Goal: Task Accomplishment & Management: Manage account settings

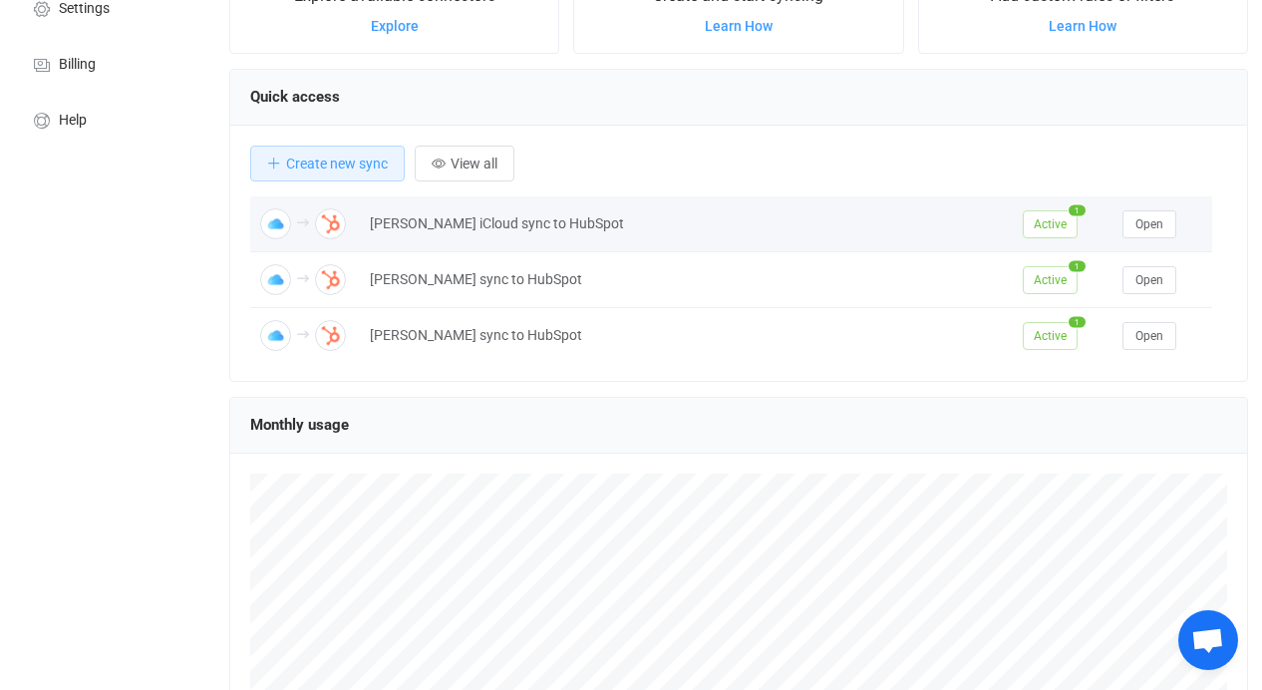
scroll to position [66, 0]
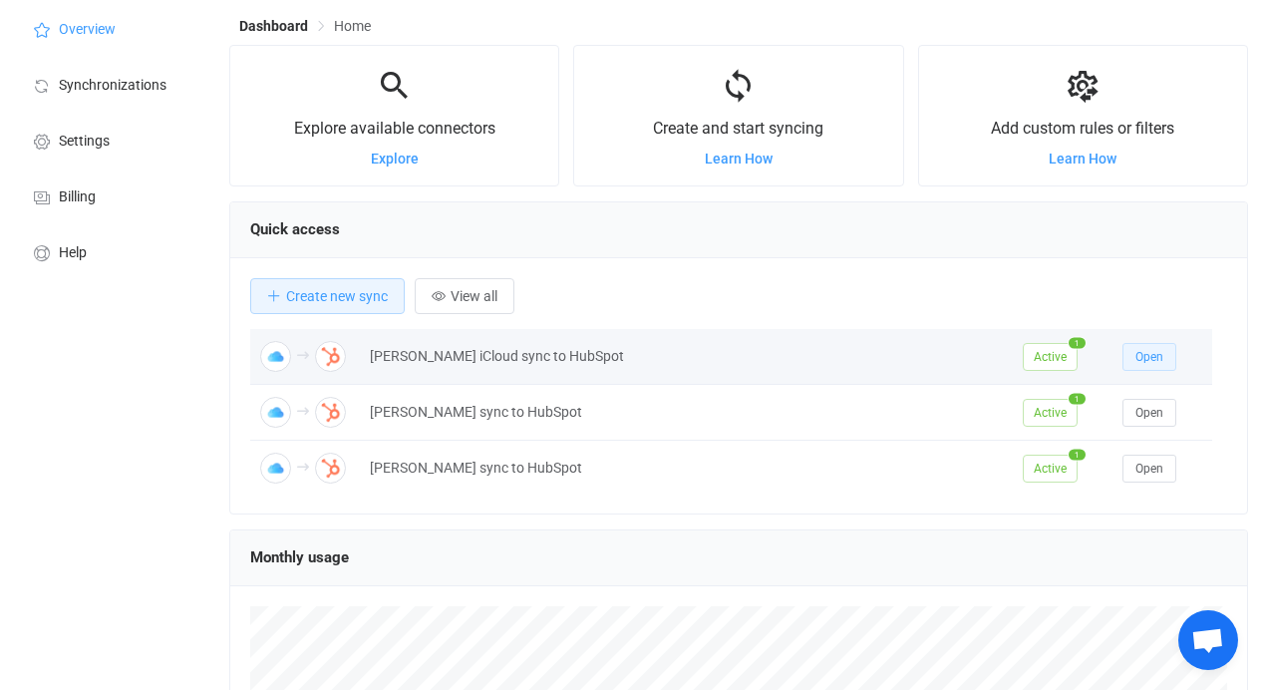
click at [1130, 362] on button "Open" at bounding box center [1150, 357] width 54 height 28
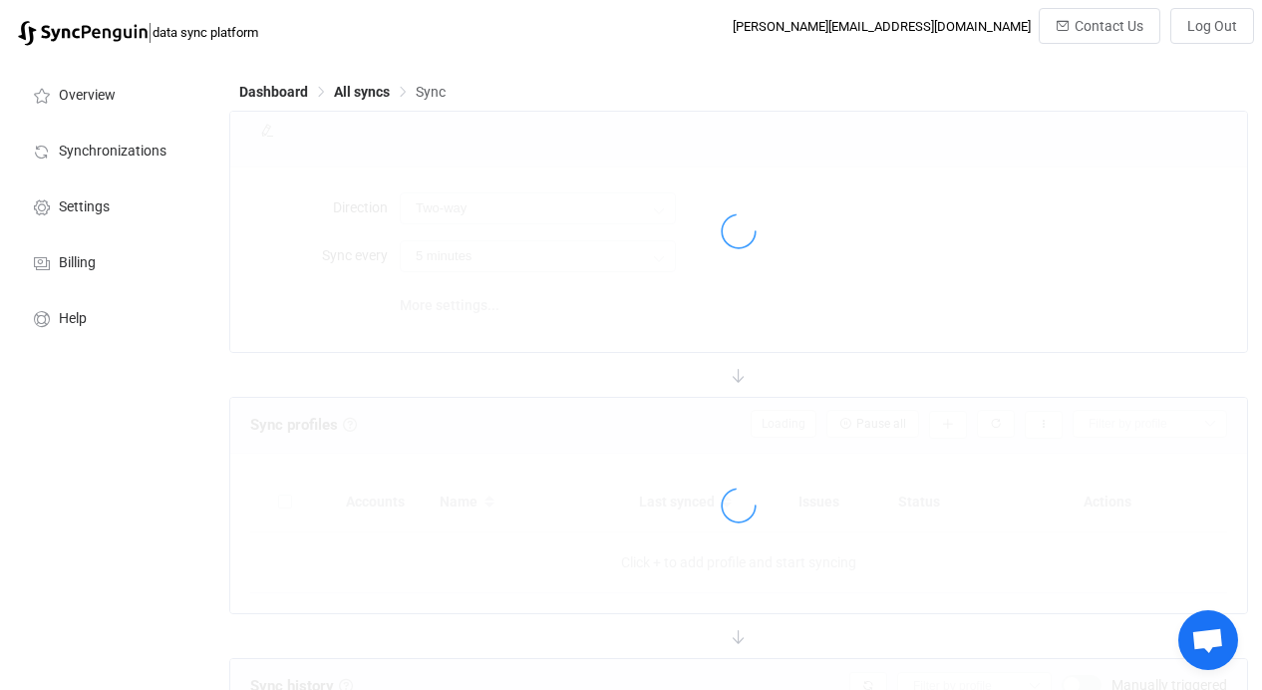
type input "iCloud → HubSpot"
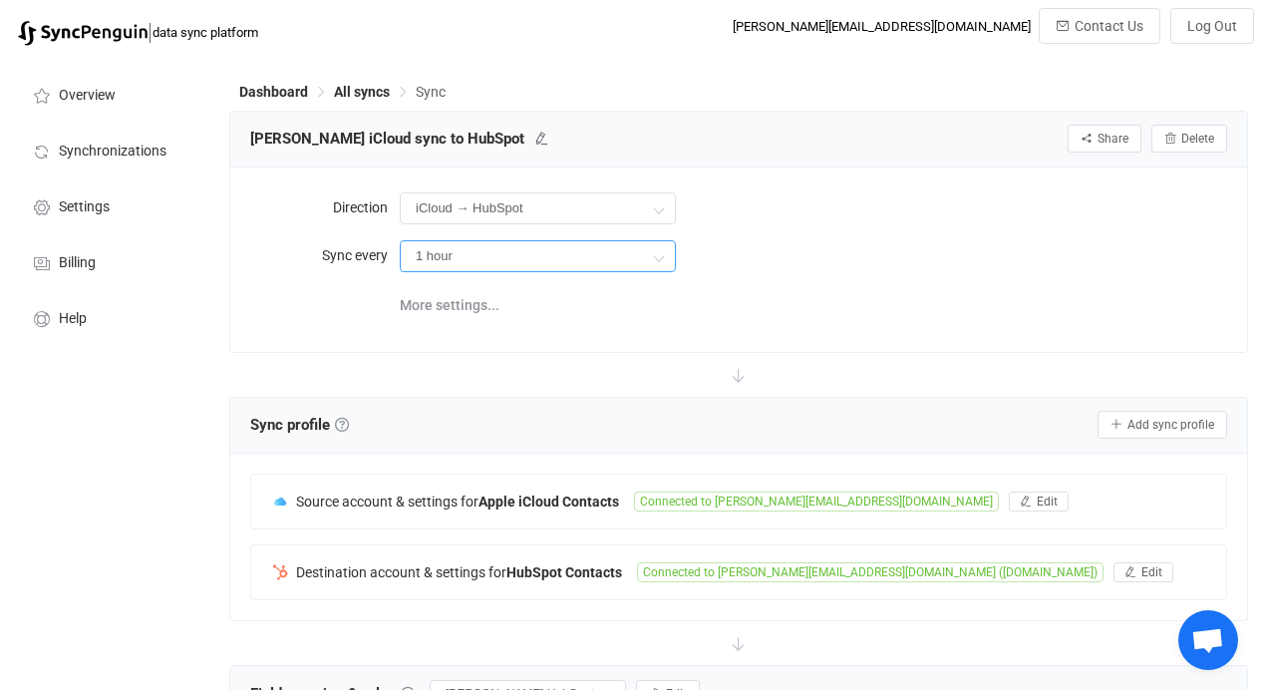
click at [611, 261] on input "1 hour" at bounding box center [538, 256] width 276 height 32
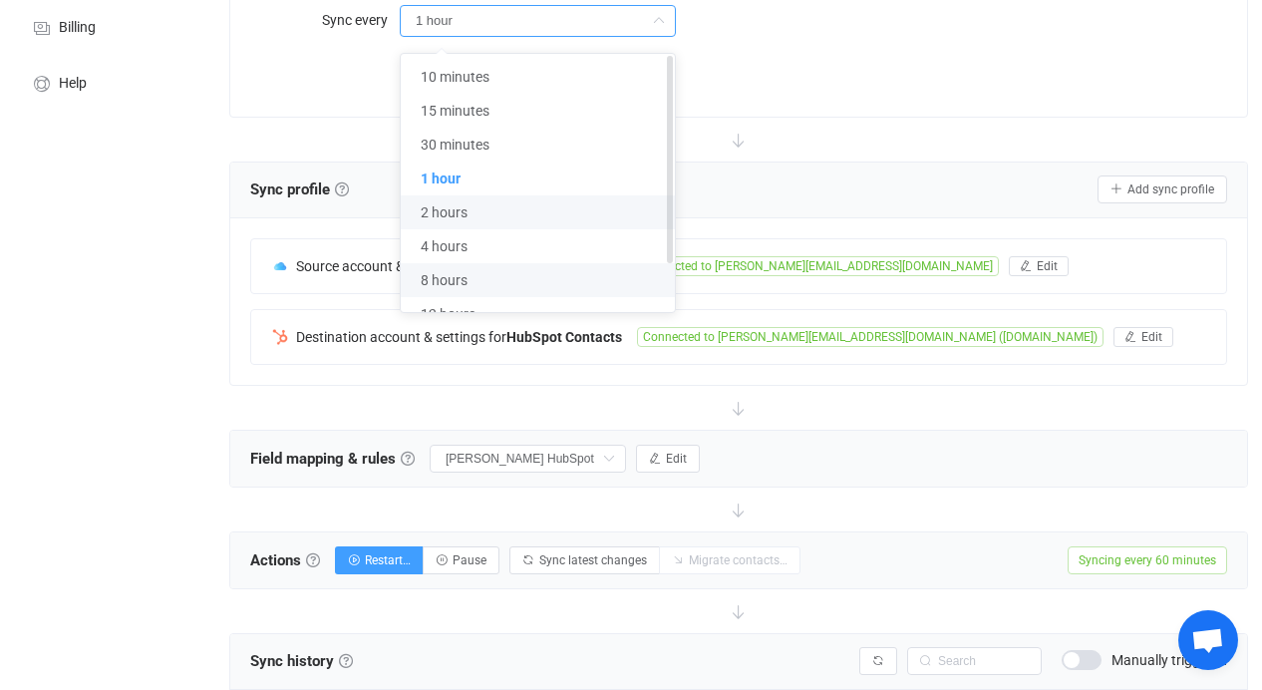
scroll to position [59, 0]
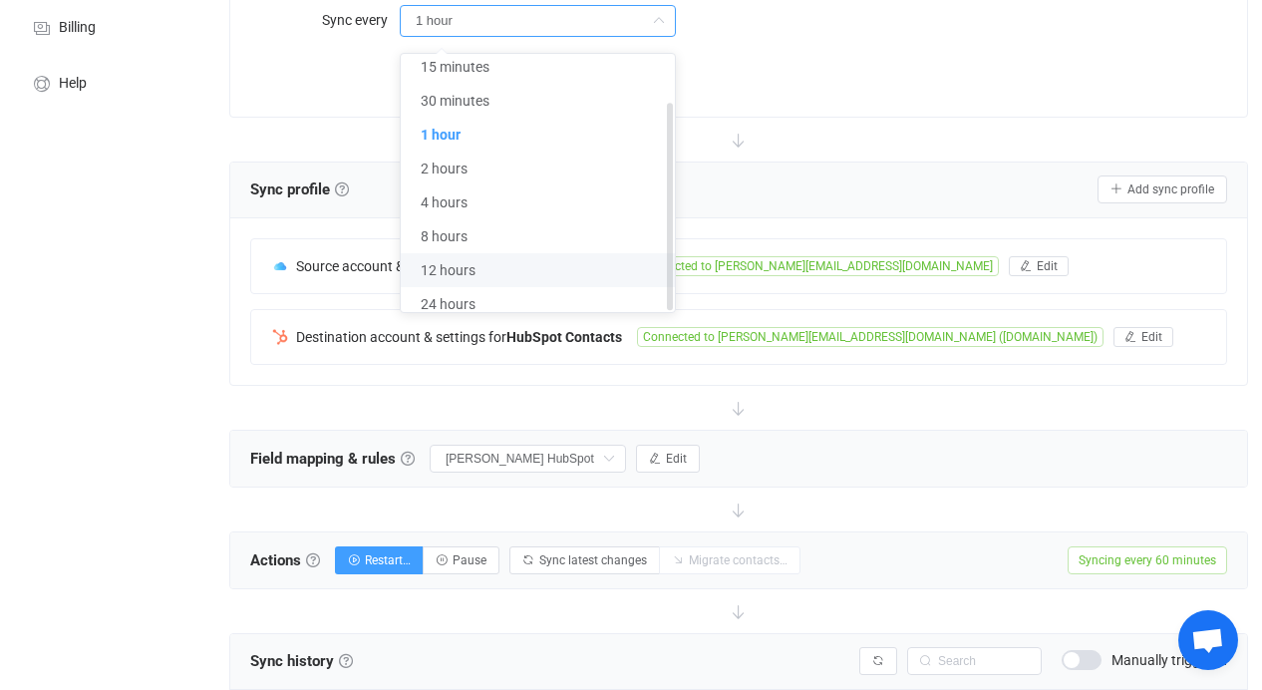
click at [543, 255] on li "12 hours" at bounding box center [545, 270] width 289 height 34
type input "12 hours"
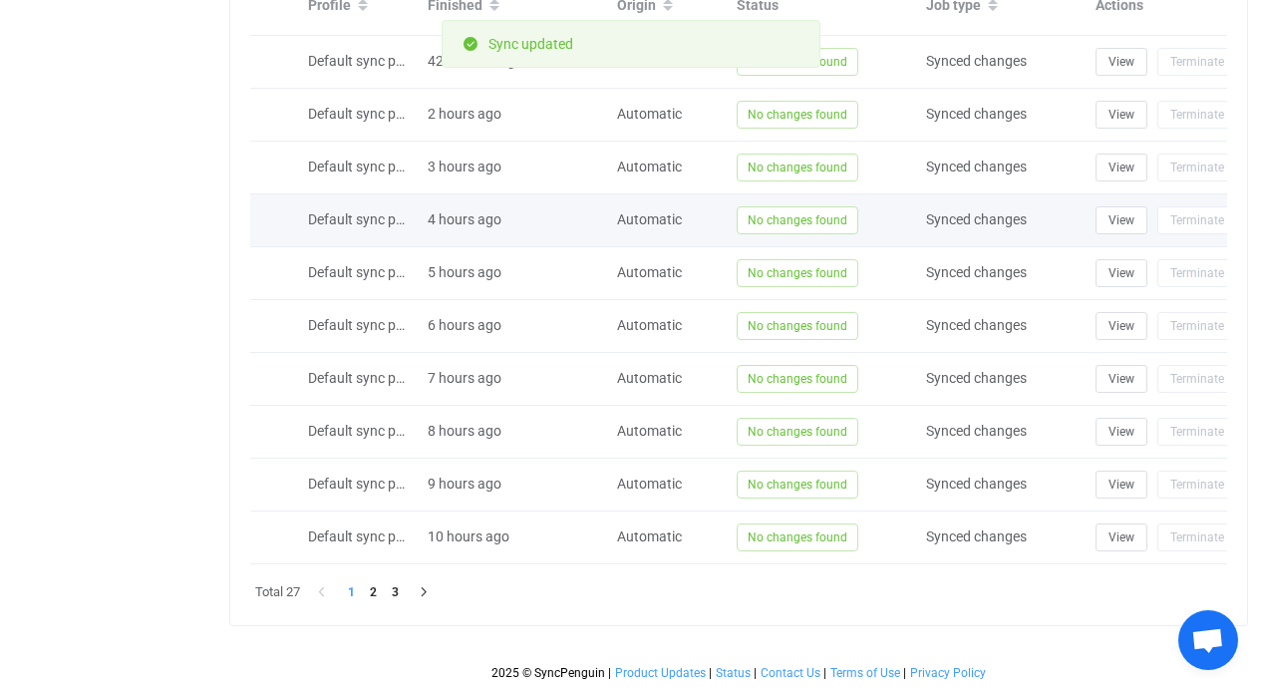
scroll to position [0, 0]
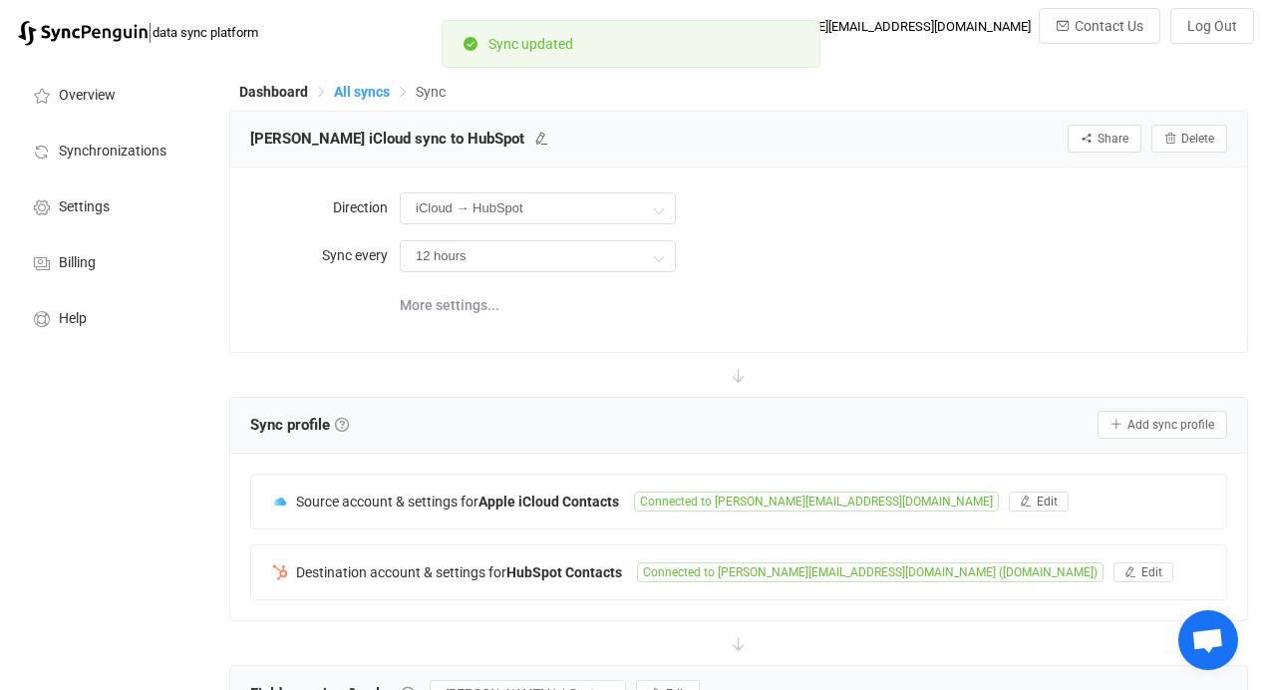
click at [368, 90] on span "All syncs" at bounding box center [362, 92] width 56 height 16
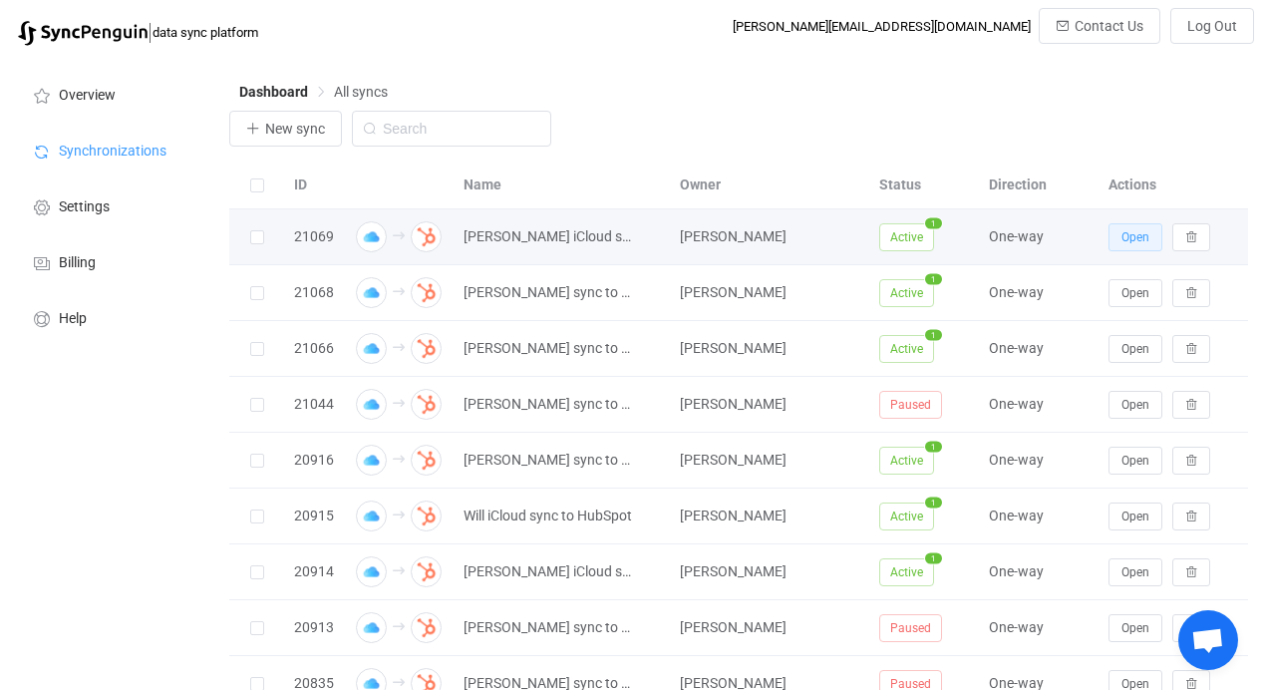
click at [1126, 243] on span "Open" at bounding box center [1136, 237] width 28 height 14
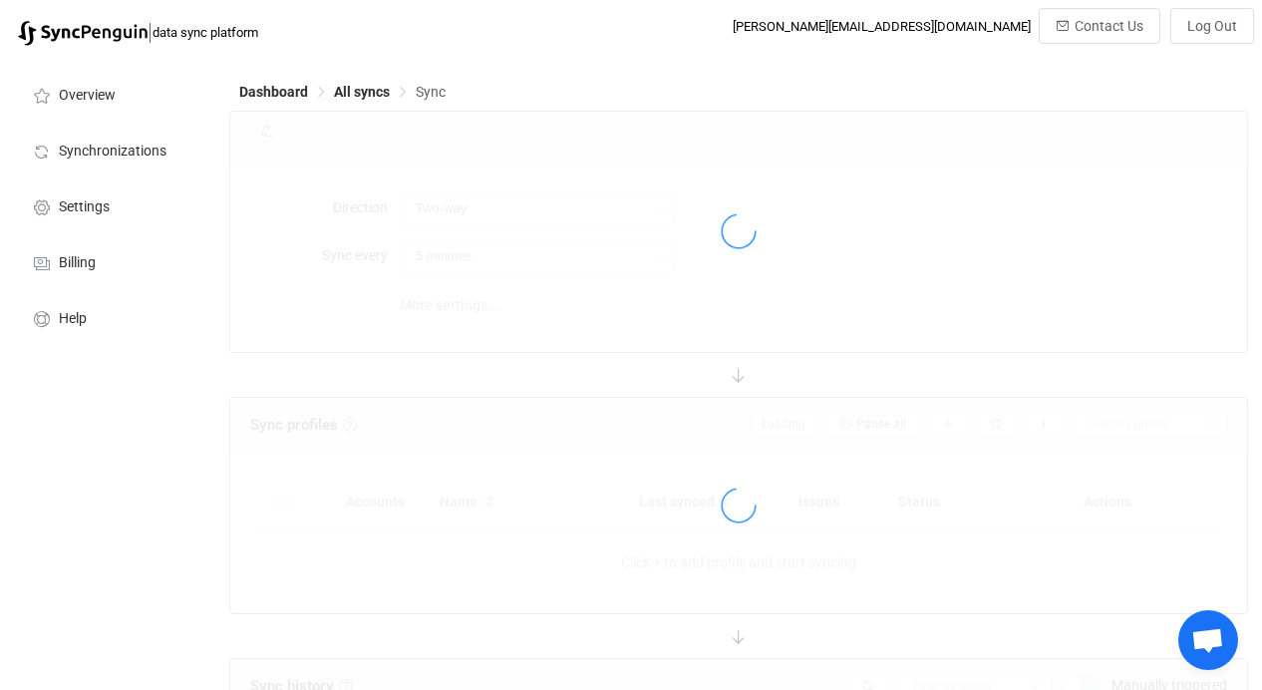
type input "iCloud → HubSpot"
type input "12 hours"
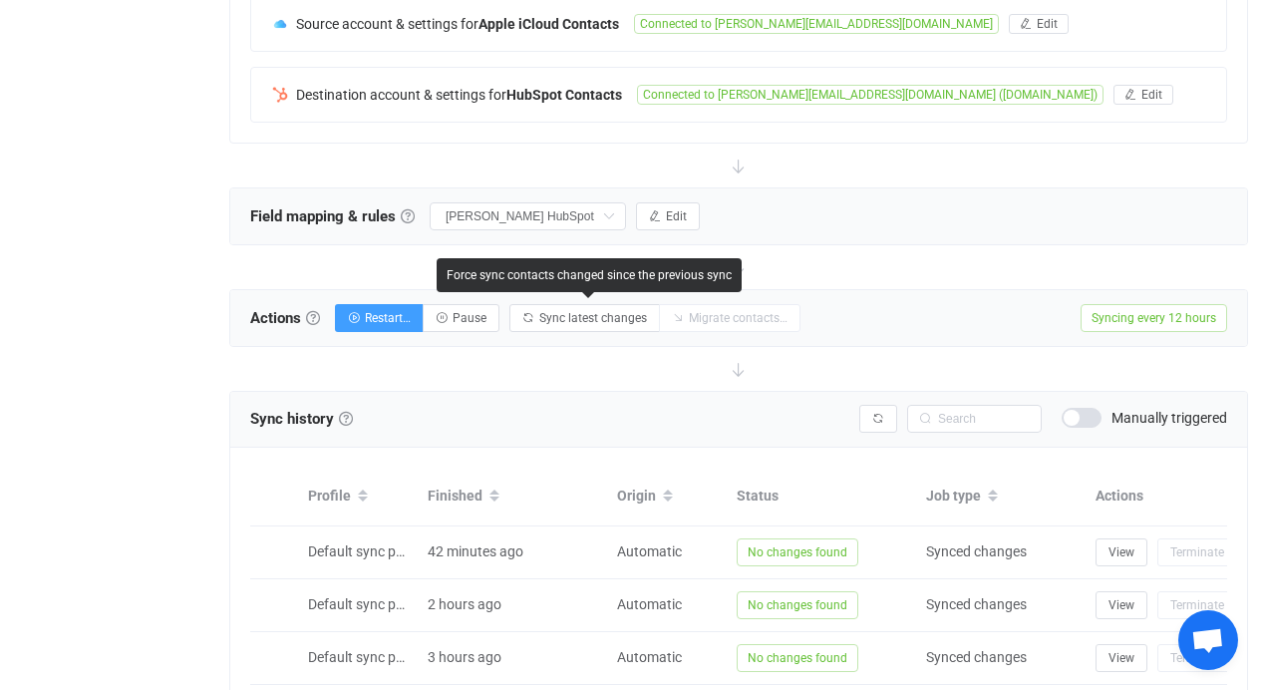
scroll to position [633, 0]
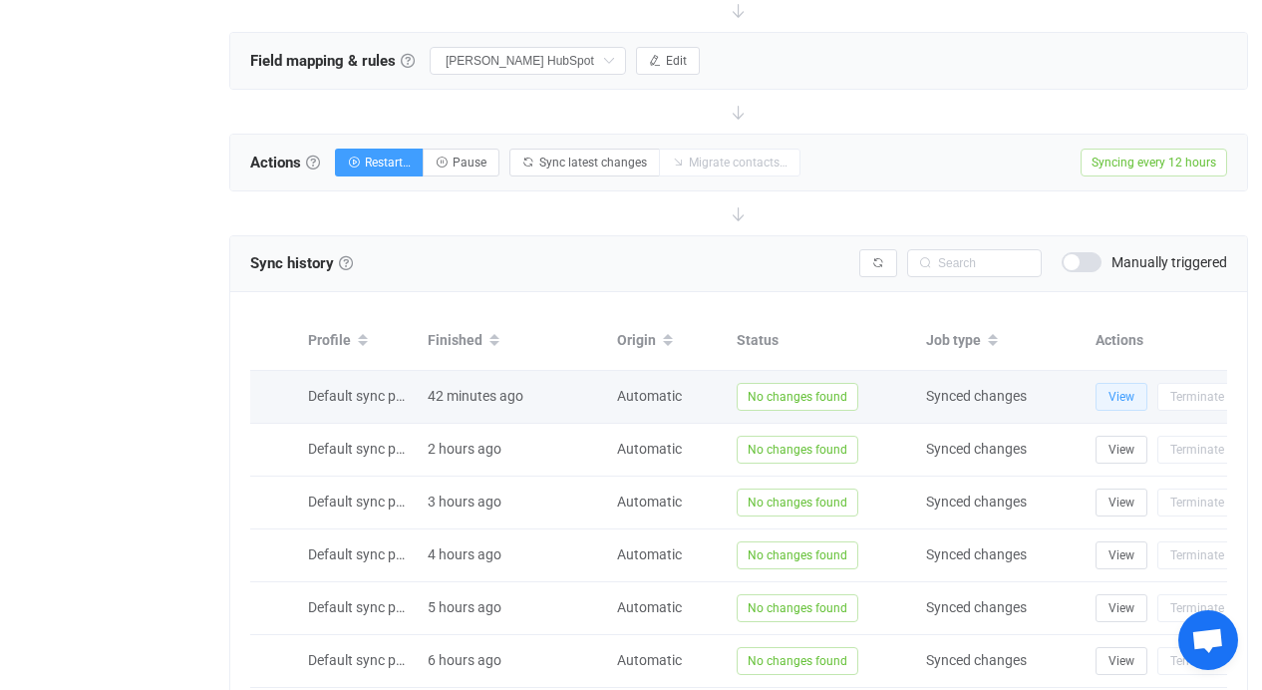
click at [1133, 388] on button "View" at bounding box center [1122, 397] width 52 height 28
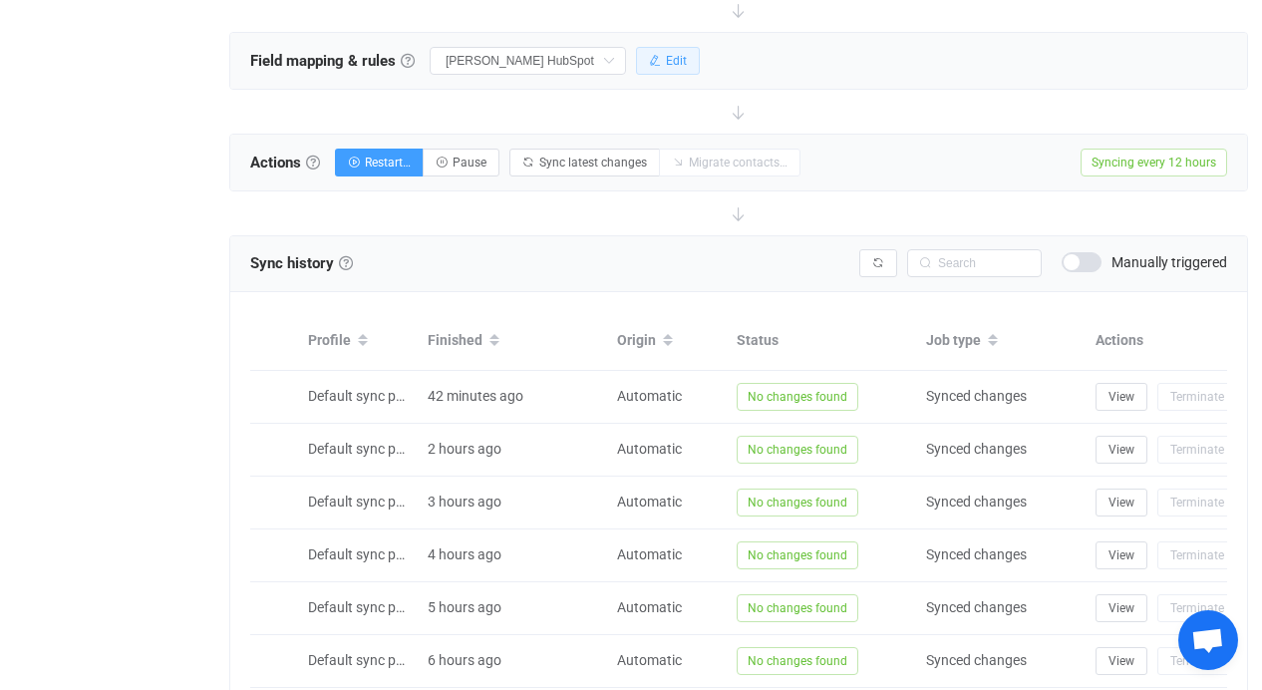
click at [652, 58] on button "Edit" at bounding box center [668, 61] width 64 height 28
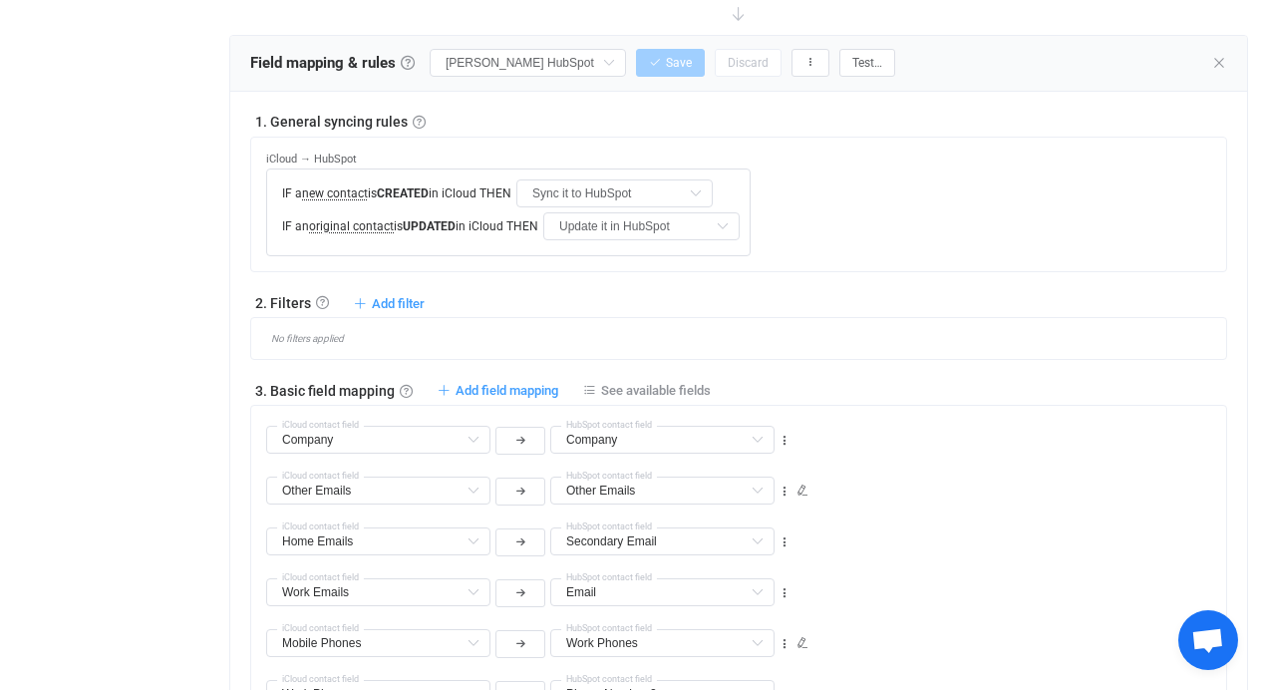
scroll to position [599, 0]
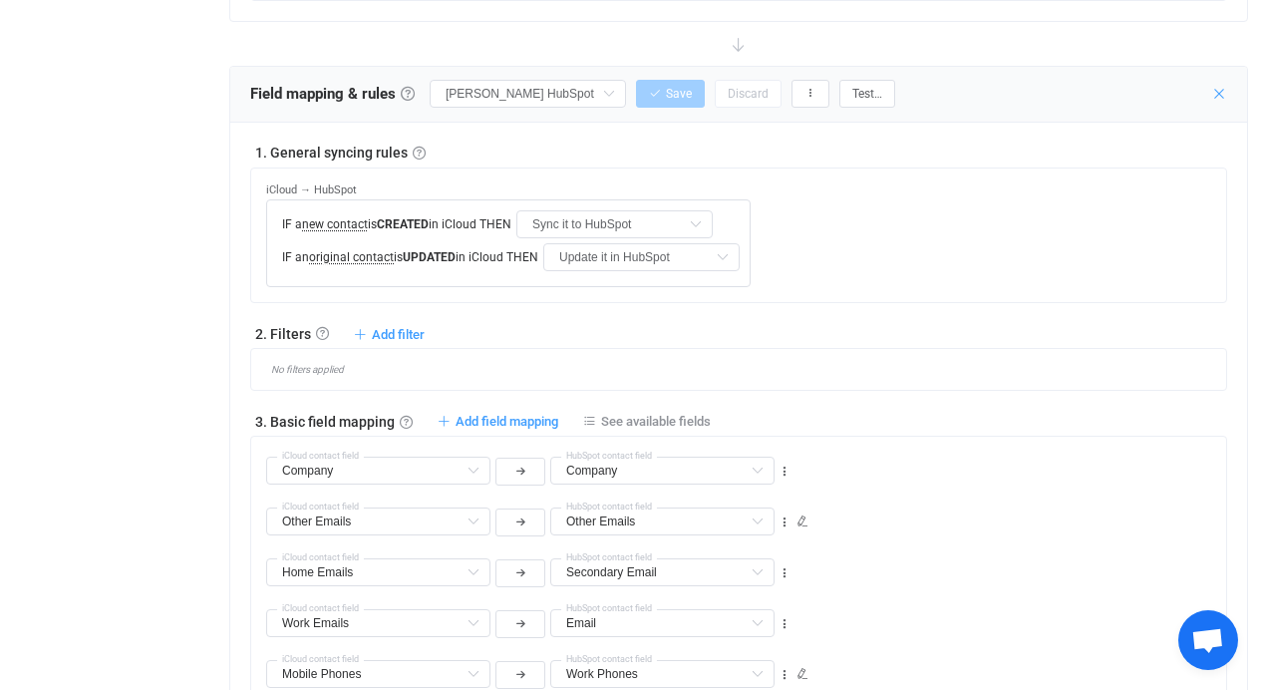
click at [1225, 101] on icon at bounding box center [1220, 94] width 16 height 16
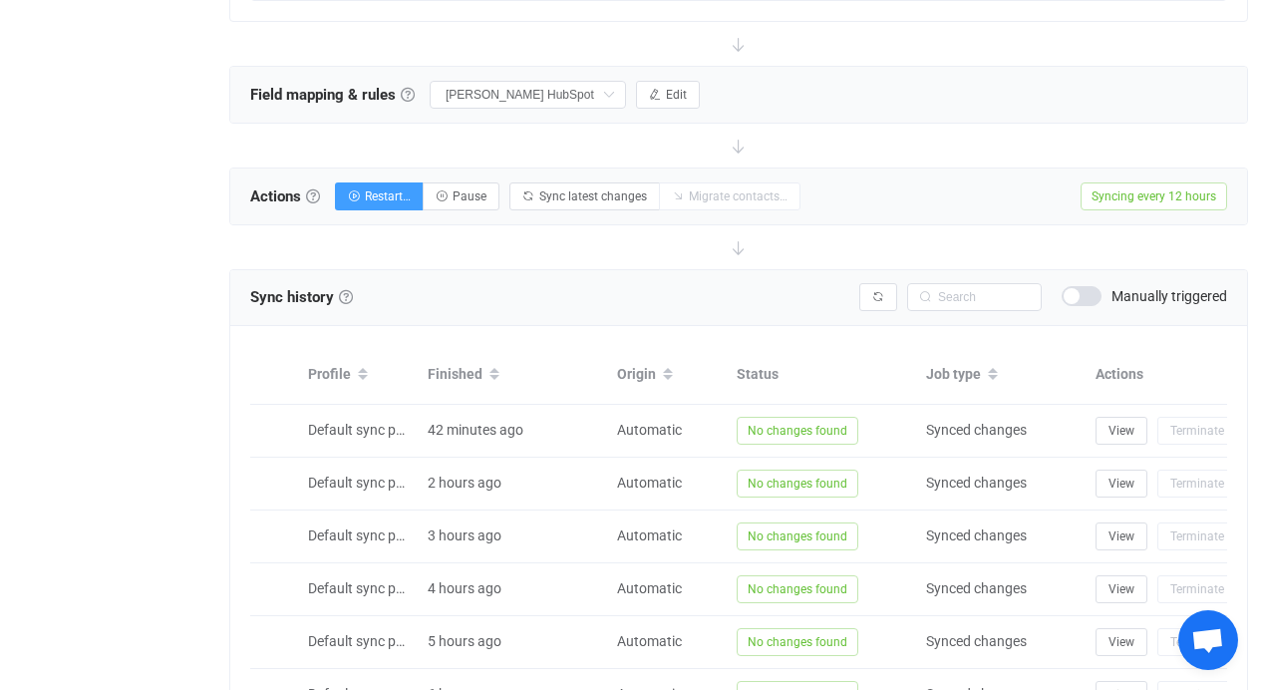
scroll to position [0, 0]
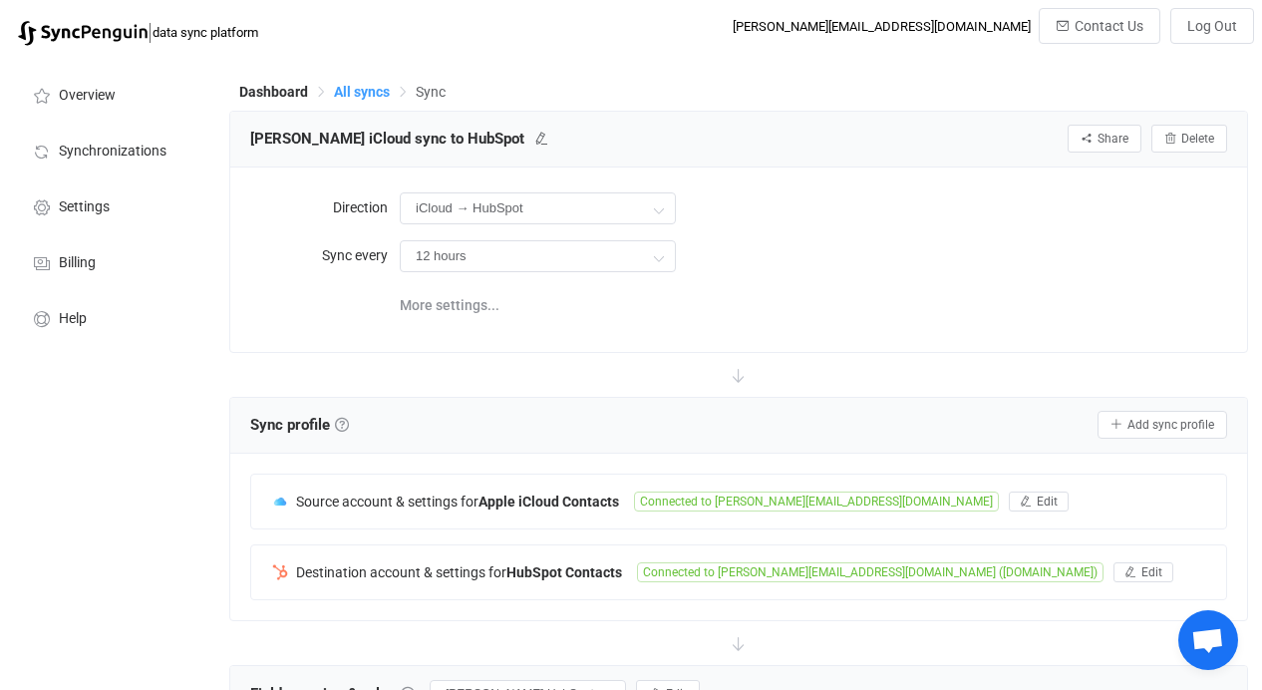
click at [360, 88] on span "All syncs" at bounding box center [362, 92] width 56 height 16
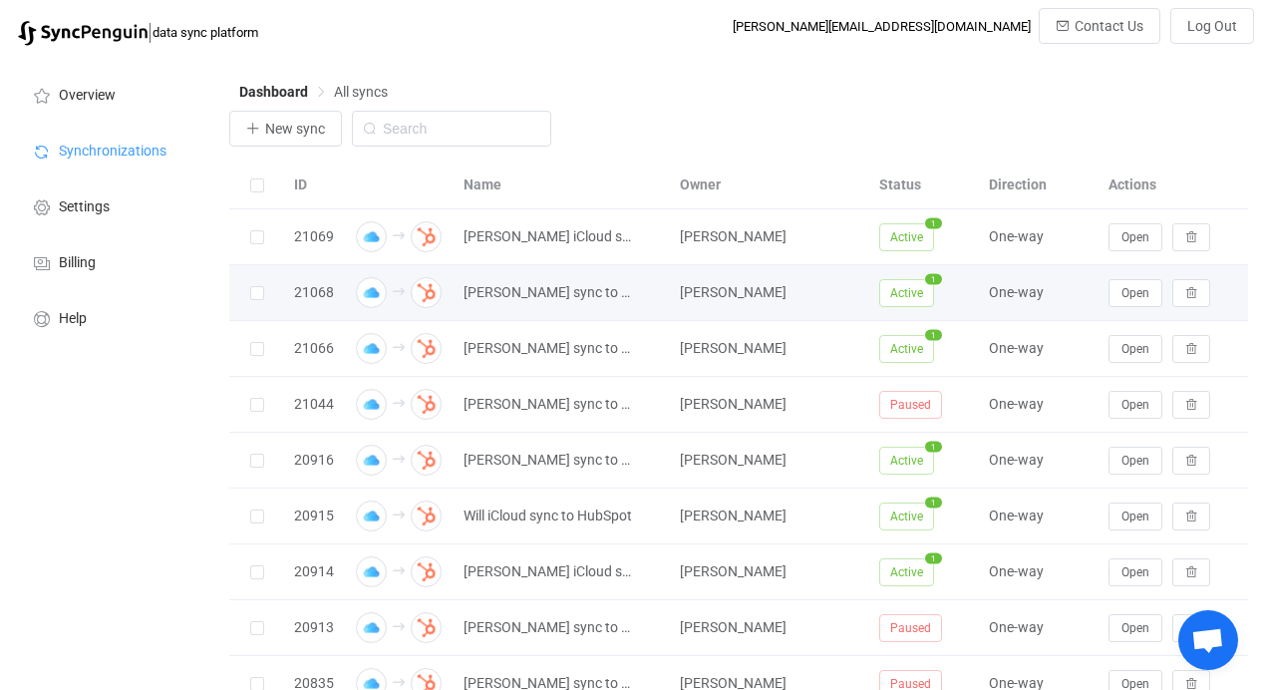
click at [1107, 291] on div "Open" at bounding box center [1174, 293] width 150 height 28
click at [1120, 292] on button "Open" at bounding box center [1136, 293] width 54 height 28
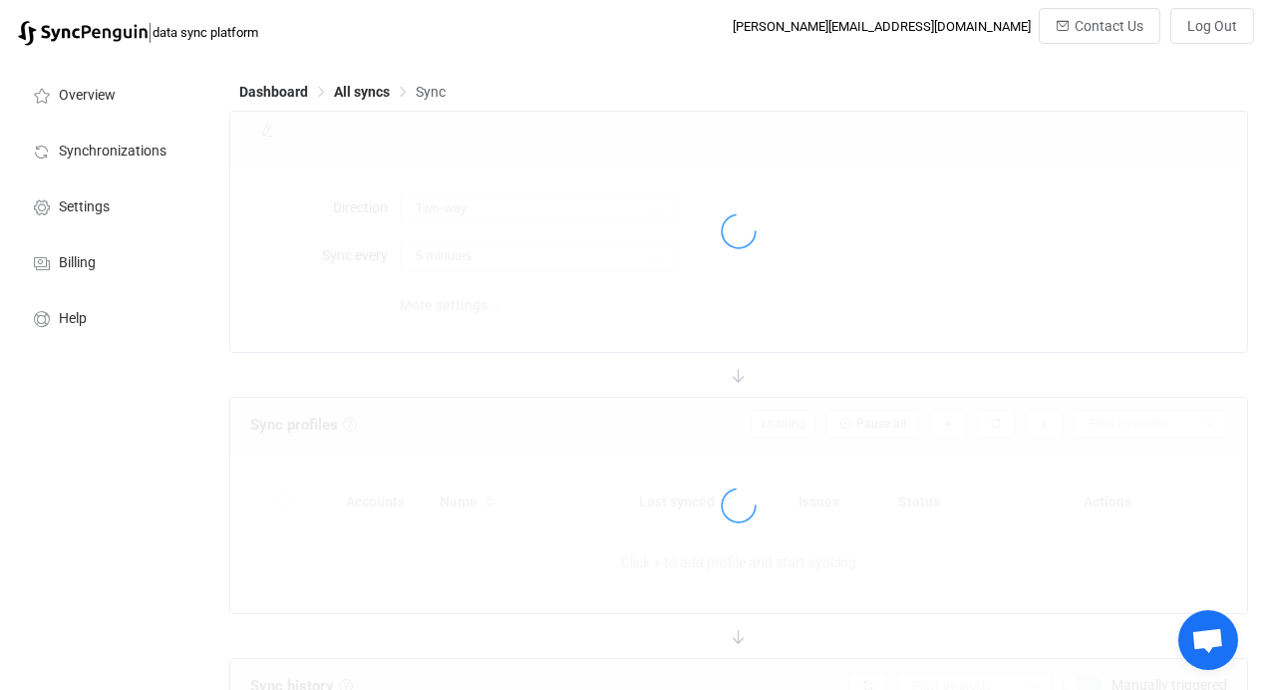
type input "iCloud → HubSpot"
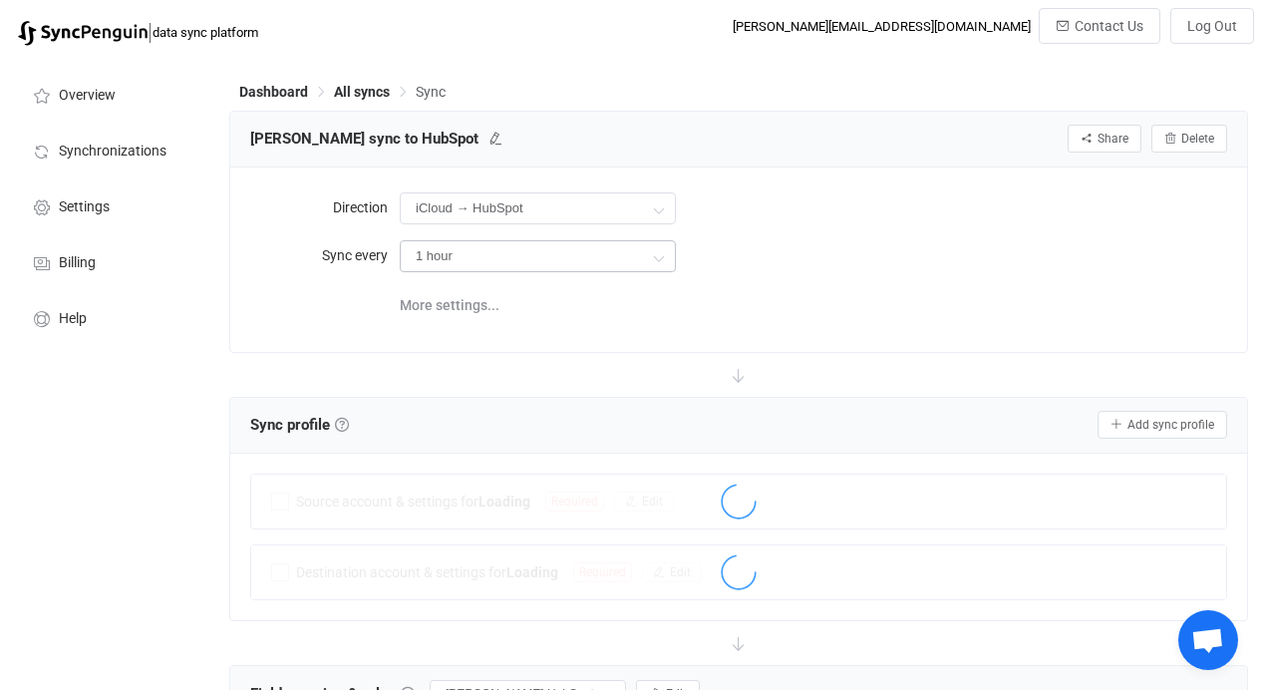
click at [649, 274] on icon at bounding box center [658, 257] width 25 height 40
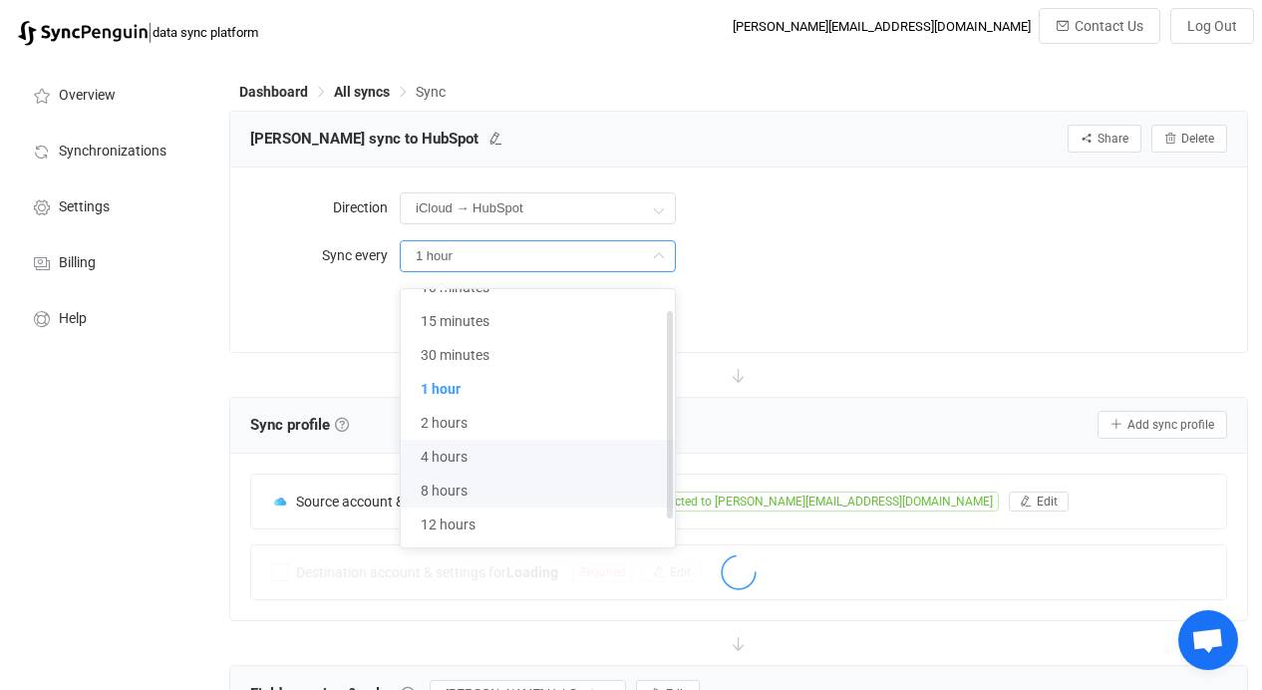
scroll to position [29, 0]
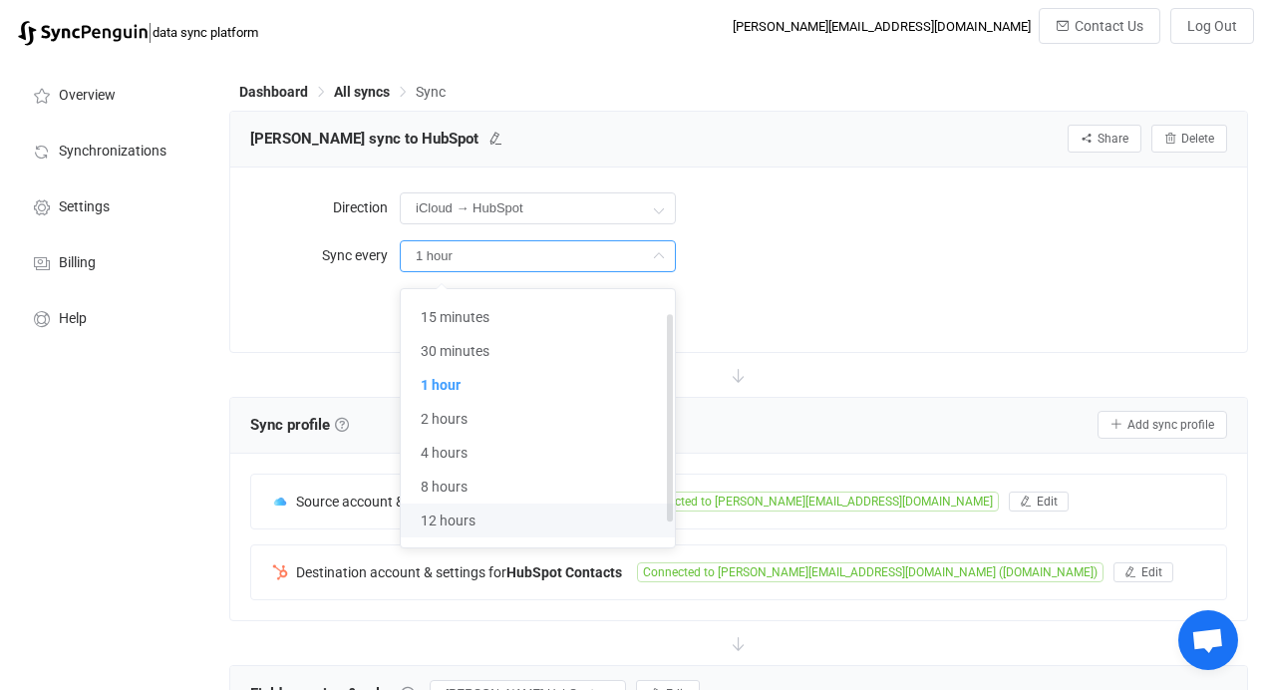
click at [563, 512] on li "12 hours" at bounding box center [545, 521] width 289 height 34
type input "12 hours"
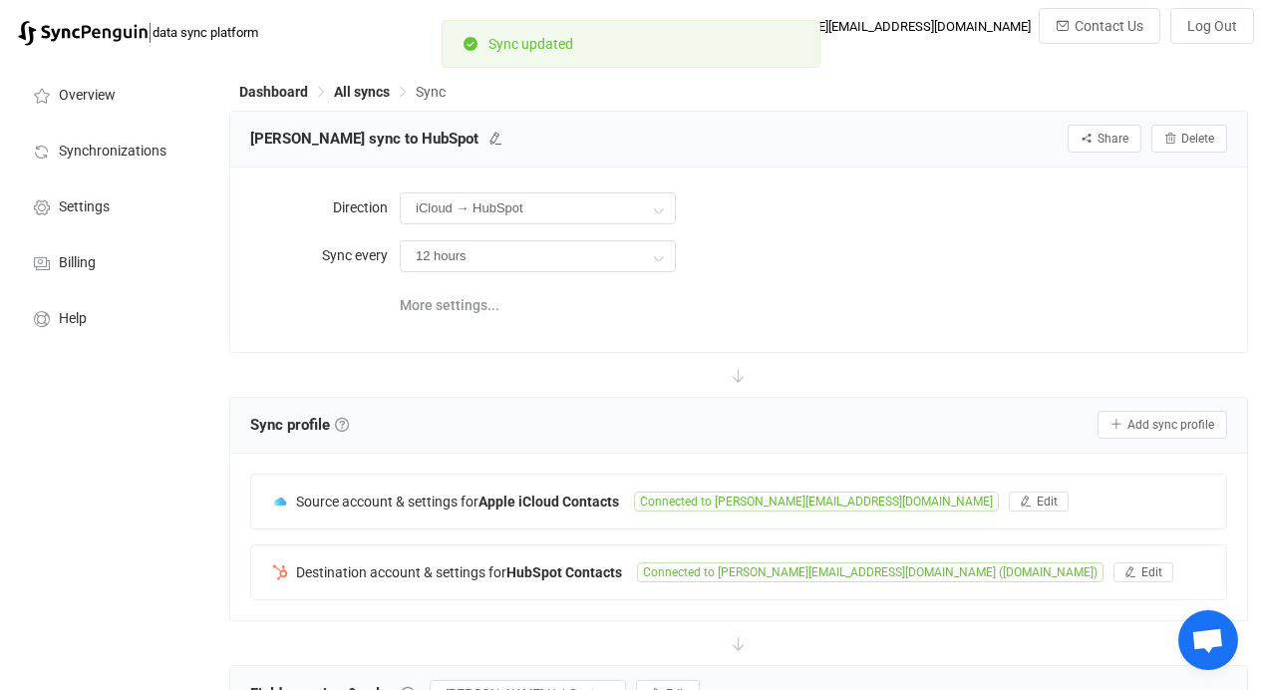
click at [968, 280] on div "Direction iCloud → HubSpot Two-way HubSpot iCloud iCloud HubSpot Sync every 12 …" at bounding box center [738, 259] width 977 height 144
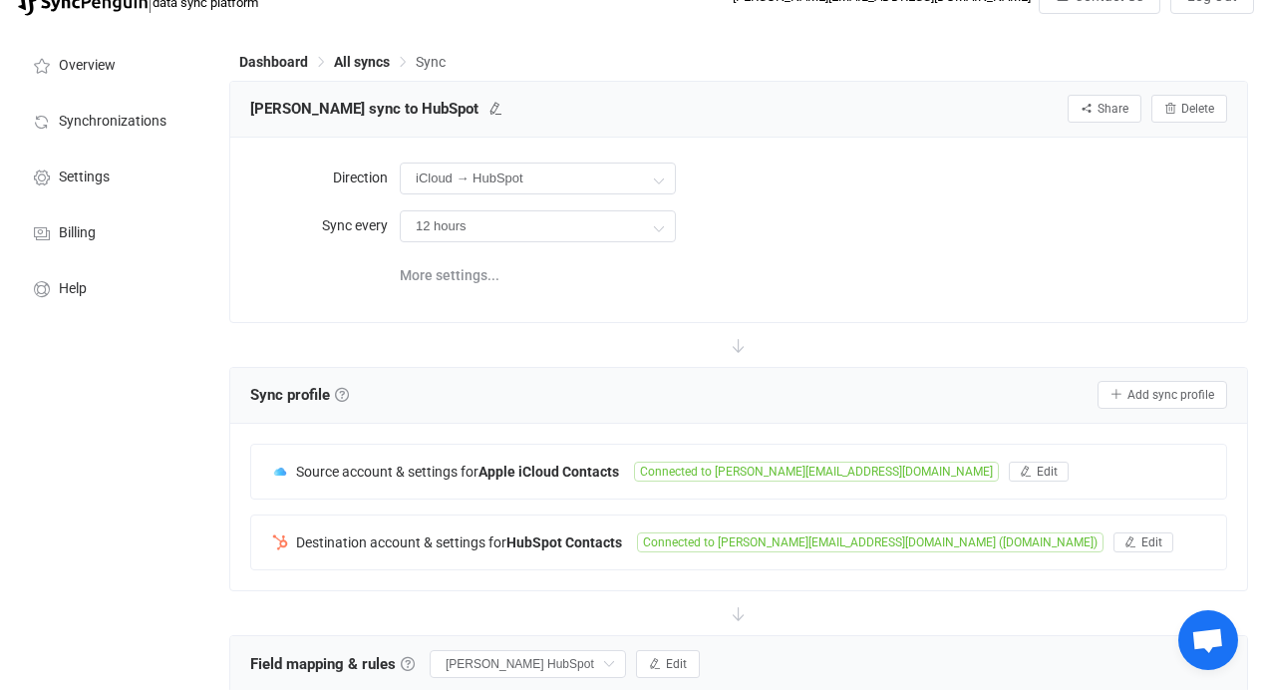
scroll to position [430, 0]
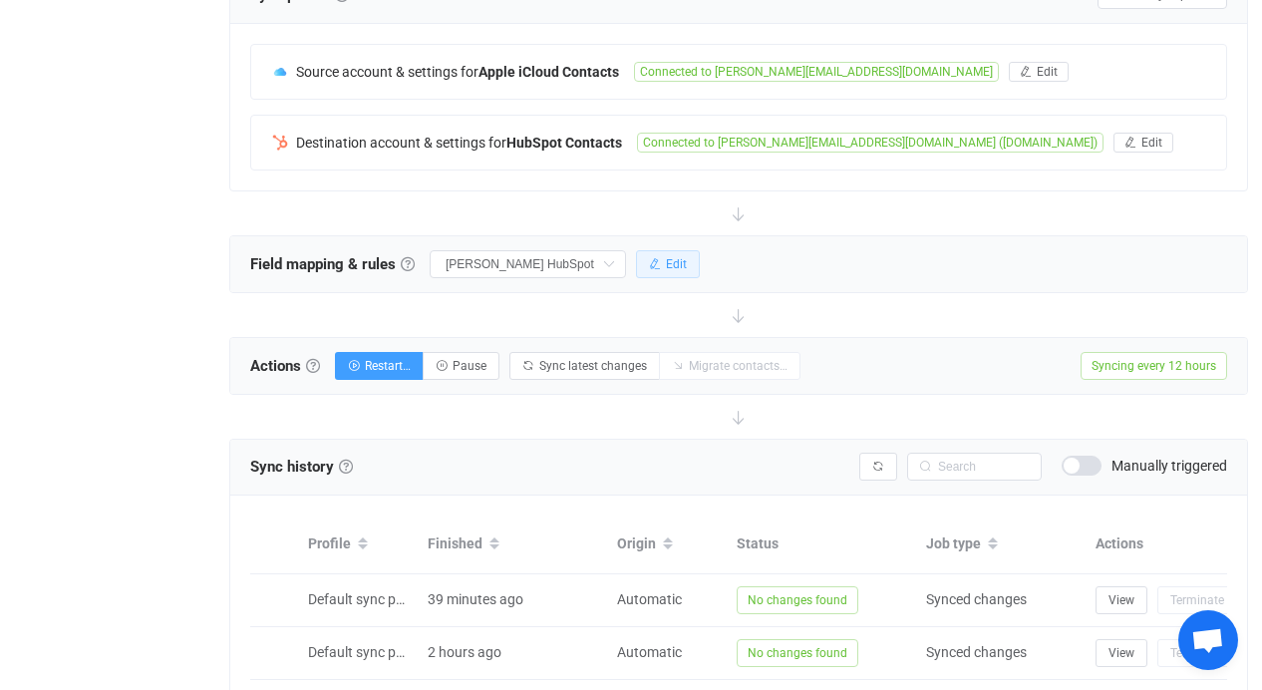
click at [679, 269] on span "Edit" at bounding box center [676, 264] width 21 height 14
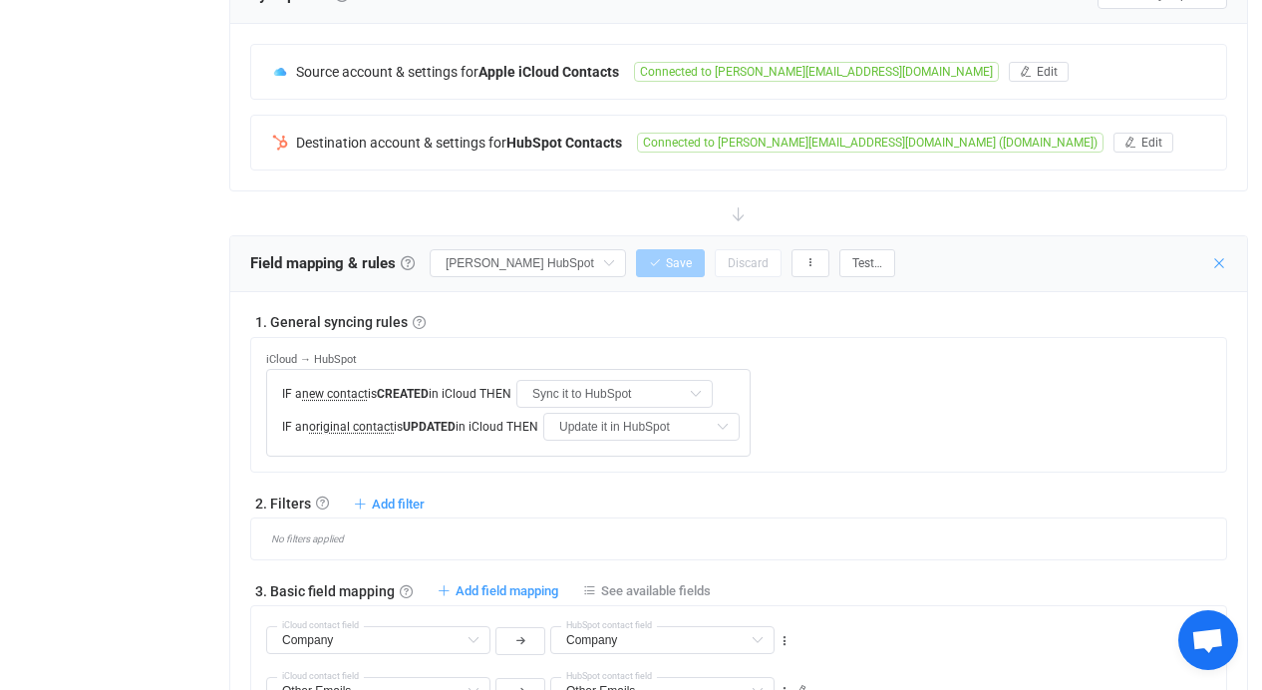
click at [1212, 261] on icon at bounding box center [1220, 263] width 16 height 16
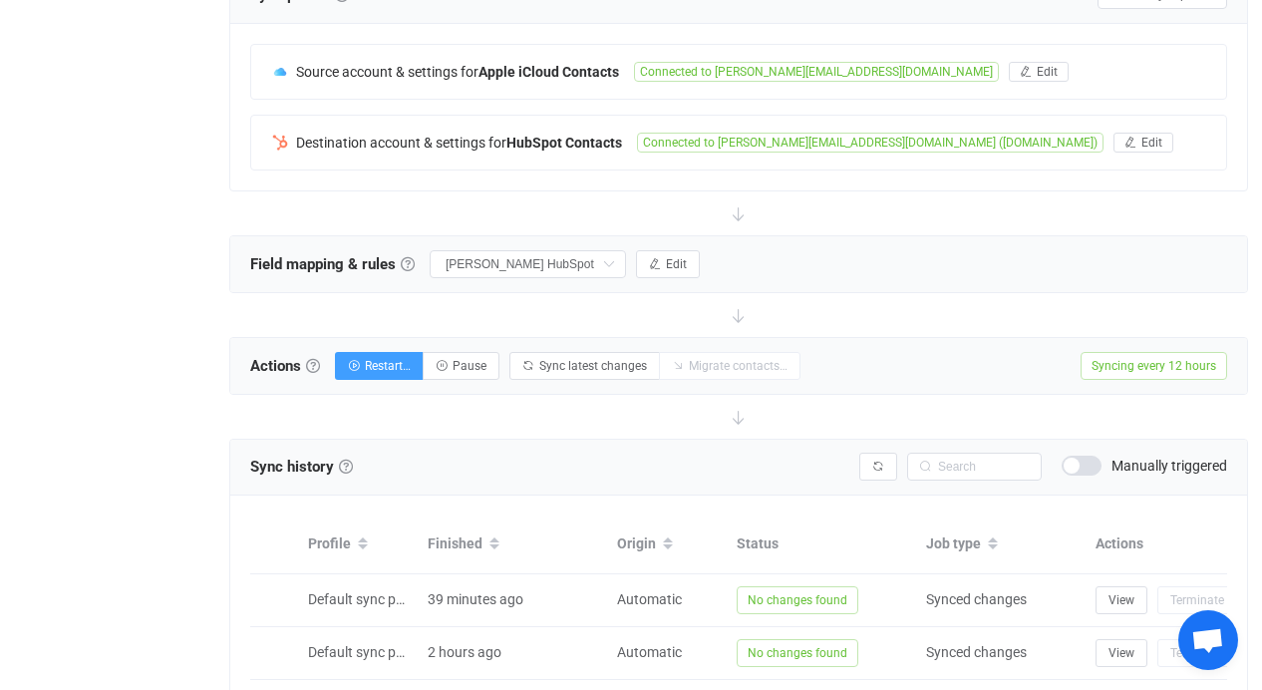
scroll to position [0, 0]
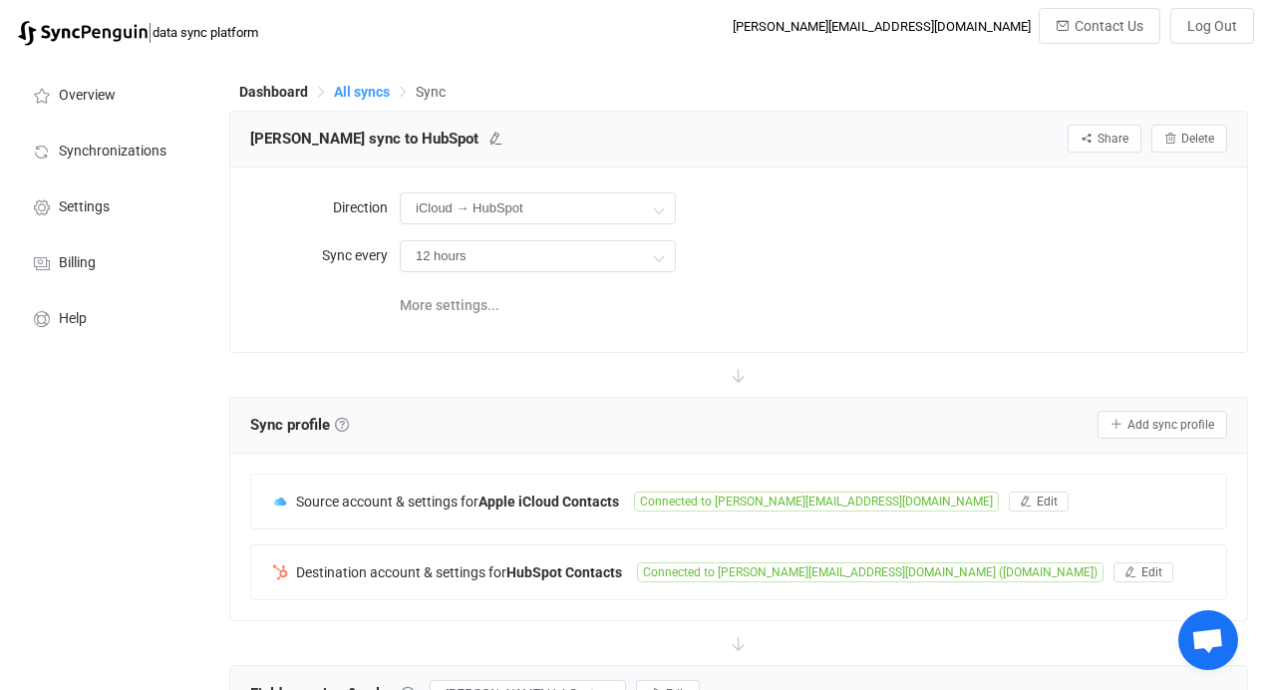
click at [373, 94] on span "All syncs" at bounding box center [362, 92] width 56 height 16
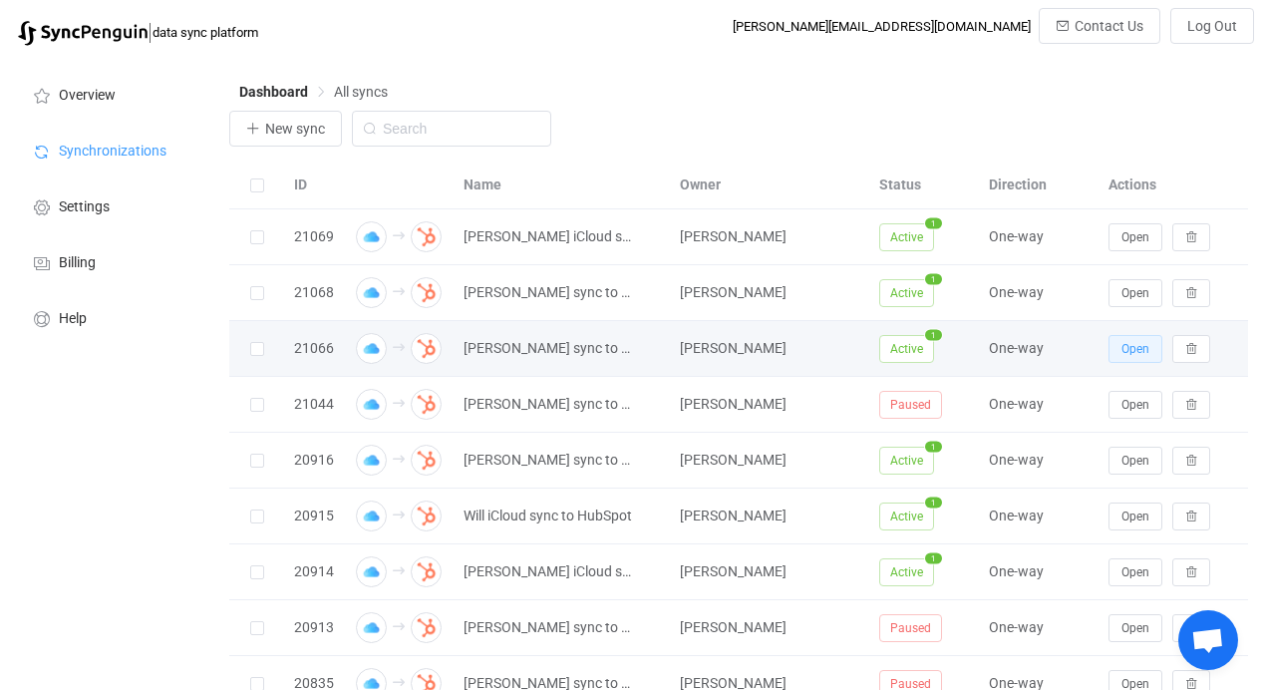
click at [1111, 343] on button "Open" at bounding box center [1136, 349] width 54 height 28
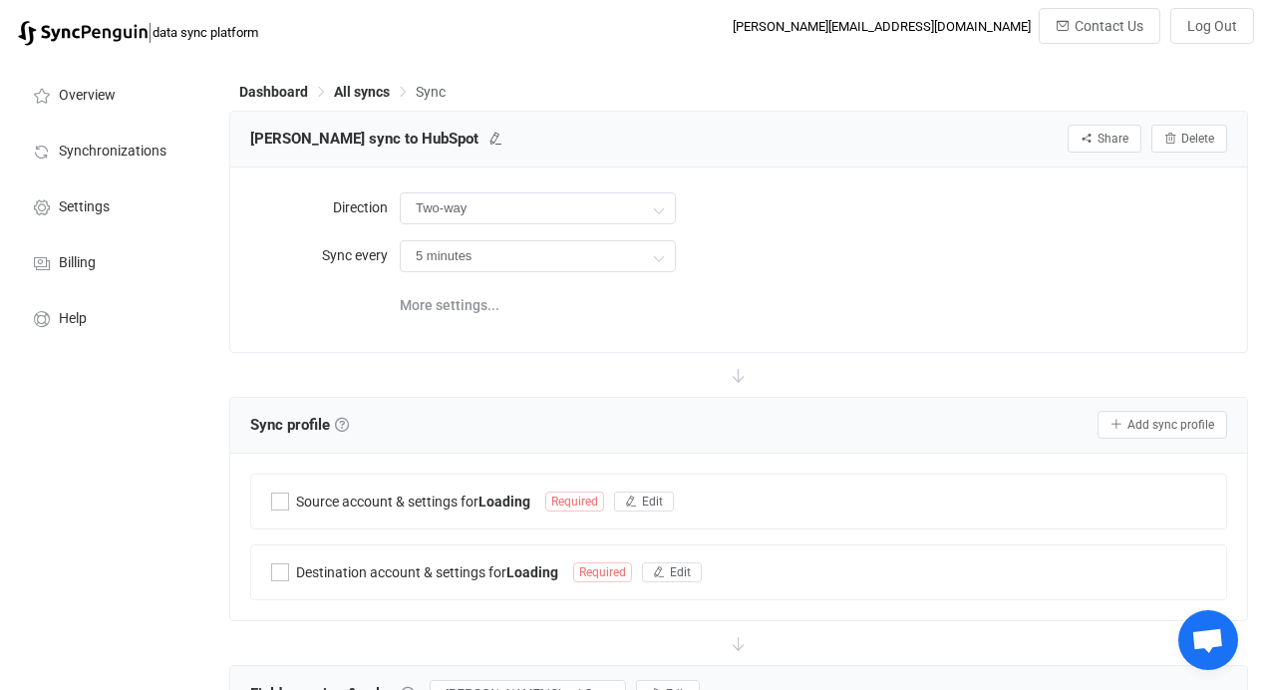
type input "iCloud → HubSpot"
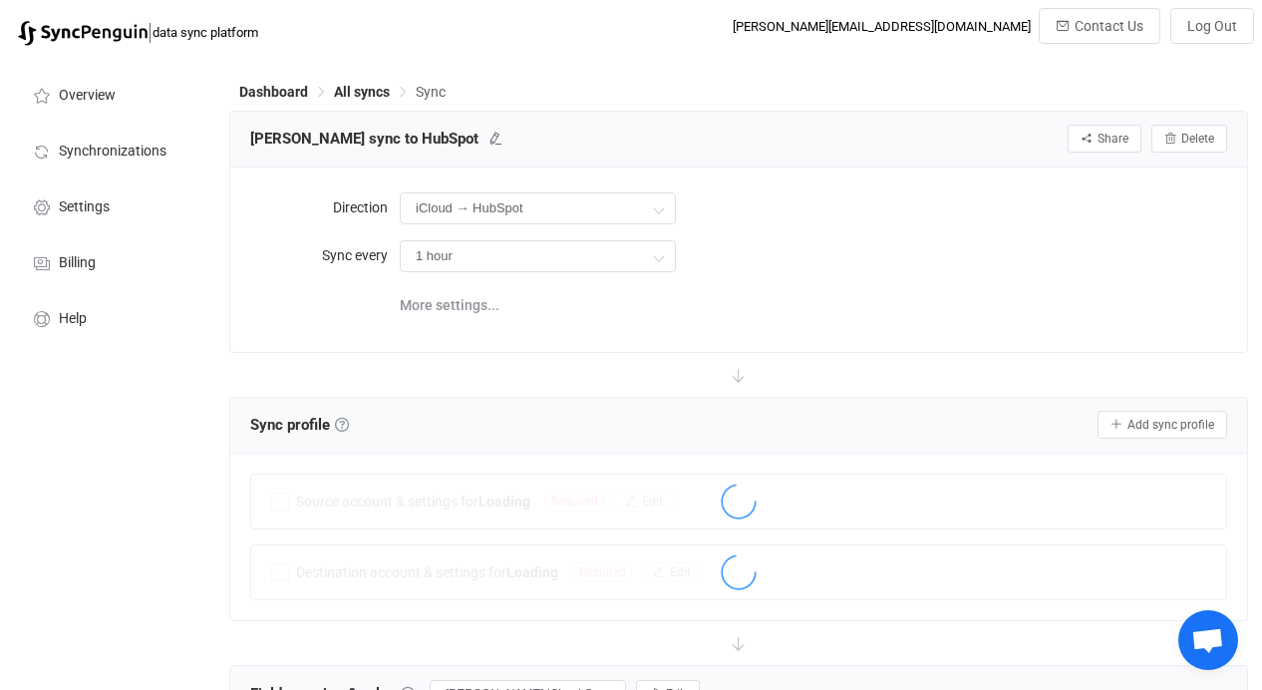
scroll to position [38, 0]
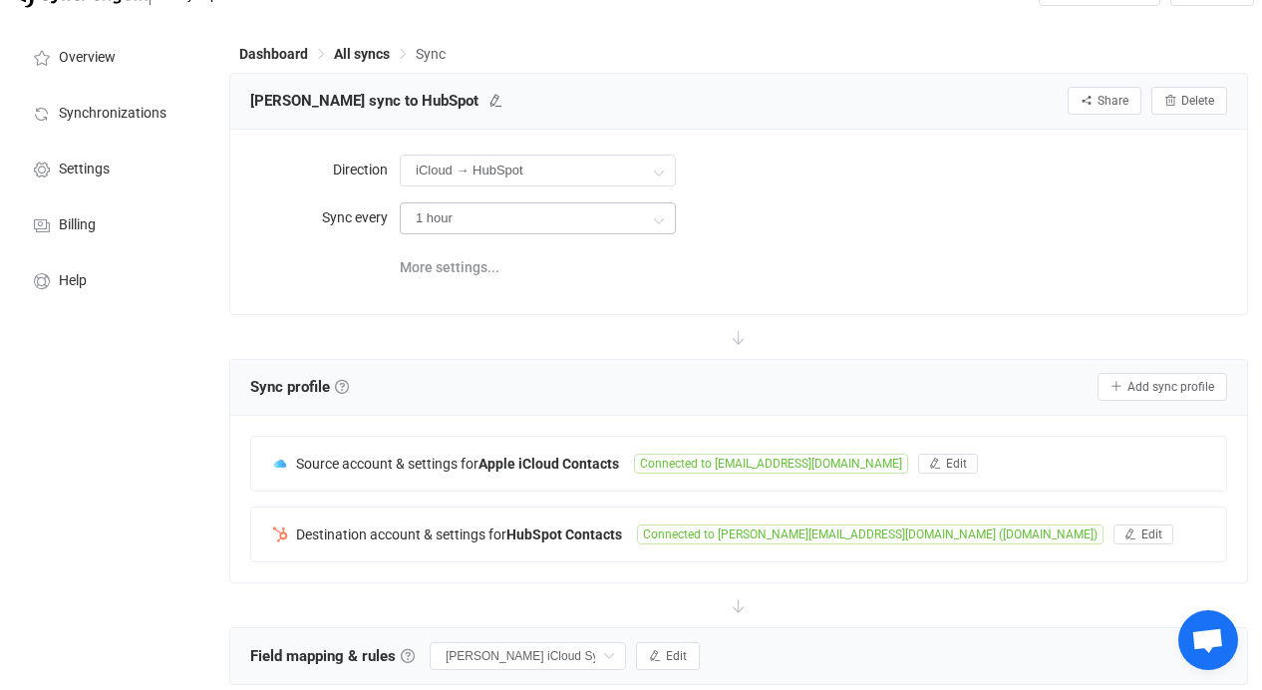
click at [657, 230] on icon at bounding box center [658, 219] width 25 height 40
click at [639, 224] on input "1 hour" at bounding box center [538, 218] width 276 height 32
click at [650, 211] on icon at bounding box center [658, 219] width 25 height 40
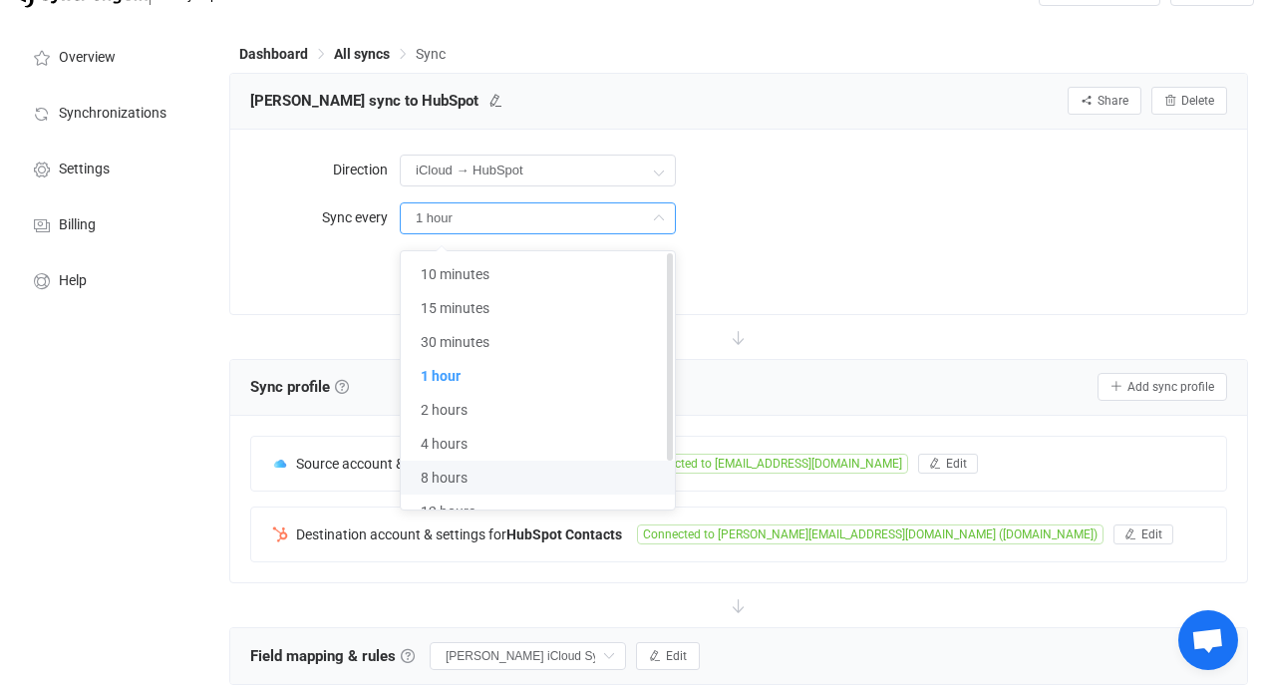
scroll to position [25, 0]
click at [534, 478] on li "12 hours" at bounding box center [545, 487] width 289 height 34
type input "12 hours"
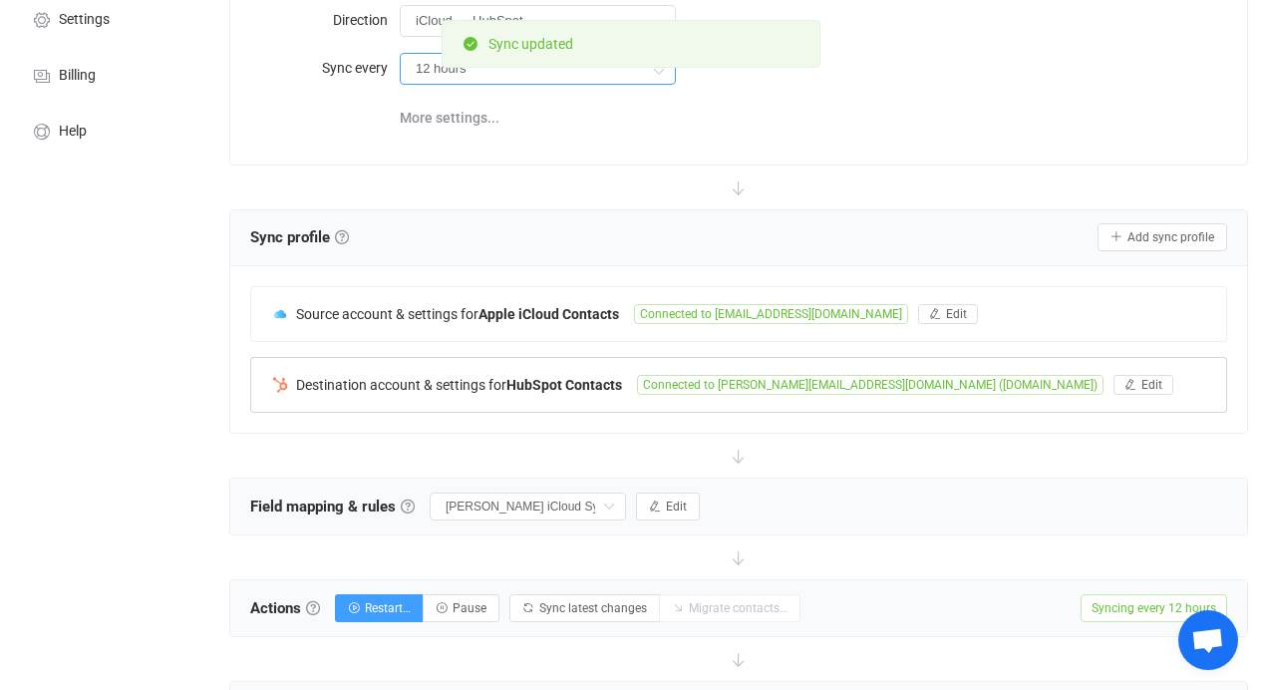
scroll to position [191, 0]
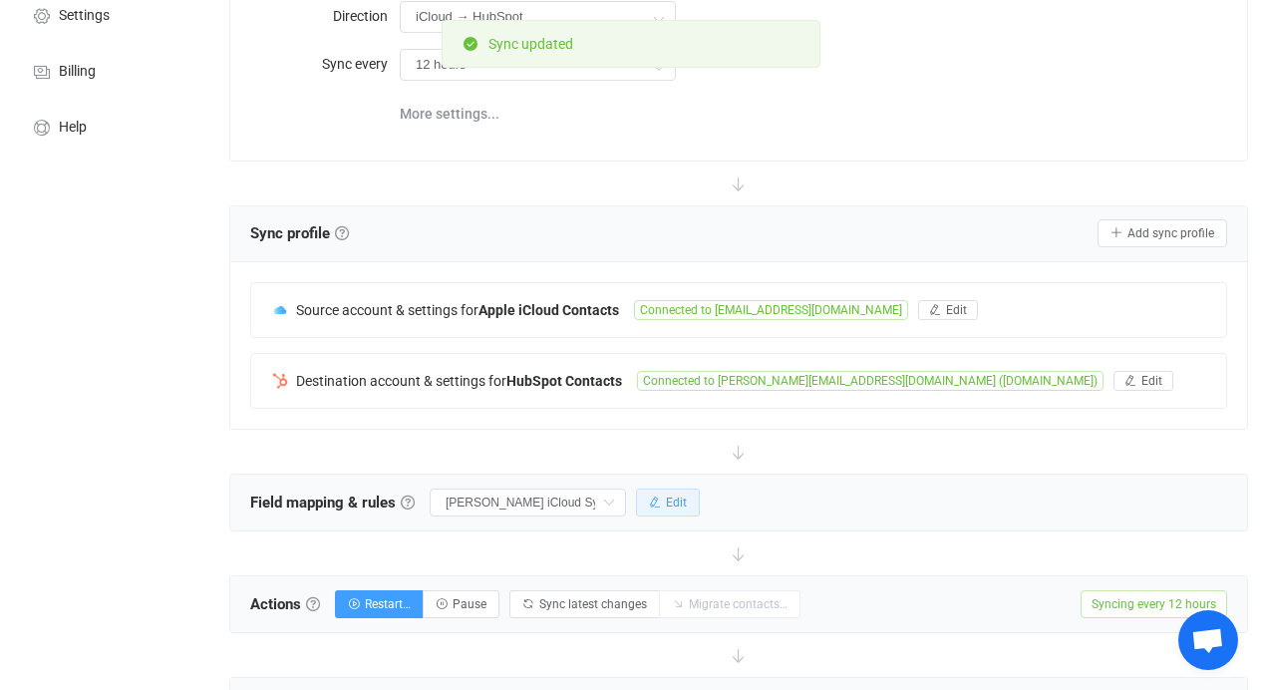
click at [687, 506] on span "Edit" at bounding box center [676, 503] width 21 height 14
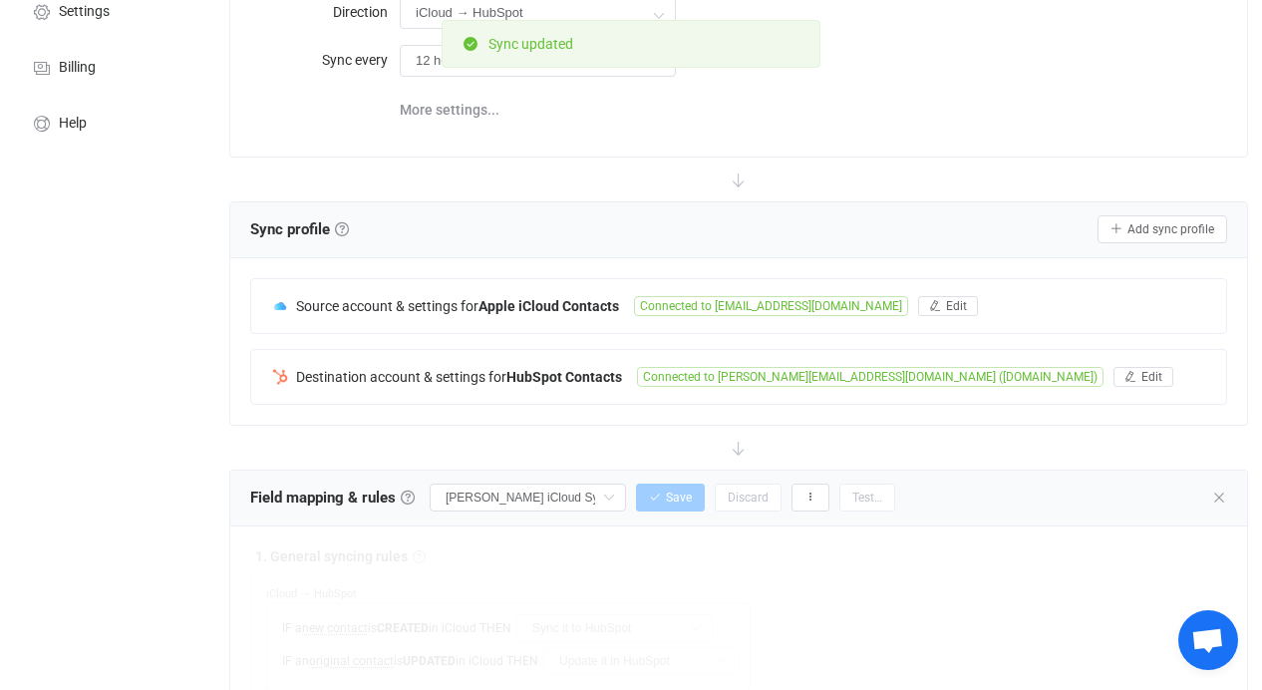
scroll to position [347, 0]
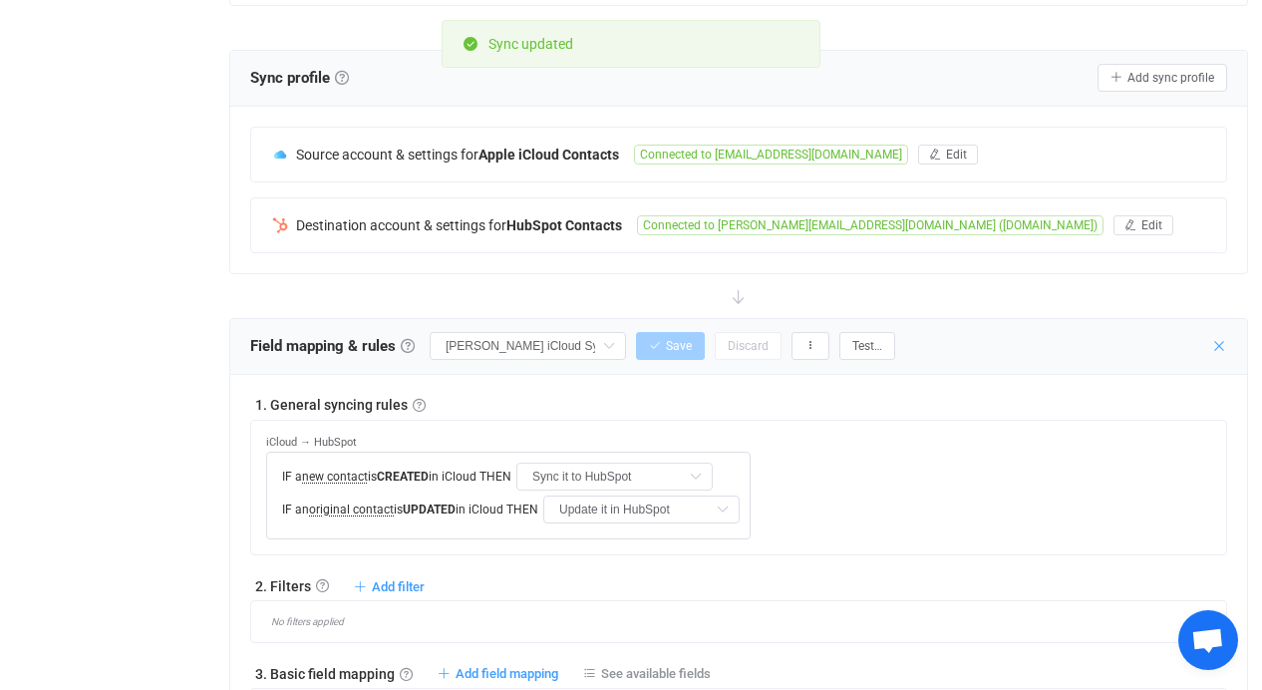
click at [1215, 352] on icon at bounding box center [1220, 346] width 16 height 16
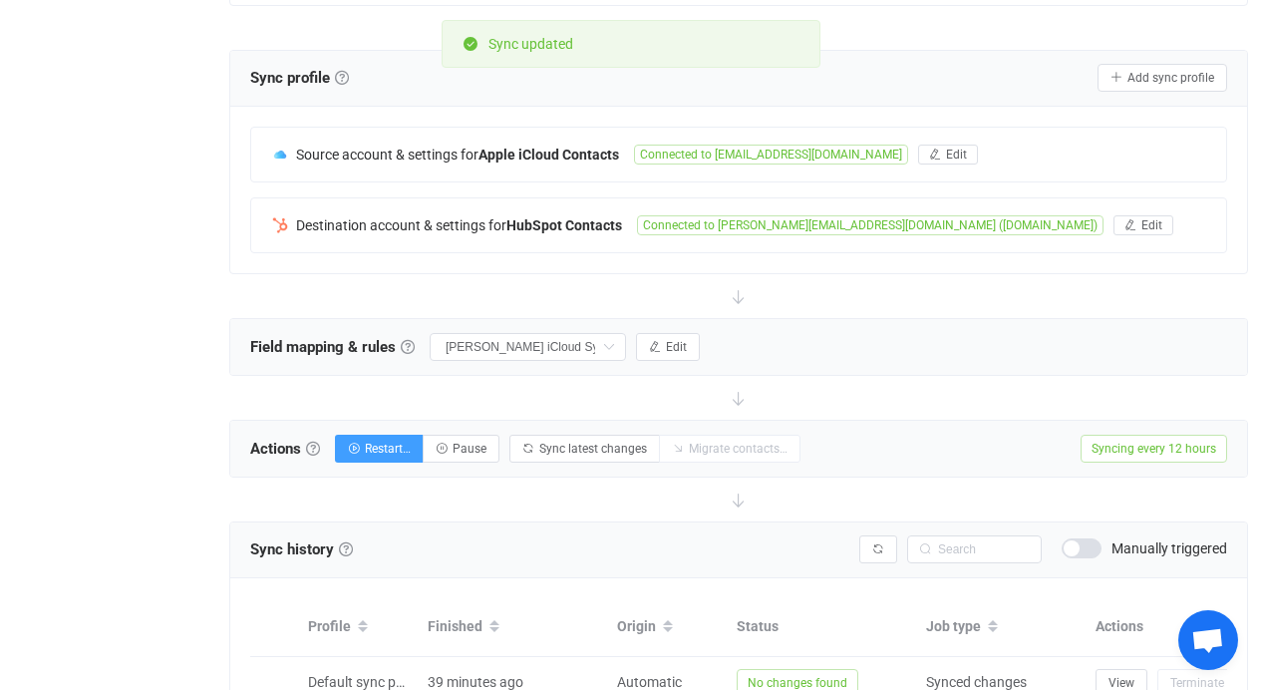
scroll to position [0, 0]
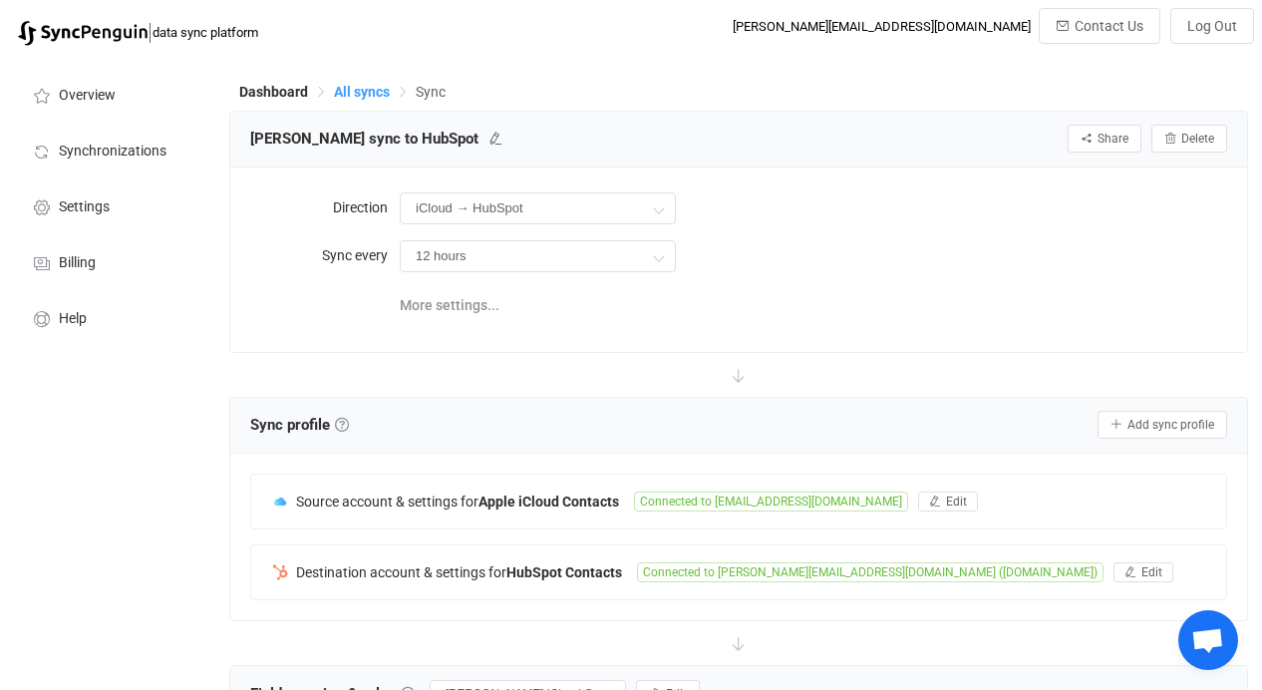
click at [377, 92] on span "All syncs" at bounding box center [362, 92] width 56 height 16
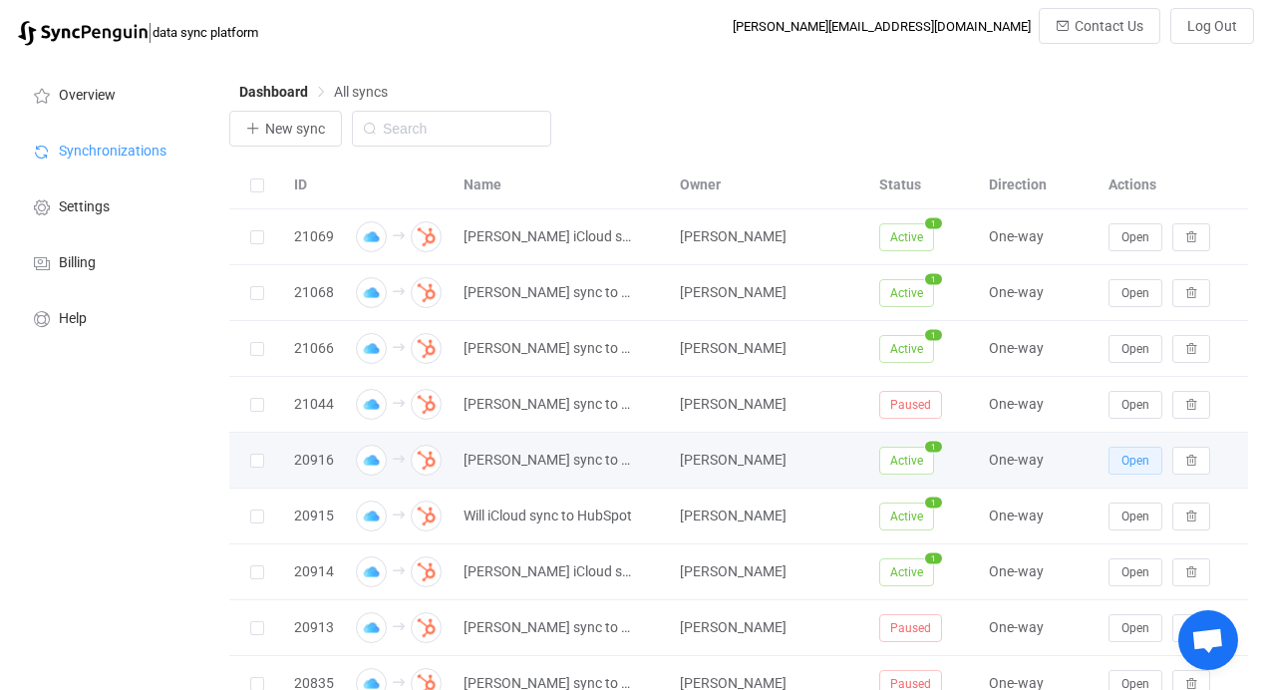
click at [1125, 457] on span "Open" at bounding box center [1136, 461] width 28 height 14
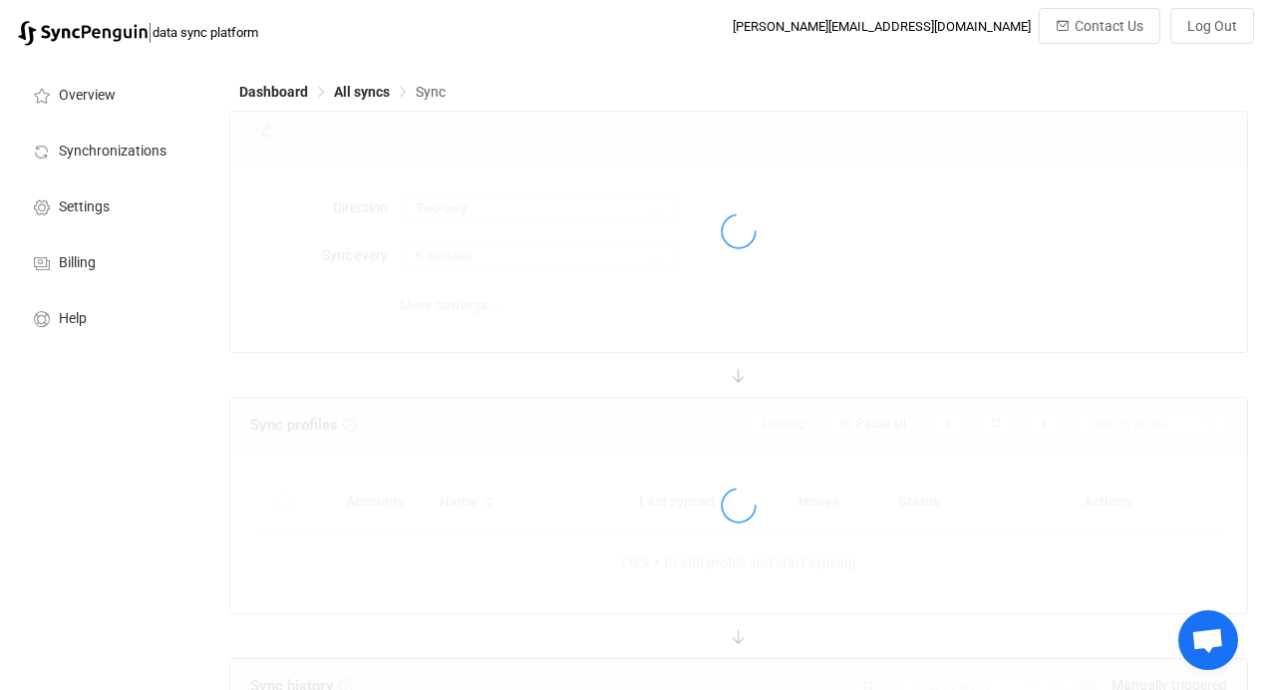
type input "iCloud → HubSpot"
type input "8 hours"
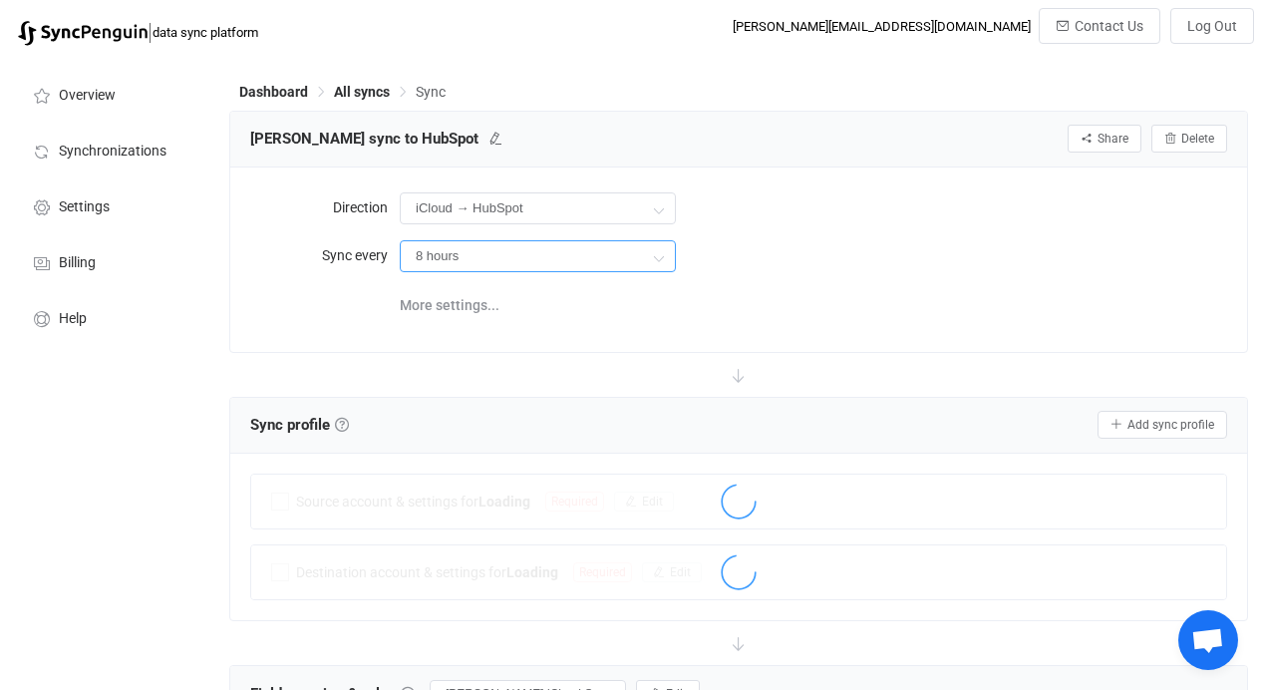
click at [630, 262] on input "8 hours" at bounding box center [538, 256] width 276 height 32
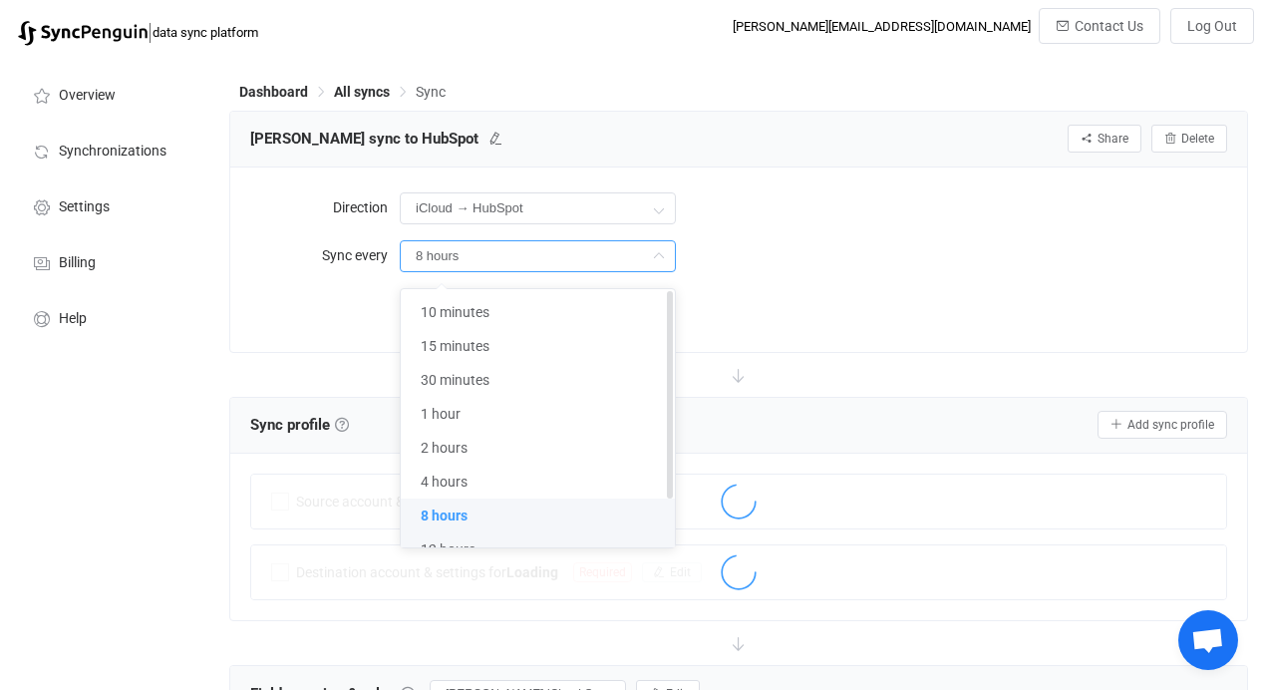
type input "Do nothing"
click at [549, 536] on li "12 hours" at bounding box center [545, 550] width 289 height 34
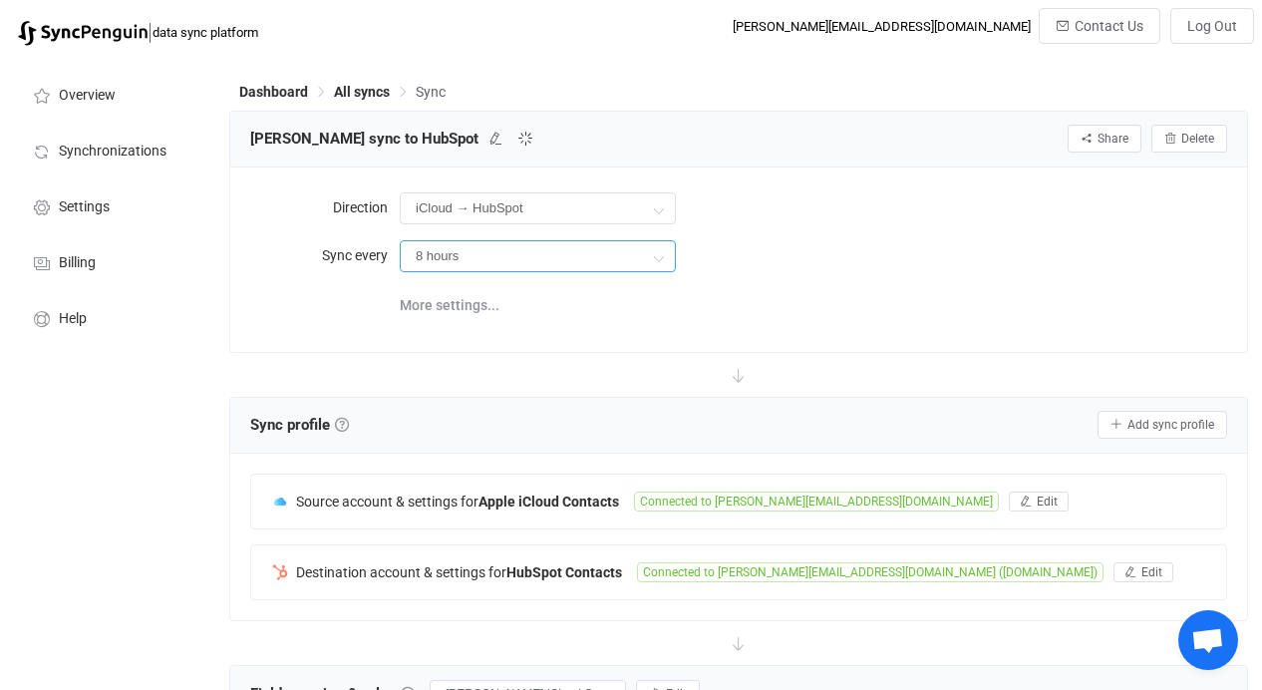
type input "12 hours"
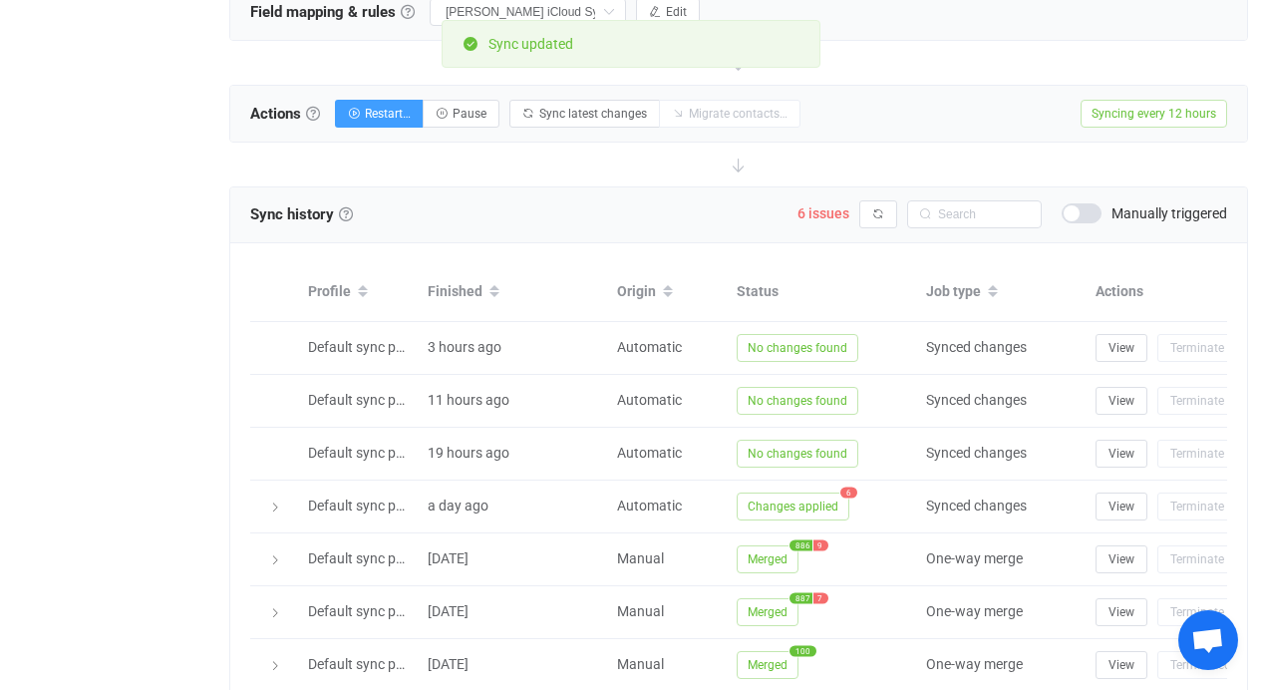
scroll to position [496, 0]
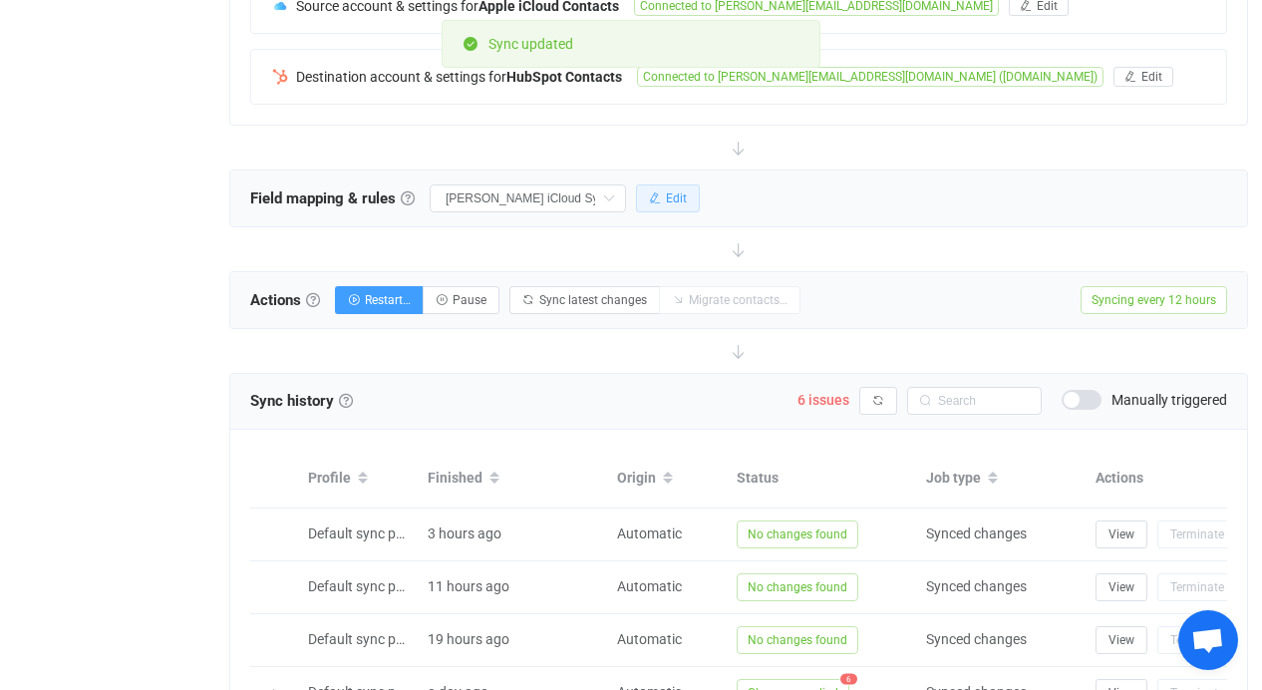
click at [697, 197] on button "Edit" at bounding box center [668, 198] width 64 height 28
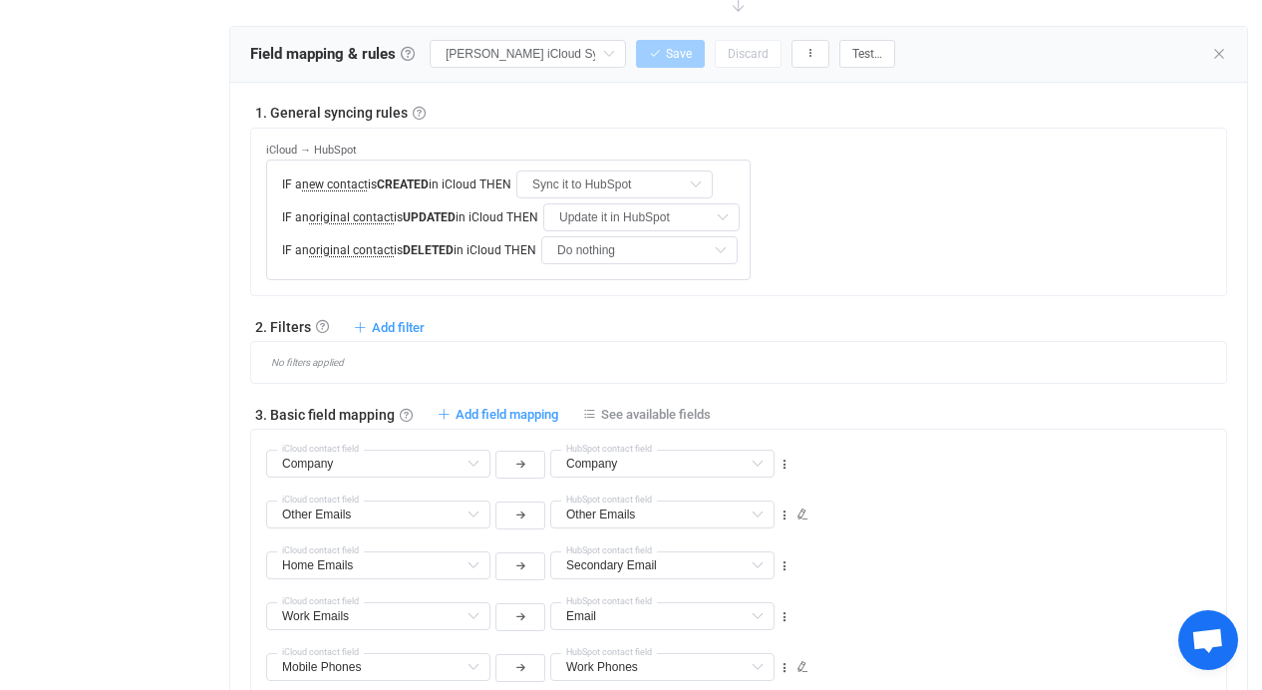
scroll to position [551, 0]
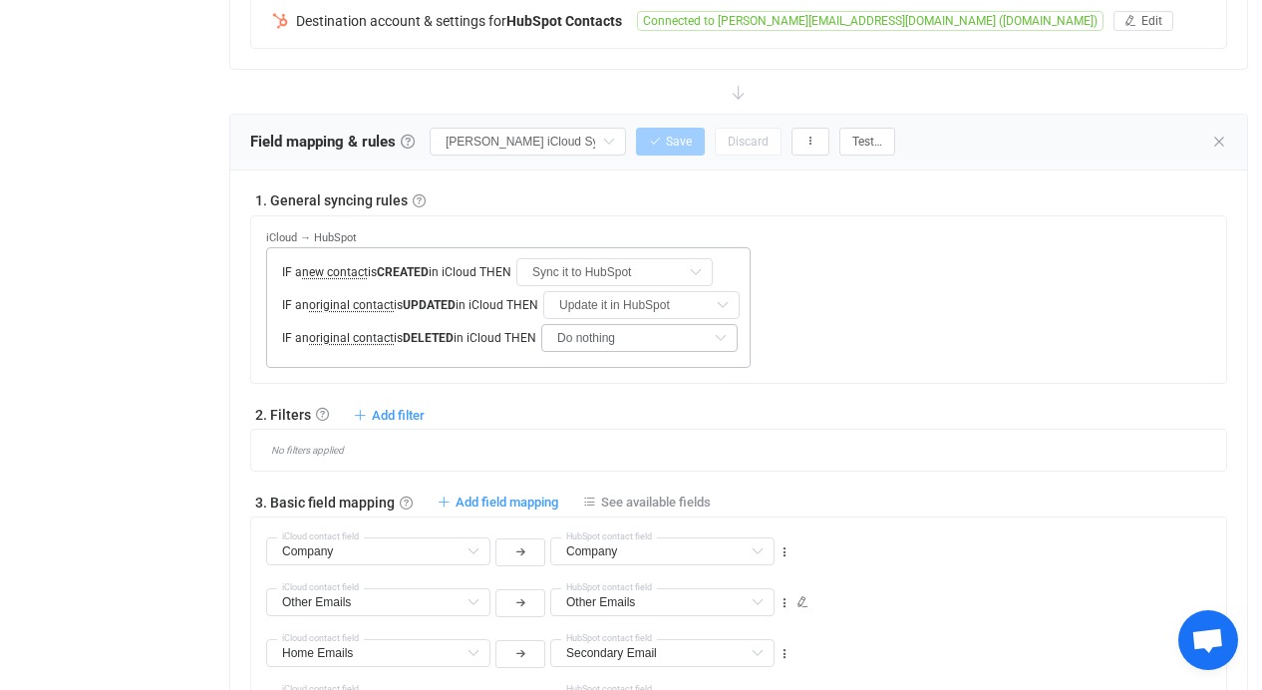
click at [733, 340] on icon at bounding box center [720, 338] width 25 height 28
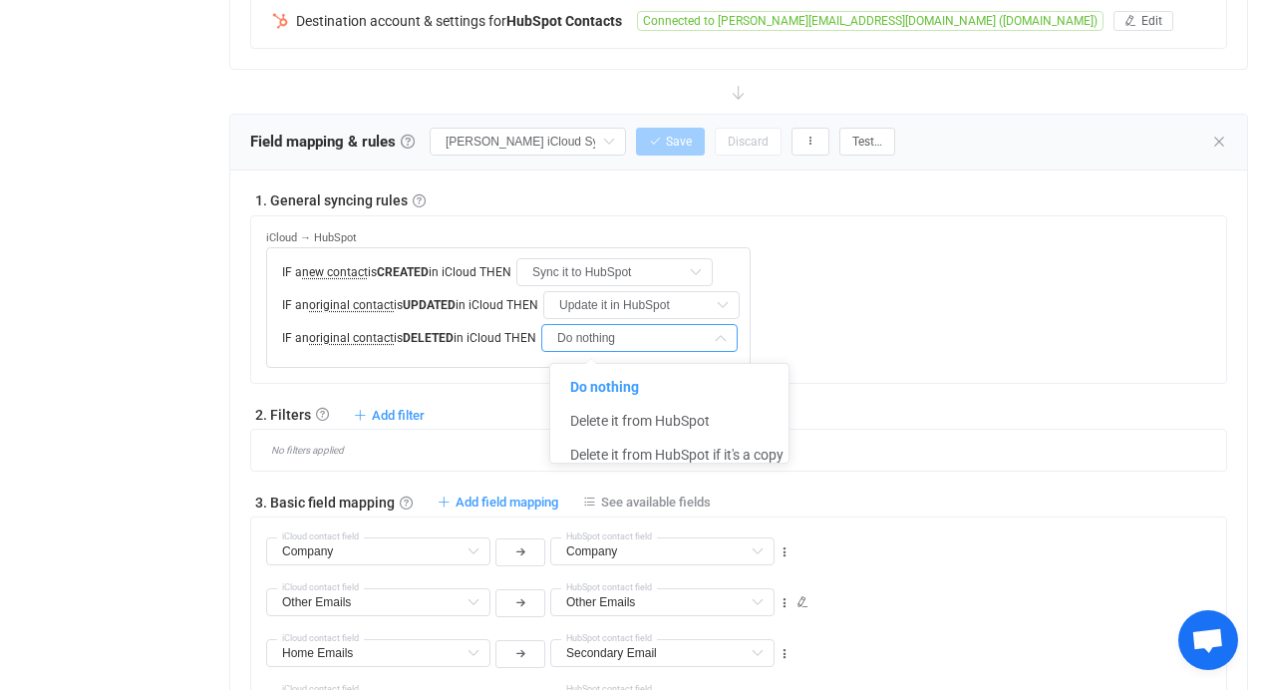
click at [947, 287] on div "HubSpot → iCloud IF a new contact is CREATED in HubSpot THEN Sync it to iCloud …" at bounding box center [746, 292] width 960 height 152
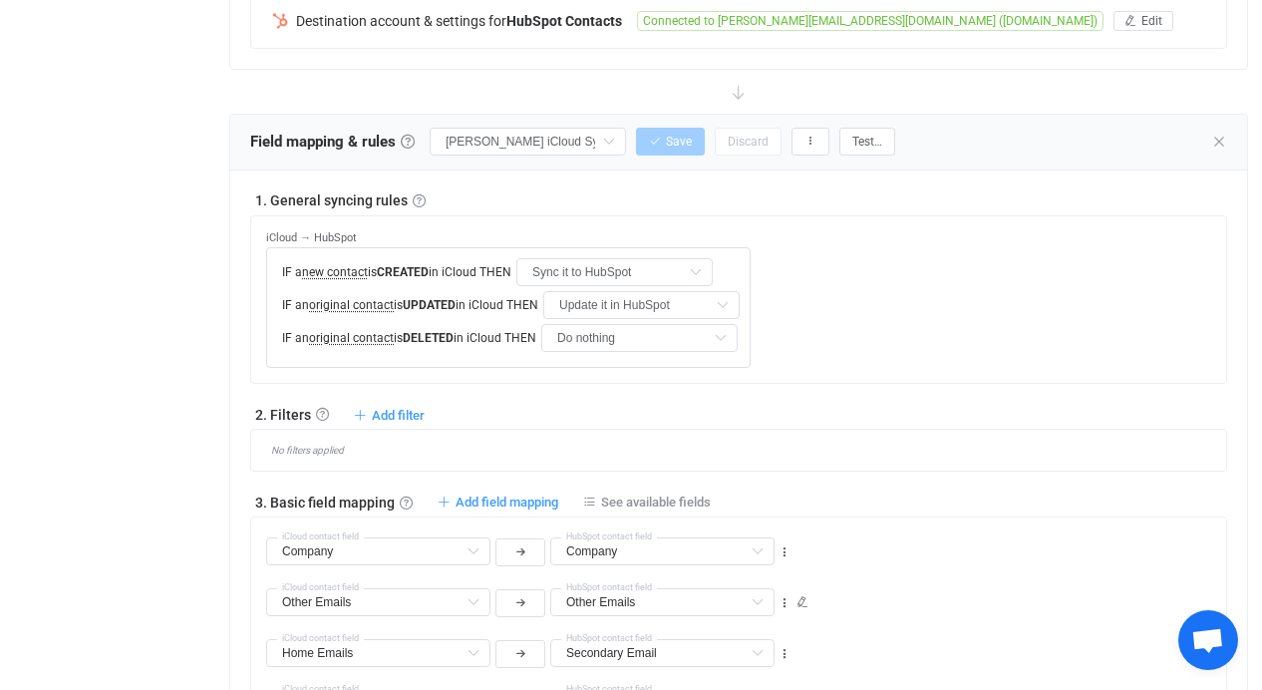
click at [1228, 140] on div "Field mapping & rules Field mapping & rules By default, all contacts of the con…" at bounding box center [738, 143] width 1017 height 56
click at [1220, 142] on icon at bounding box center [1220, 142] width 16 height 16
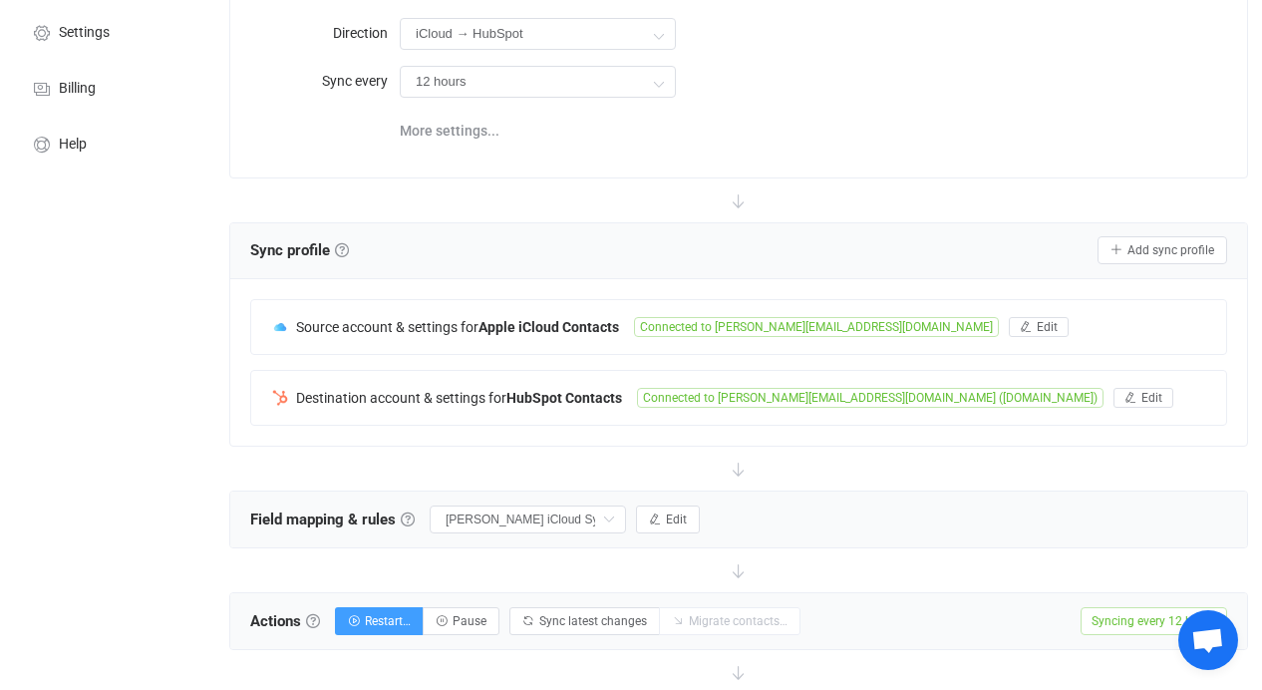
scroll to position [0, 0]
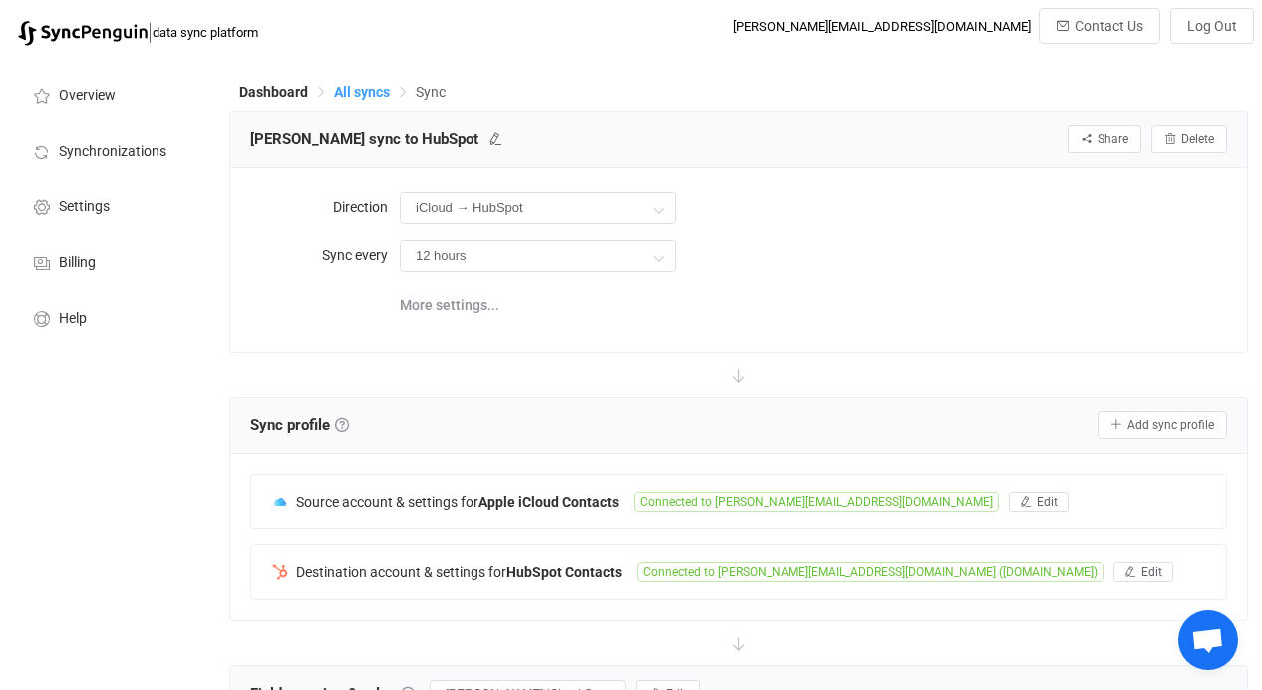
click at [348, 89] on span "All syncs" at bounding box center [362, 92] width 56 height 16
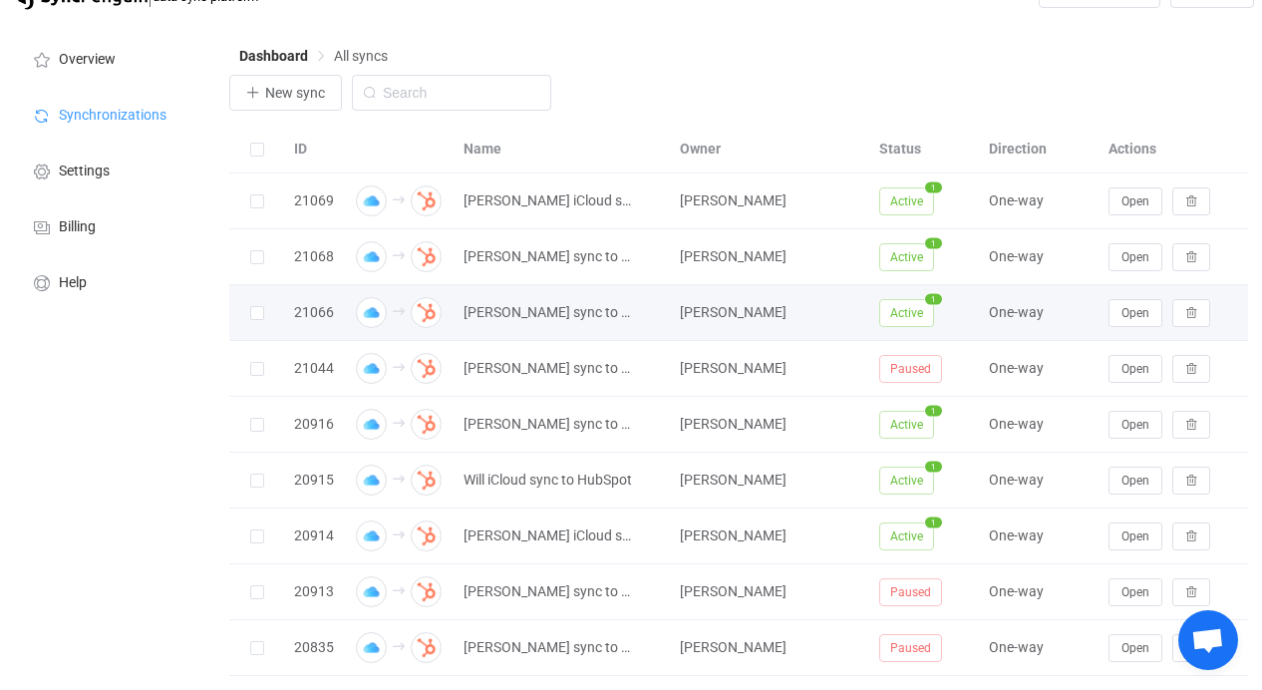
scroll to position [87, 0]
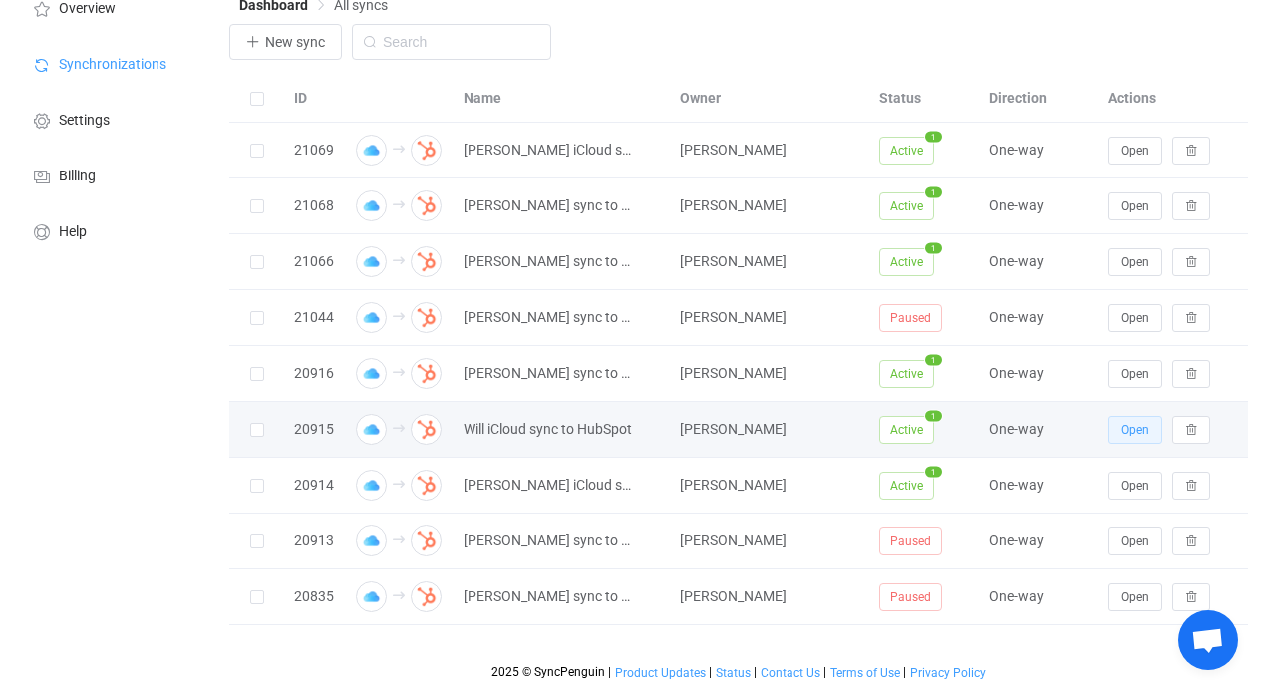
click at [1135, 441] on button "Open" at bounding box center [1136, 430] width 54 height 28
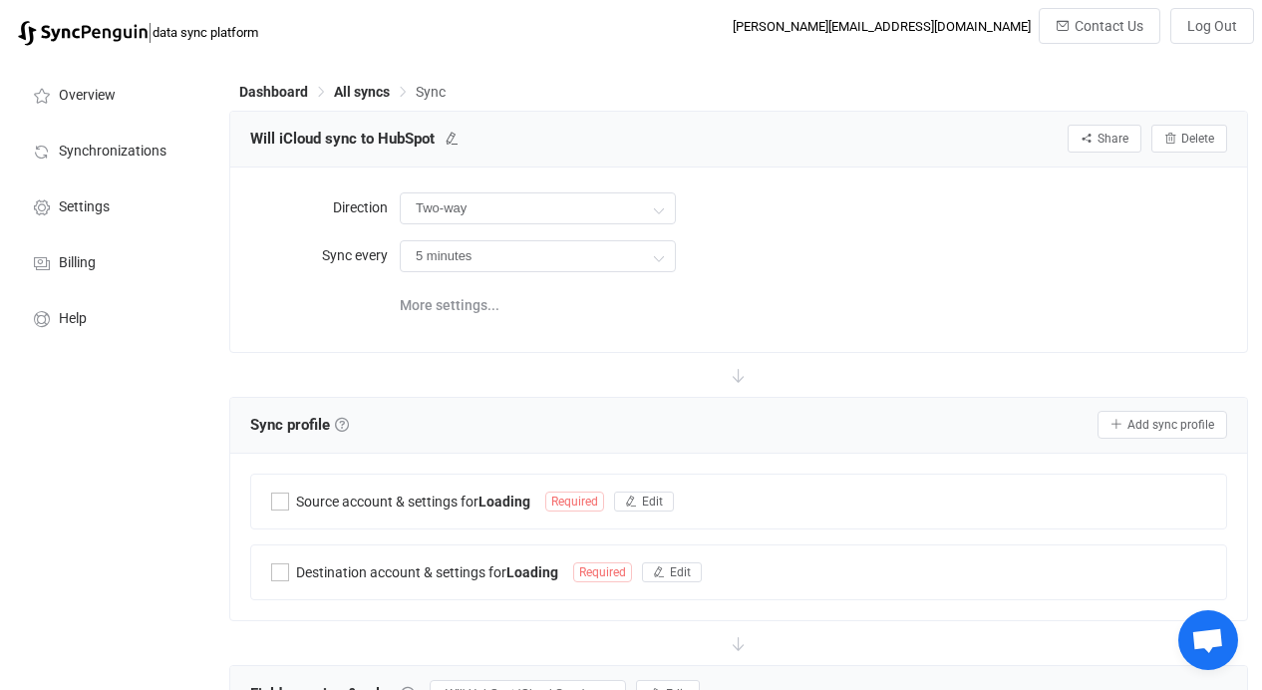
type input "iCloud → HubSpot"
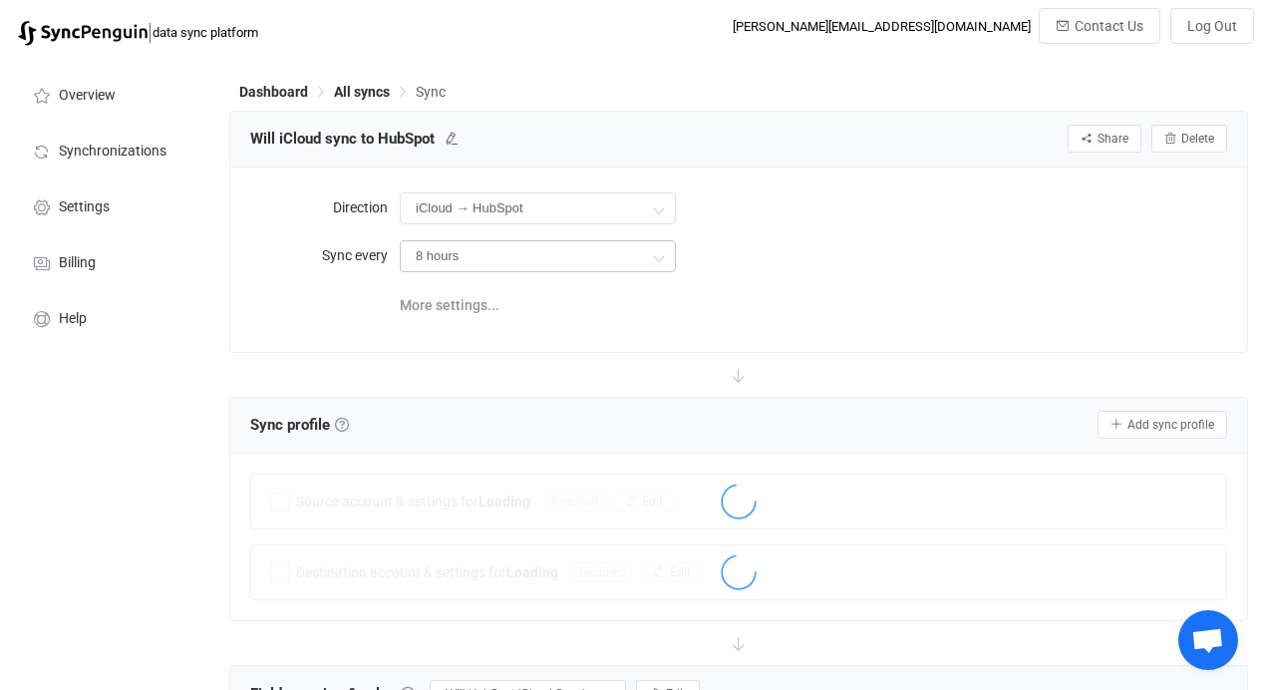
click at [660, 254] on icon at bounding box center [658, 257] width 25 height 40
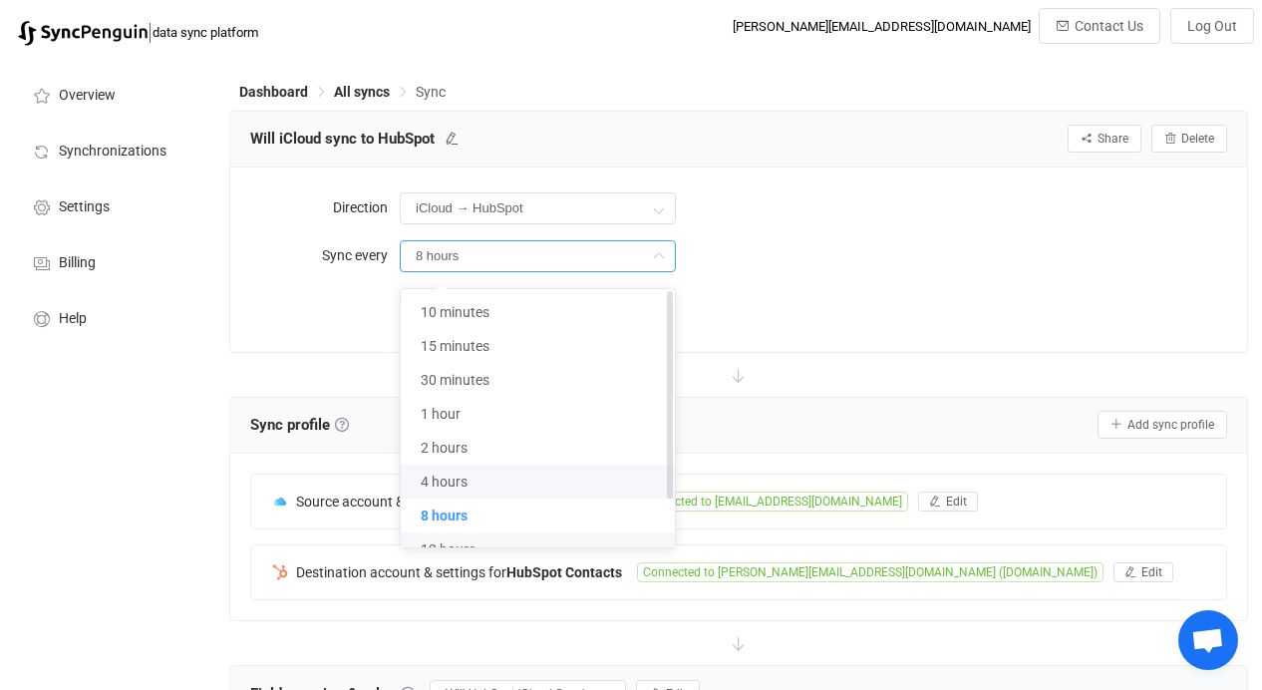
click at [552, 533] on li "12 hours" at bounding box center [545, 550] width 289 height 34
type input "12 hours"
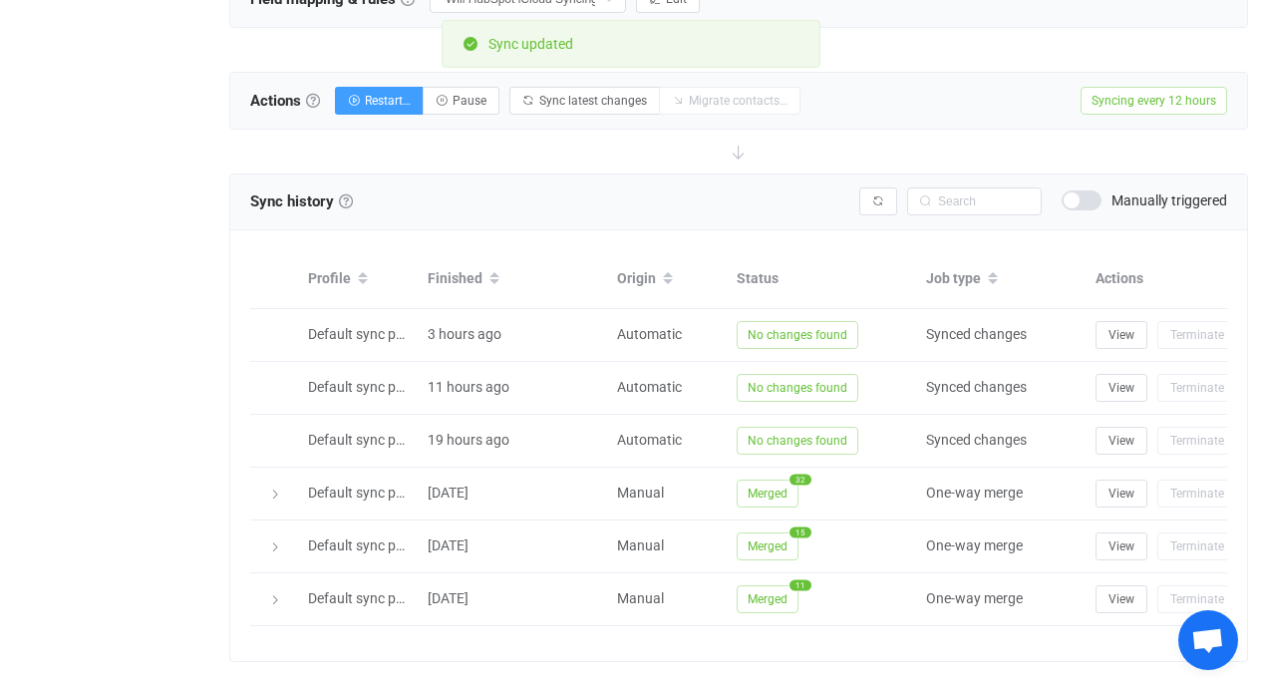
scroll to position [555, 0]
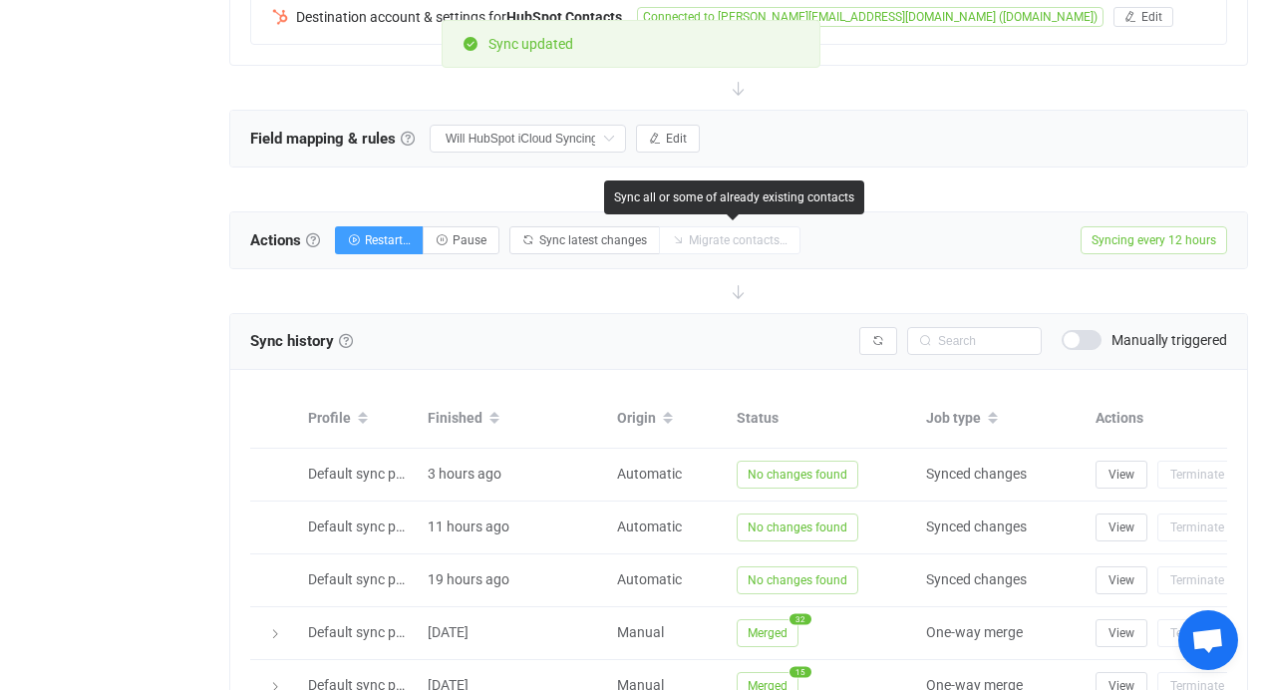
click at [683, 119] on div "Field mapping & rules Field mapping & rules By default, all contacts of the con…" at bounding box center [738, 139] width 1017 height 56
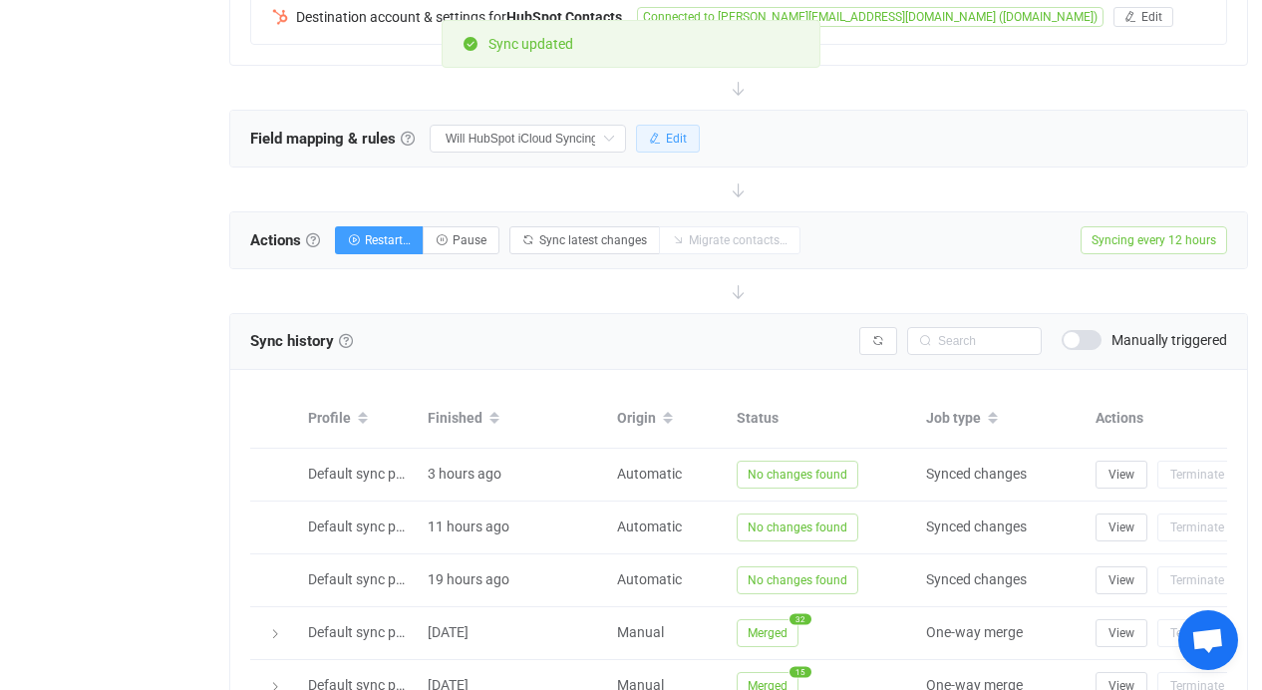
click at [687, 139] on span "Edit" at bounding box center [676, 139] width 21 height 14
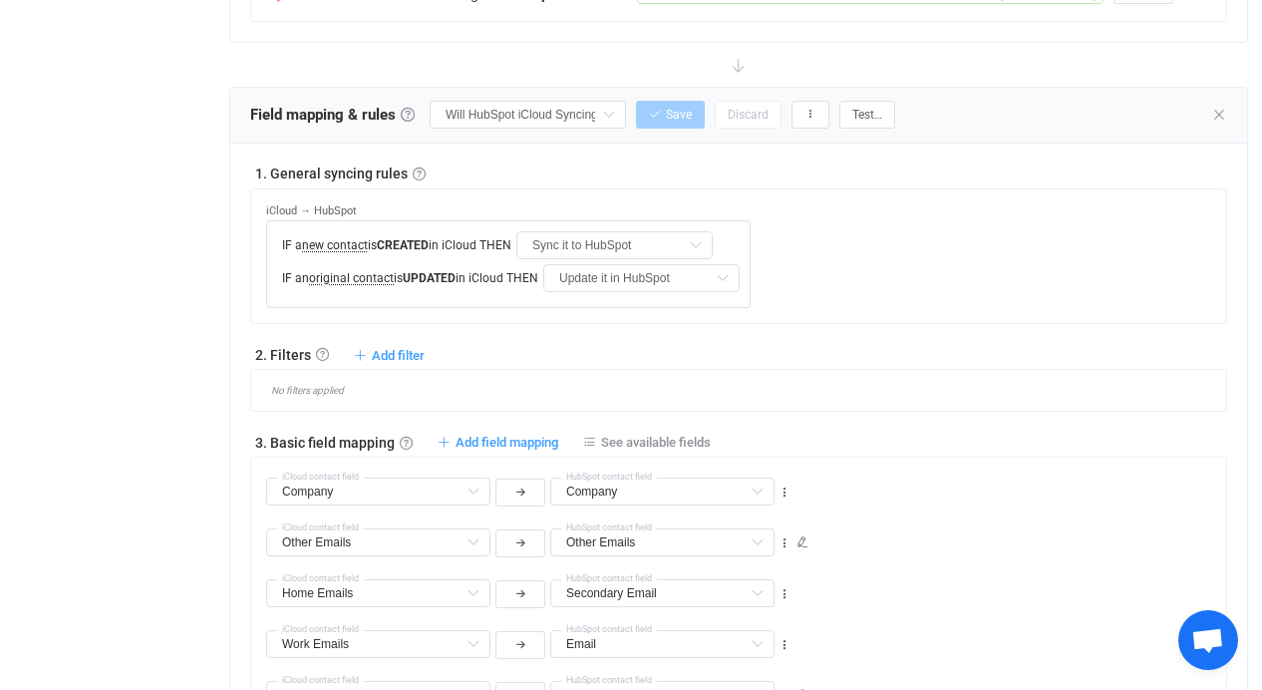
scroll to position [425, 0]
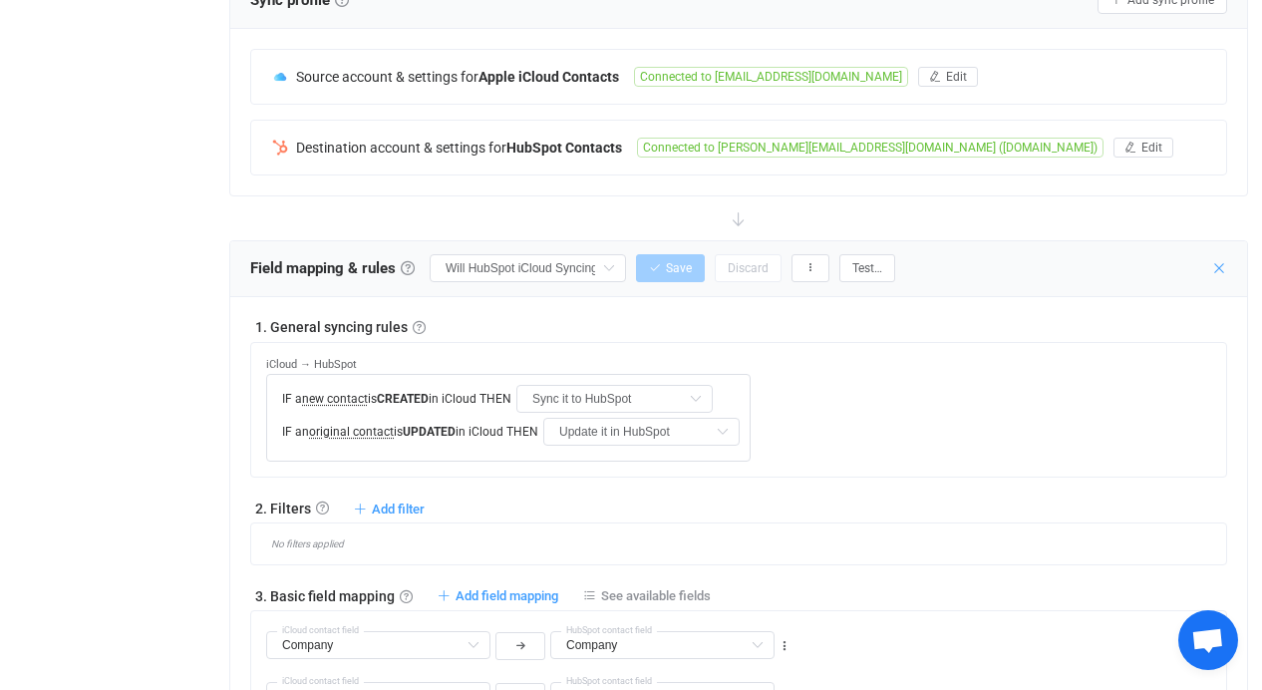
click at [1219, 266] on icon at bounding box center [1220, 268] width 16 height 16
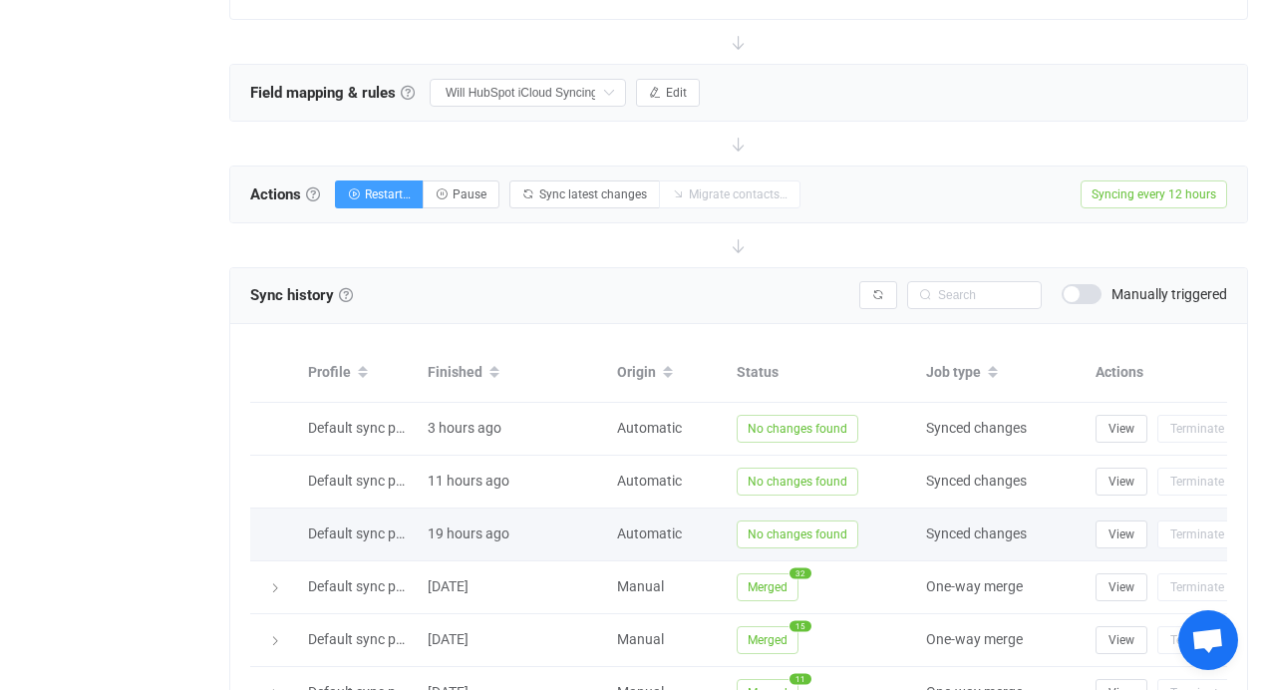
scroll to position [746, 0]
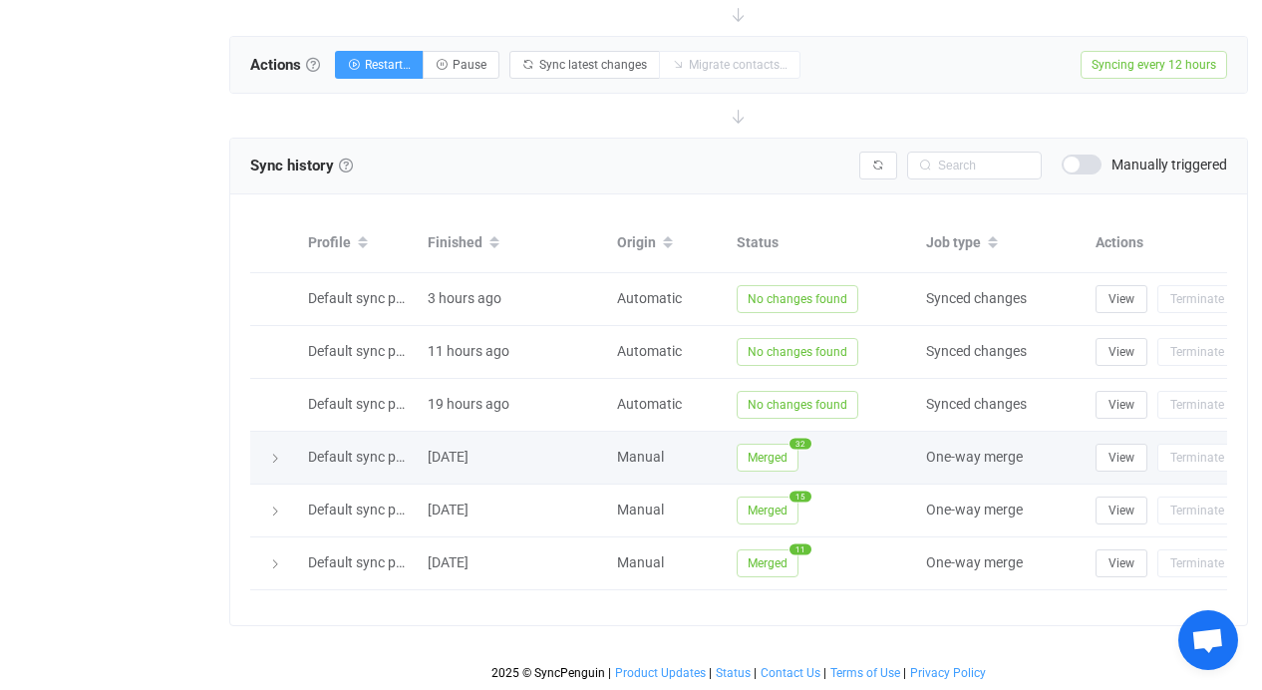
click at [291, 448] on div at bounding box center [274, 458] width 48 height 20
click at [278, 453] on icon at bounding box center [275, 459] width 12 height 12
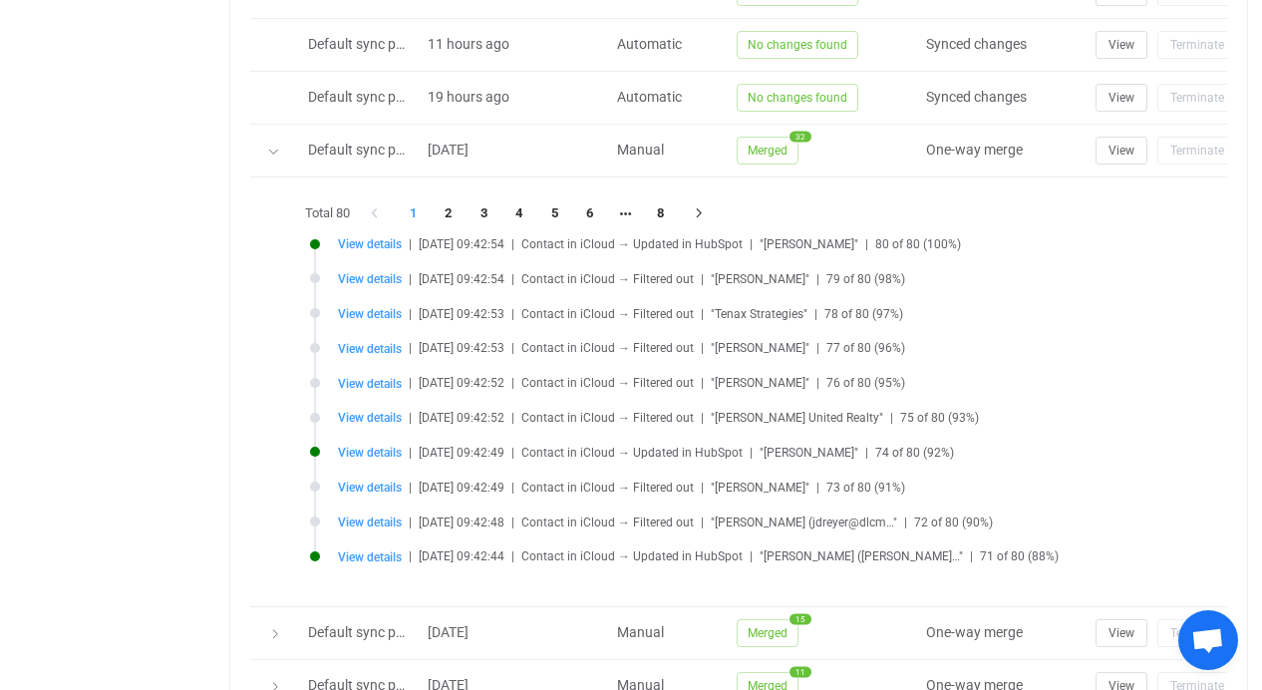
scroll to position [1034, 0]
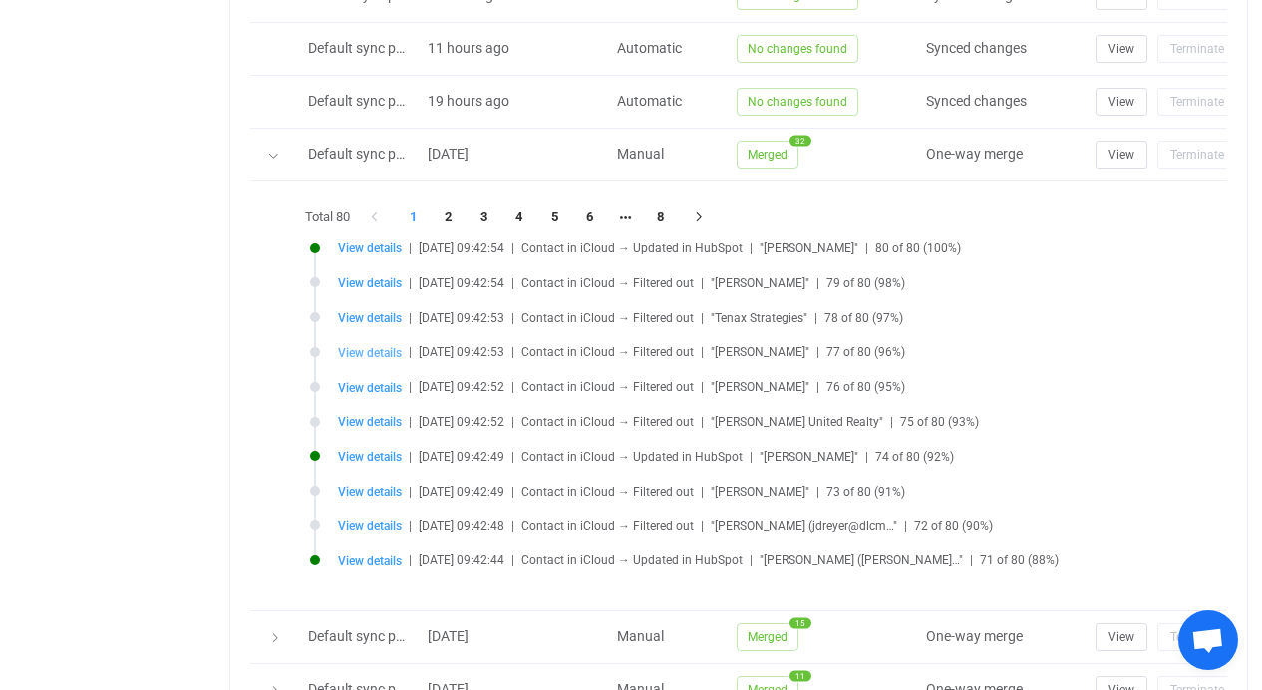
click at [393, 346] on span "View details" at bounding box center [370, 353] width 64 height 14
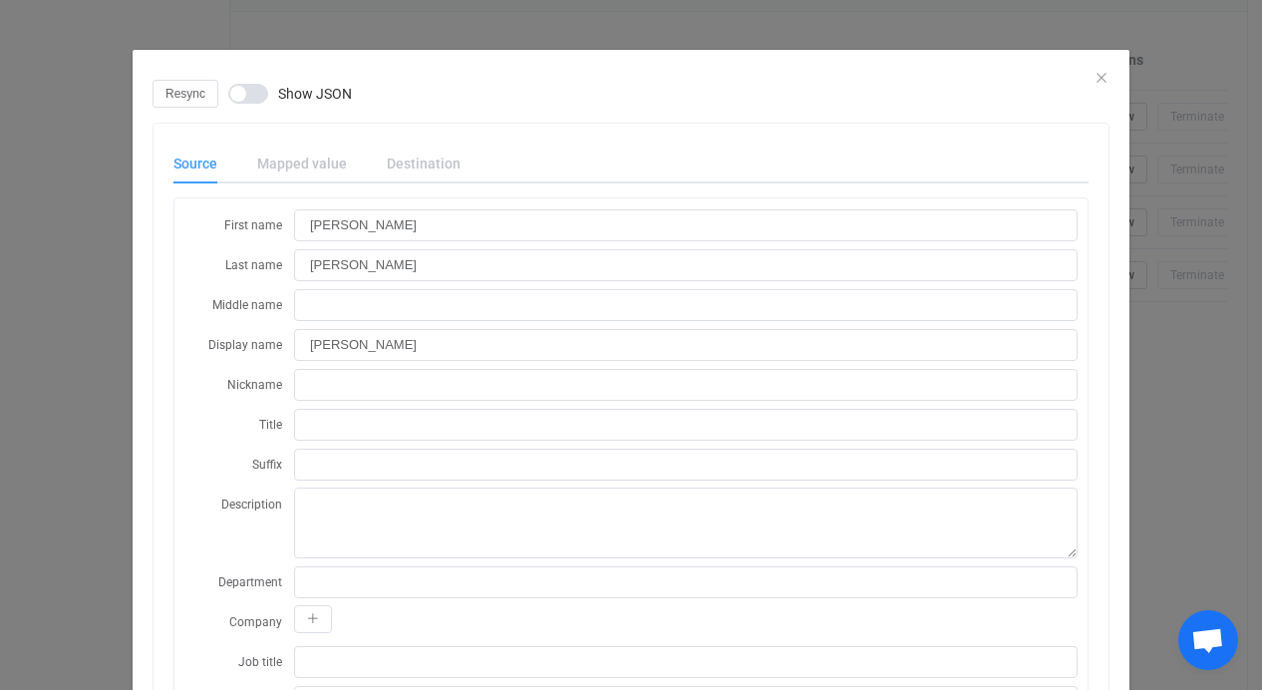
scroll to position [621, 0]
click at [1089, 84] on div "Resync Show JSON" at bounding box center [631, 94] width 957 height 28
click at [1094, 74] on icon "Close" at bounding box center [1102, 78] width 16 height 16
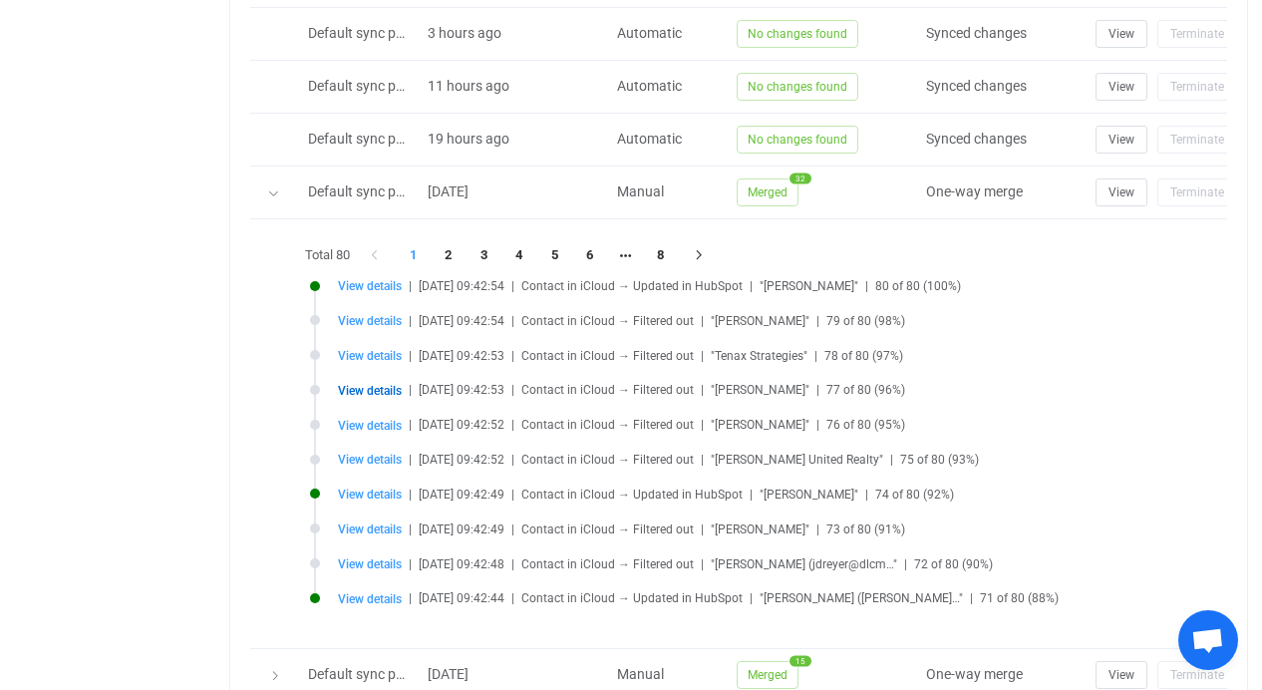
scroll to position [1030, 0]
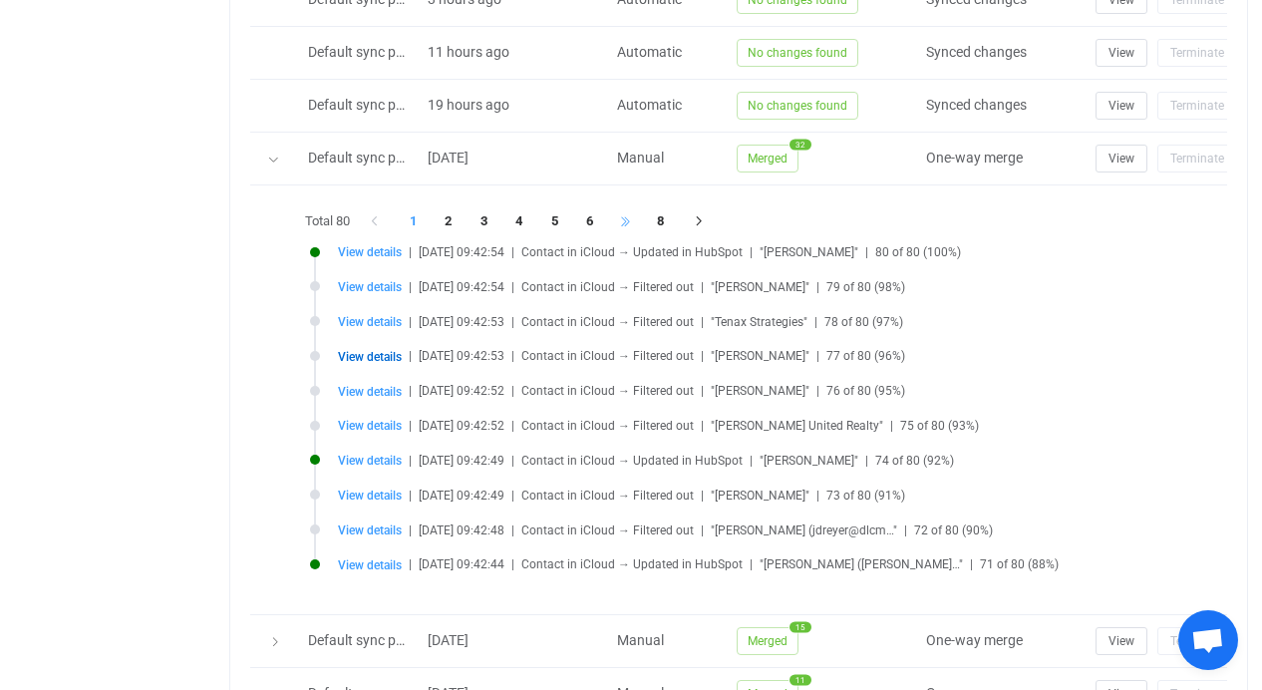
click at [637, 228] on li at bounding box center [626, 221] width 36 height 28
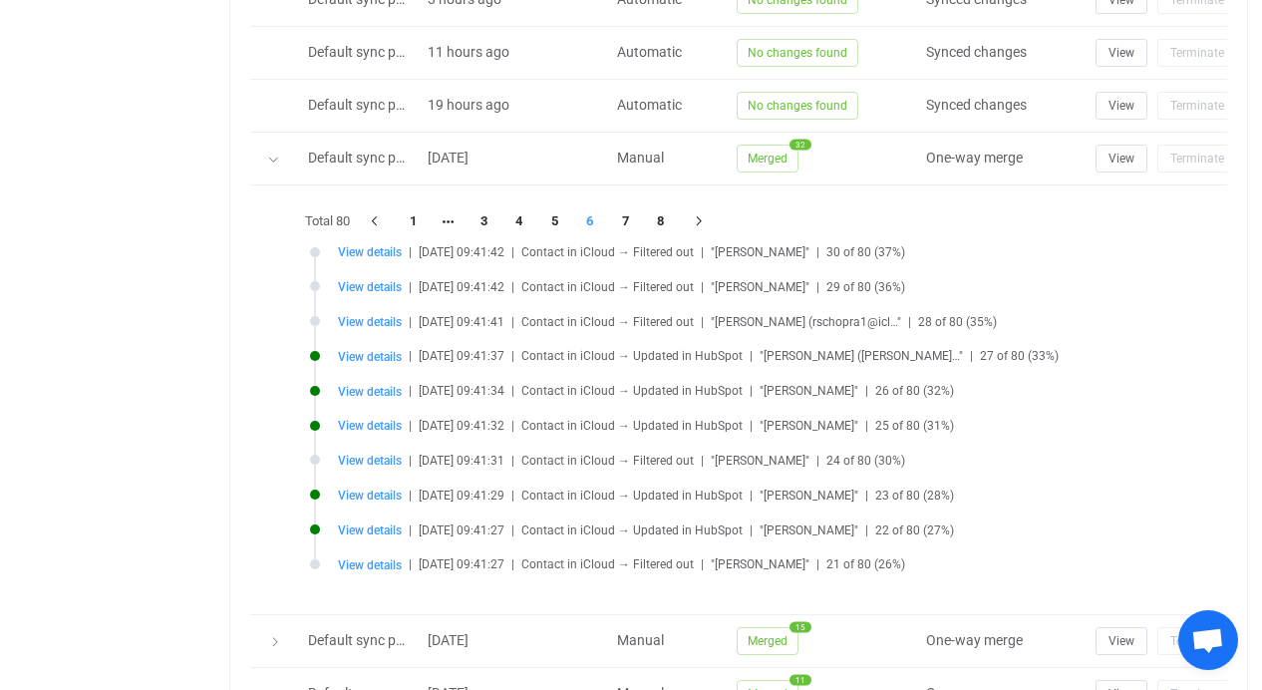
click at [387, 329] on li "View details | 2025-08-28 09:41:41 | Contact in iCloud → Filtered out | "Raj Ch…" at bounding box center [783, 333] width 947 height 35
click at [386, 328] on span "View details" at bounding box center [370, 322] width 64 height 14
type input "Raj"
type input "Chopra"
type input "Raj Chopra"
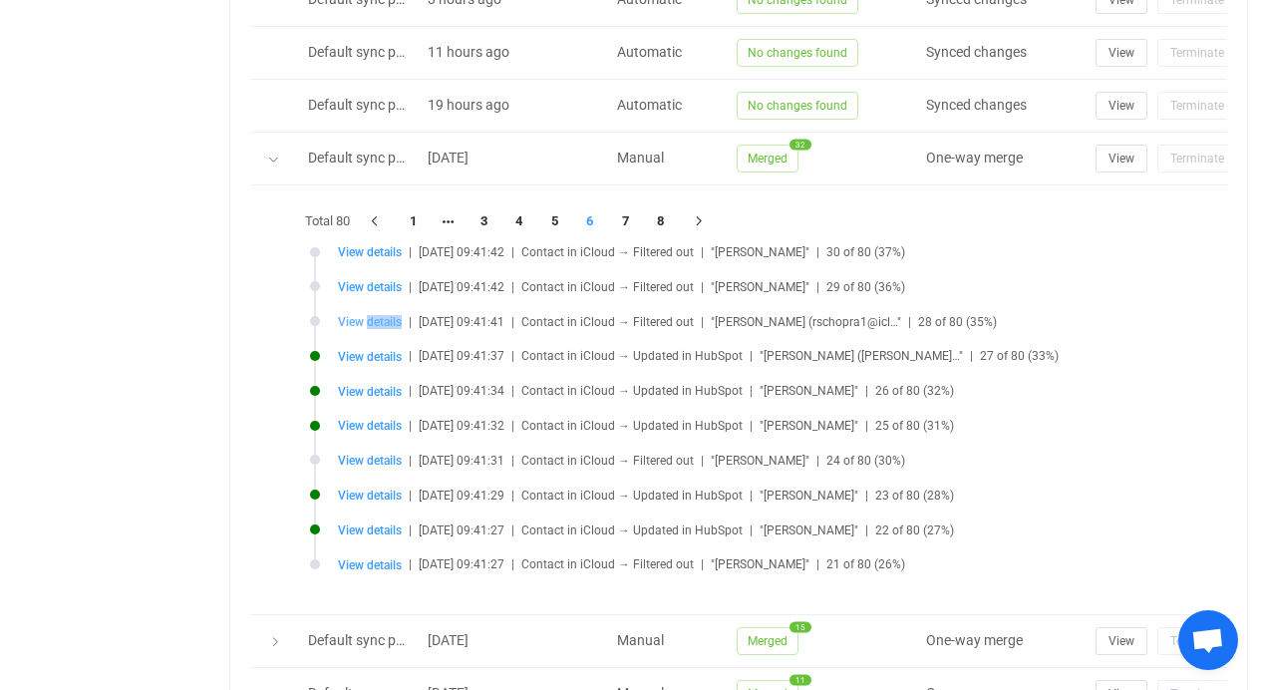
type input "NDI5MjI0OTgtMWMyMy00YjZiLTljOGItMWU2NmI1ZjVlMDQ5.vcf"
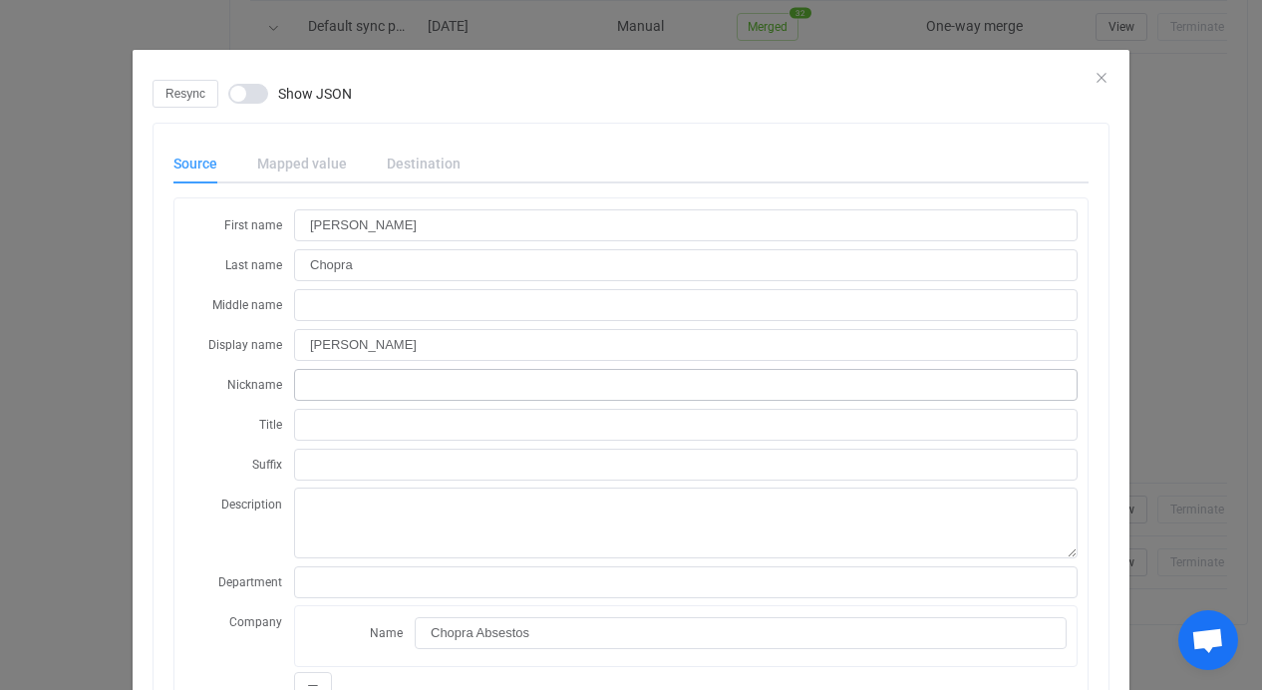
scroll to position [878, 0]
click at [1094, 79] on icon "Close" at bounding box center [1102, 78] width 16 height 16
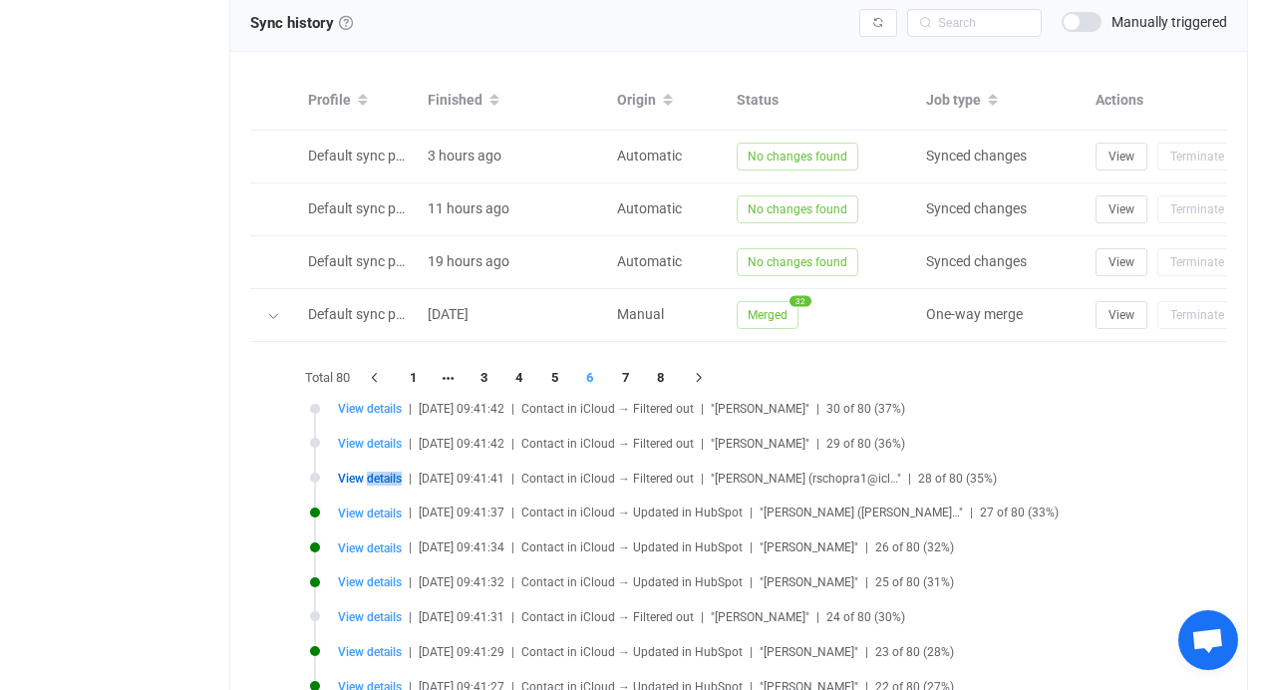
scroll to position [1136, 0]
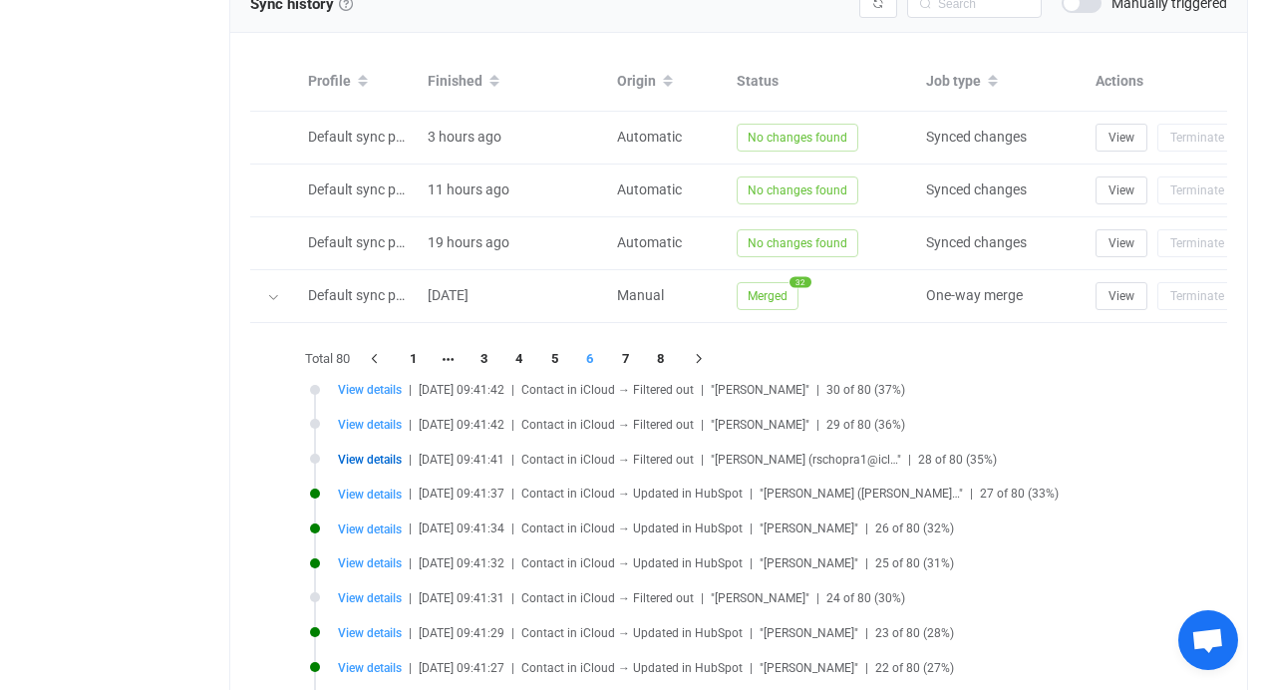
scroll to position [1055, 0]
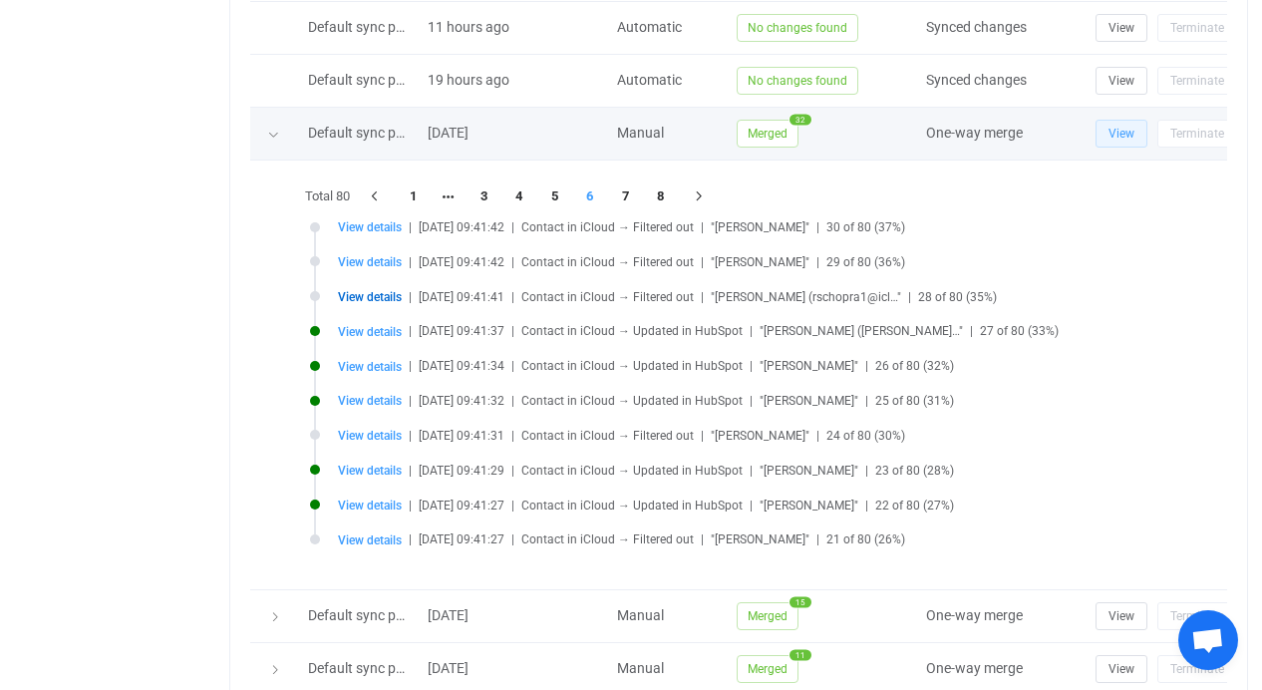
click at [1128, 132] on span "View" at bounding box center [1122, 134] width 26 height 14
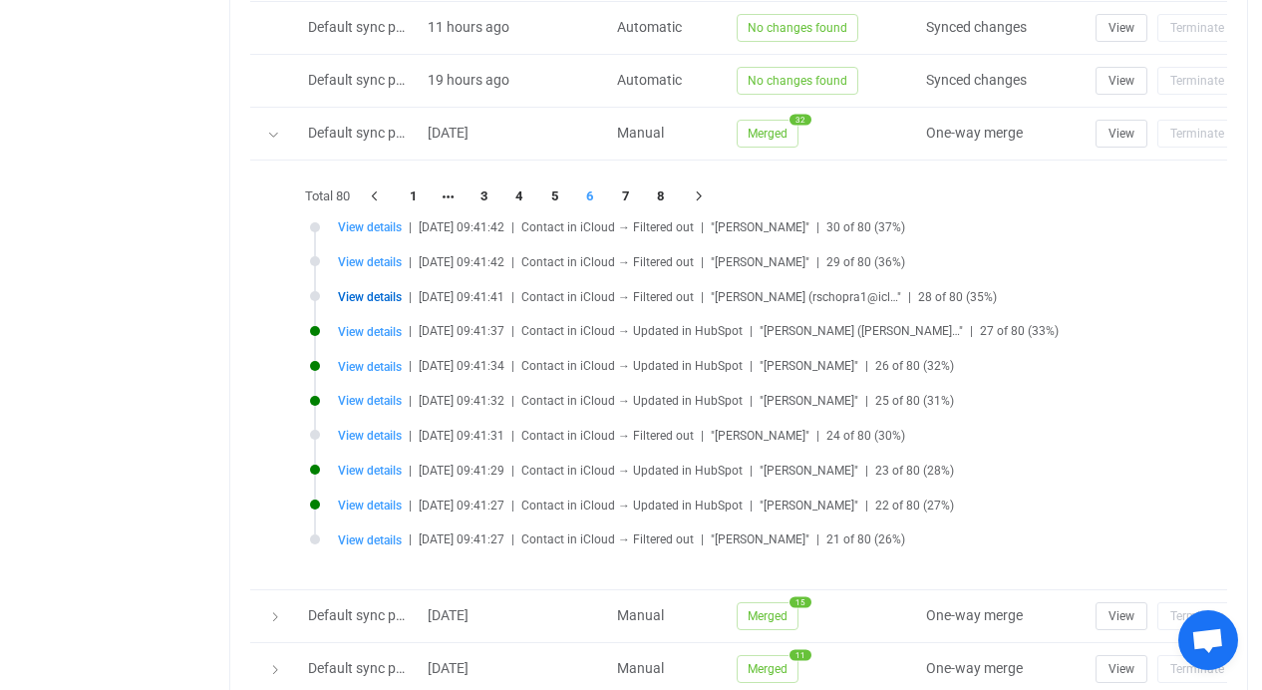
scroll to position [62, 0]
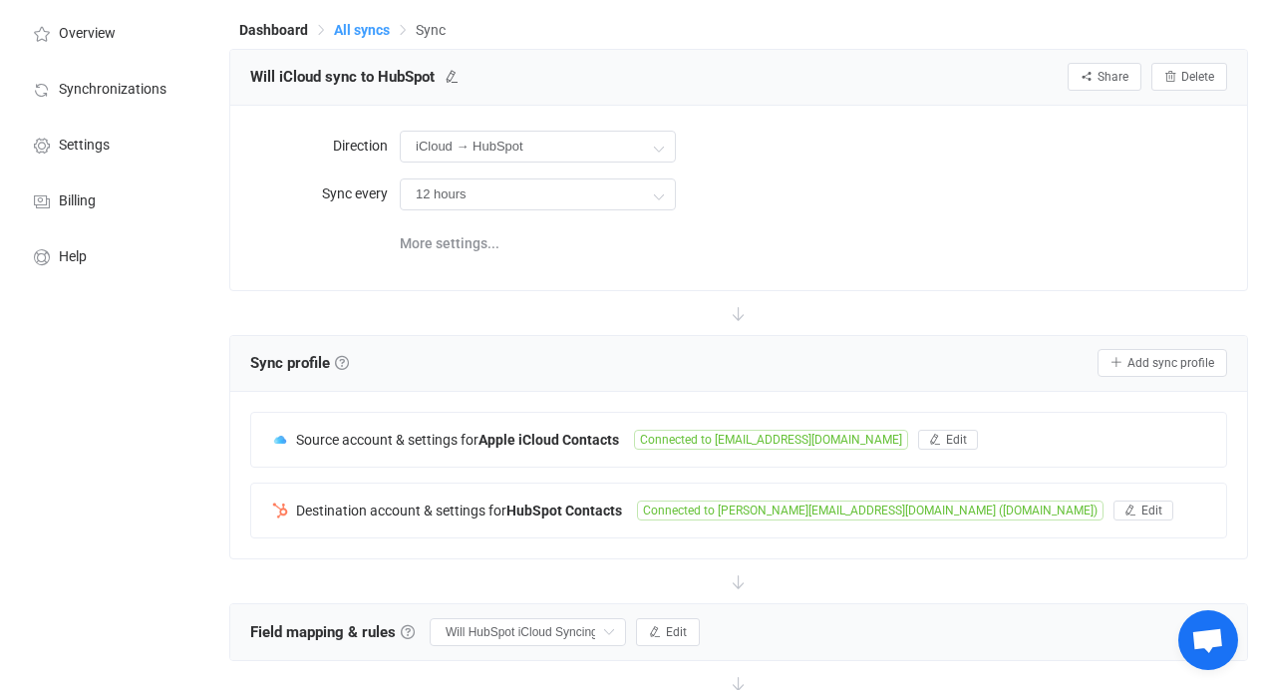
click at [377, 35] on span "All syncs" at bounding box center [362, 30] width 56 height 16
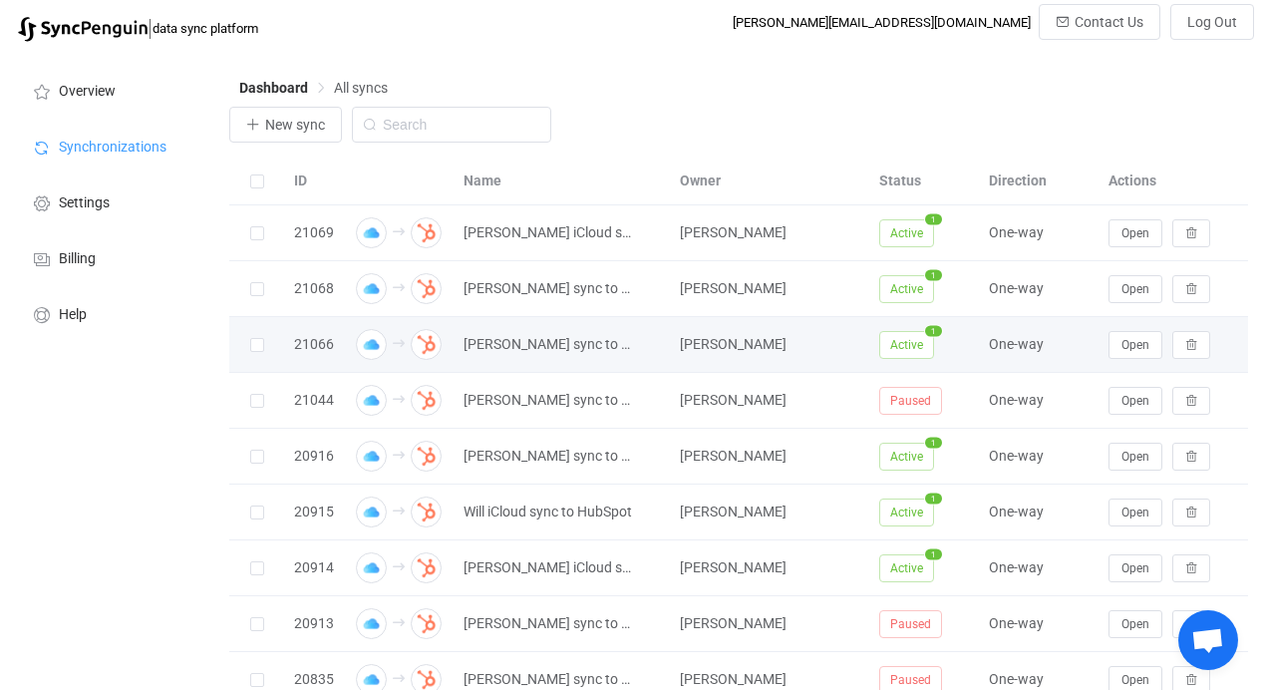
scroll to position [87, 0]
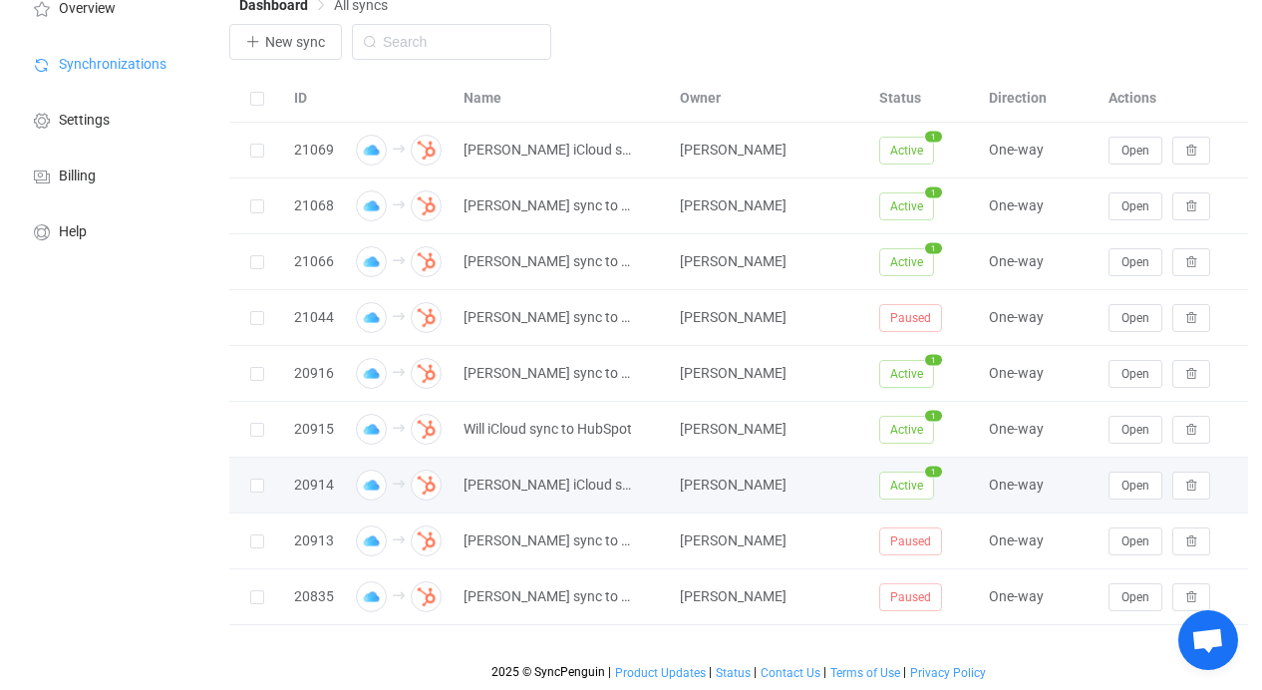
click at [1102, 478] on div "Open" at bounding box center [1174, 486] width 150 height 28
click at [1124, 483] on span "Open" at bounding box center [1136, 486] width 28 height 14
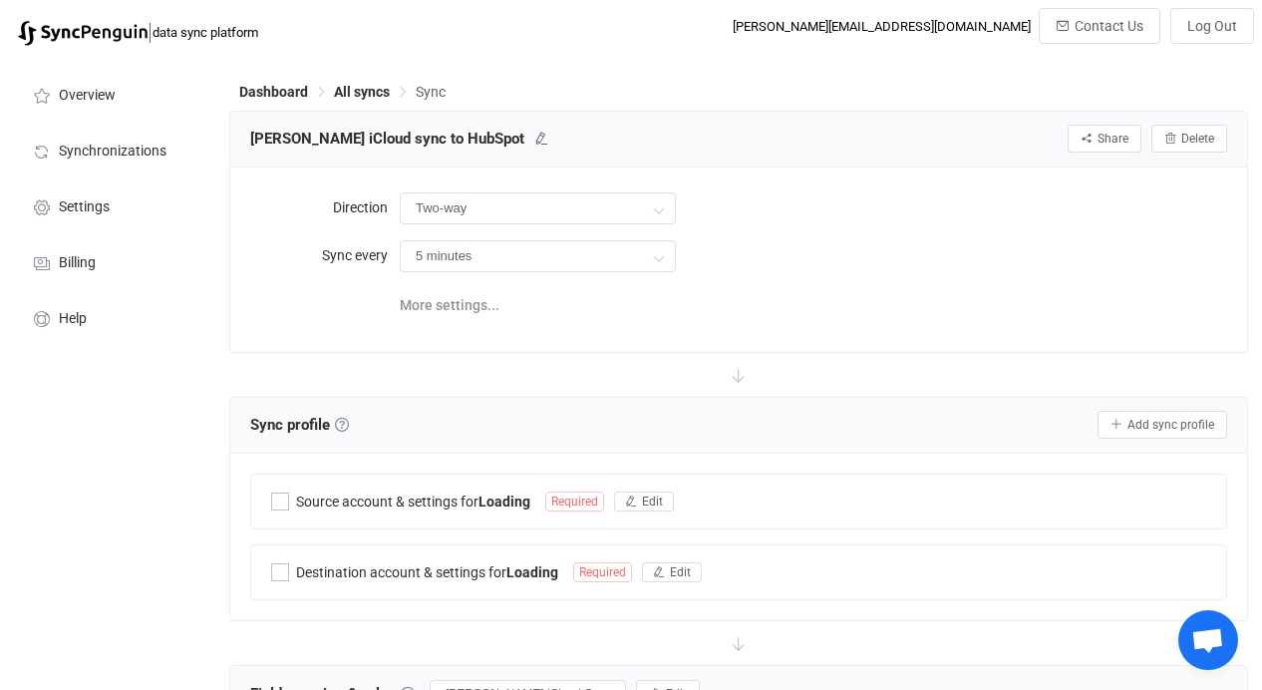
type input "iCloud → HubSpot"
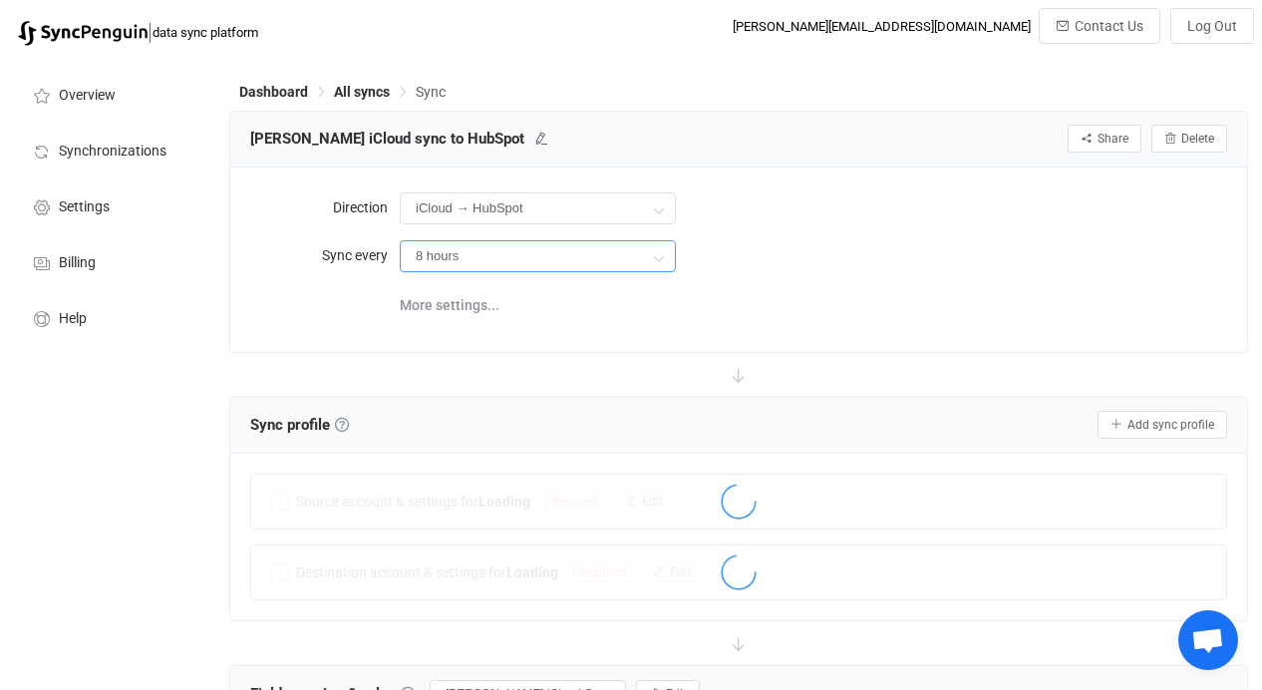
click at [598, 248] on input "8 hours" at bounding box center [538, 256] width 276 height 32
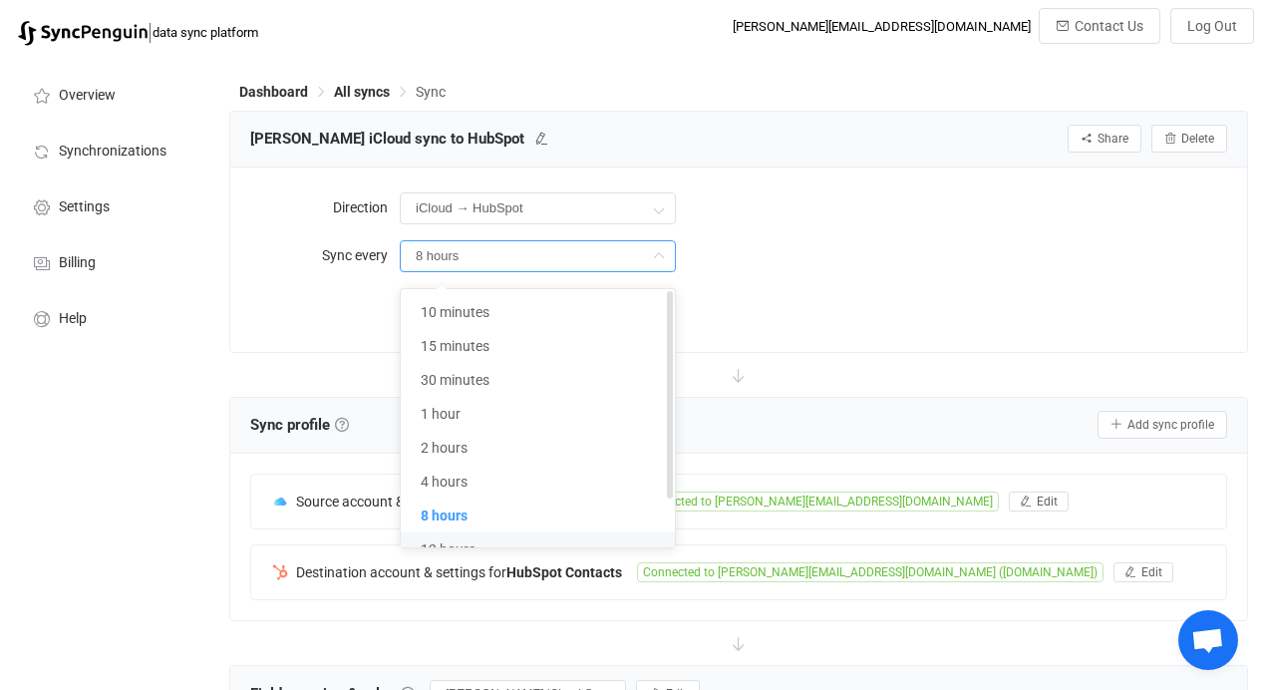
click at [518, 539] on div at bounding box center [538, 542] width 270 height 6
click at [591, 535] on li "12 hours" at bounding box center [545, 550] width 289 height 34
type input "12 hours"
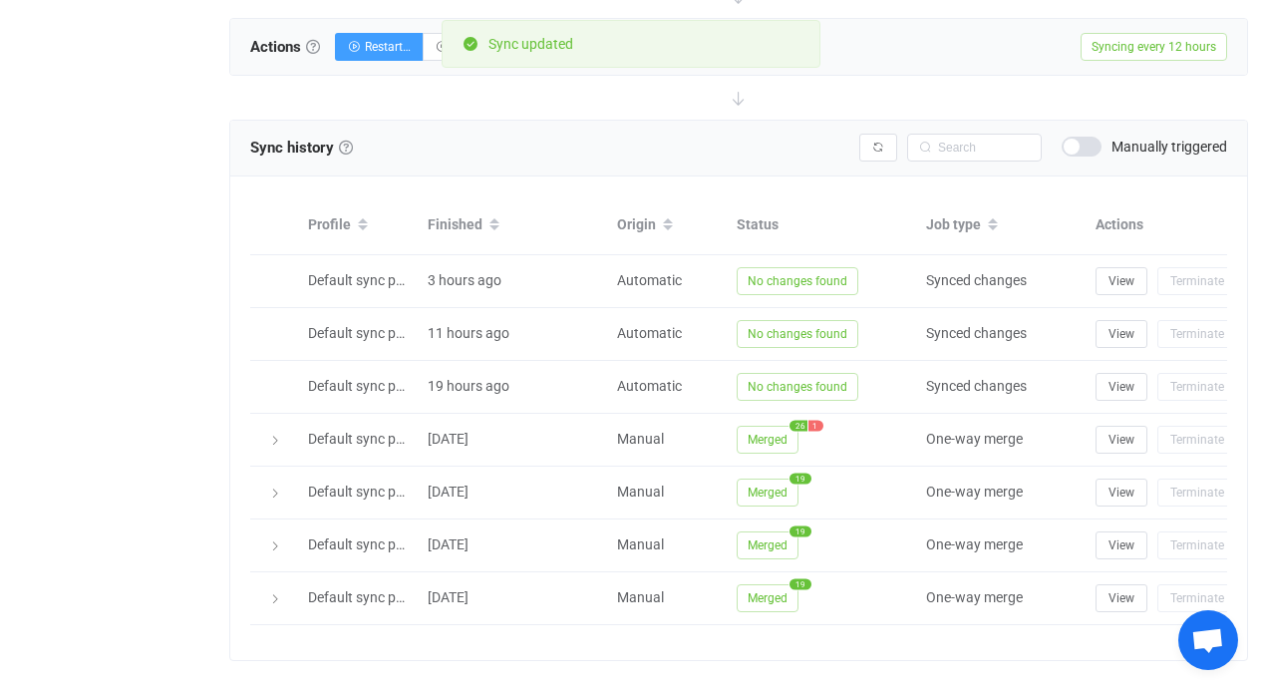
scroll to position [584, 0]
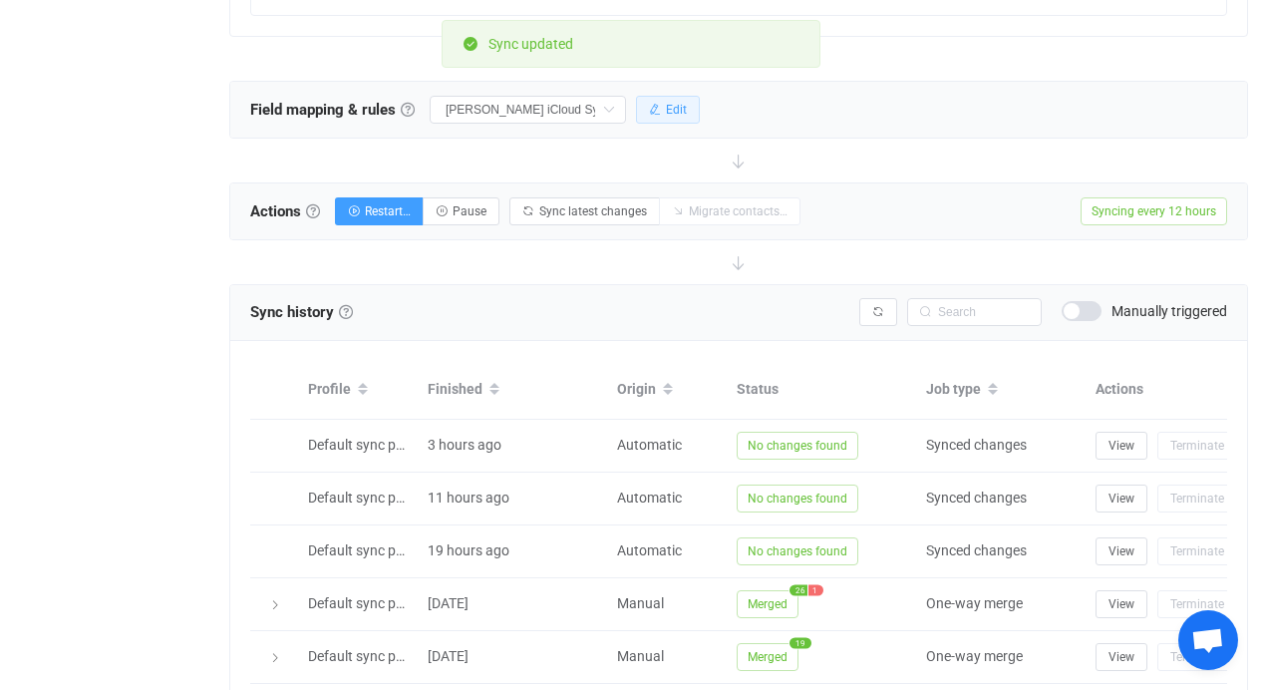
click at [681, 115] on span "Edit" at bounding box center [676, 110] width 21 height 14
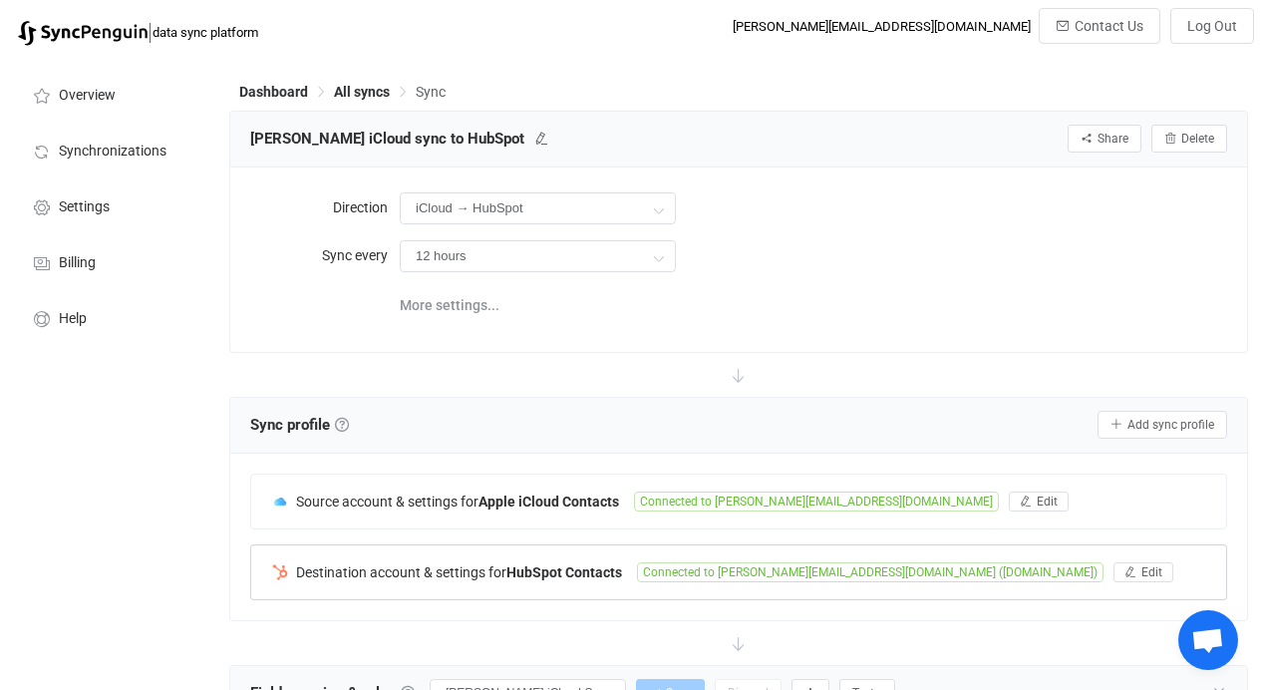
scroll to position [179, 0]
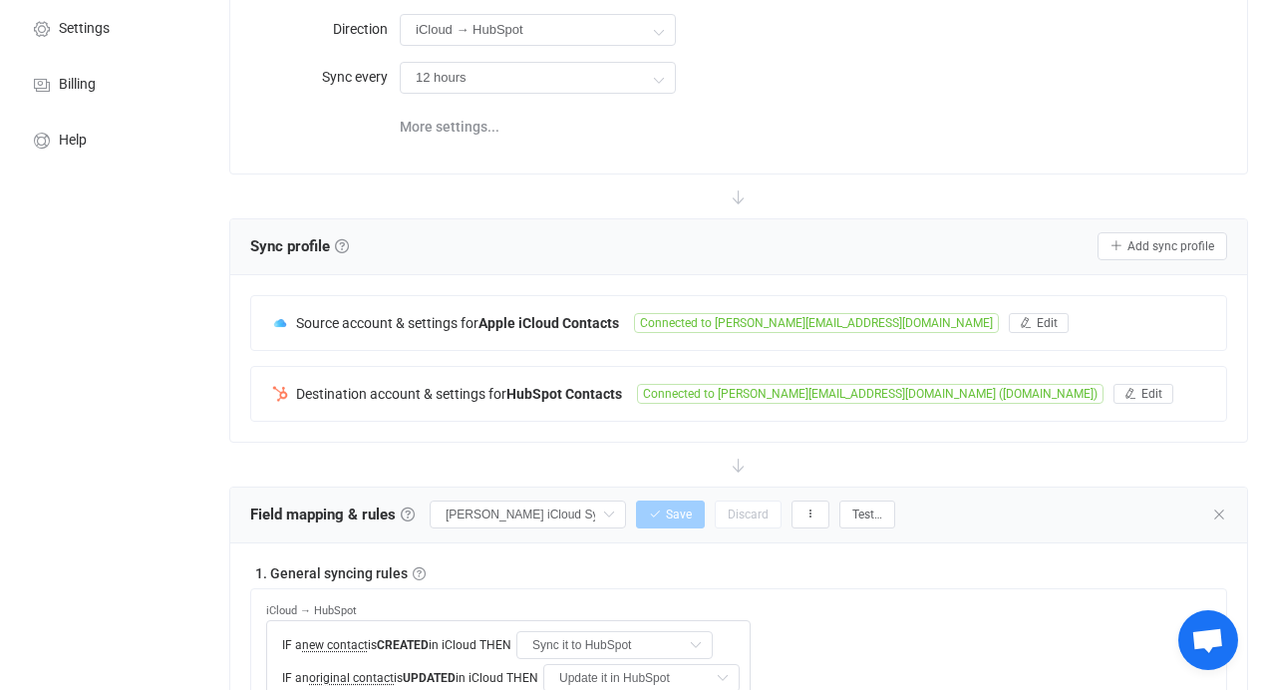
click at [1217, 498] on div "Field mapping & rules Field mapping & rules By default, all contacts of the con…" at bounding box center [738, 516] width 1017 height 56
click at [1223, 513] on icon at bounding box center [1220, 515] width 16 height 16
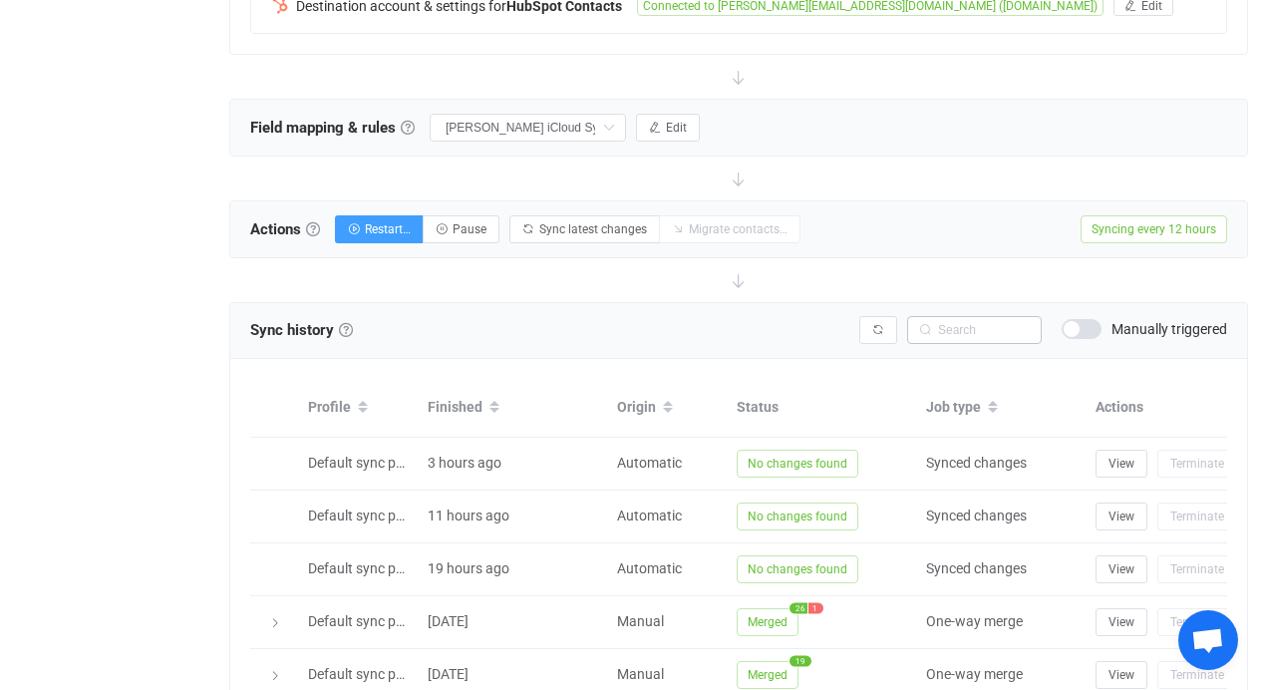
scroll to position [799, 0]
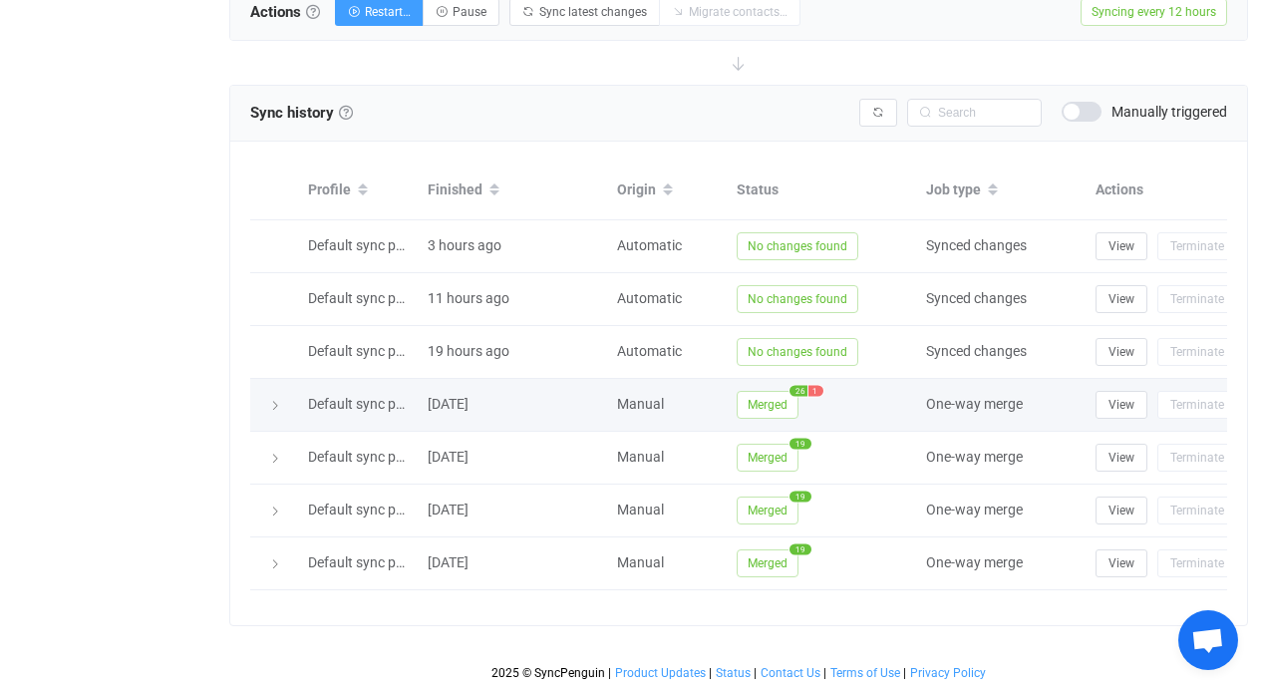
click at [277, 400] on icon at bounding box center [275, 406] width 12 height 12
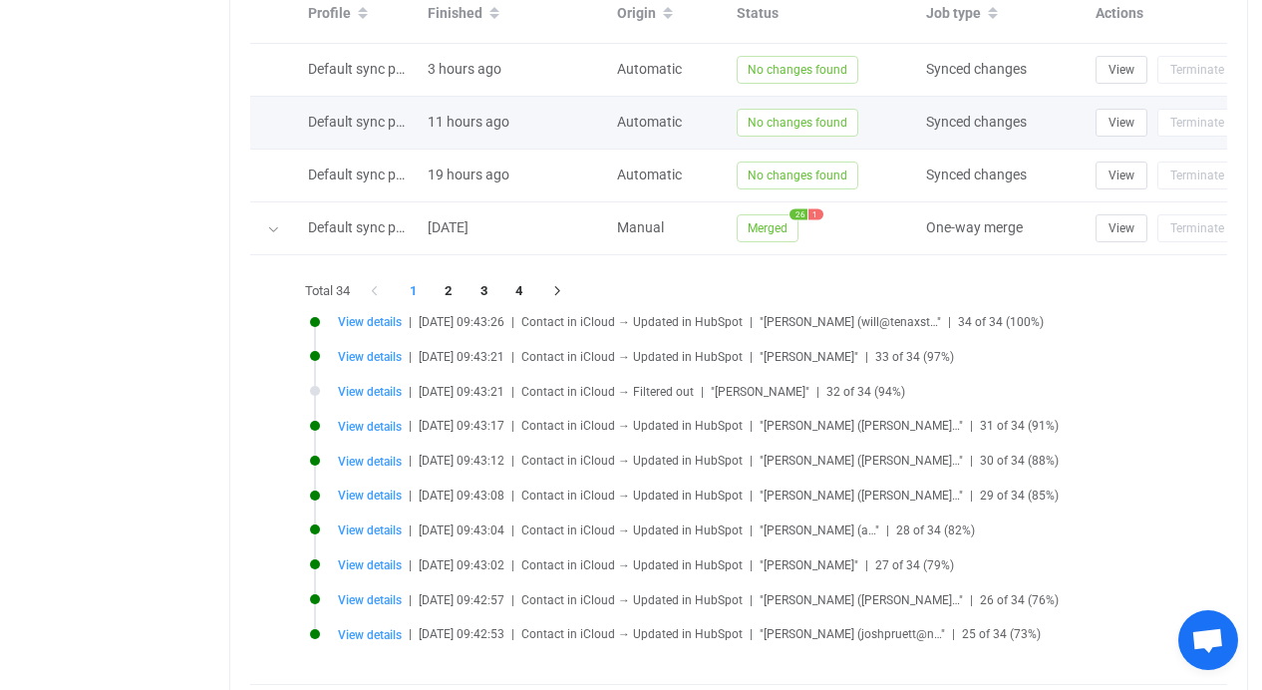
scroll to position [1114, 0]
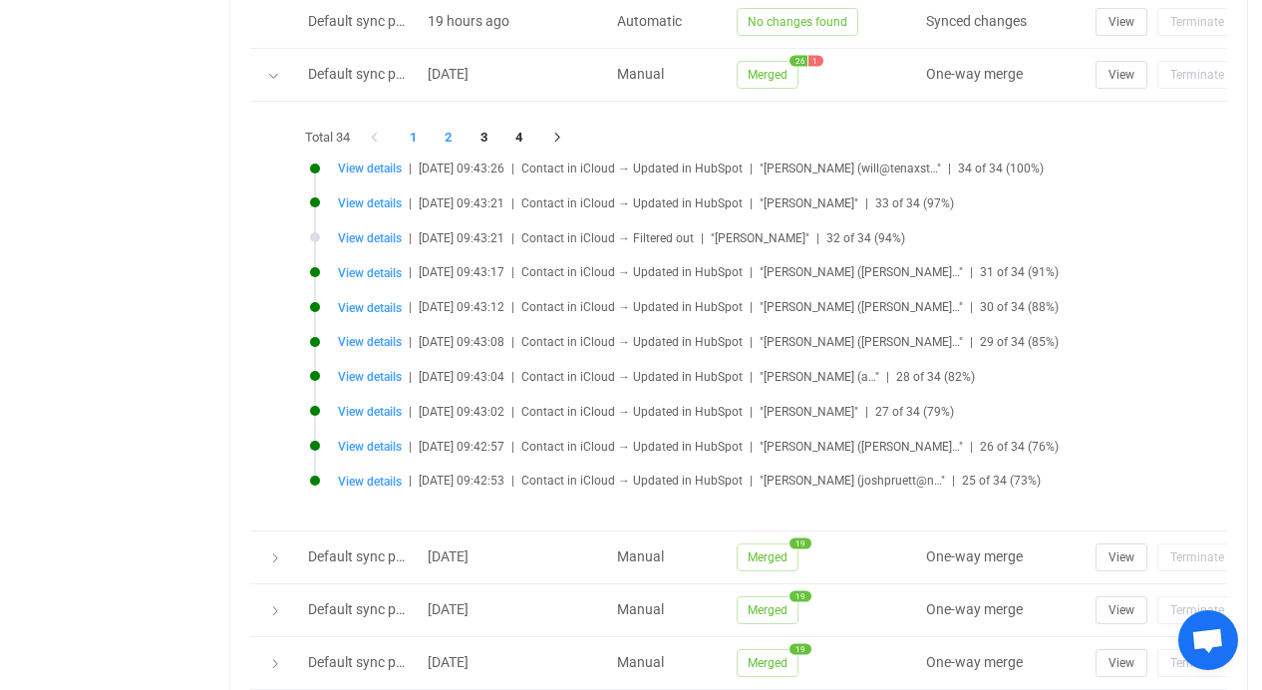
click at [455, 139] on li "2" at bounding box center [449, 138] width 36 height 28
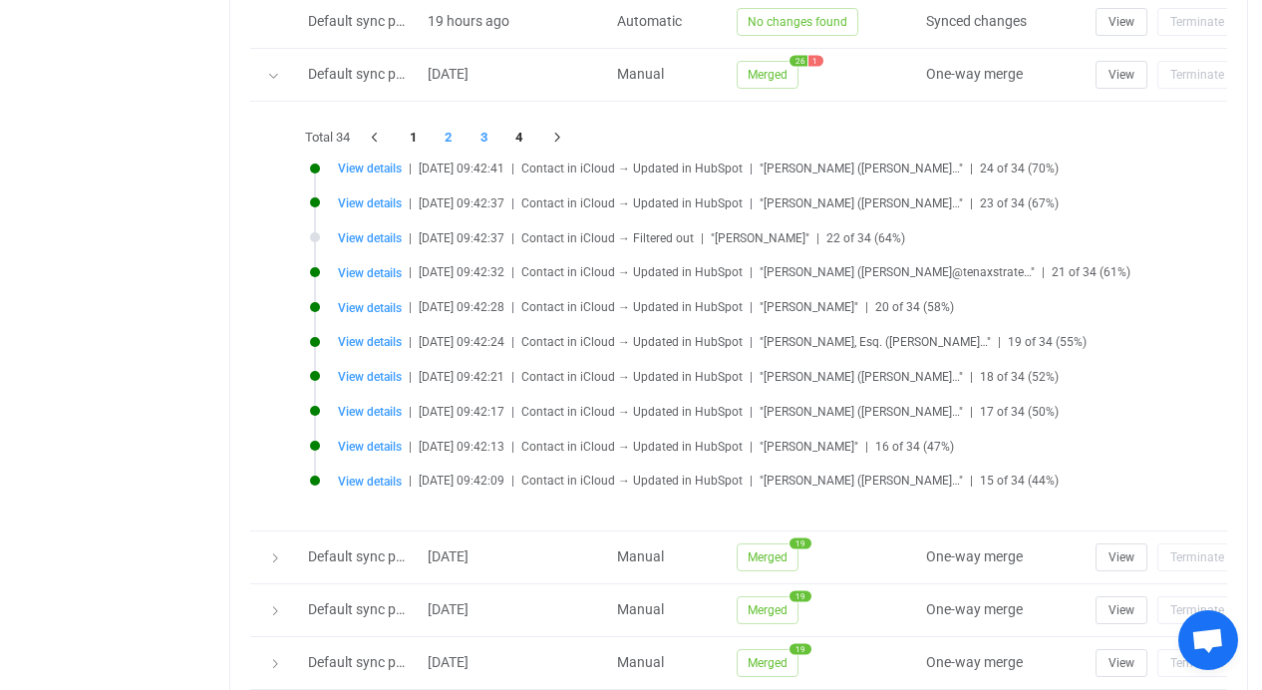
click at [478, 139] on li "3" at bounding box center [485, 138] width 36 height 28
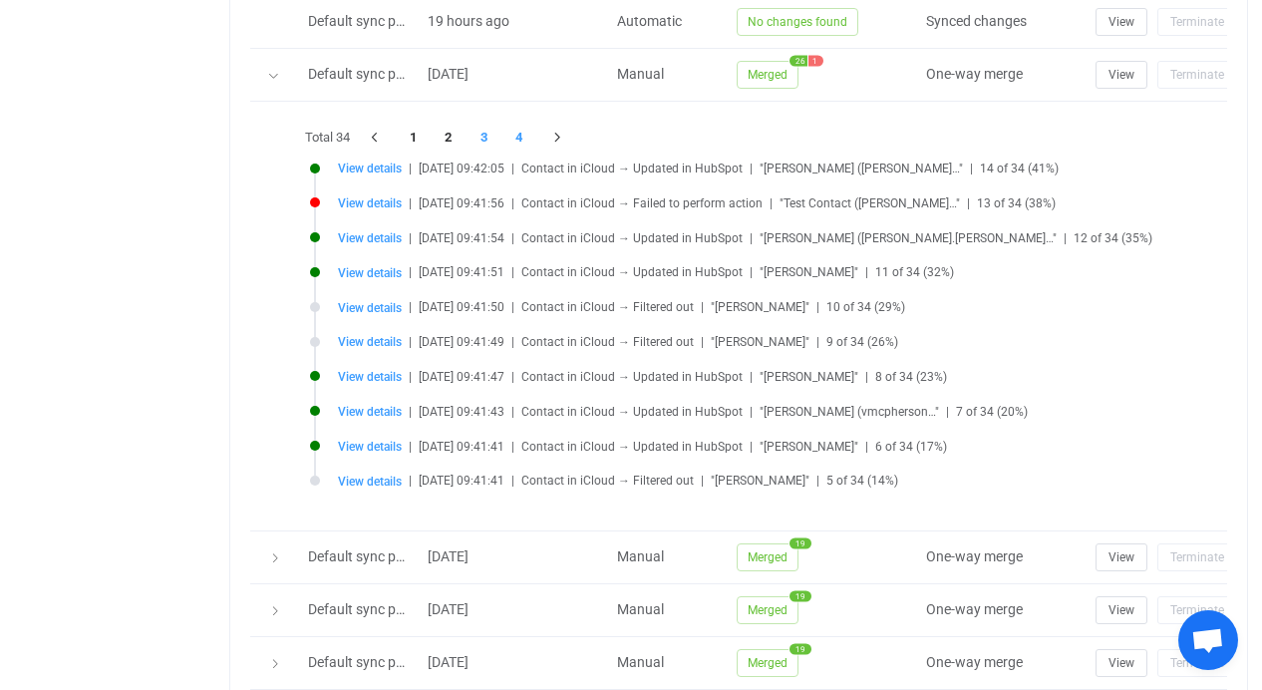
click at [525, 139] on li "4" at bounding box center [520, 138] width 36 height 28
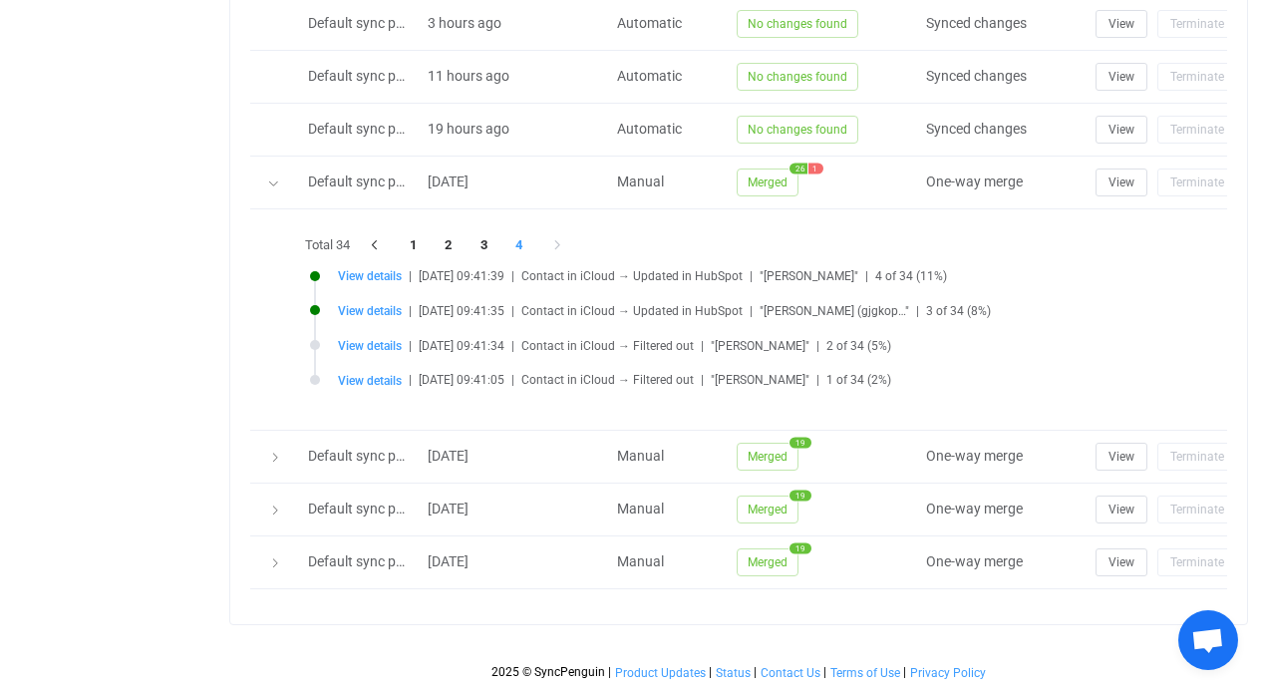
scroll to position [0, 0]
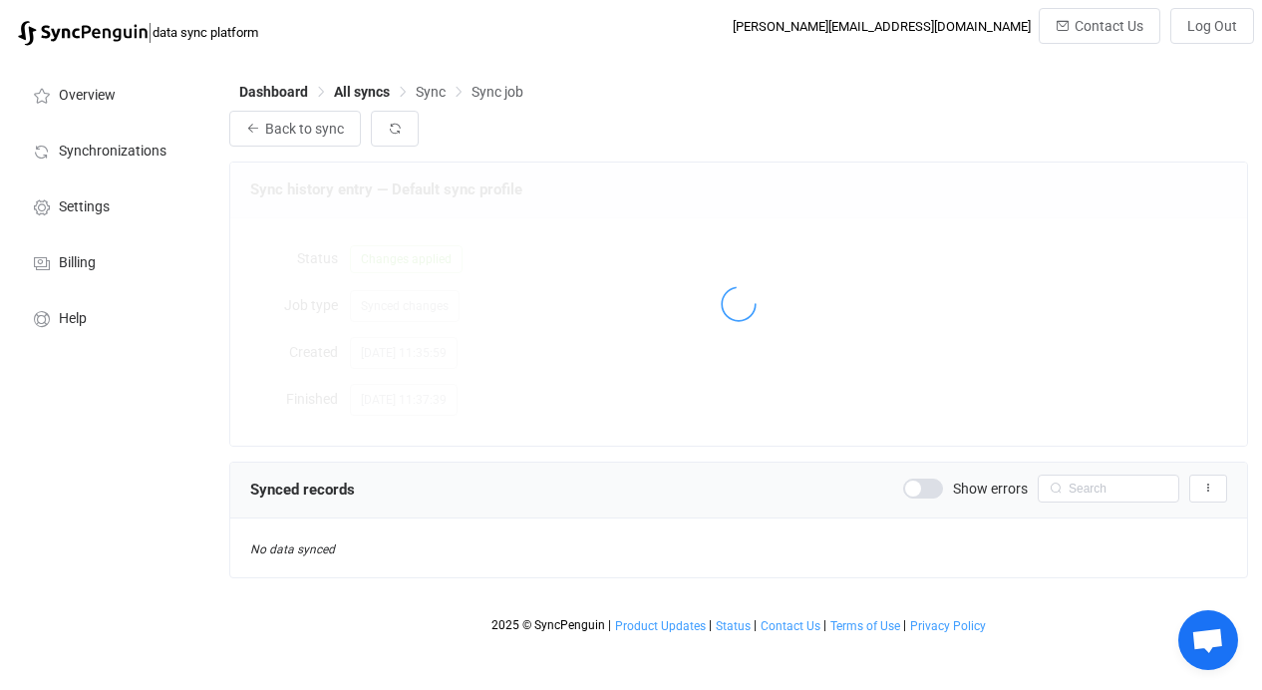
scroll to position [1980, 0]
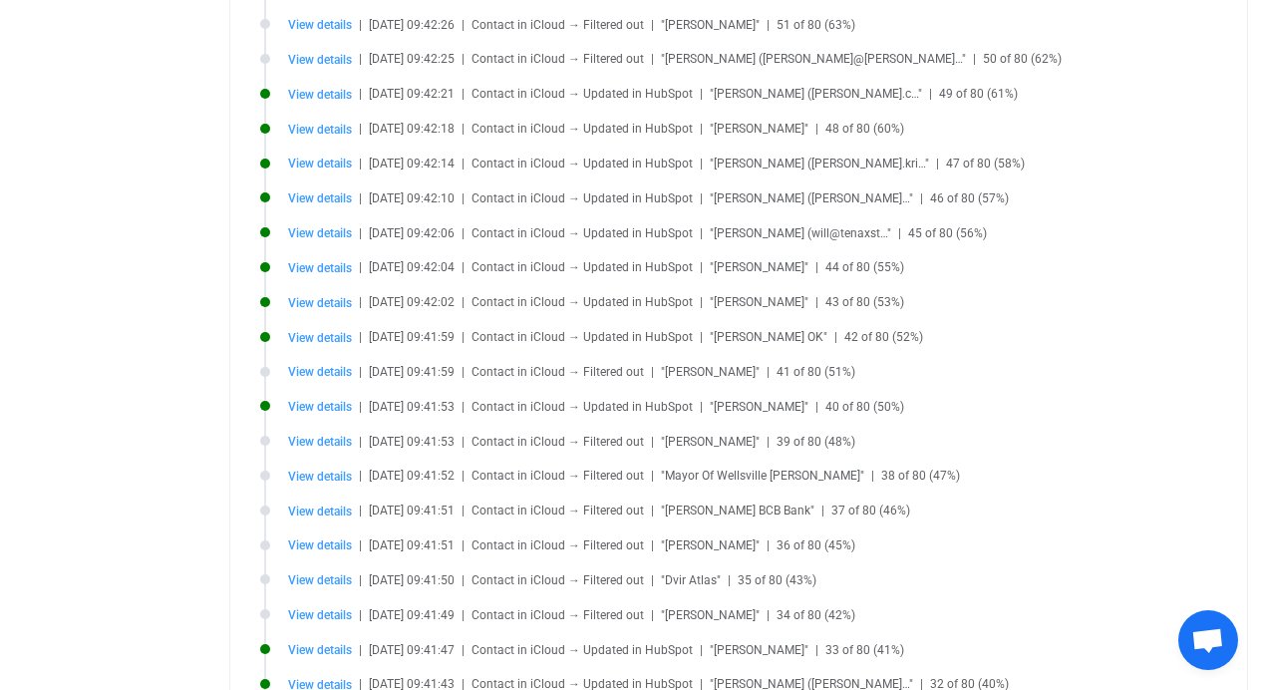
scroll to position [1712, 0]
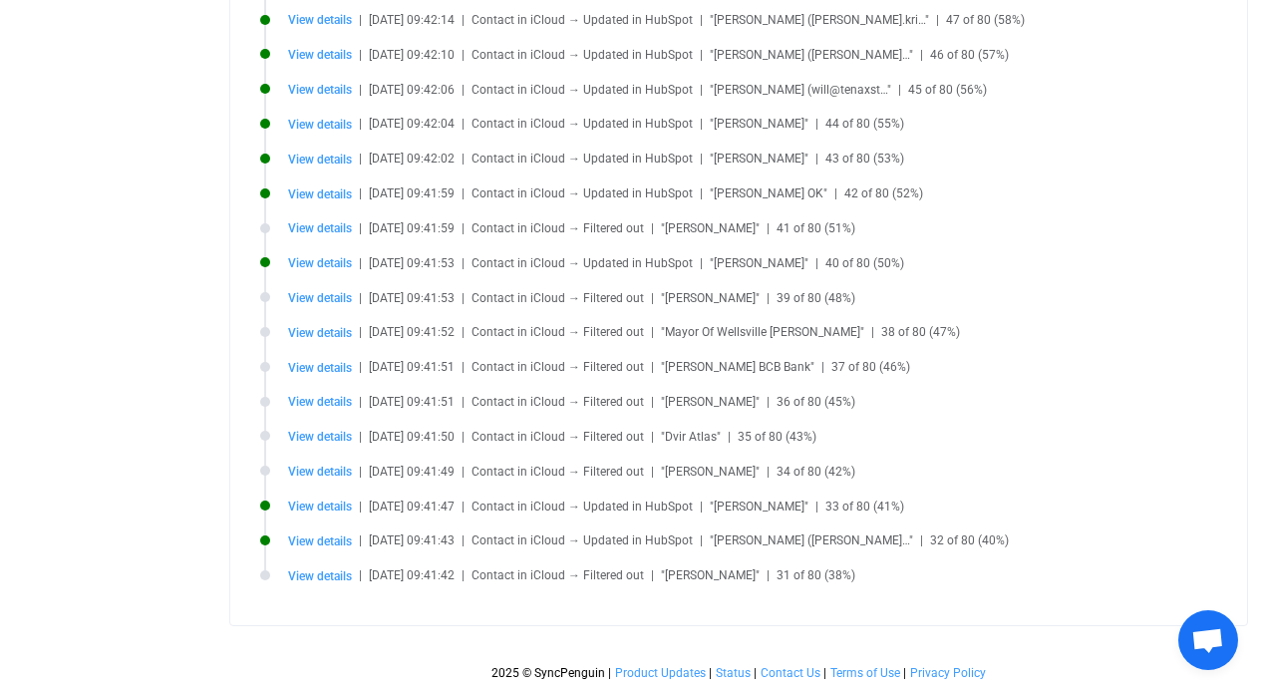
click at [1013, 277] on li "View details | 2025-08-28 09:41:53 | Contact in iCloud → Updated in HubSpot | "…" at bounding box center [743, 274] width 967 height 35
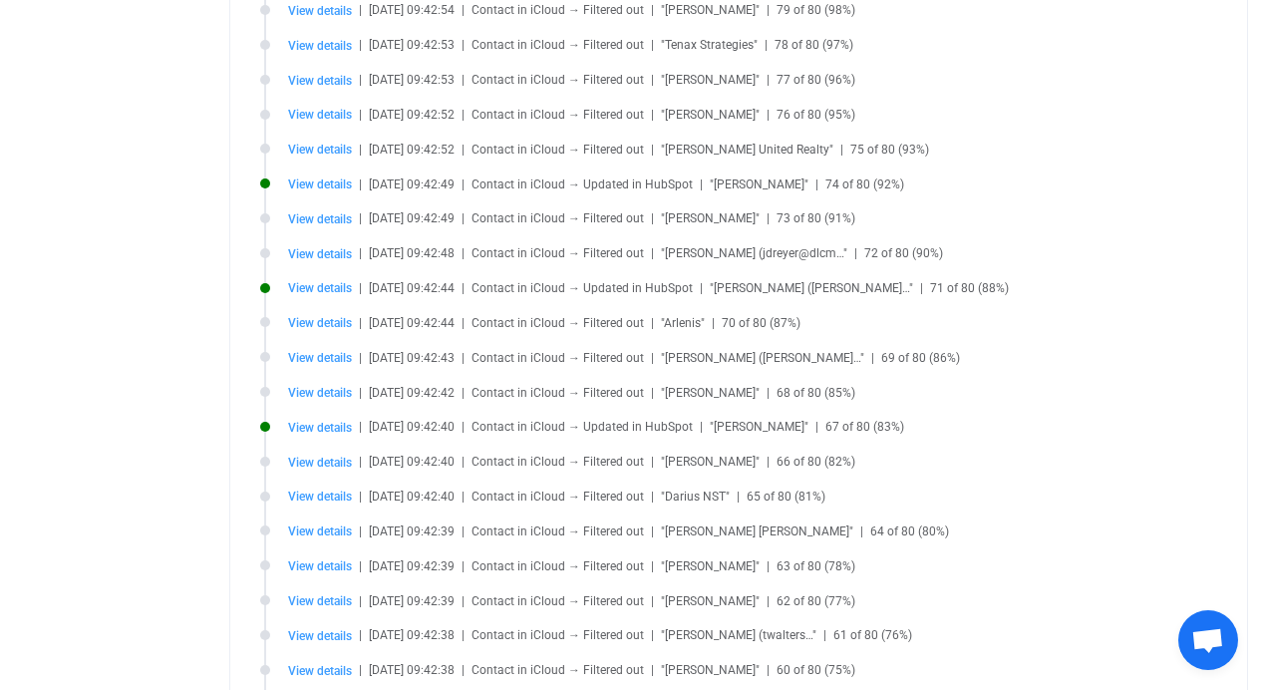
scroll to position [0, 0]
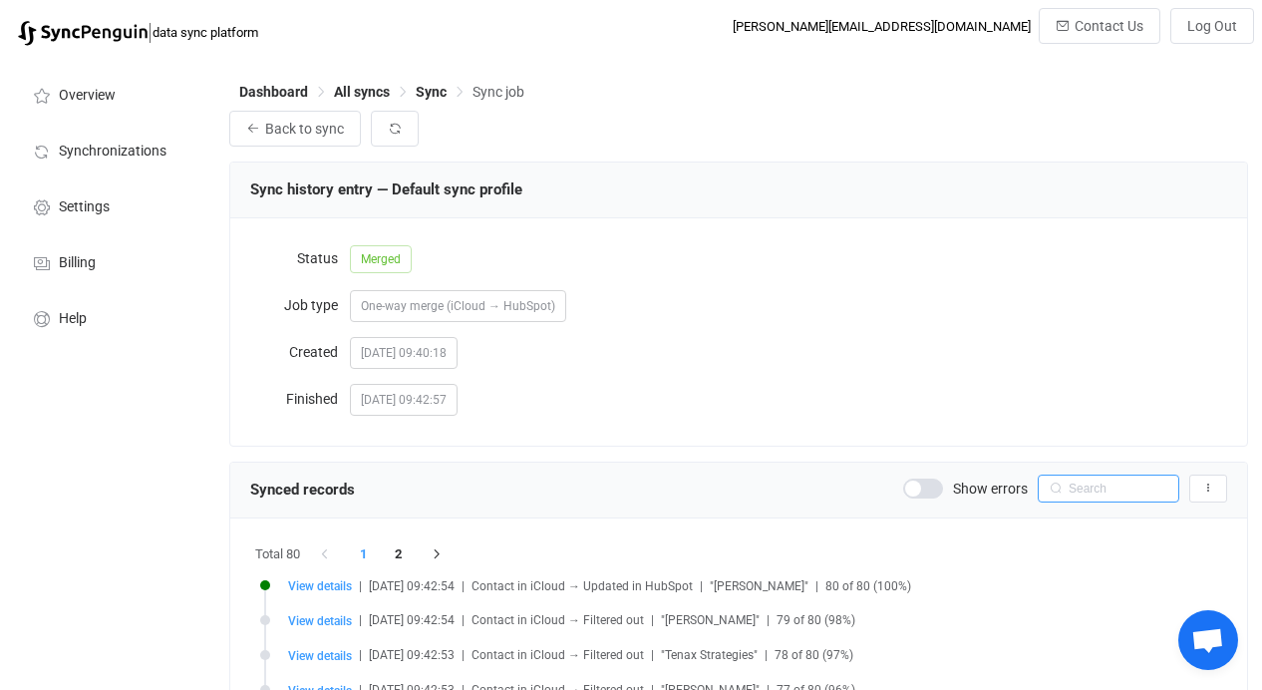
click at [1089, 485] on input "text" at bounding box center [1109, 489] width 142 height 28
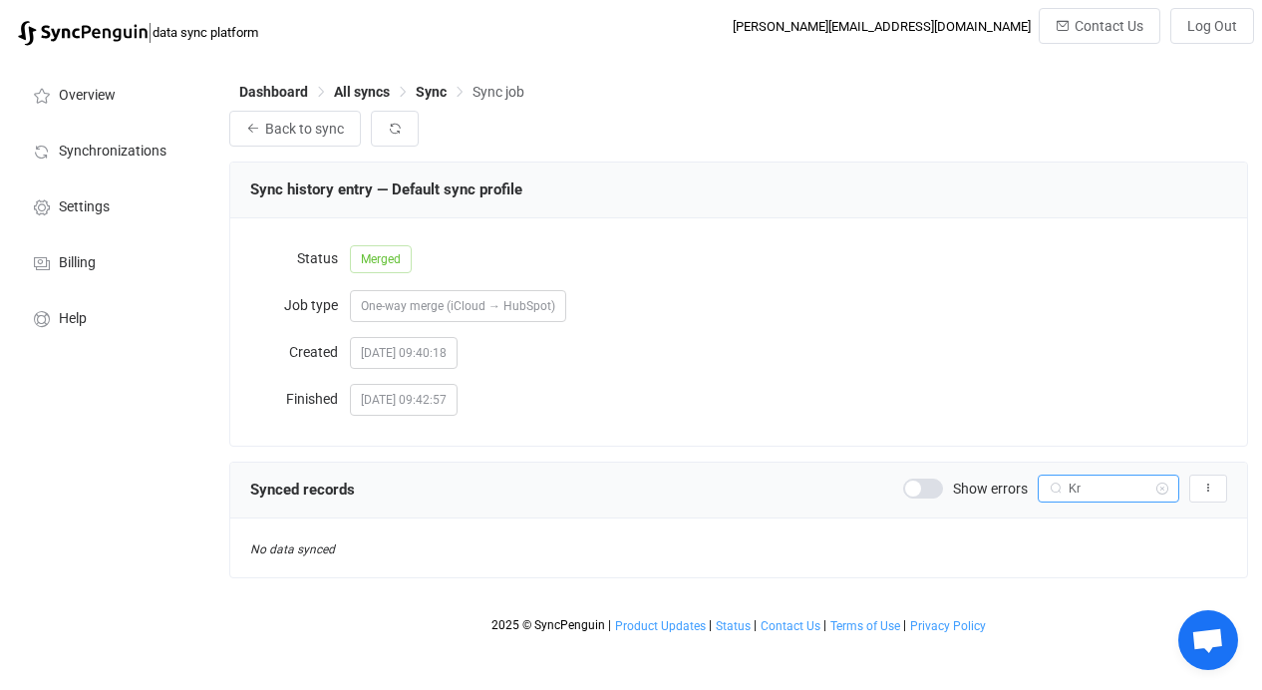
type input "K"
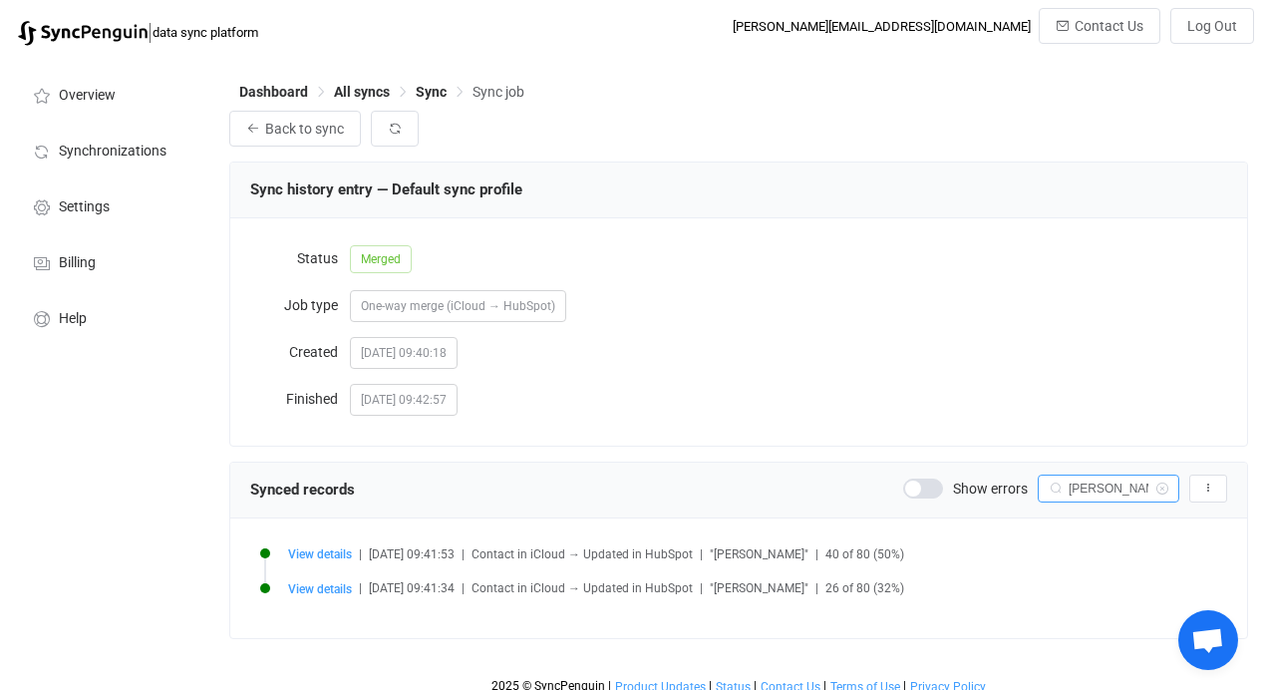
scroll to position [14, 0]
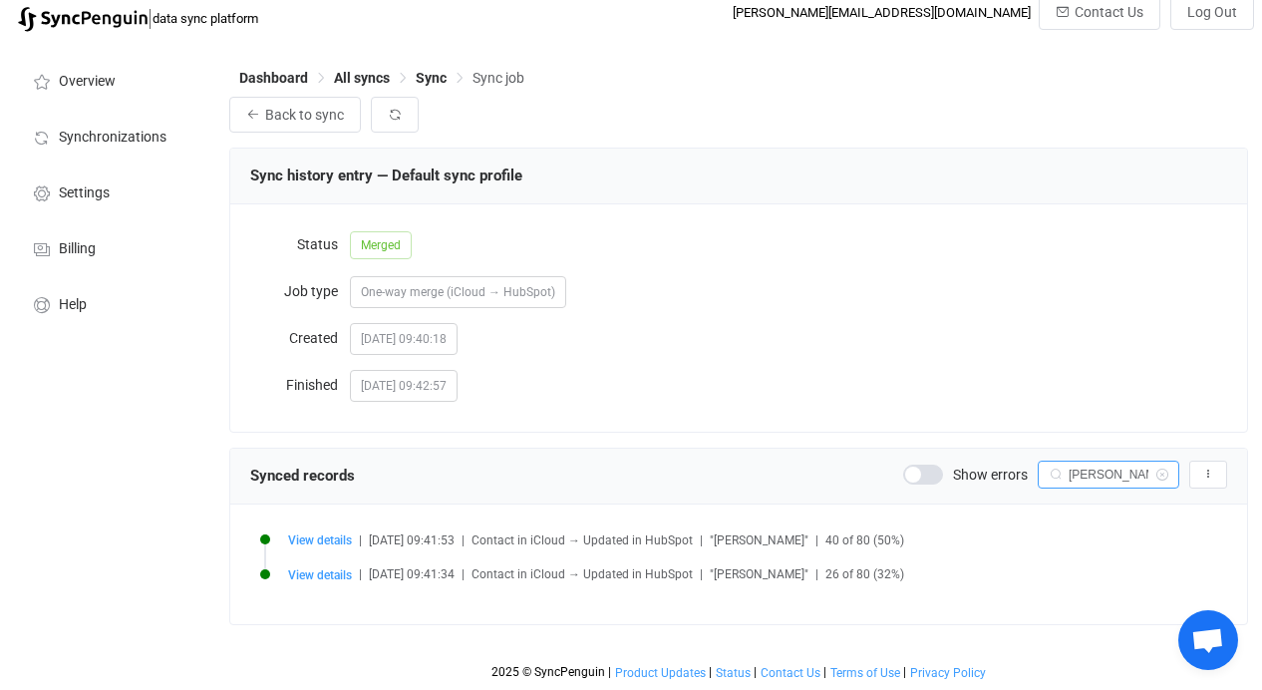
click at [1130, 475] on input "Matt" at bounding box center [1109, 475] width 142 height 28
type input "linares"
drag, startPoint x: 1002, startPoint y: 474, endPoint x: 988, endPoint y: 474, distance: 14.0
click at [987, 474] on div "Show errors linares Export records to CSV" at bounding box center [1065, 475] width 324 height 28
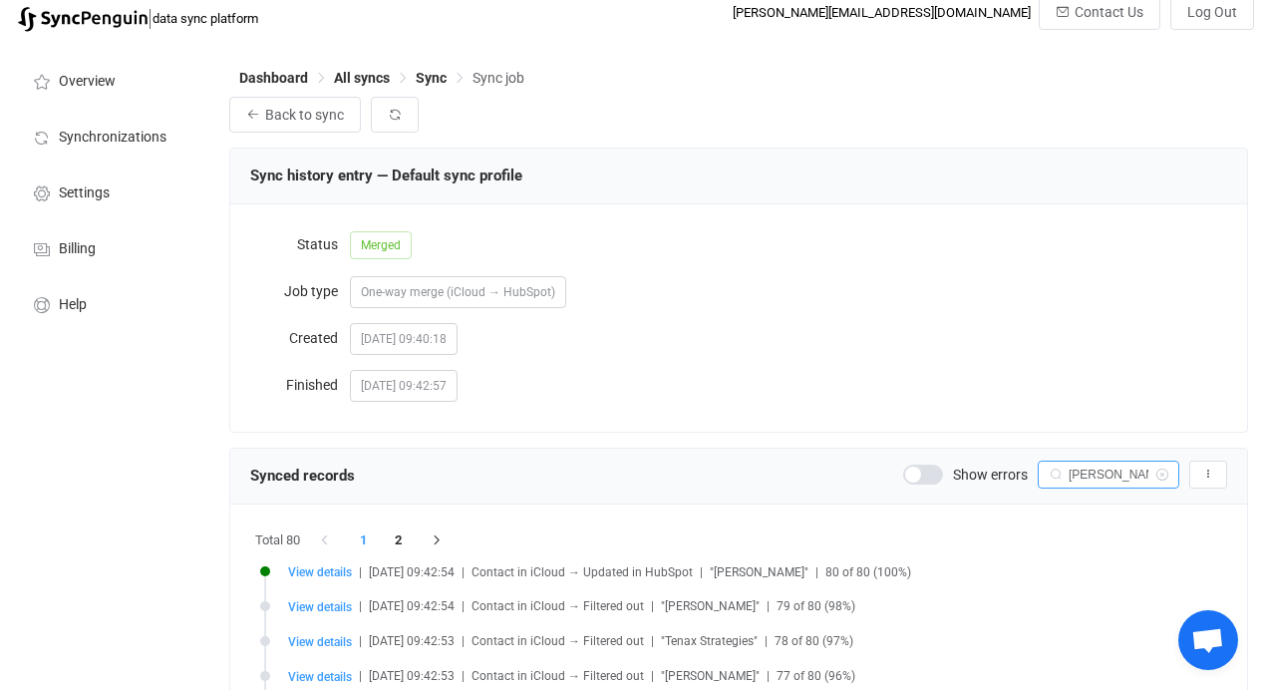
type input "linares"
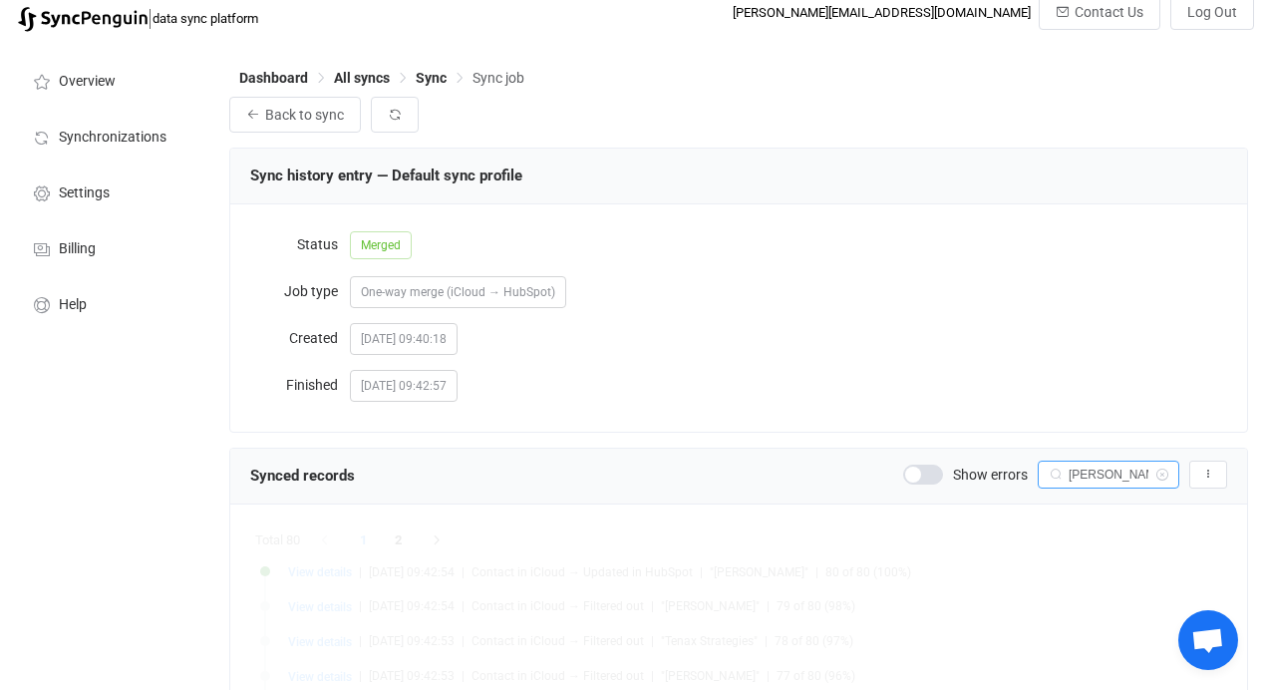
scroll to position [0, 0]
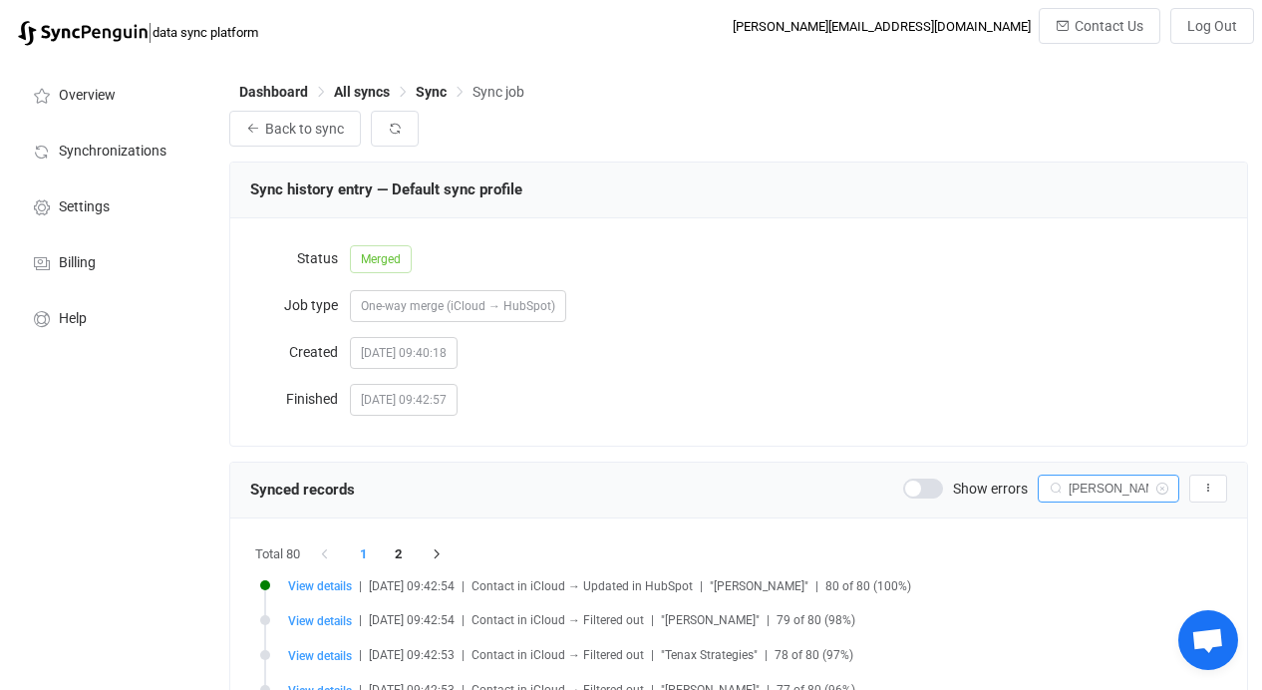
type input "brian"
click at [427, 90] on span "Sync" at bounding box center [431, 92] width 31 height 16
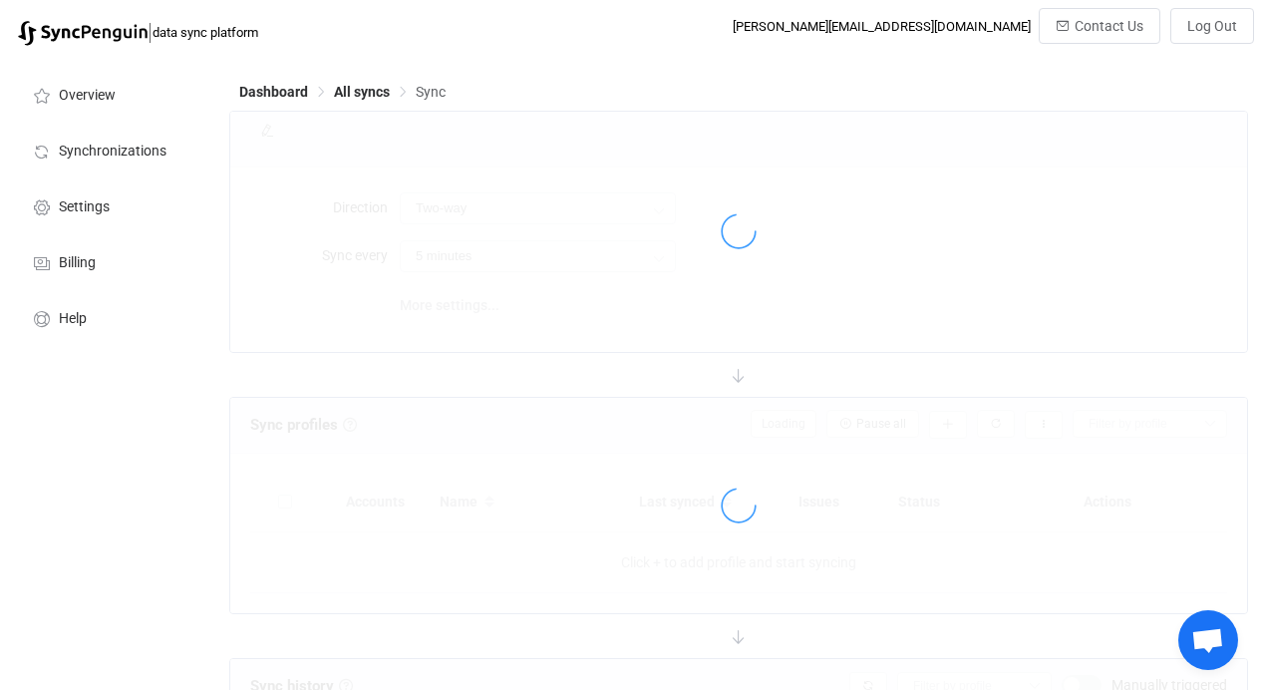
type input "iCloud → HubSpot"
type input "12 hours"
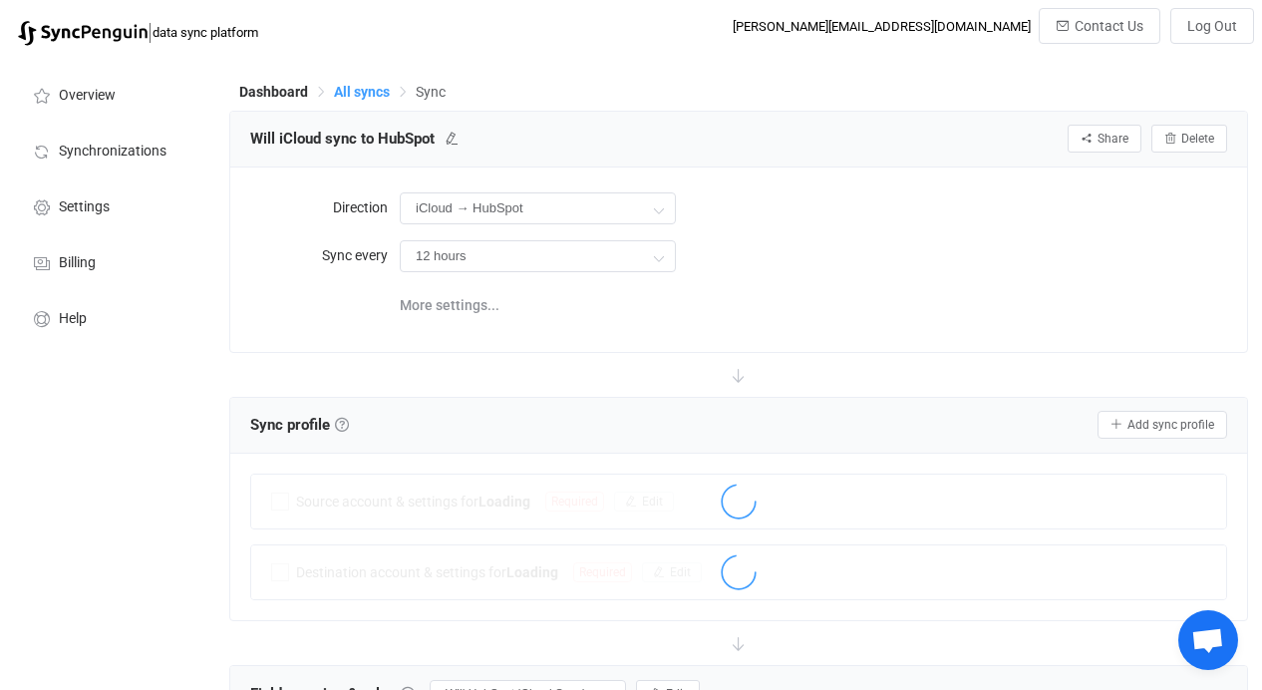
click at [385, 94] on span "All syncs" at bounding box center [362, 92] width 56 height 16
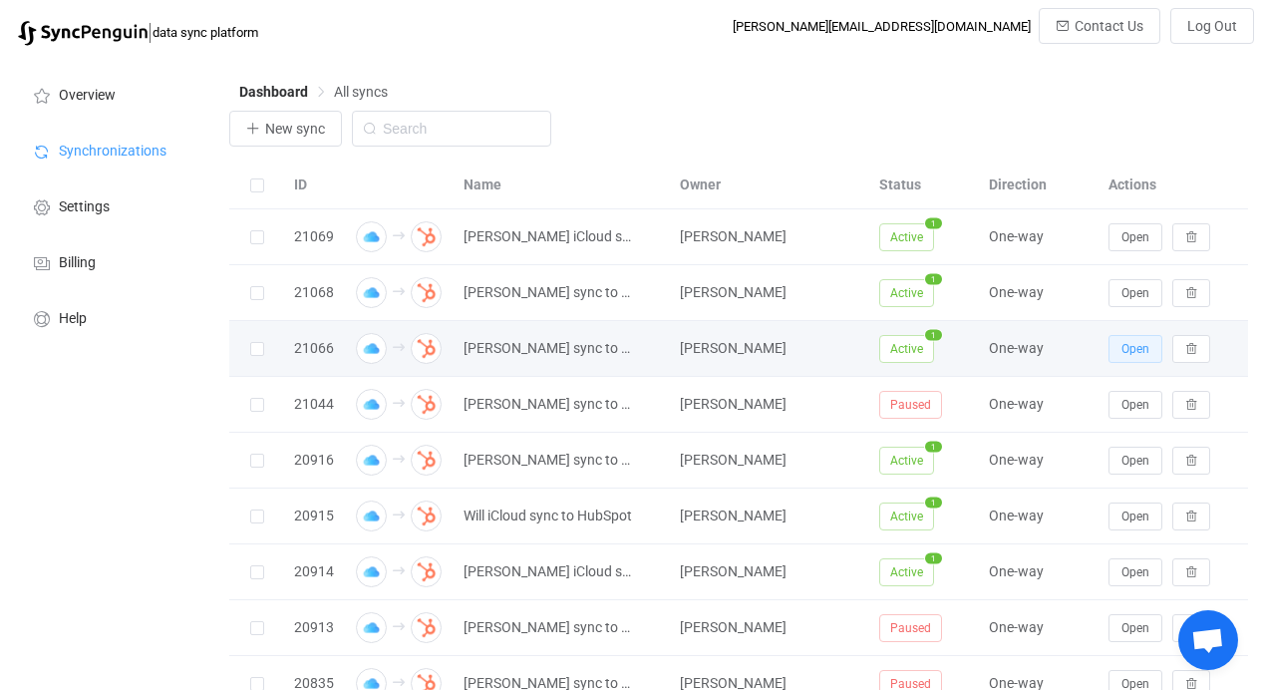
click at [1116, 346] on button "Open" at bounding box center [1136, 349] width 54 height 28
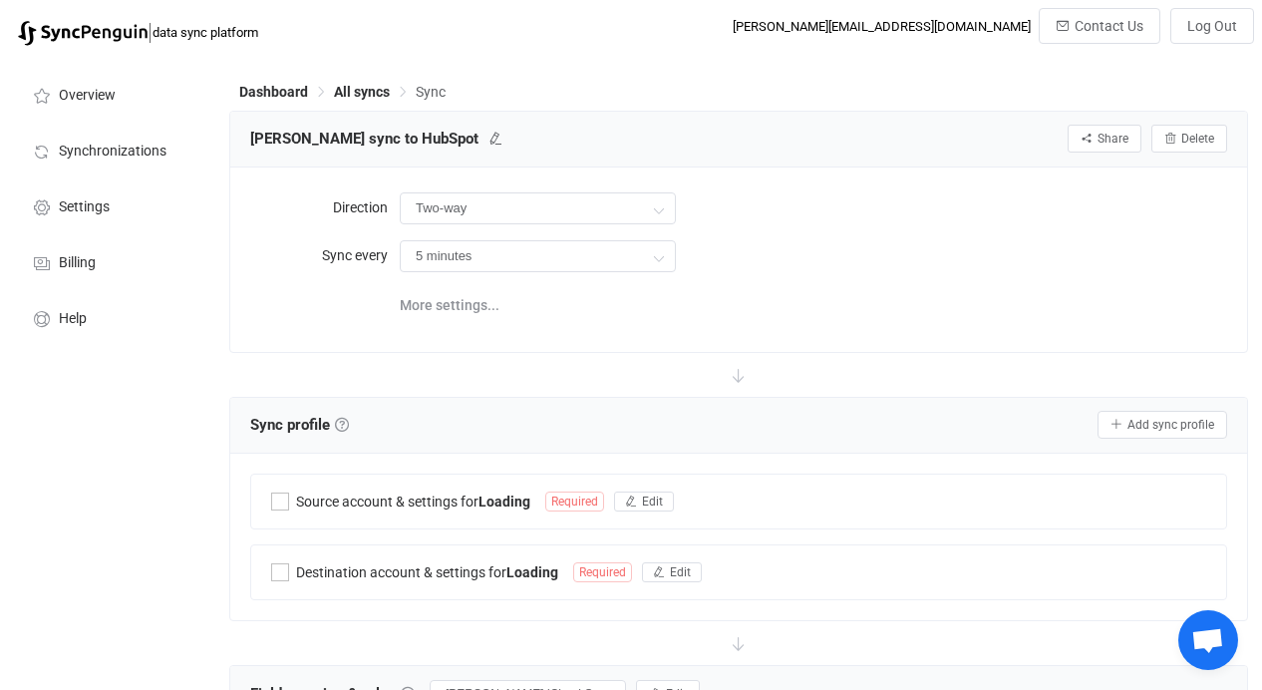
type input "iCloud → HubSpot"
type input "12 hours"
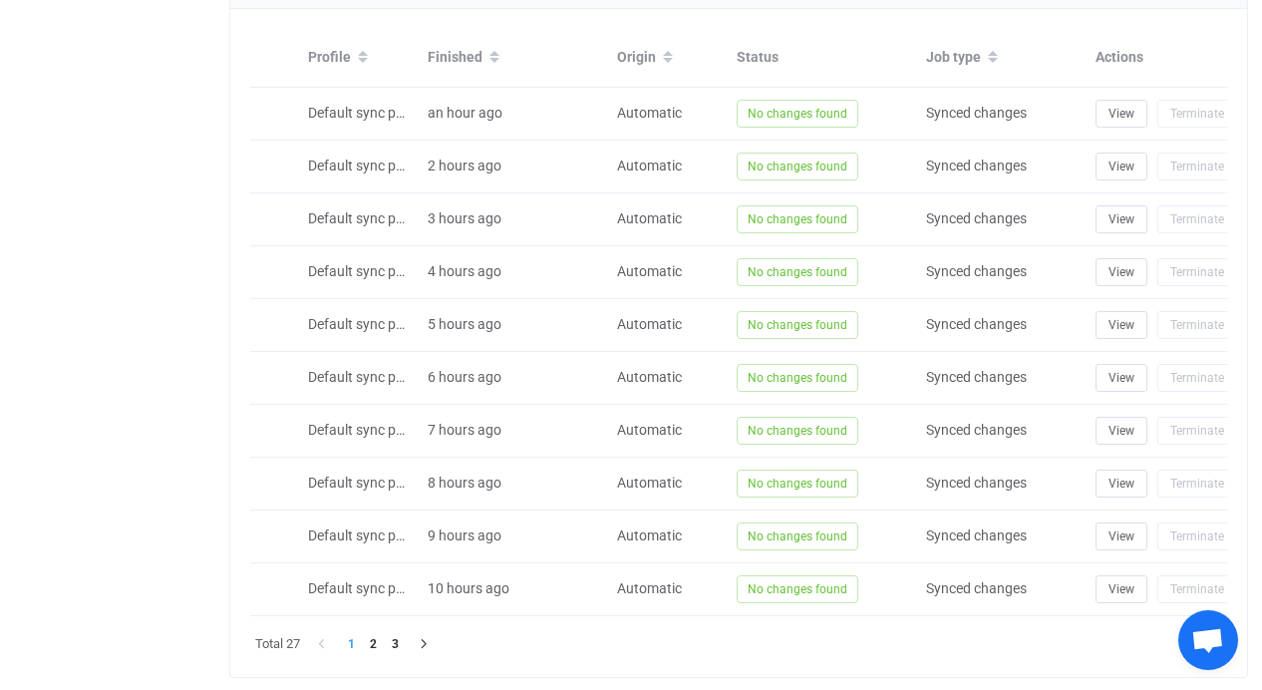
scroll to position [983, 0]
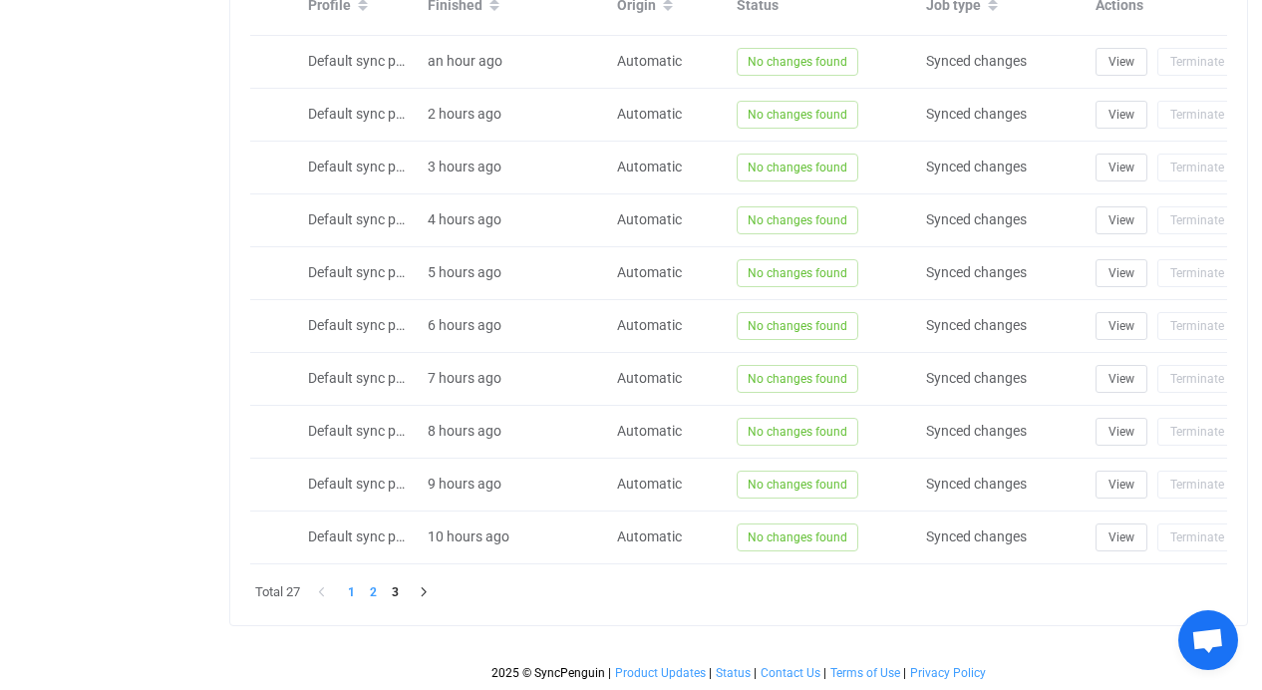
click at [380, 592] on li "2" at bounding box center [373, 592] width 22 height 22
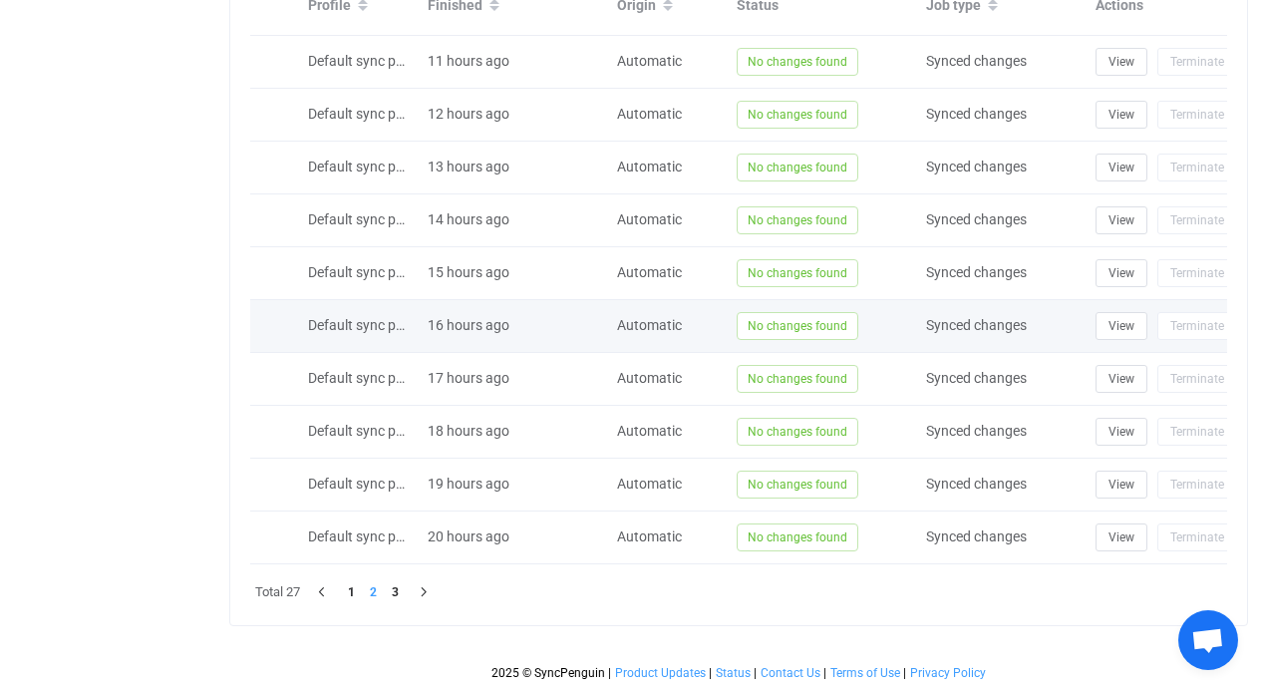
scroll to position [0, 0]
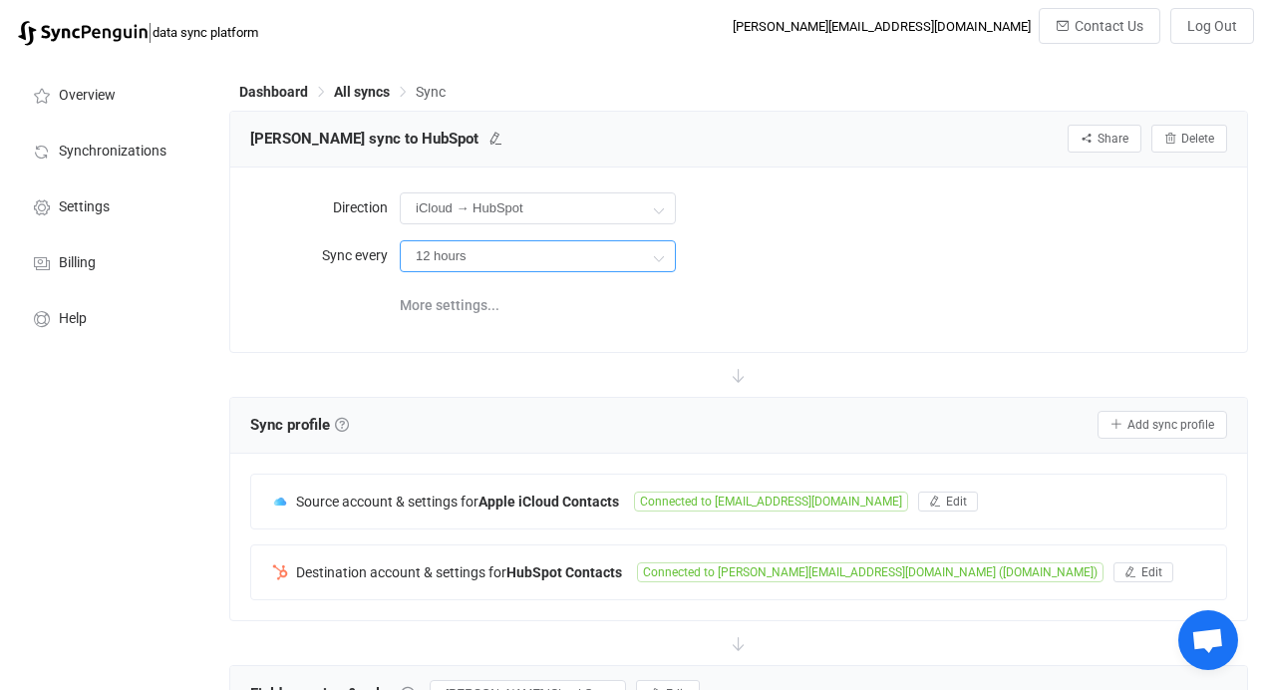
click at [638, 266] on input "12 hours" at bounding box center [538, 256] width 276 height 32
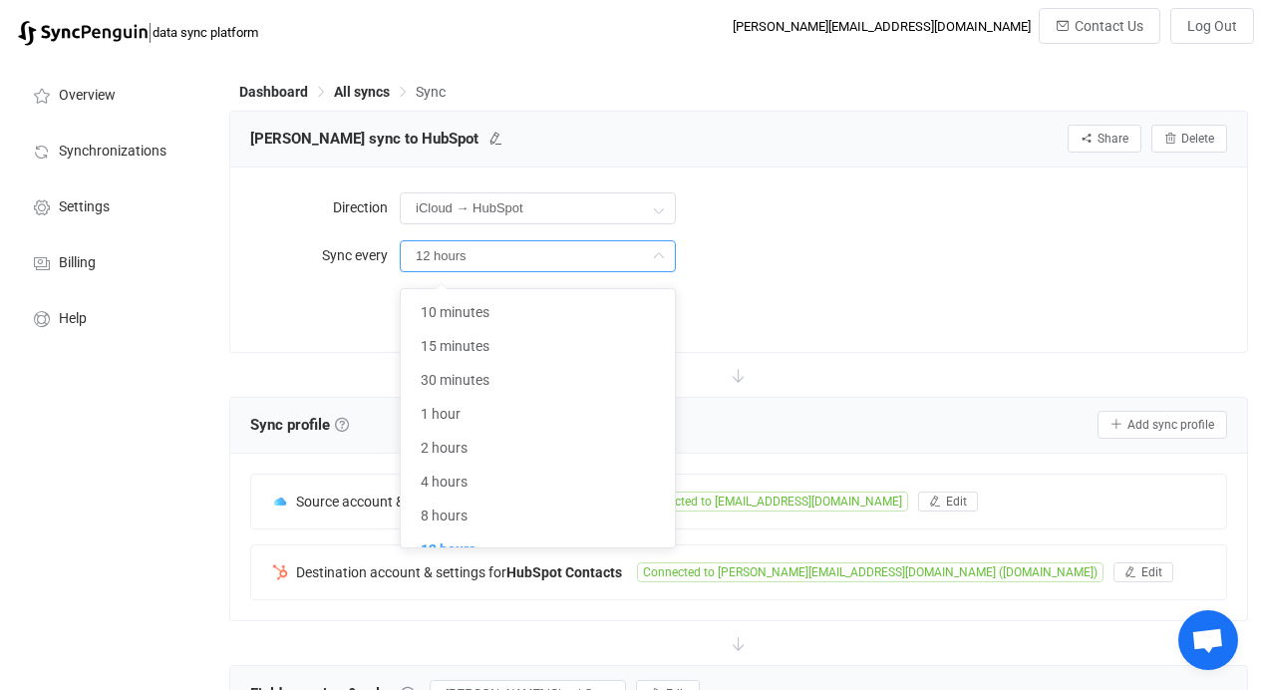
scroll to position [19, 0]
click at [778, 255] on div "12 hours" at bounding box center [814, 255] width 828 height 41
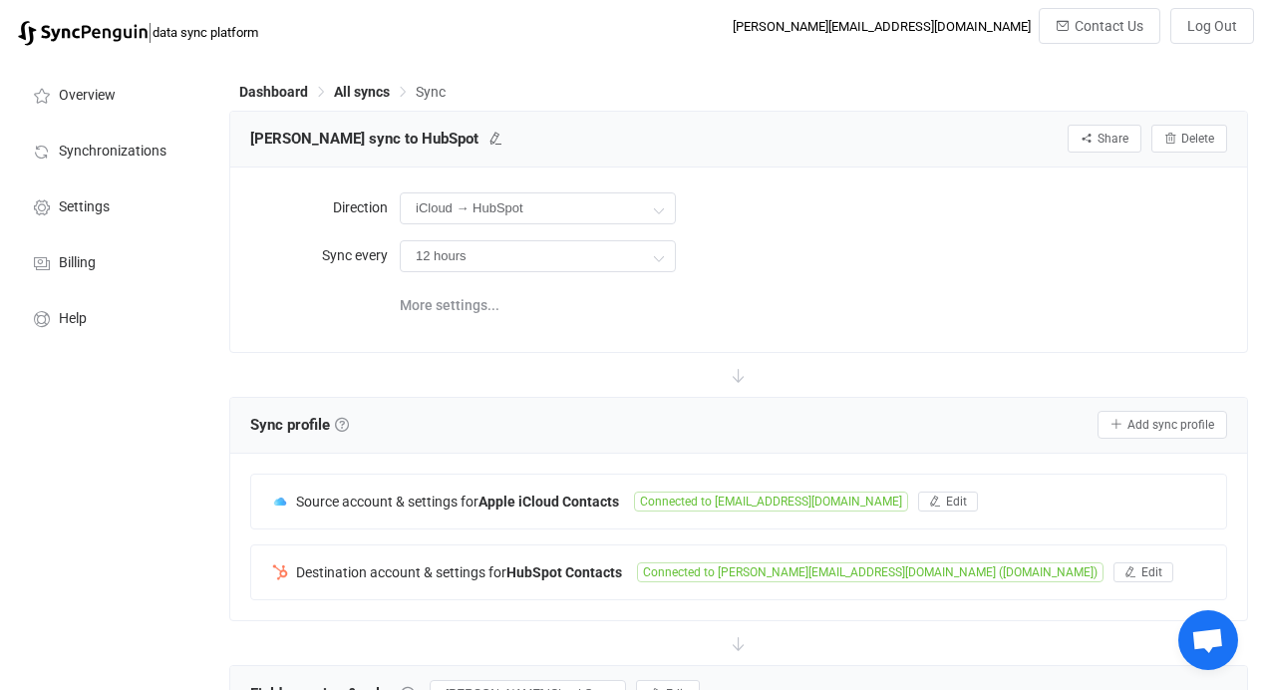
scroll to position [973, 0]
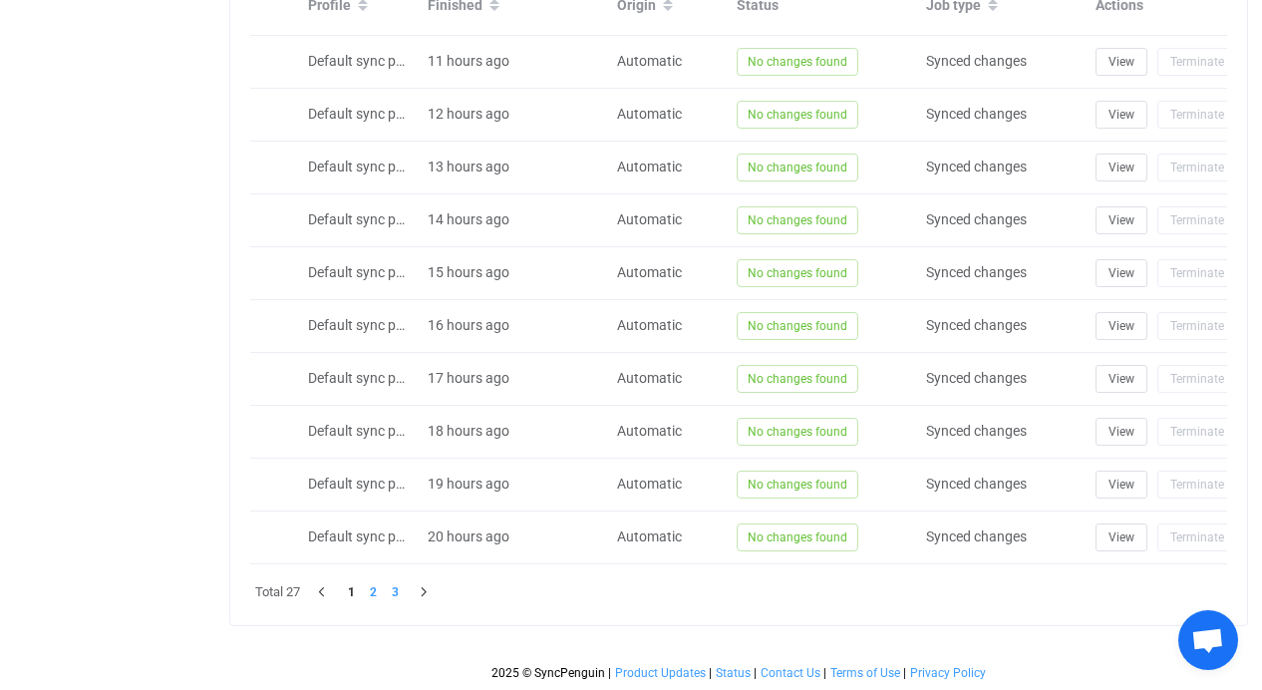
click at [395, 602] on li "3" at bounding box center [395, 592] width 22 height 22
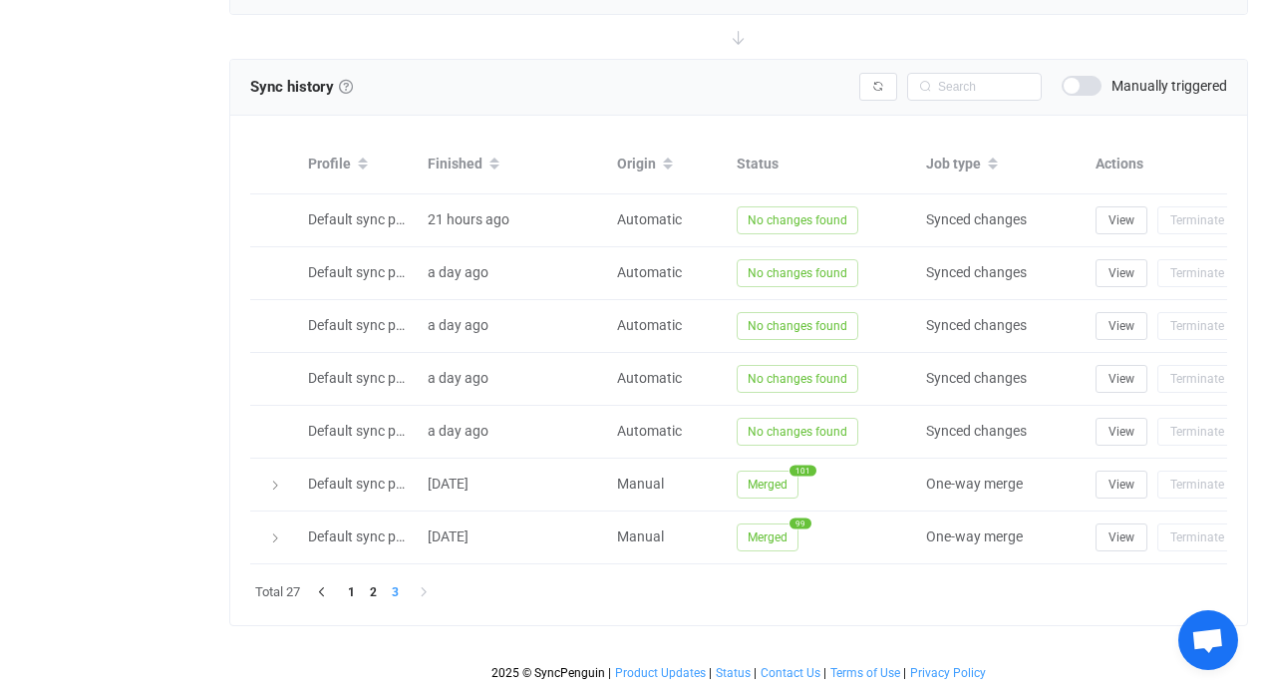
scroll to position [825, 0]
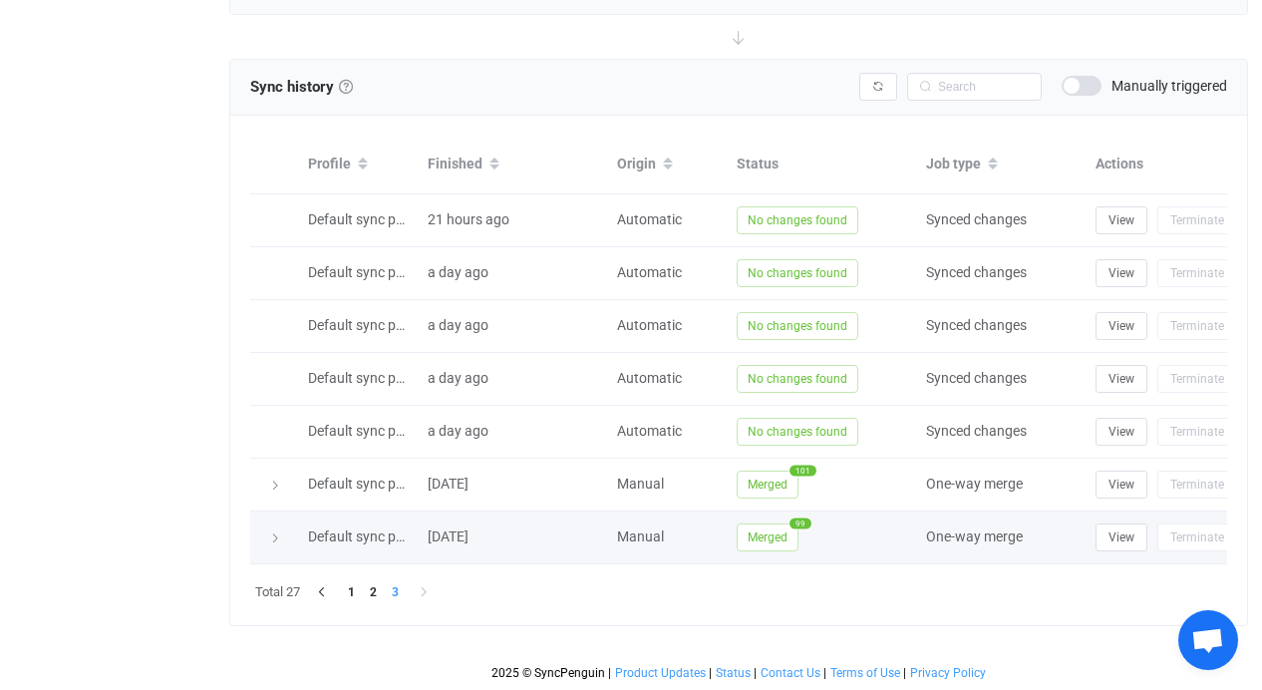
click at [276, 533] on icon at bounding box center [275, 539] width 12 height 12
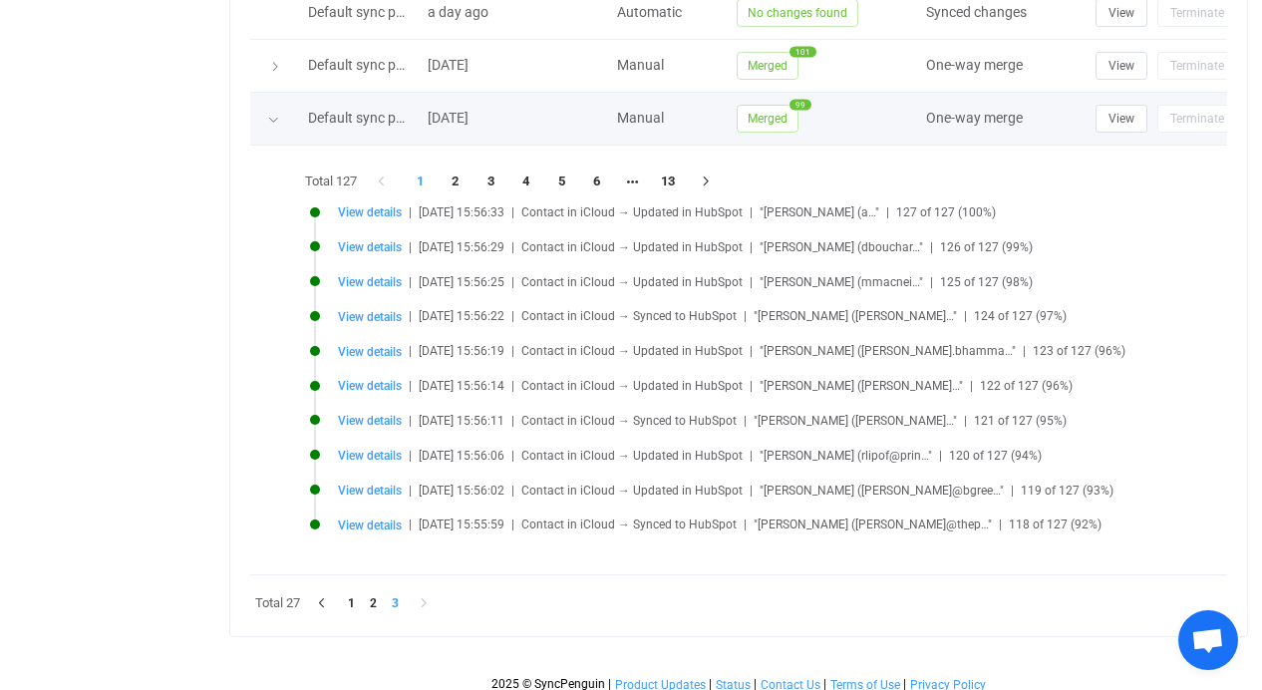
scroll to position [1053, 0]
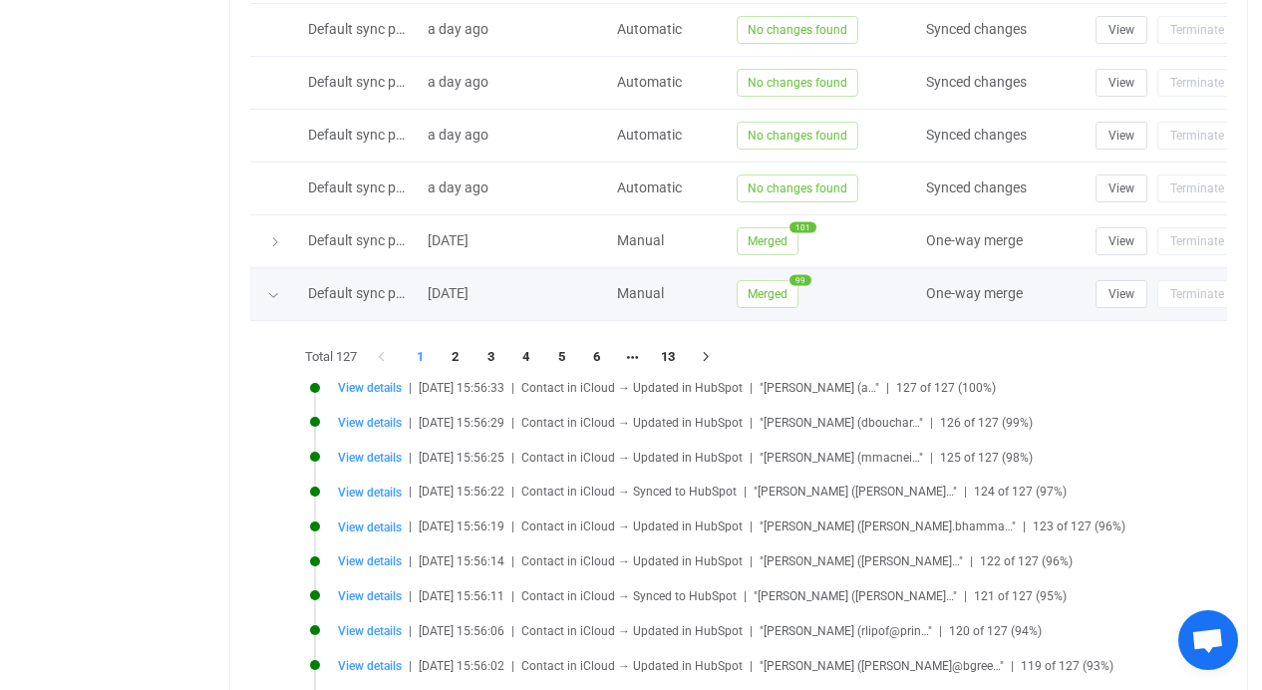
click at [270, 302] on div at bounding box center [274, 294] width 20 height 28
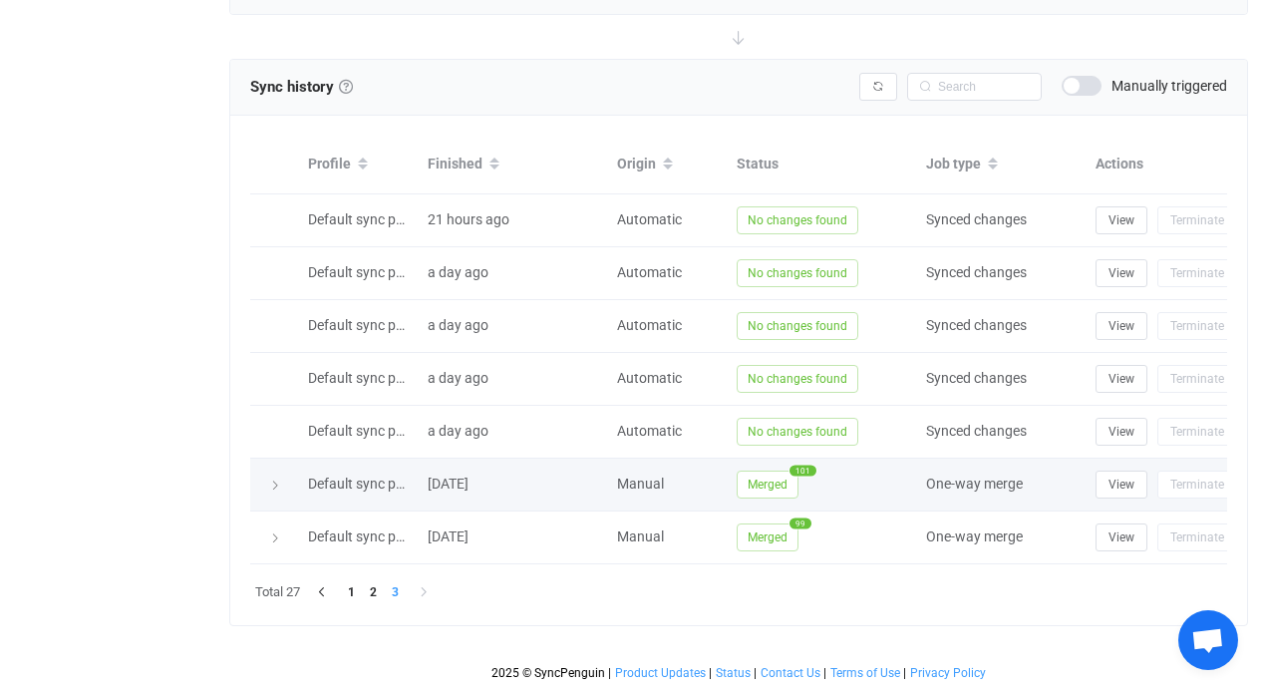
click at [270, 480] on icon at bounding box center [275, 486] width 12 height 12
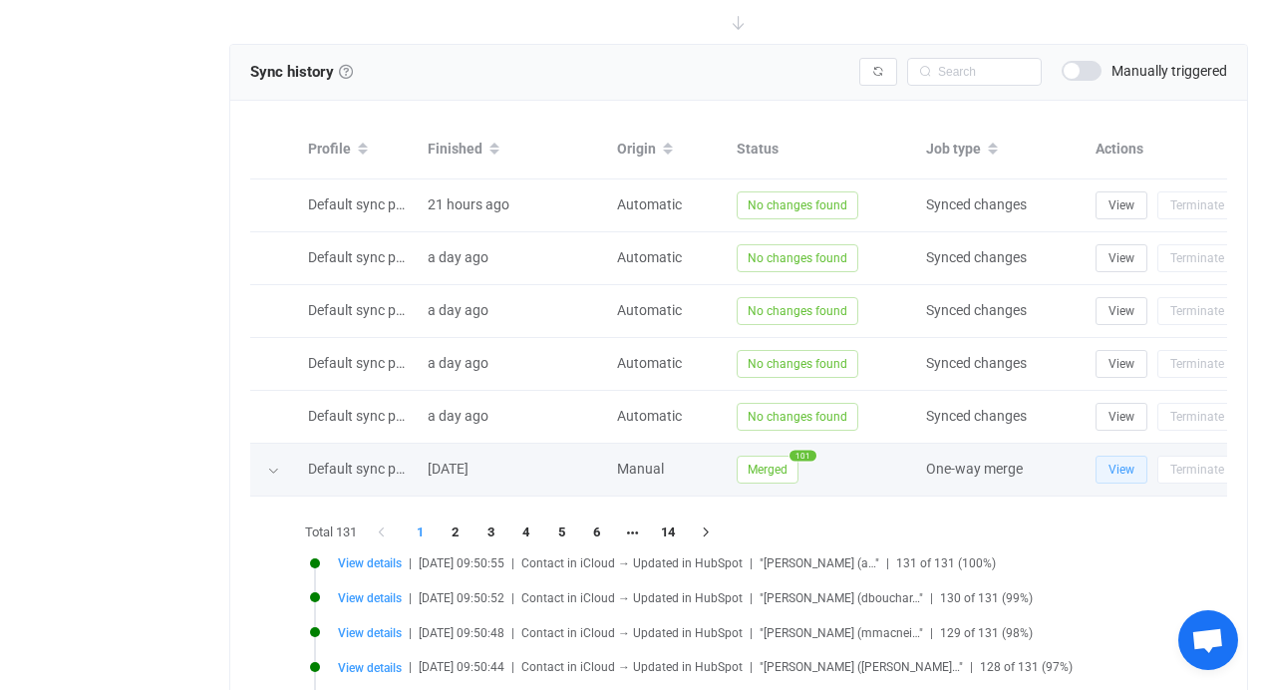
click at [1104, 465] on button "View" at bounding box center [1122, 470] width 52 height 28
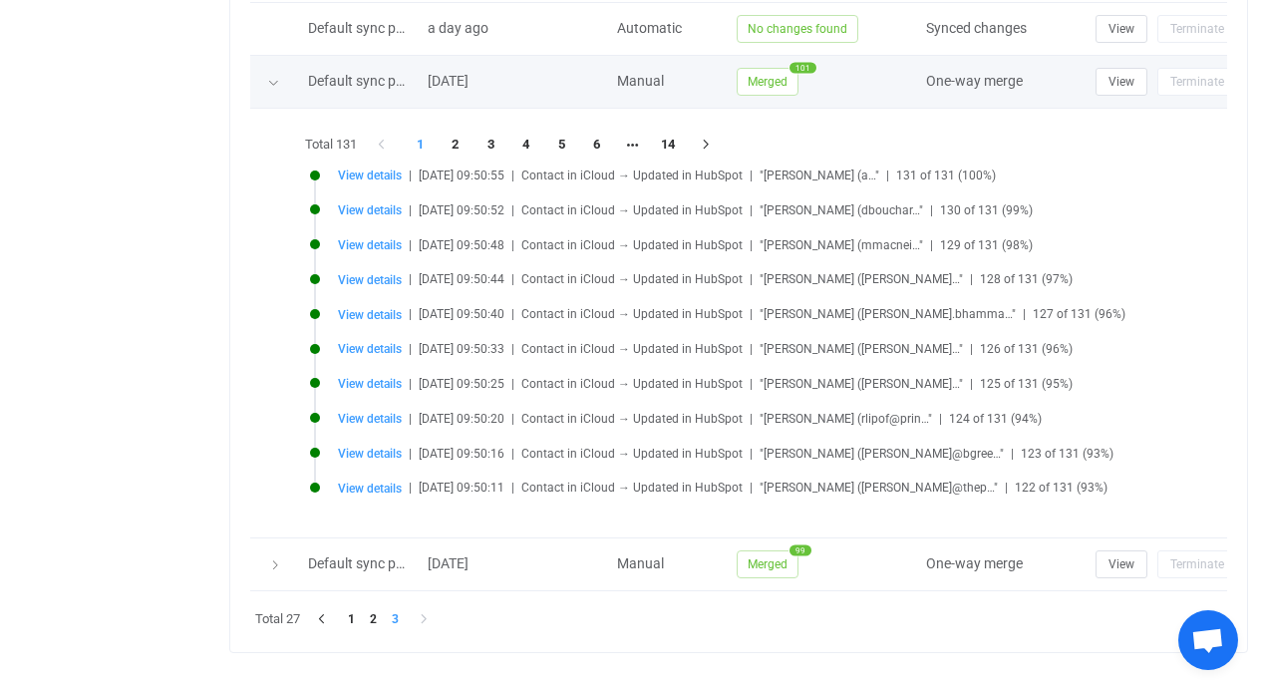
click at [271, 89] on div at bounding box center [274, 82] width 20 height 28
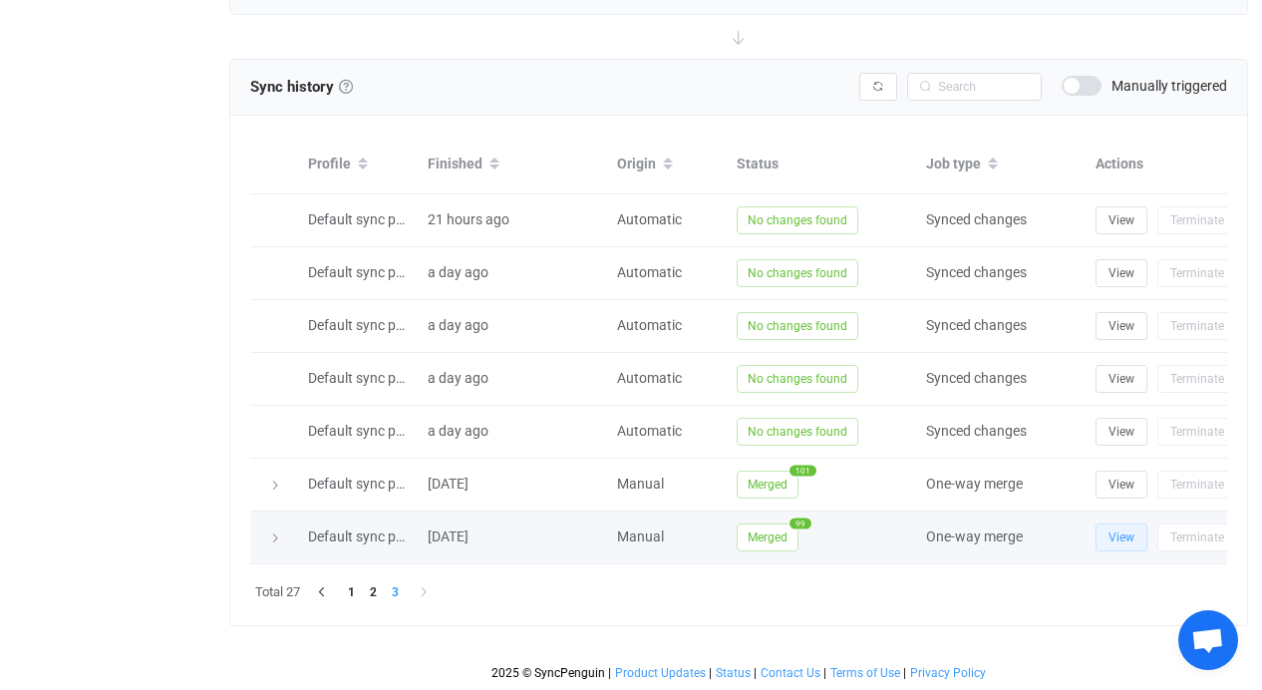
click at [1105, 524] on button "View" at bounding box center [1122, 538] width 52 height 28
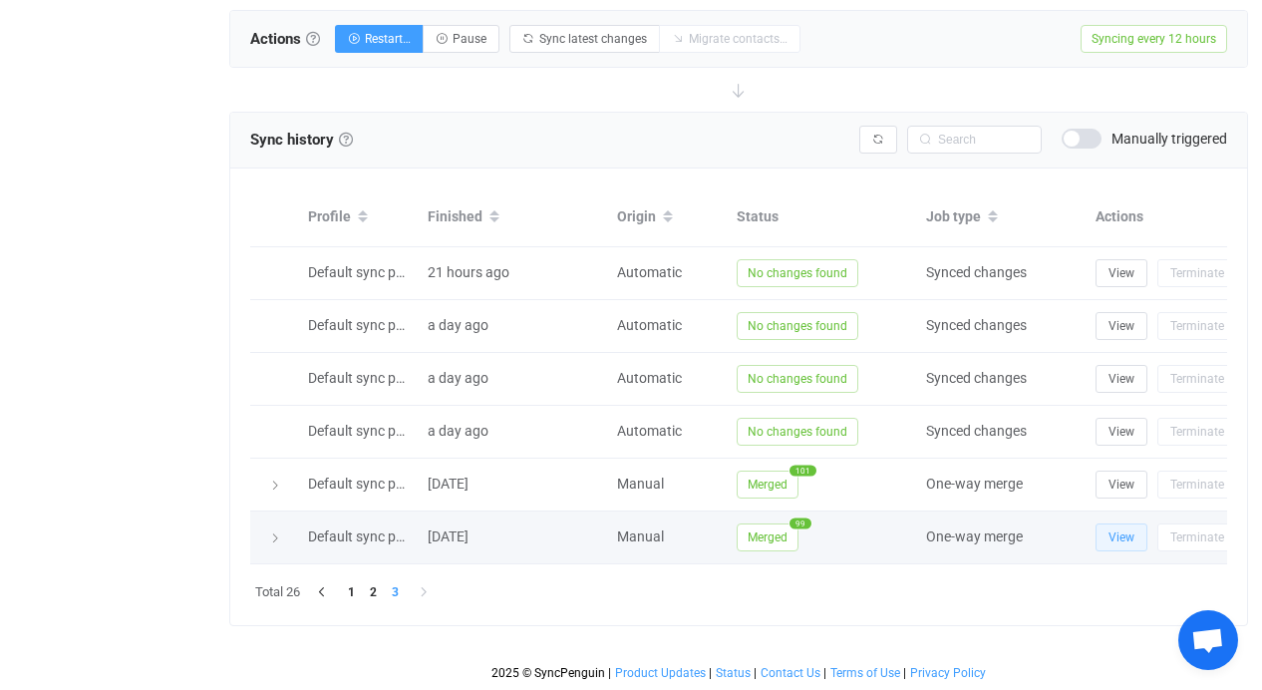
scroll to position [772, 0]
click at [1122, 531] on span "View" at bounding box center [1122, 538] width 26 height 14
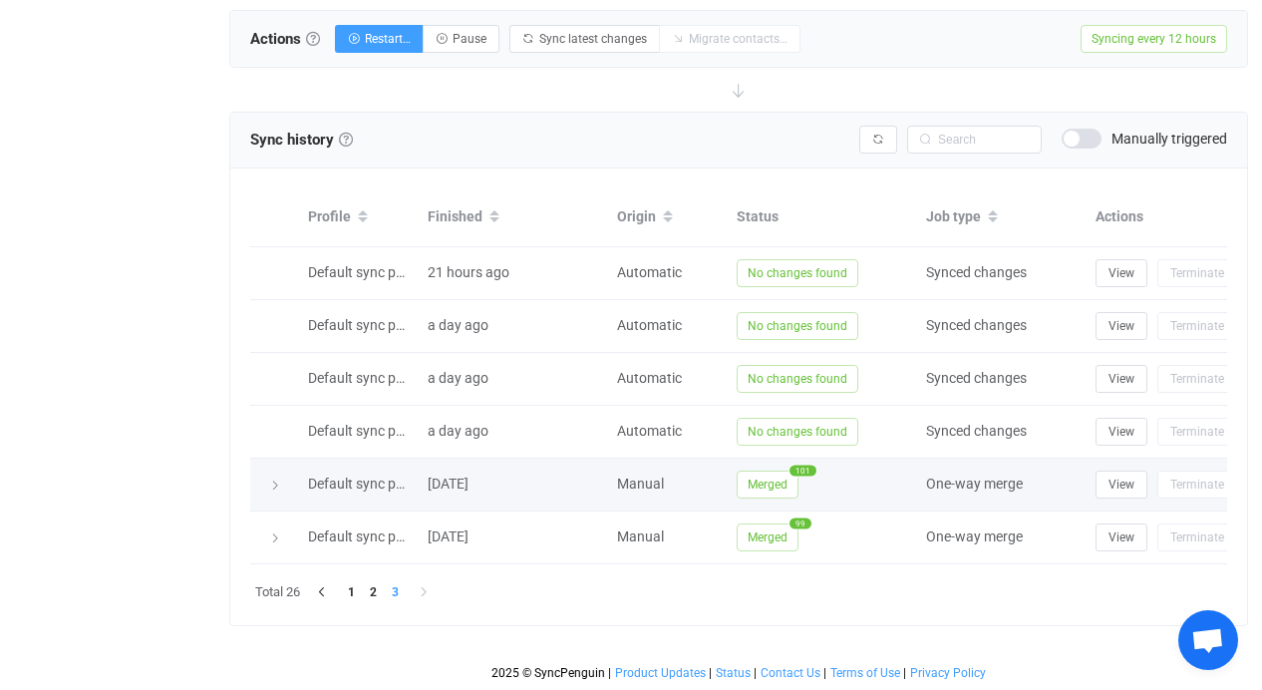
click at [276, 480] on icon at bounding box center [275, 486] width 12 height 12
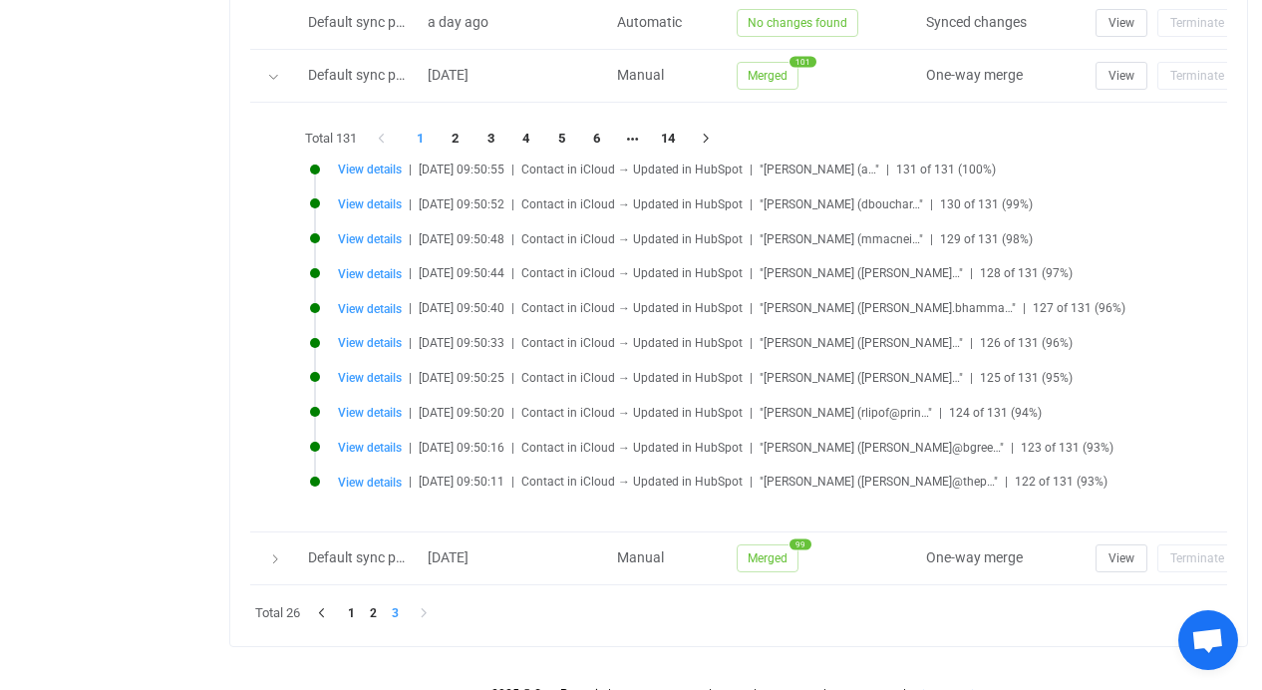
scroll to position [1016, 0]
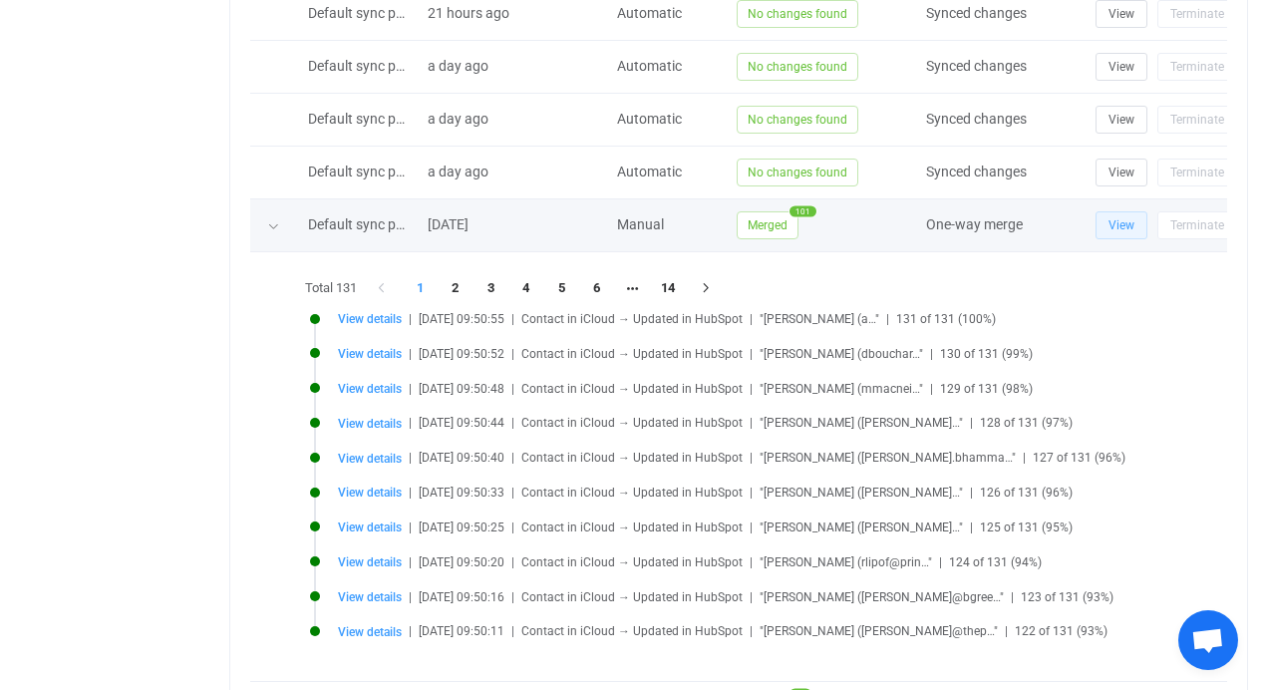
click at [1107, 227] on button "View" at bounding box center [1122, 225] width 52 height 28
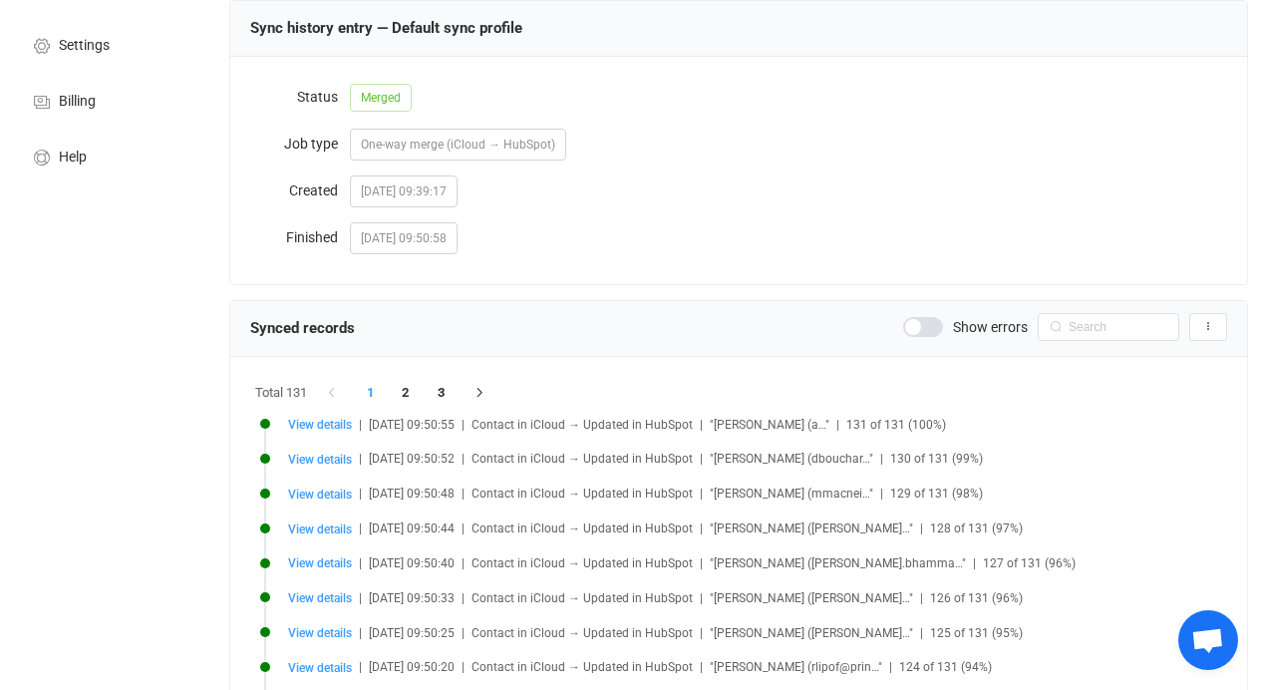
scroll to position [315, 0]
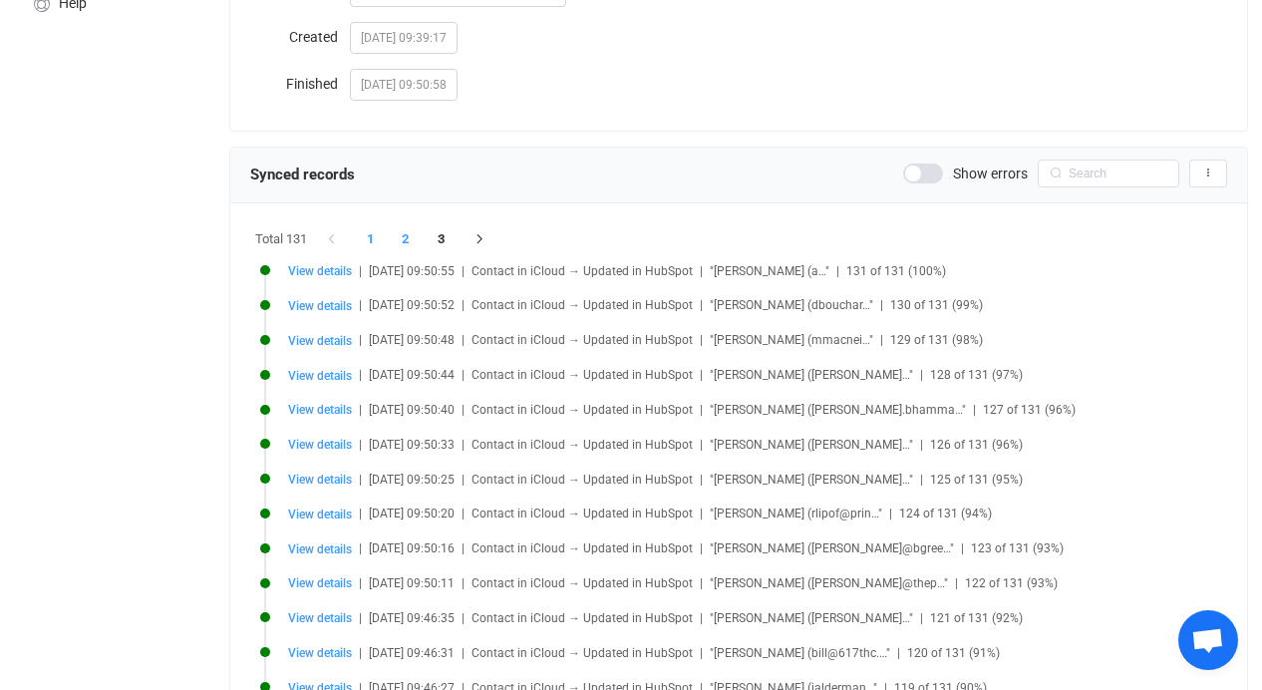
click at [403, 236] on li "2" at bounding box center [406, 239] width 36 height 28
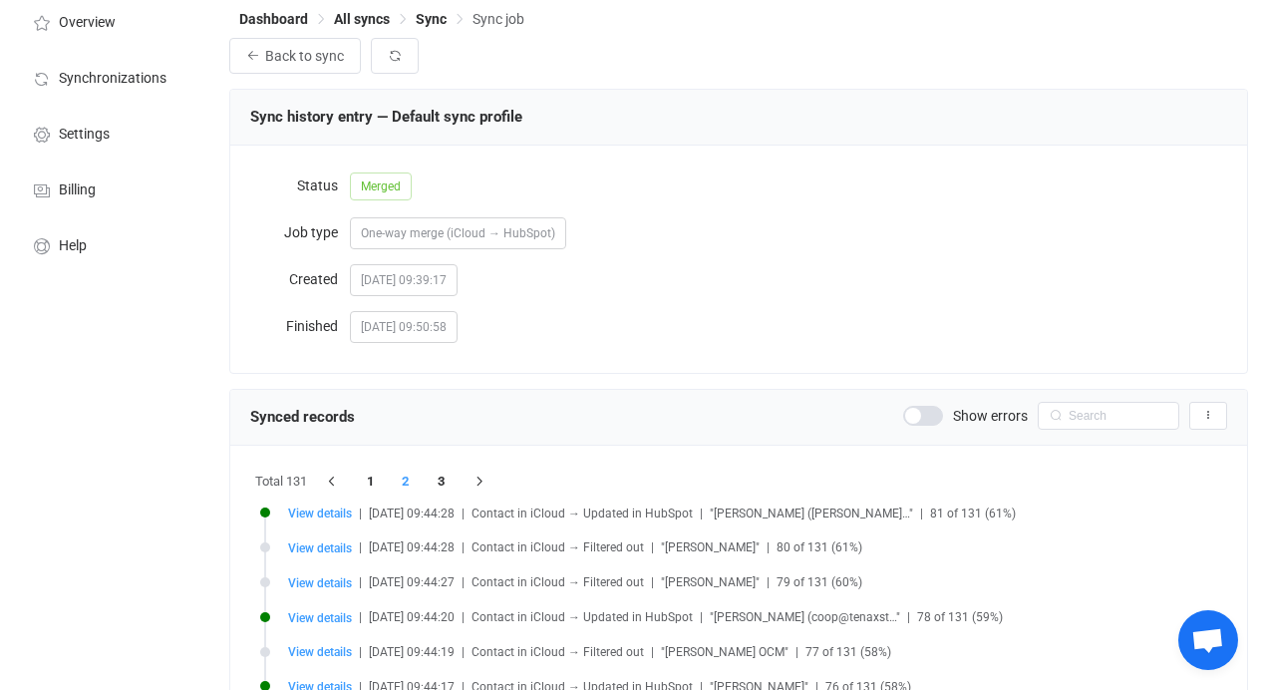
scroll to position [109, 0]
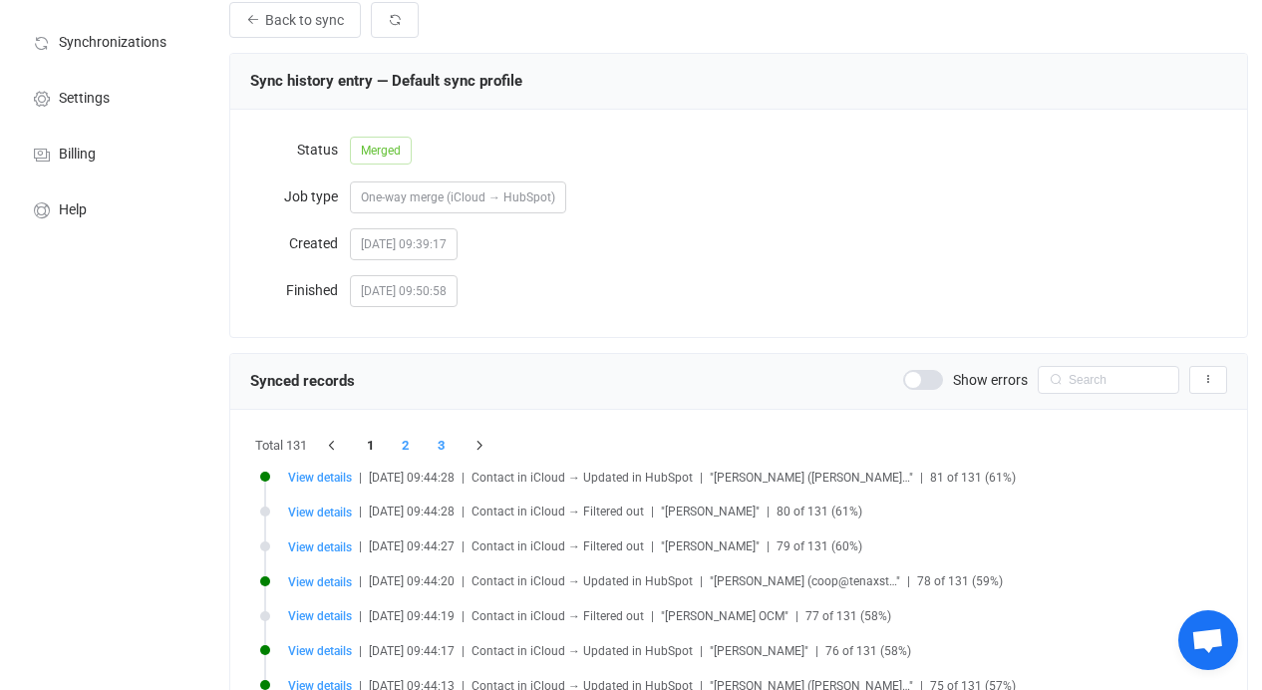
click at [454, 446] on li "3" at bounding box center [442, 446] width 36 height 28
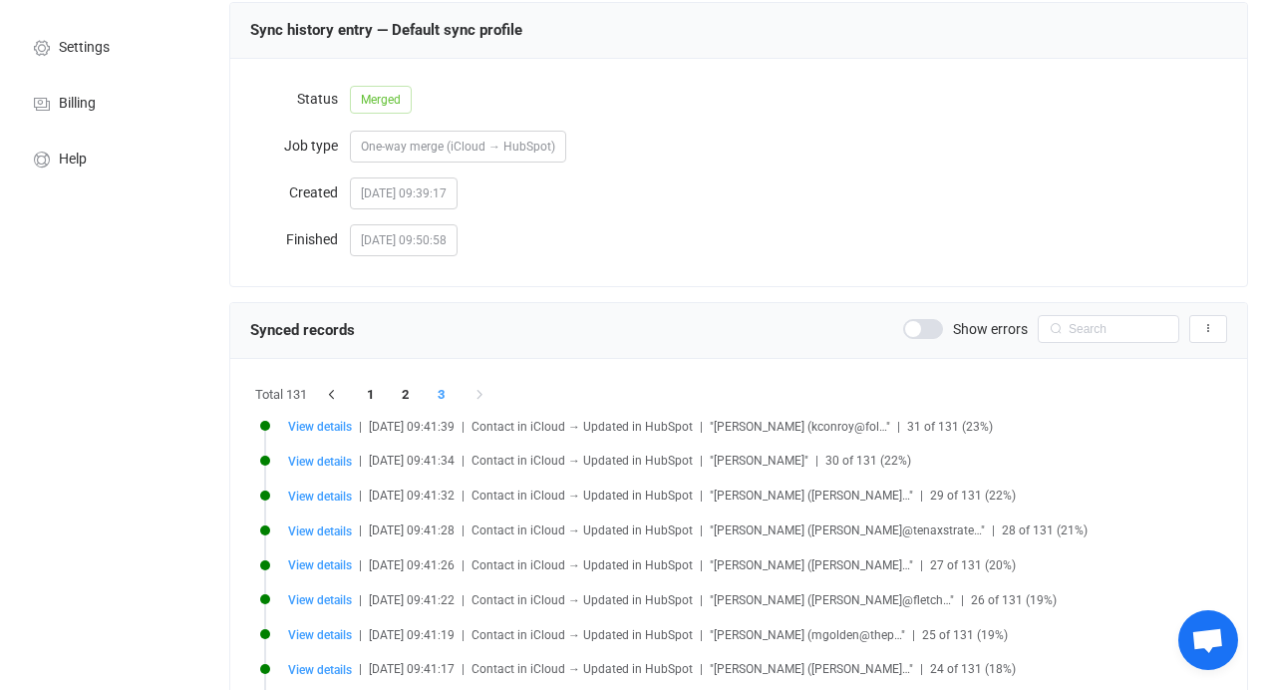
scroll to position [313, 0]
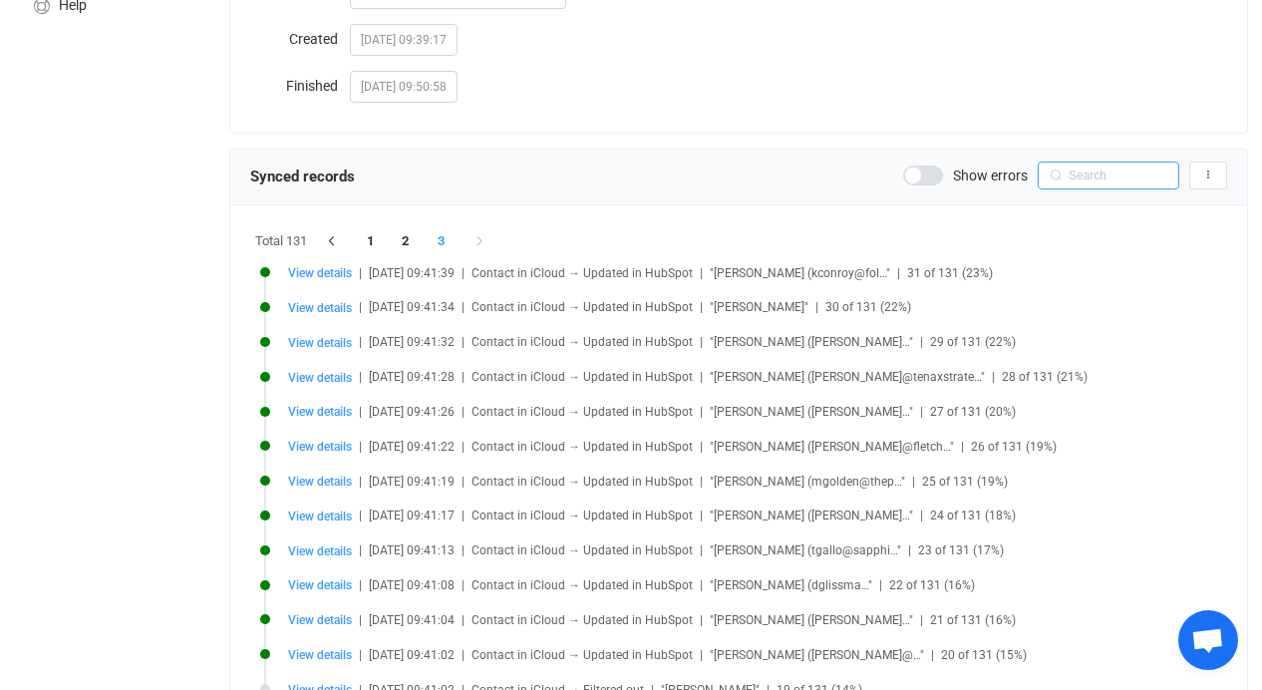
click at [1109, 172] on input "text" at bounding box center [1109, 176] width 142 height 28
type input "armenteros"
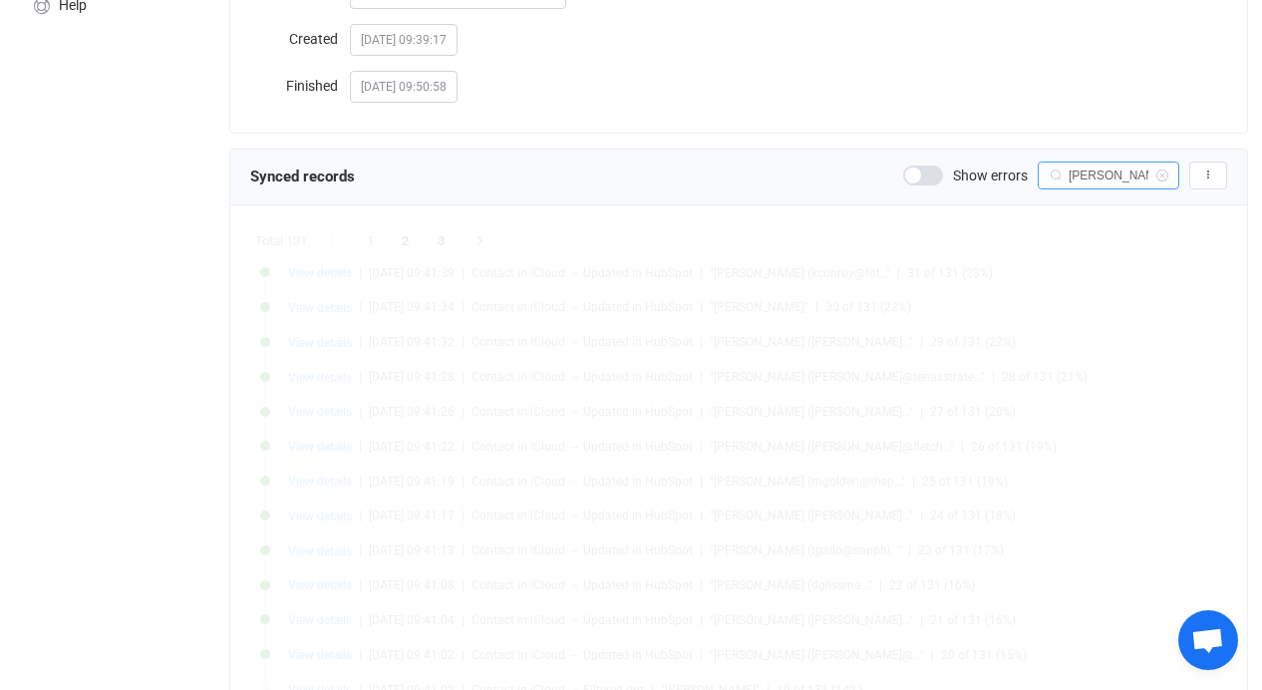
scroll to position [0, 0]
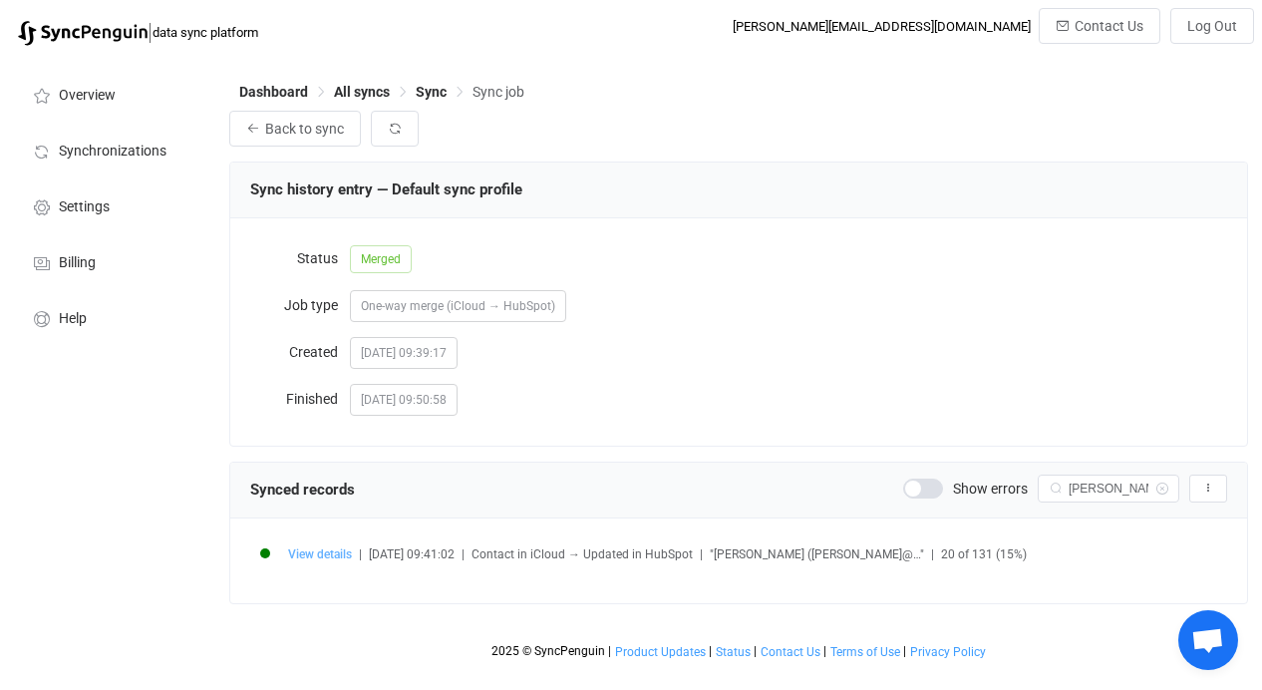
click at [340, 553] on span "View details" at bounding box center [320, 554] width 64 height 14
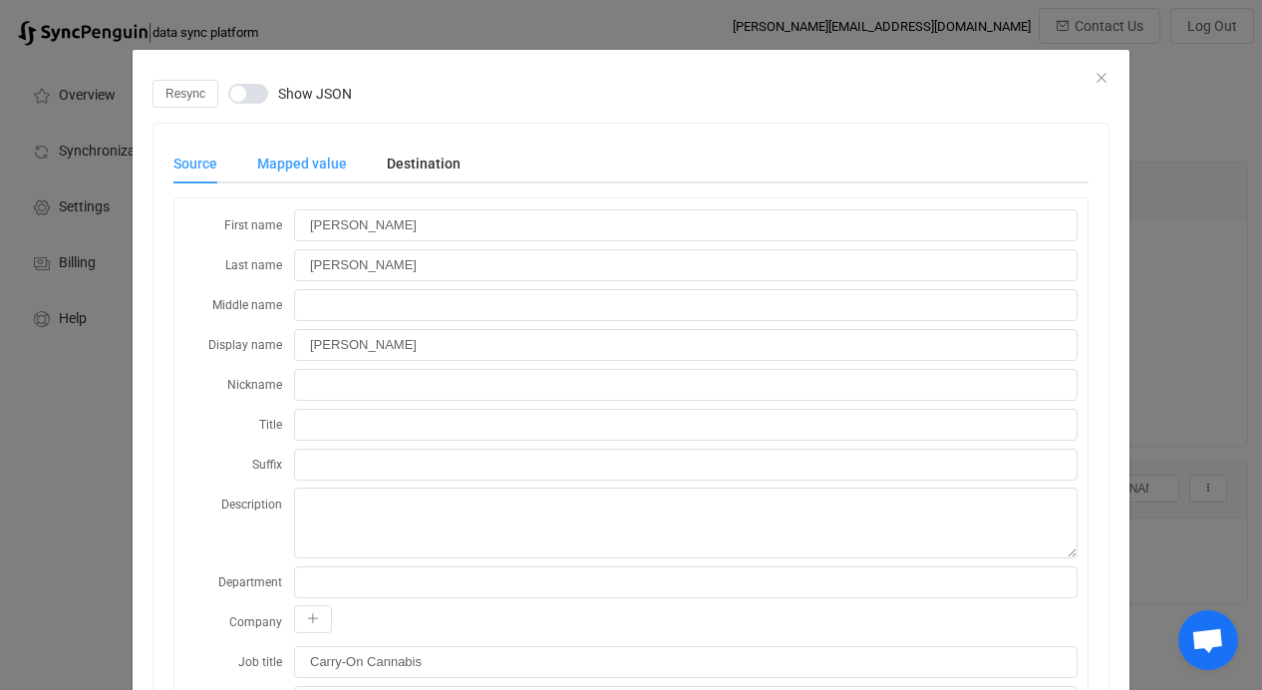
click at [325, 164] on div "Mapped value" at bounding box center [302, 164] width 130 height 40
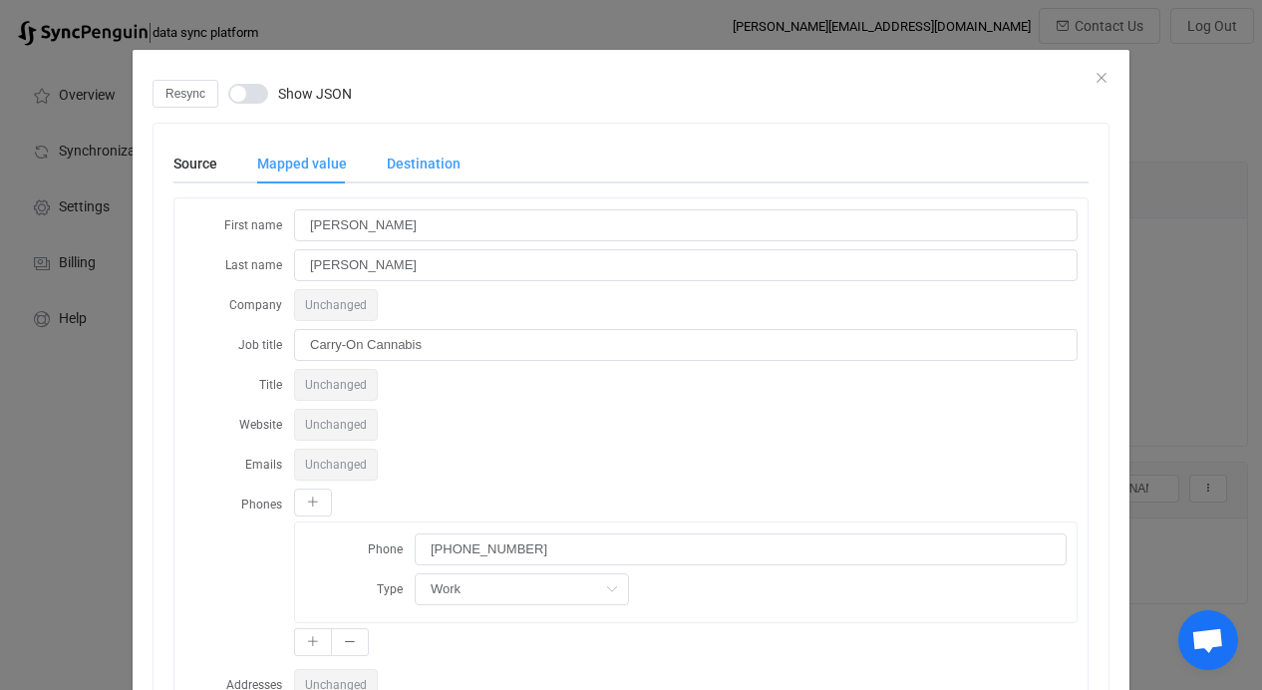
click at [432, 166] on div "Destination" at bounding box center [414, 164] width 94 height 40
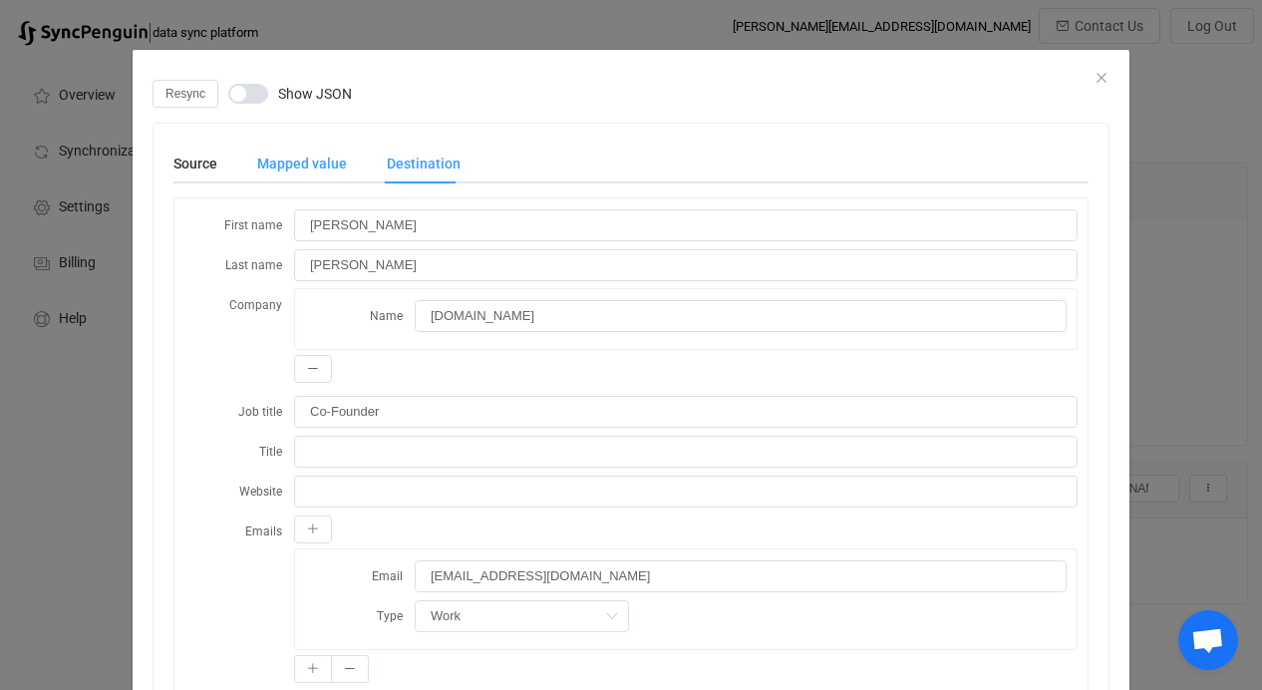
click at [307, 166] on div "Mapped value" at bounding box center [302, 164] width 130 height 40
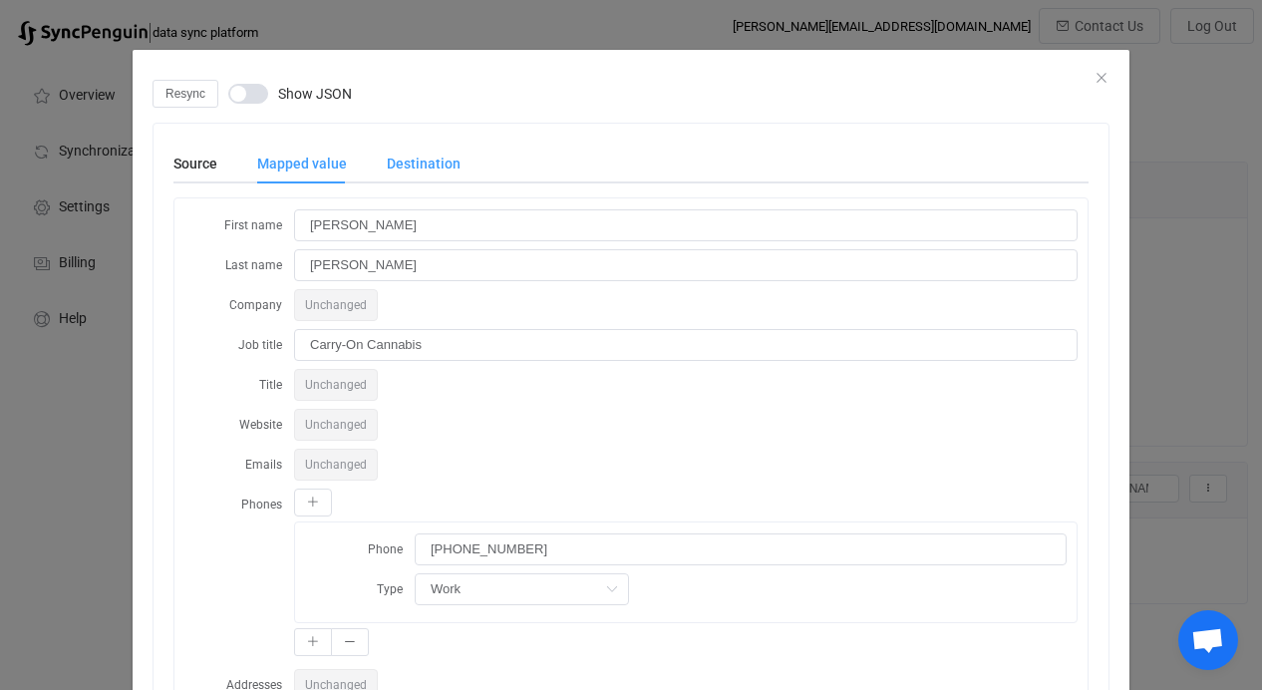
click at [444, 167] on div "Destination" at bounding box center [414, 164] width 94 height 40
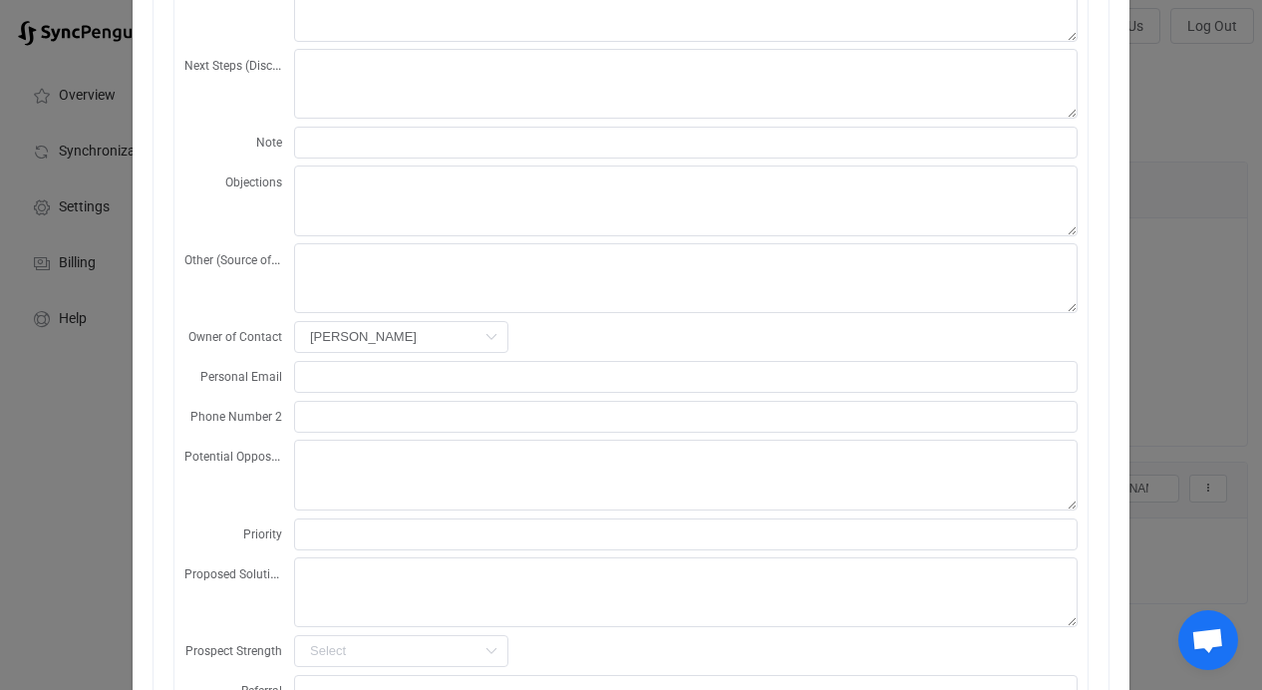
scroll to position [2957, 0]
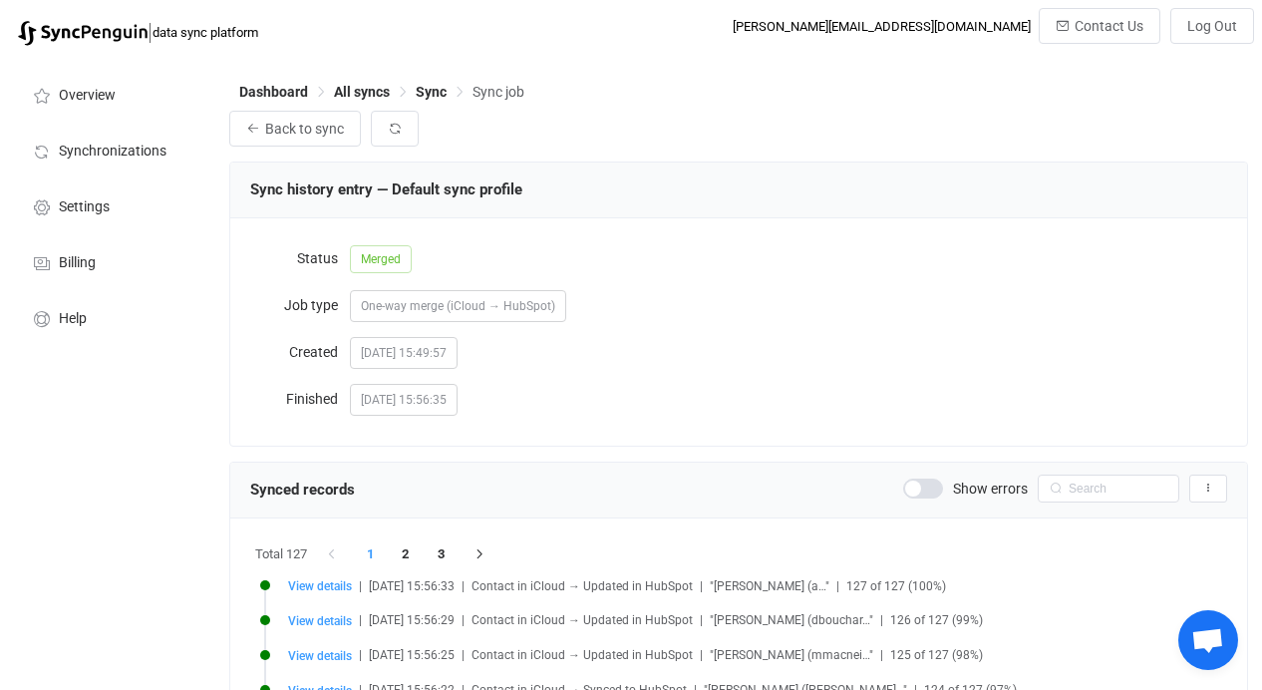
scroll to position [384, 0]
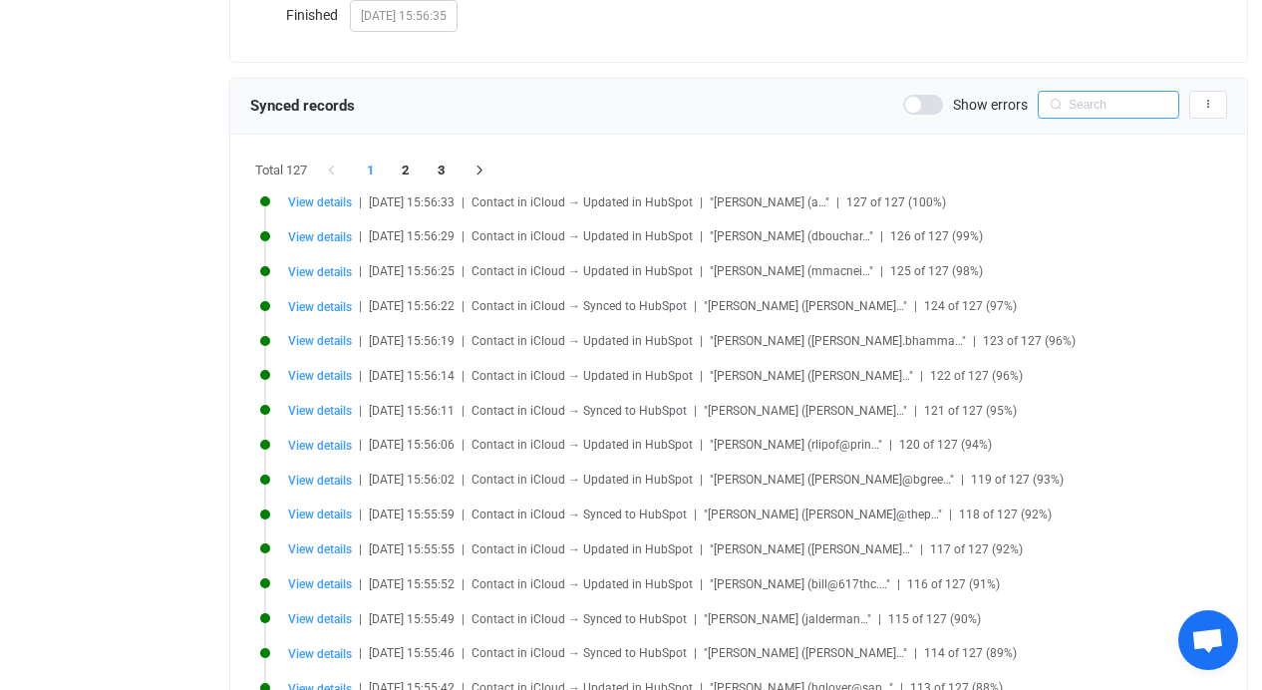
click at [1109, 105] on input "text" at bounding box center [1109, 105] width 142 height 28
type input "[PERSON_NAME]"
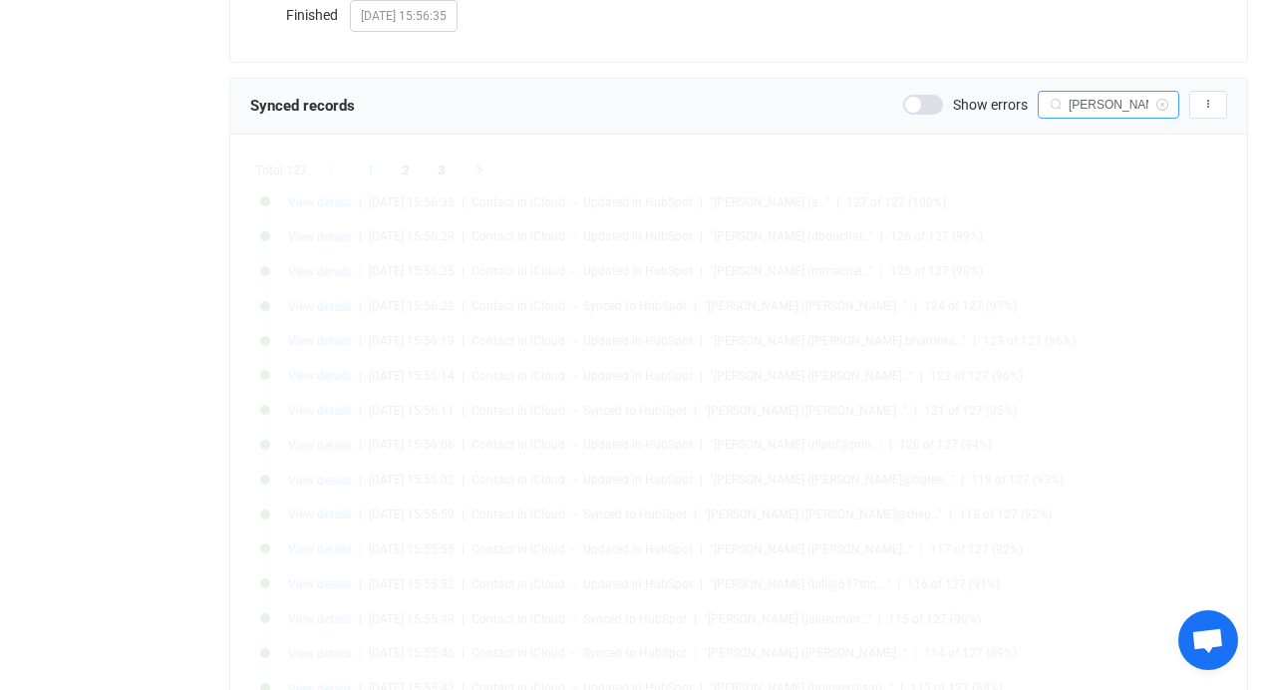
scroll to position [0, 0]
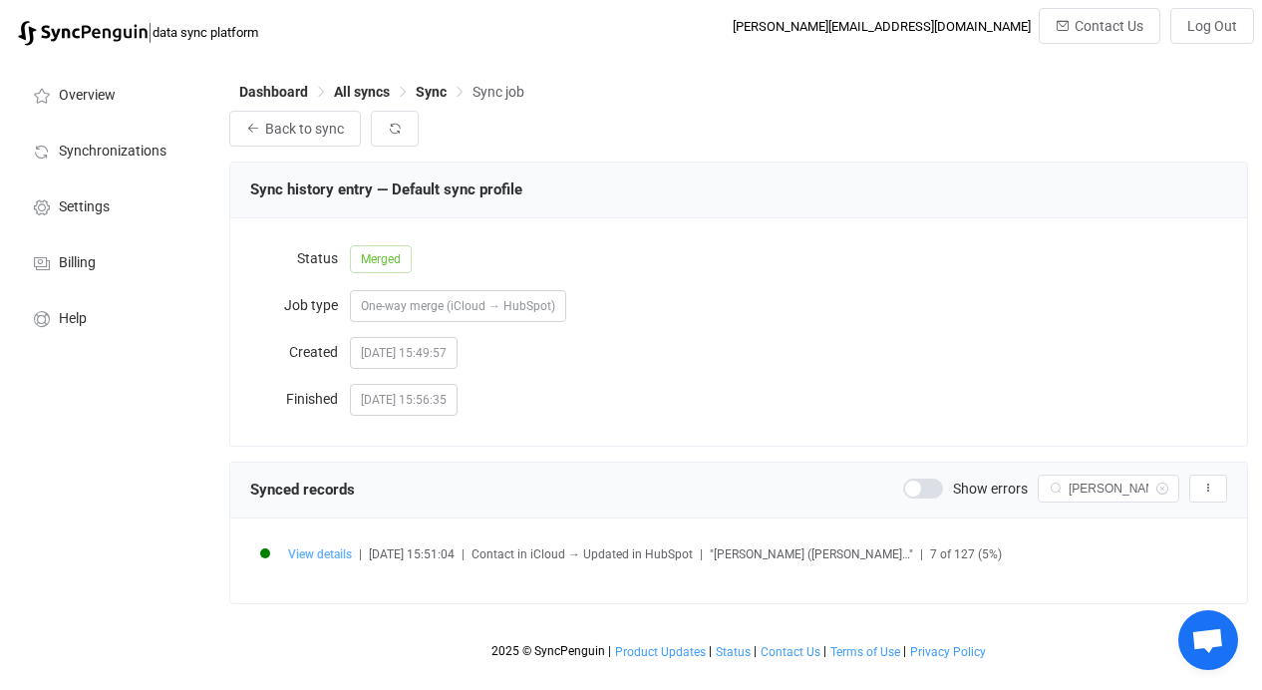
click at [334, 560] on span "View details" at bounding box center [320, 554] width 64 height 14
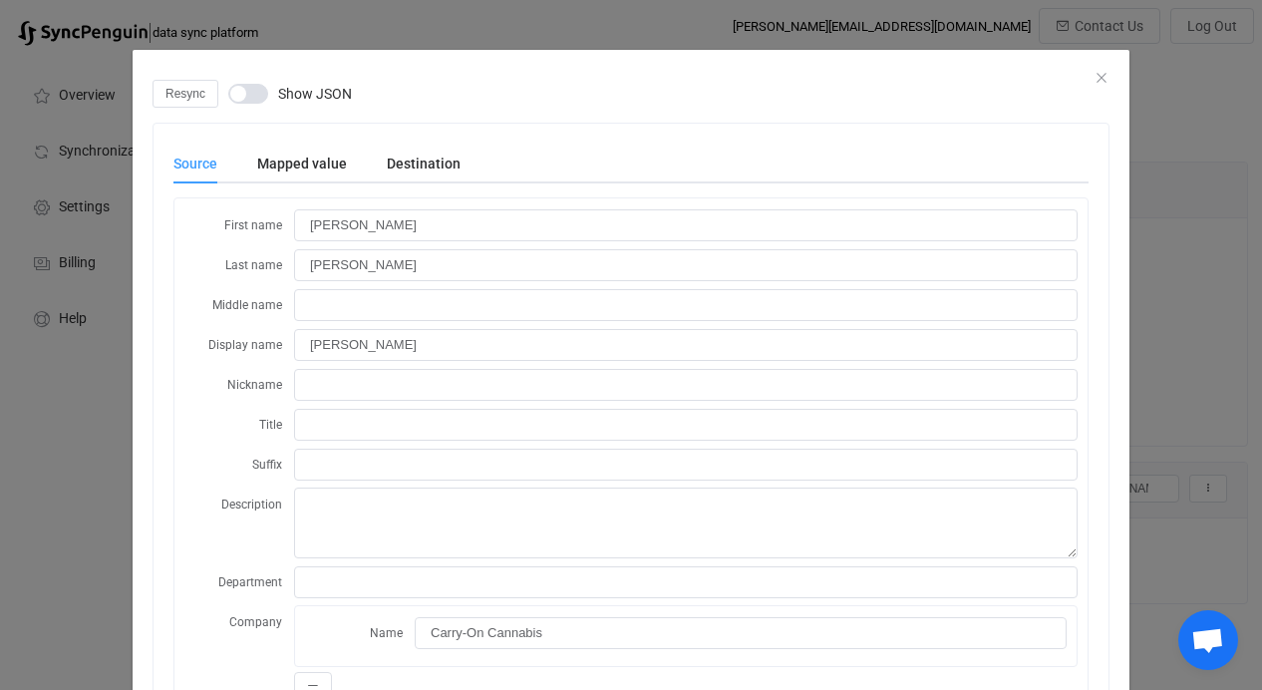
click at [1084, 76] on div "dialog" at bounding box center [631, 65] width 997 height 30
click at [1092, 81] on div "Resync Show JSON" at bounding box center [631, 94] width 957 height 28
click at [1094, 76] on icon "Close" at bounding box center [1102, 78] width 16 height 16
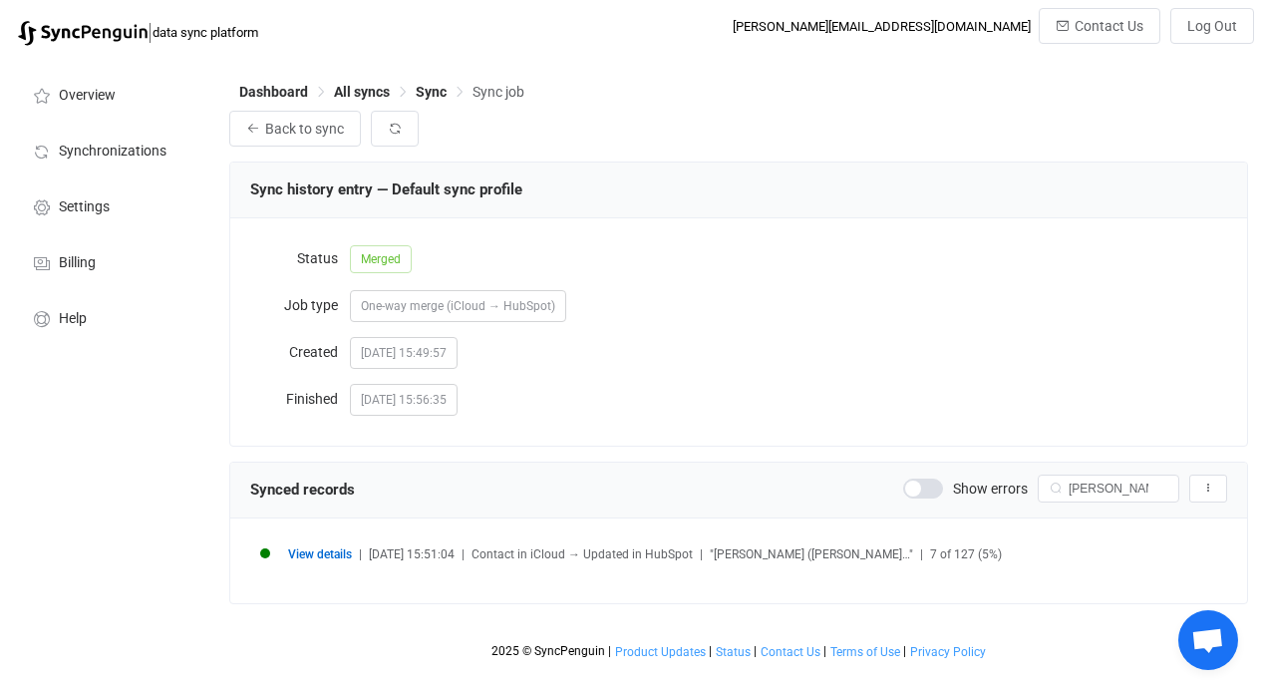
click at [410, 92] on span "All syncs" at bounding box center [375, 92] width 82 height 14
click at [422, 94] on span "Sync" at bounding box center [431, 92] width 31 height 16
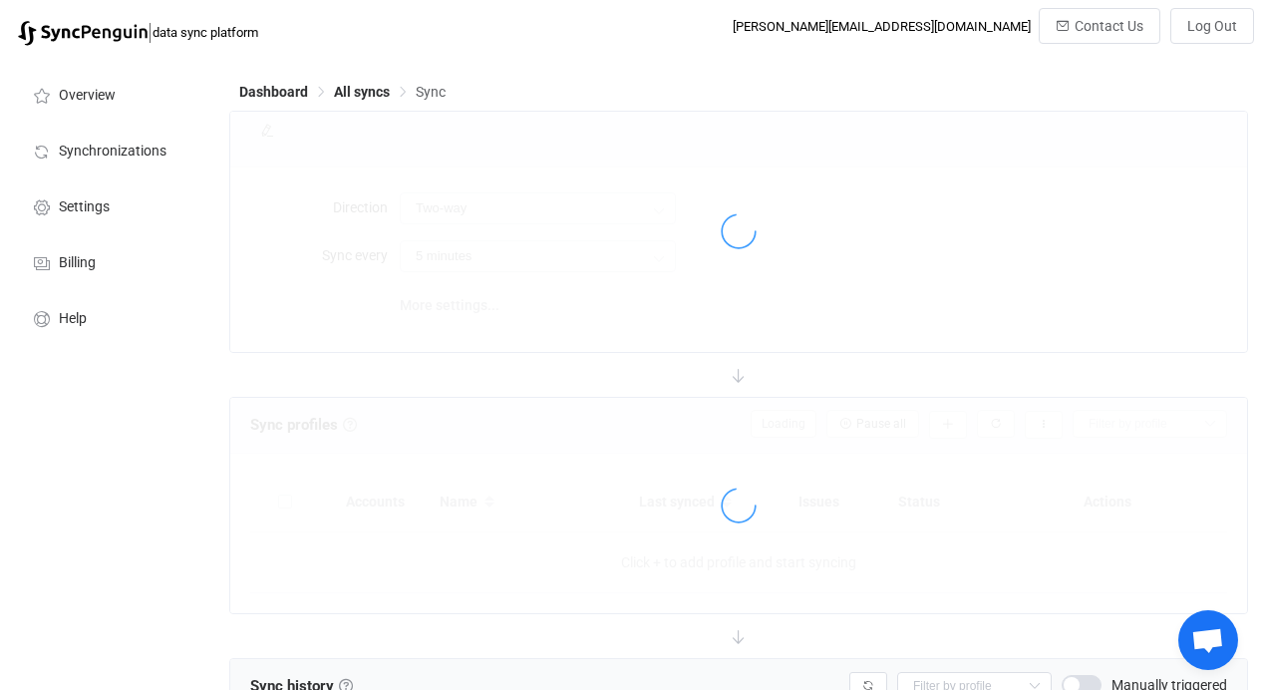
type input "iCloud → HubSpot"
type input "12 hours"
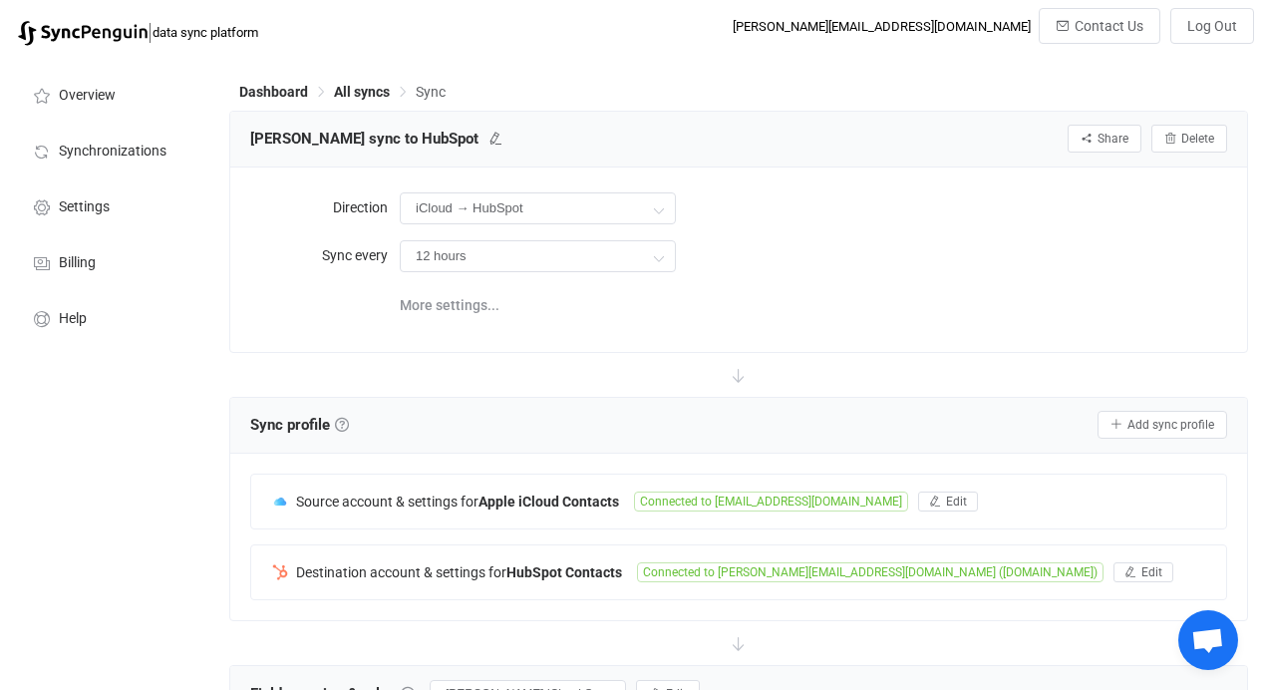
click at [416, 91] on span "Sync" at bounding box center [431, 92] width 30 height 16
click at [429, 90] on span "Sync" at bounding box center [431, 92] width 30 height 16
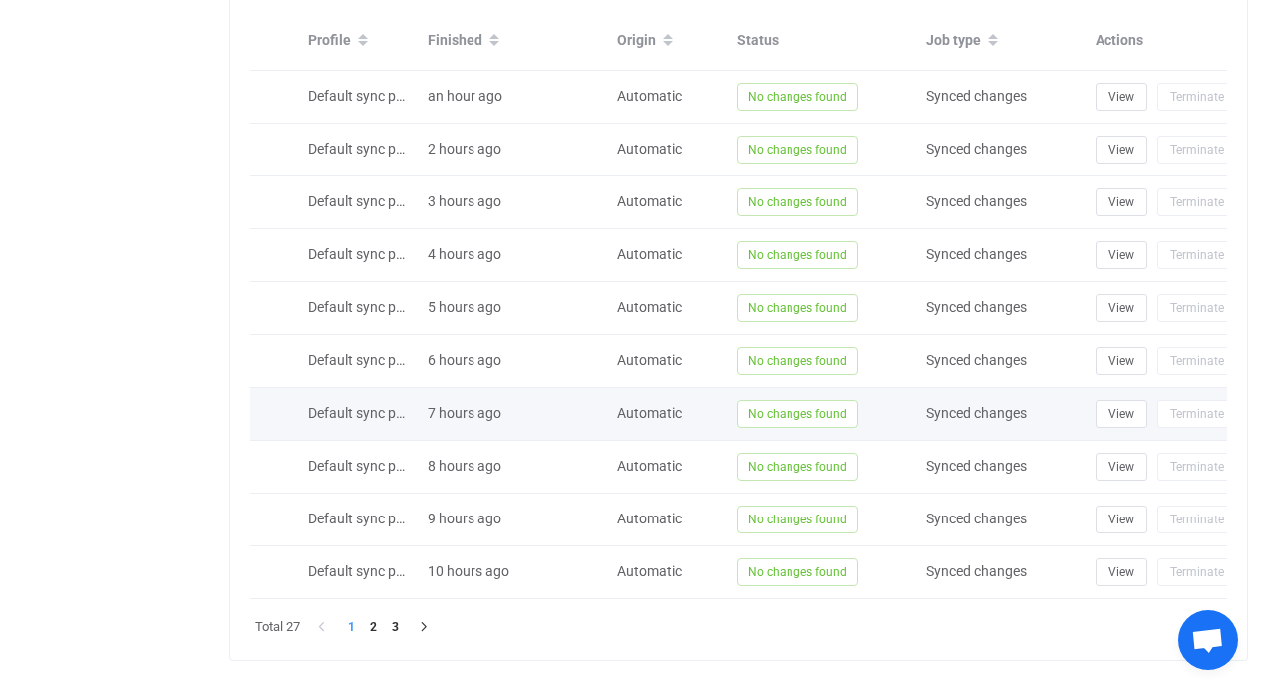
scroll to position [983, 0]
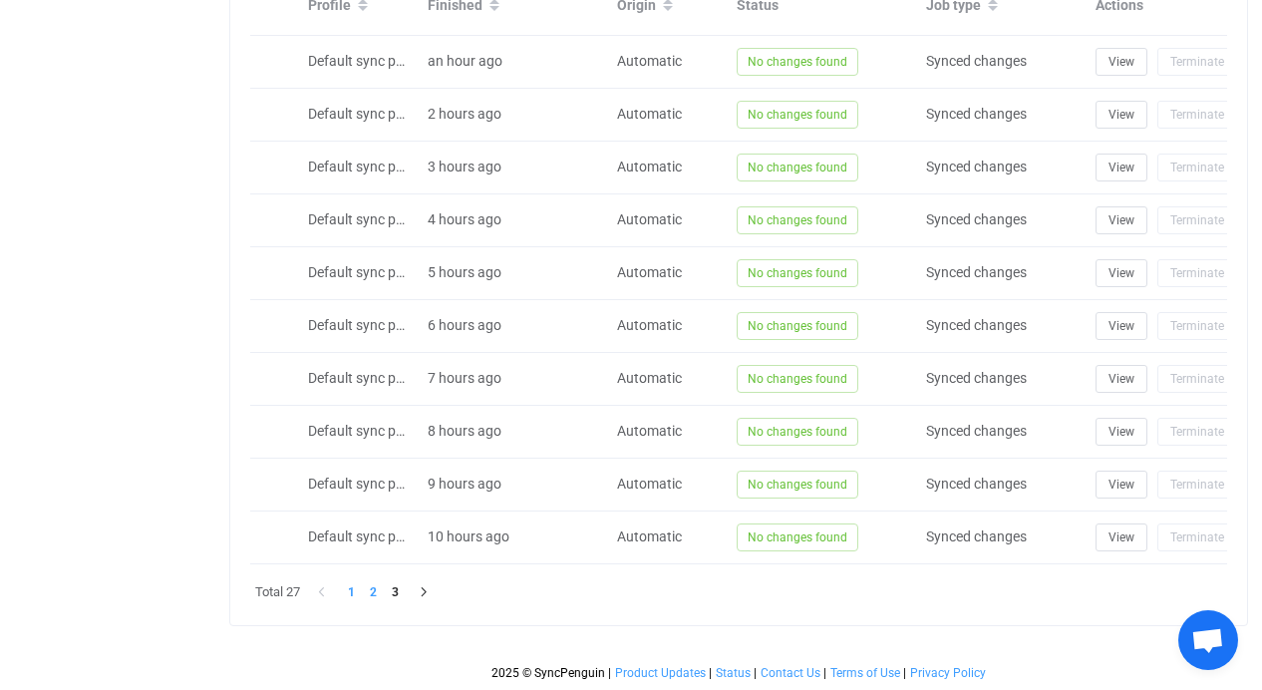
click at [384, 599] on li "2" at bounding box center [373, 592] width 22 height 22
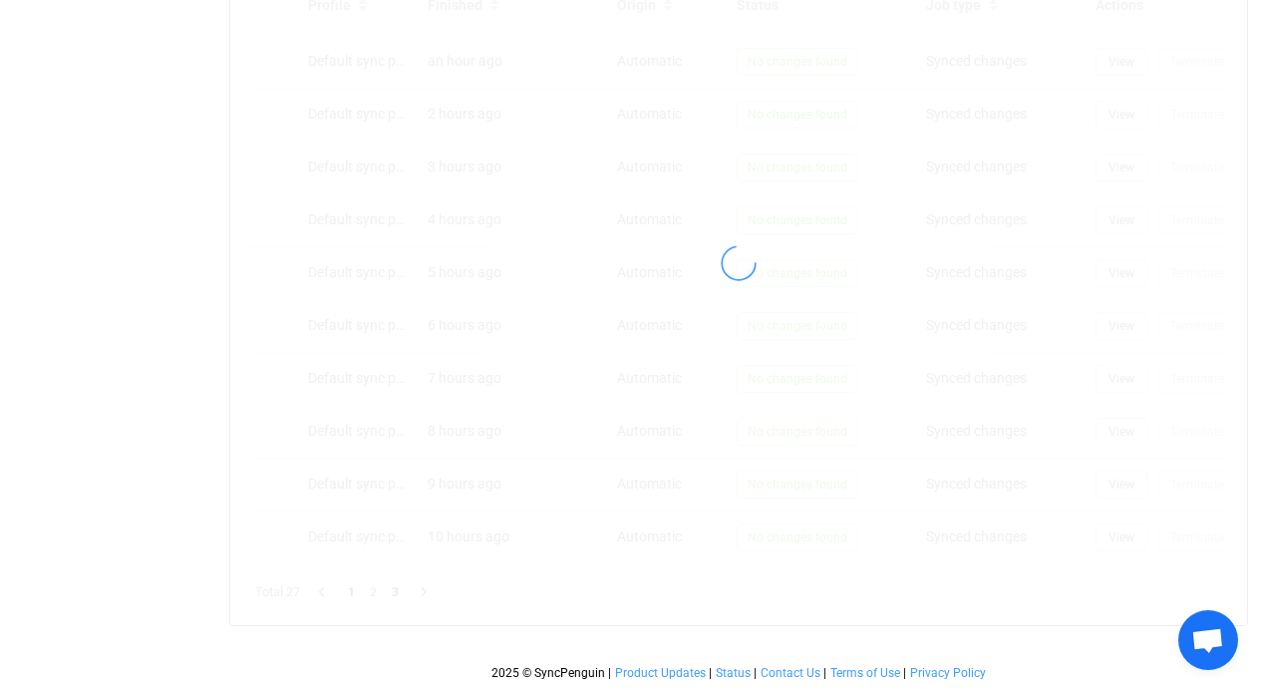
click at [390, 595] on div at bounding box center [738, 263] width 1017 height 724
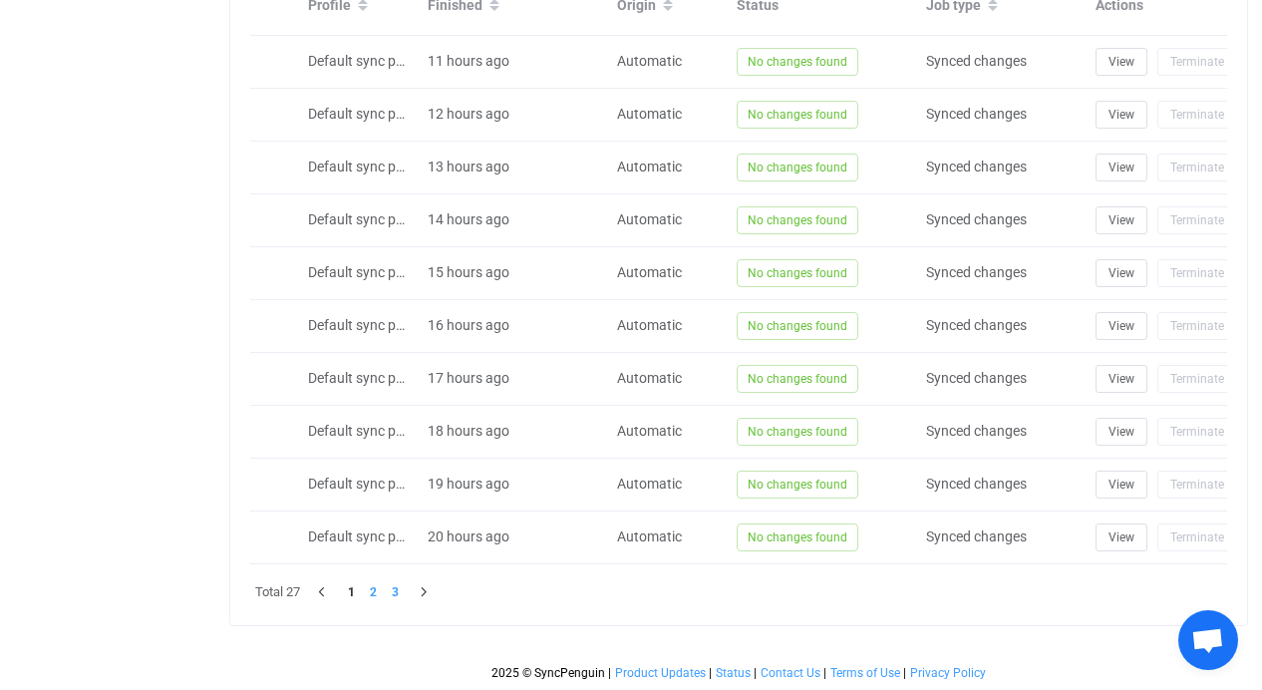
click at [396, 593] on li "3" at bounding box center [395, 592] width 22 height 22
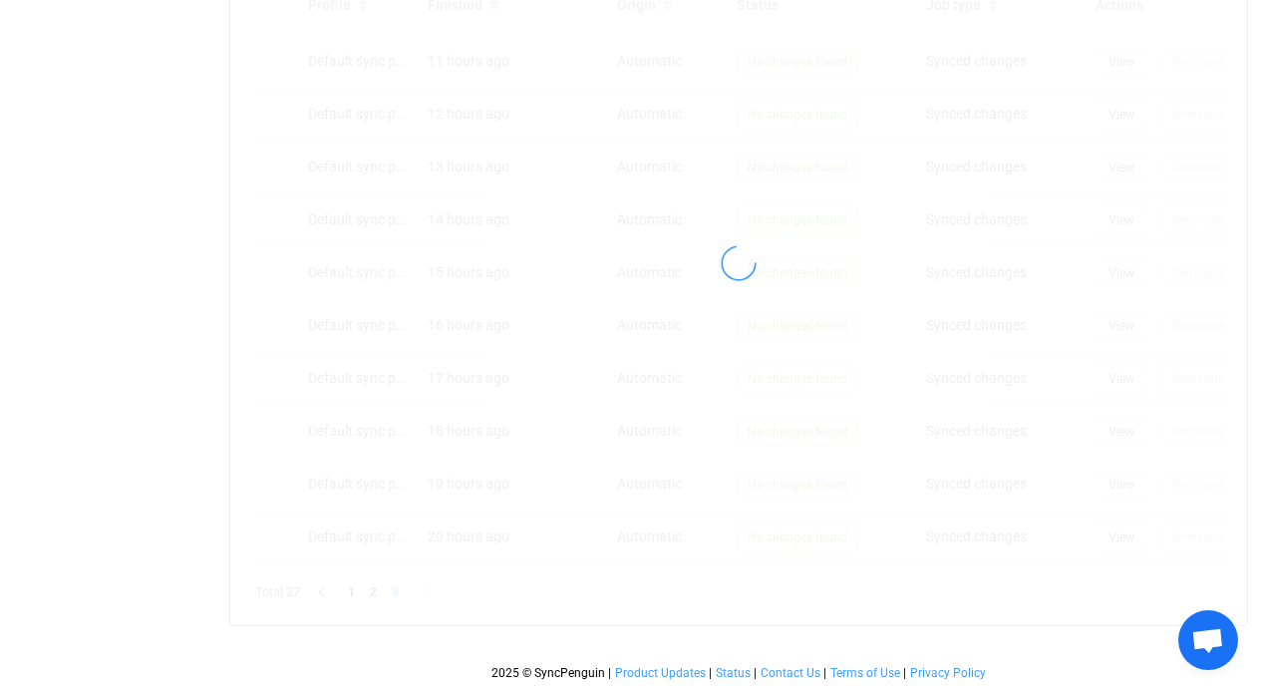
scroll to position [825, 0]
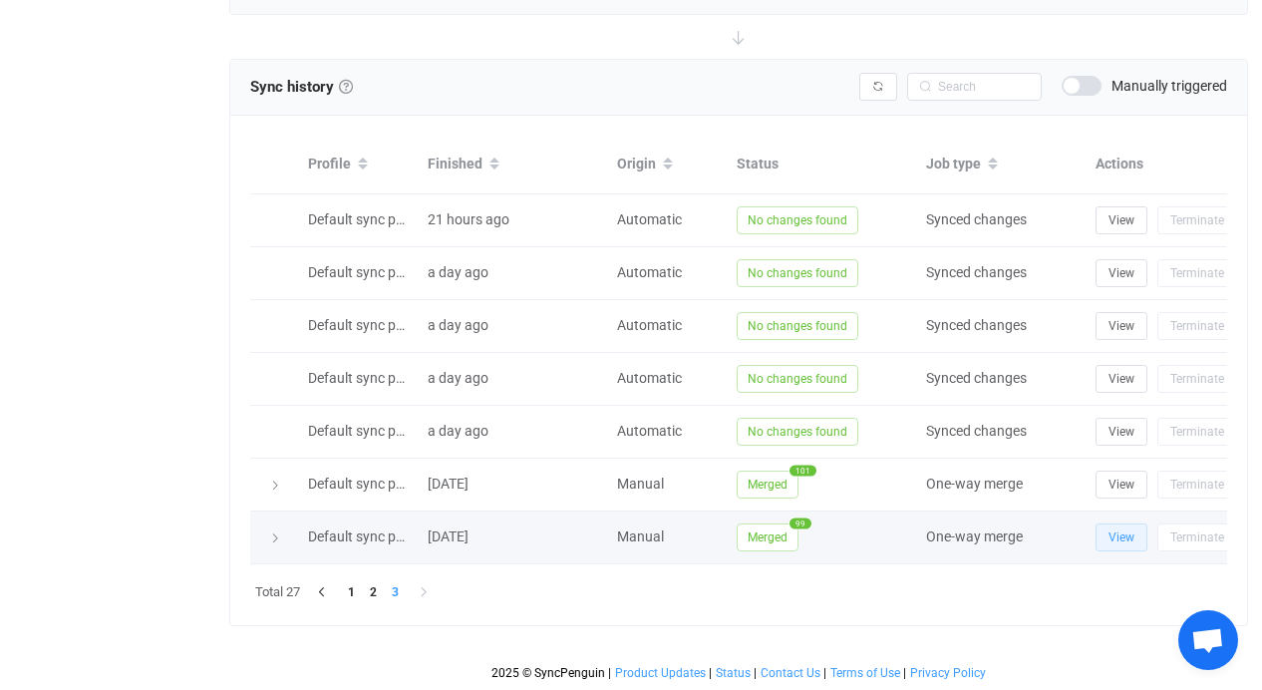
click at [1103, 524] on button "View" at bounding box center [1122, 538] width 52 height 28
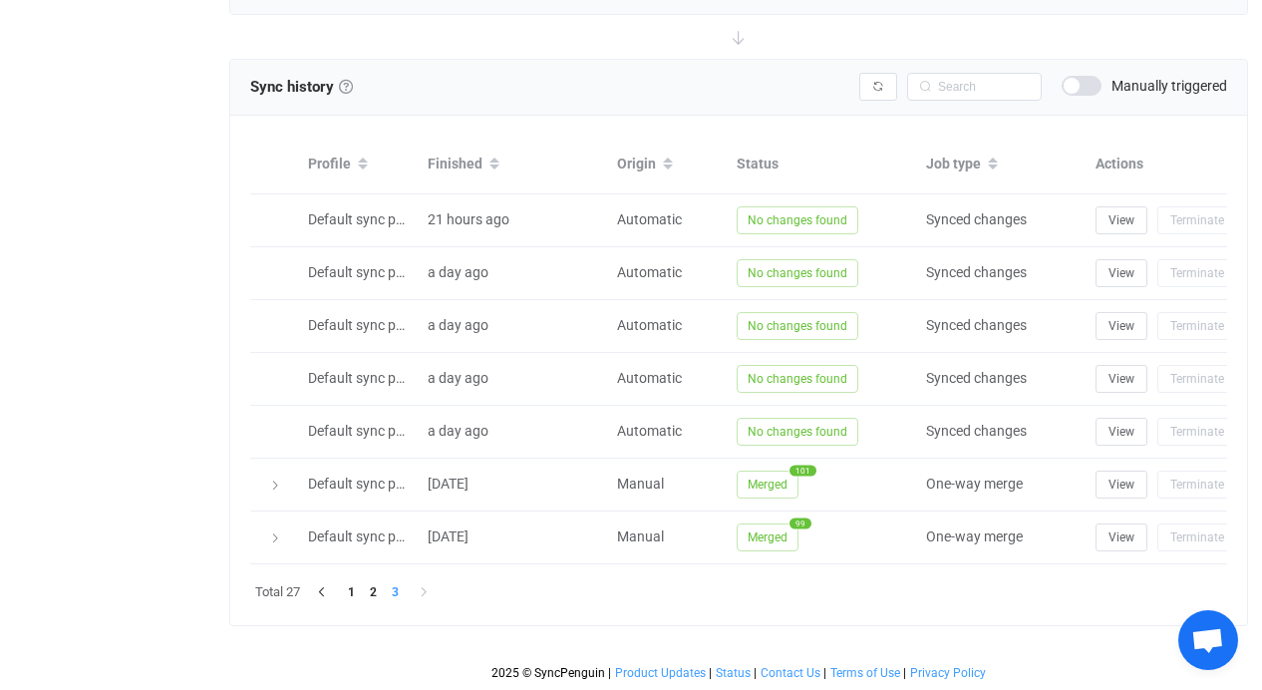
scroll to position [772, 0]
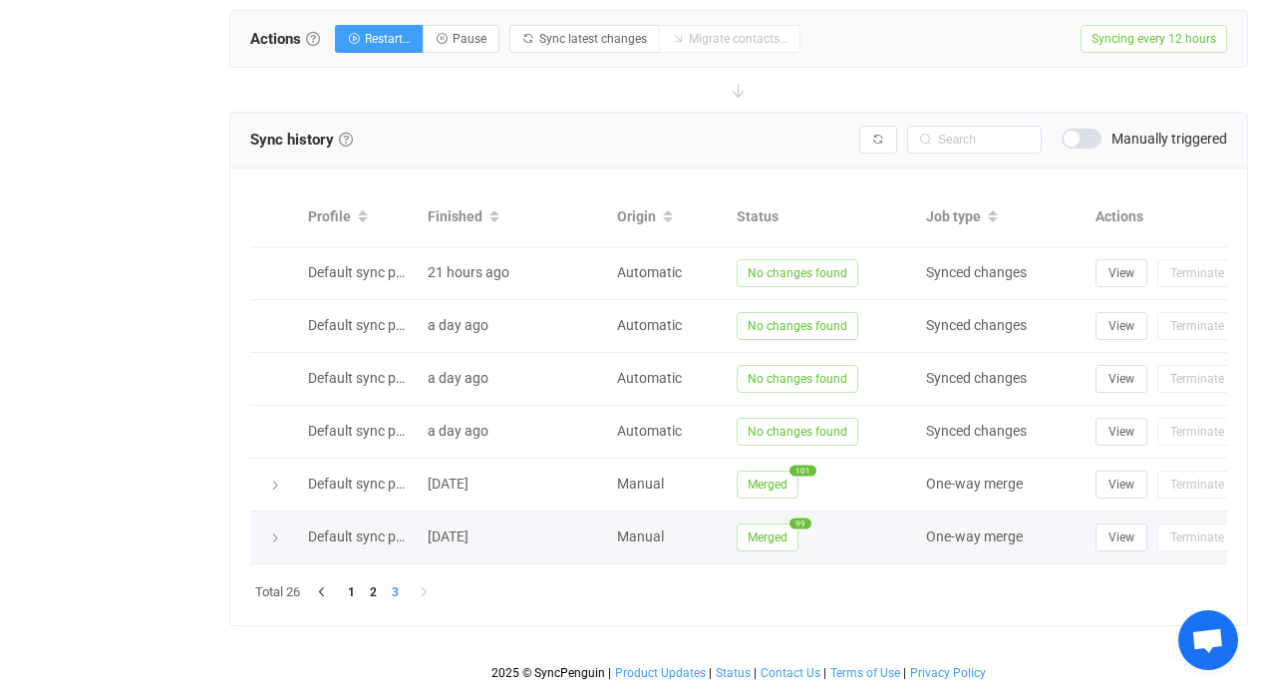
click at [369, 529] on span "Default sync profile" at bounding box center [367, 537] width 119 height 16
click at [266, 528] on div at bounding box center [274, 538] width 28 height 20
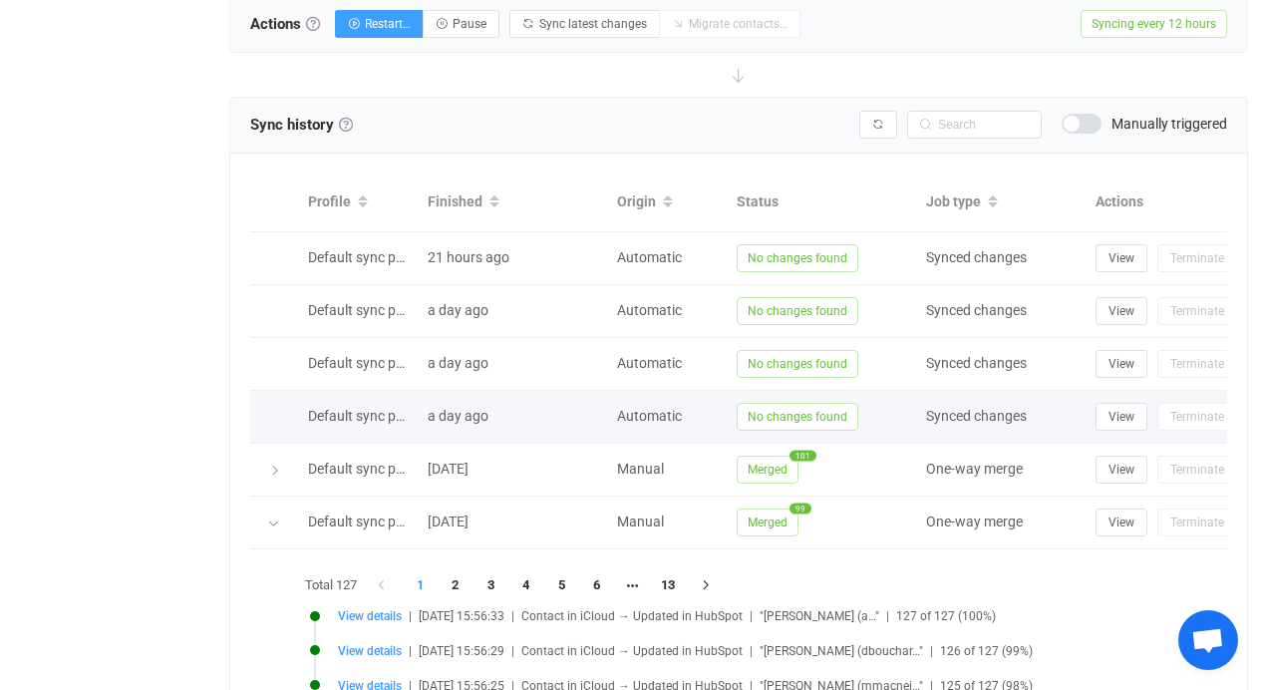
scroll to position [947, 0]
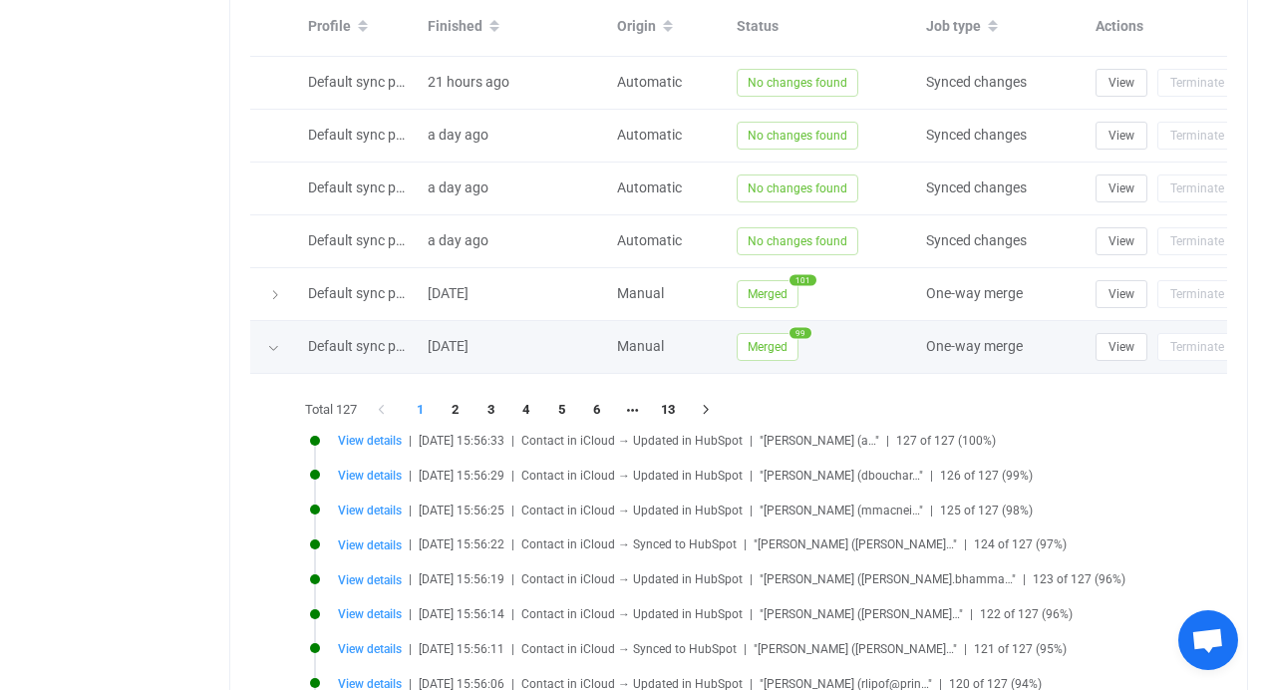
click at [1130, 363] on td "View Terminate" at bounding box center [1188, 347] width 204 height 53
click at [1123, 348] on span "View" at bounding box center [1122, 347] width 26 height 14
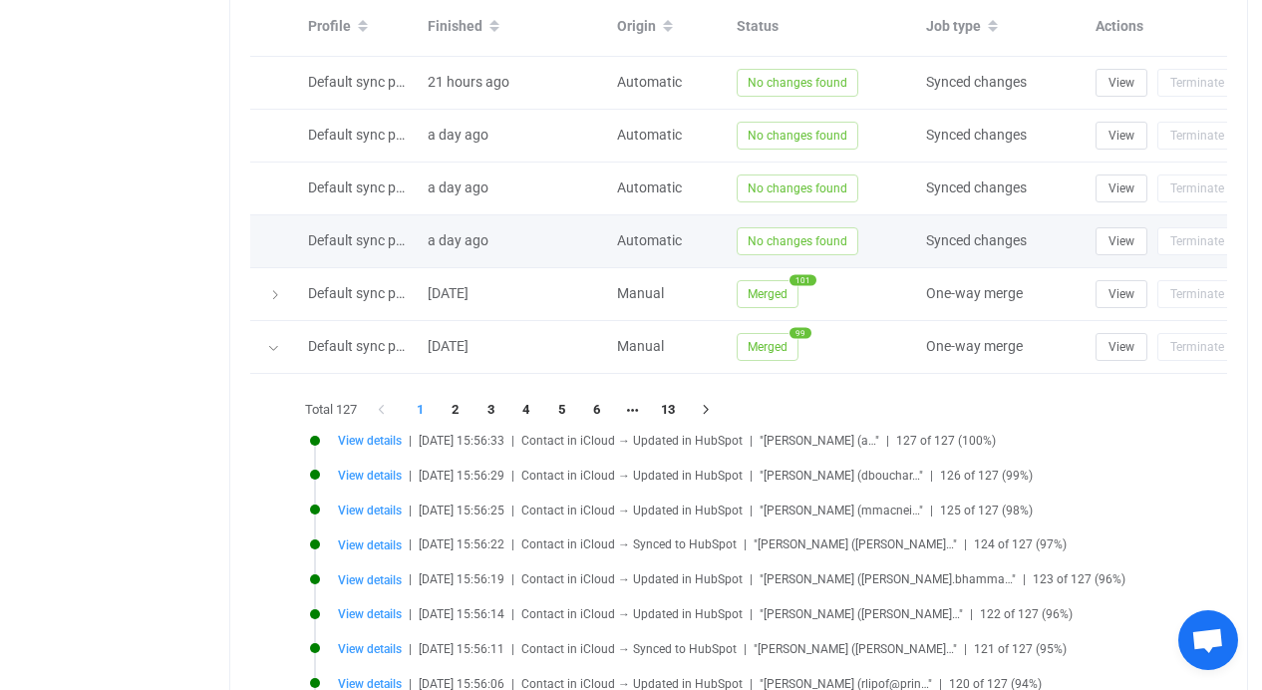
scroll to position [1218, 0]
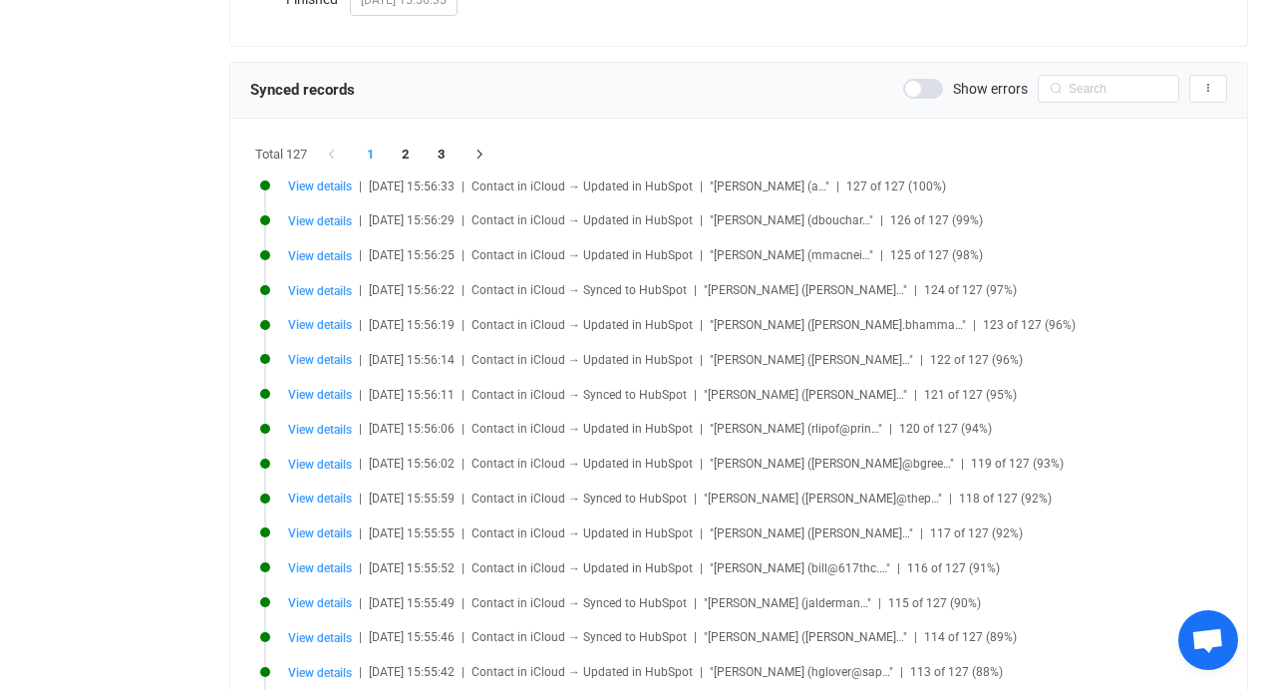
scroll to position [430, 0]
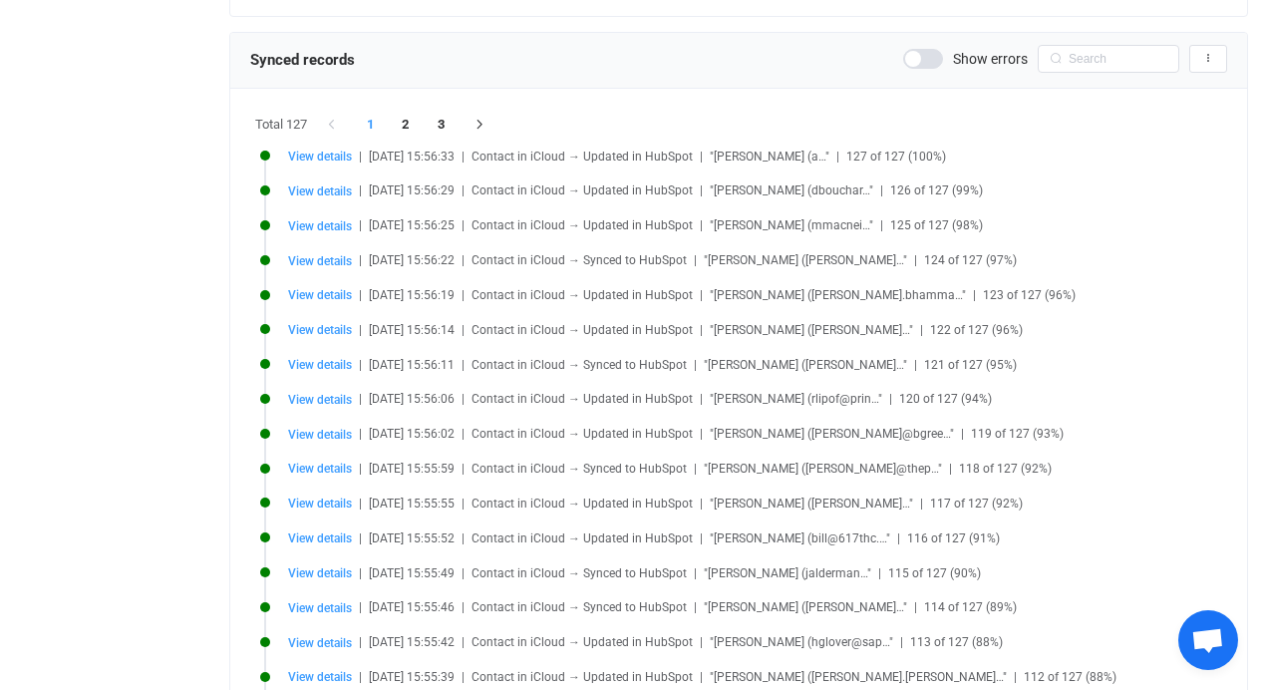
click at [1095, 44] on div "Synced records Show errors Export records to CSV" at bounding box center [738, 61] width 1017 height 56
click at [1100, 59] on input "text" at bounding box center [1109, 59] width 142 height 28
type input "[PERSON_NAME]"
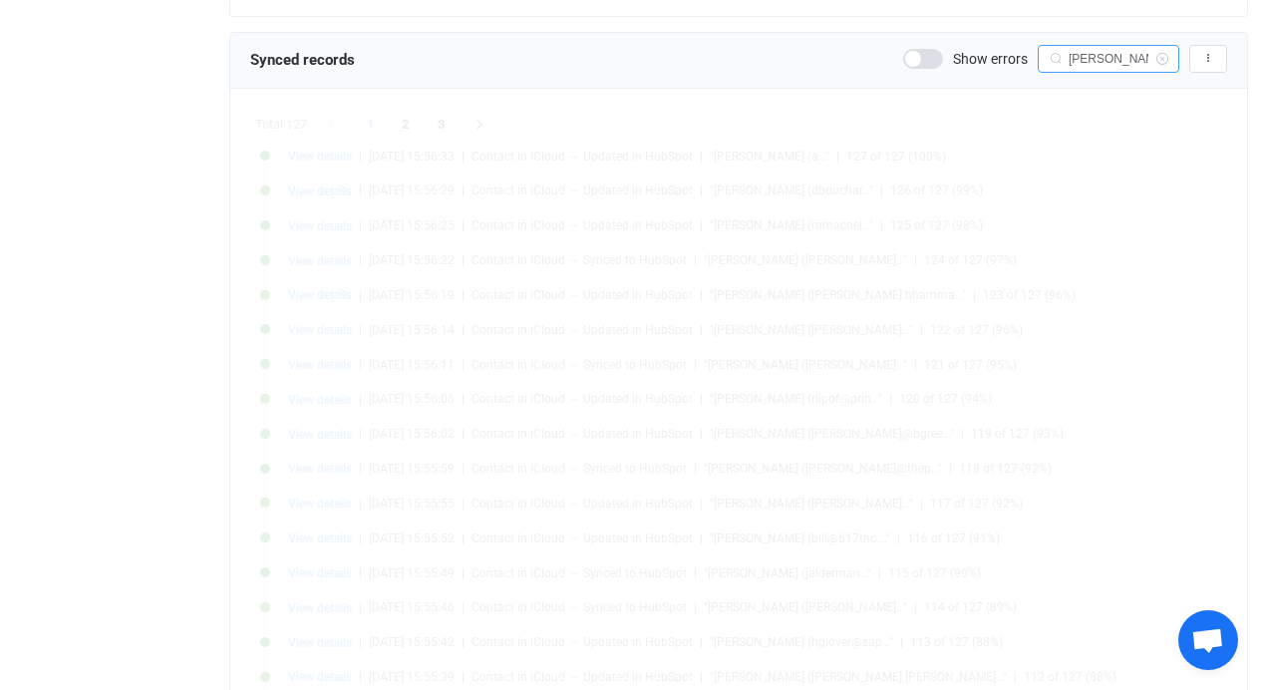
scroll to position [0, 0]
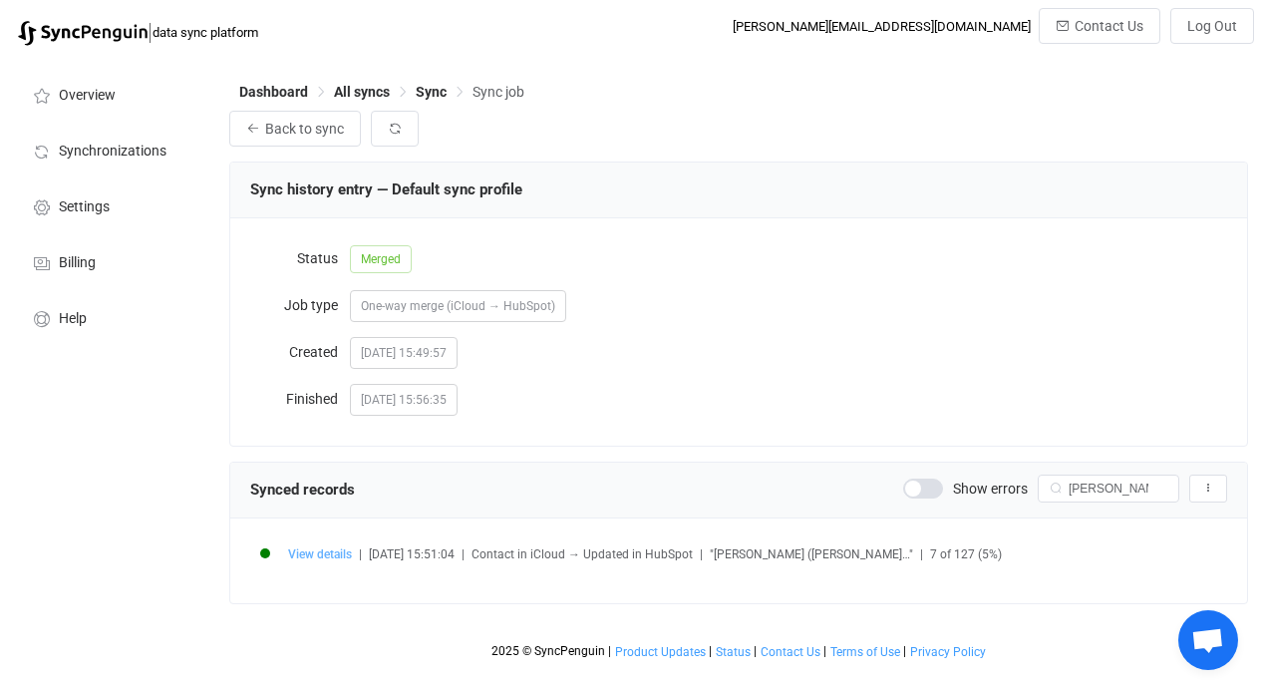
click at [333, 558] on span "View details" at bounding box center [320, 554] width 64 height 14
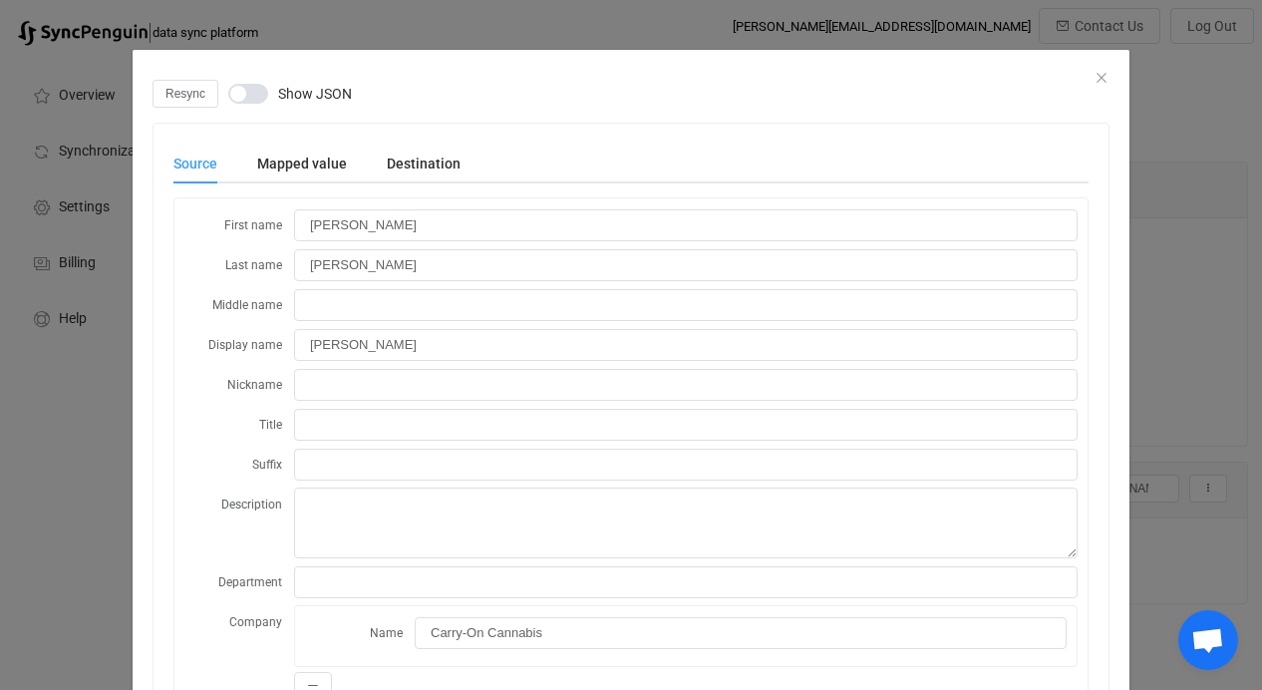
click at [1094, 88] on div "Resync Show JSON" at bounding box center [631, 94] width 957 height 28
click at [1091, 81] on div "Resync Show JSON" at bounding box center [631, 94] width 957 height 28
click at [1096, 77] on icon "Close" at bounding box center [1102, 78] width 16 height 16
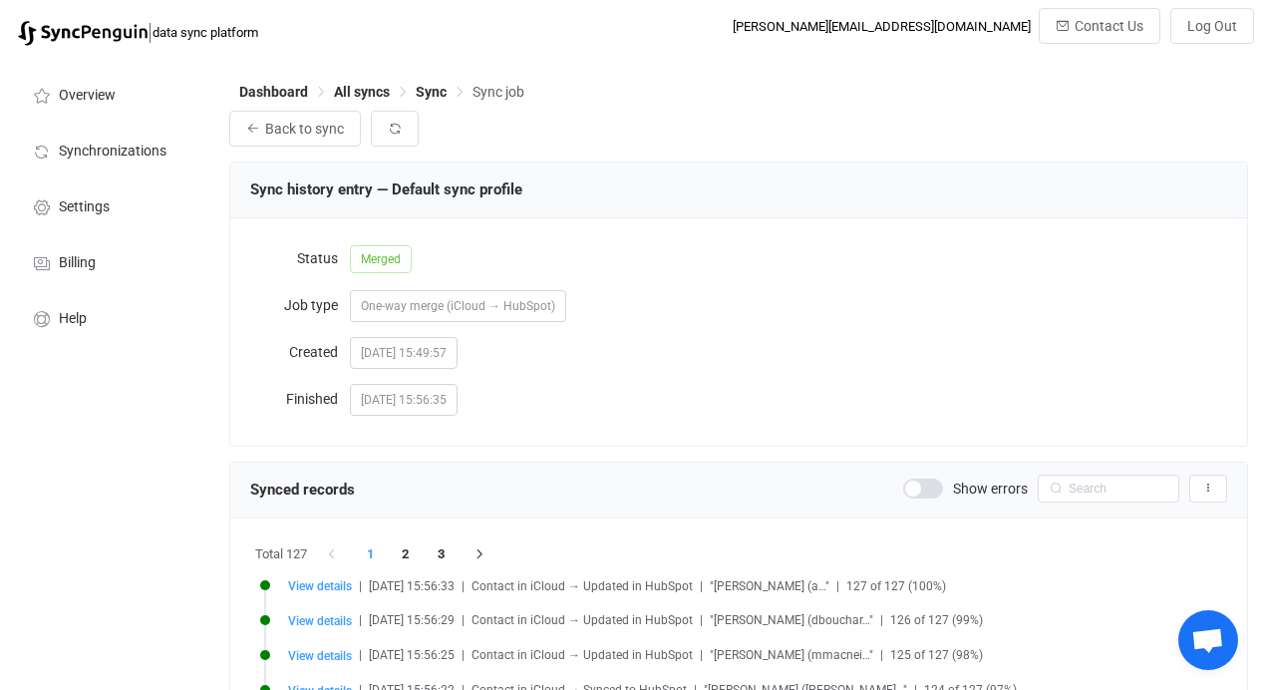
scroll to position [1980, 0]
click at [1075, 494] on input "text" at bounding box center [1109, 489] width 142 height 28
type input "[PERSON_NAME]"
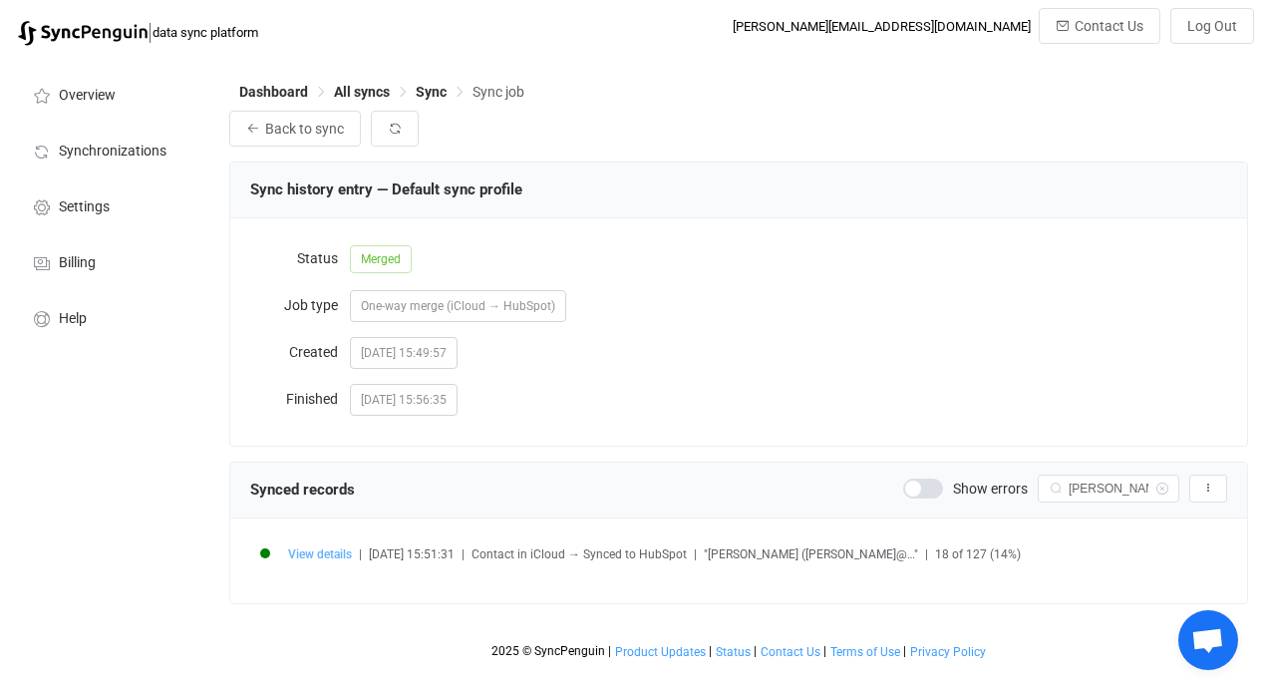
click at [343, 561] on span "View details" at bounding box center [320, 554] width 64 height 14
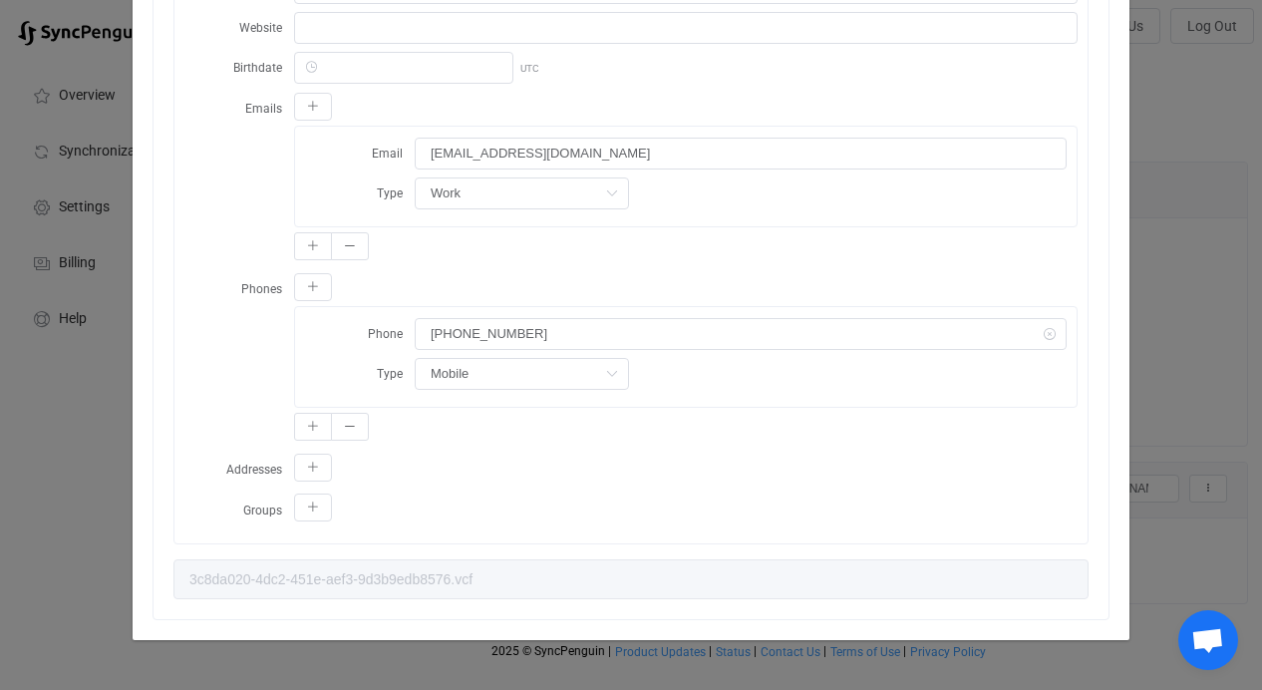
scroll to position [0, 0]
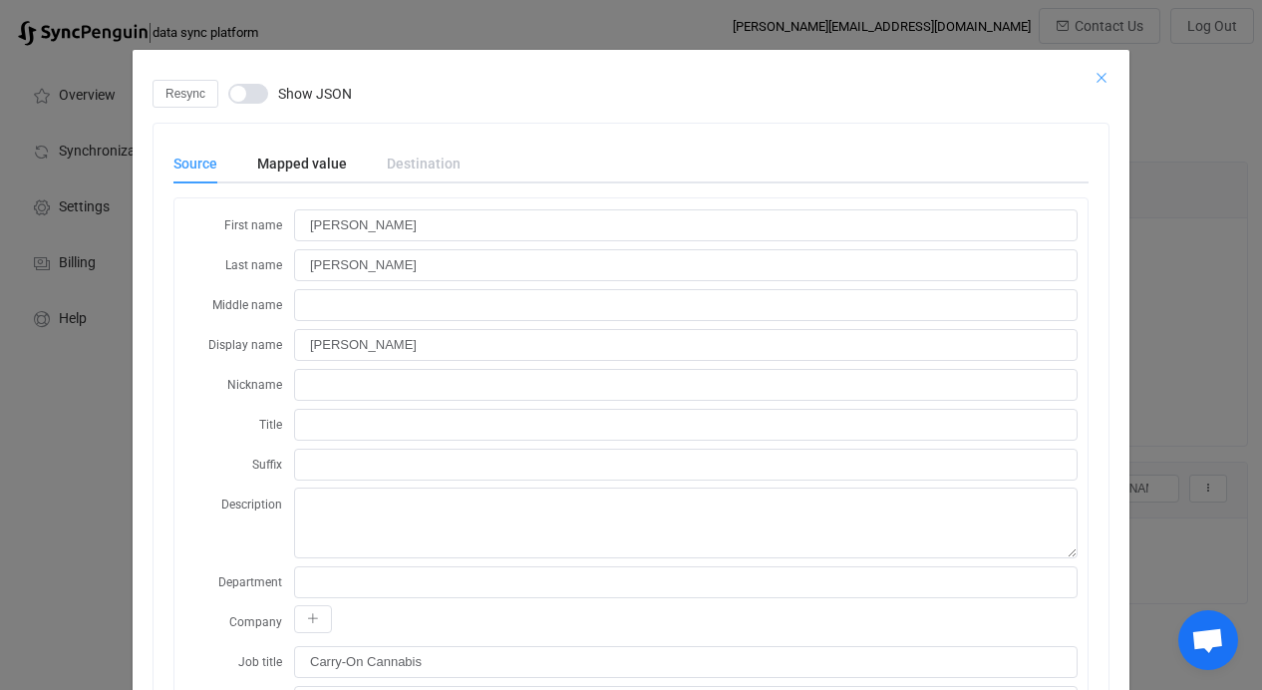
click at [1095, 78] on icon "Close" at bounding box center [1102, 78] width 16 height 16
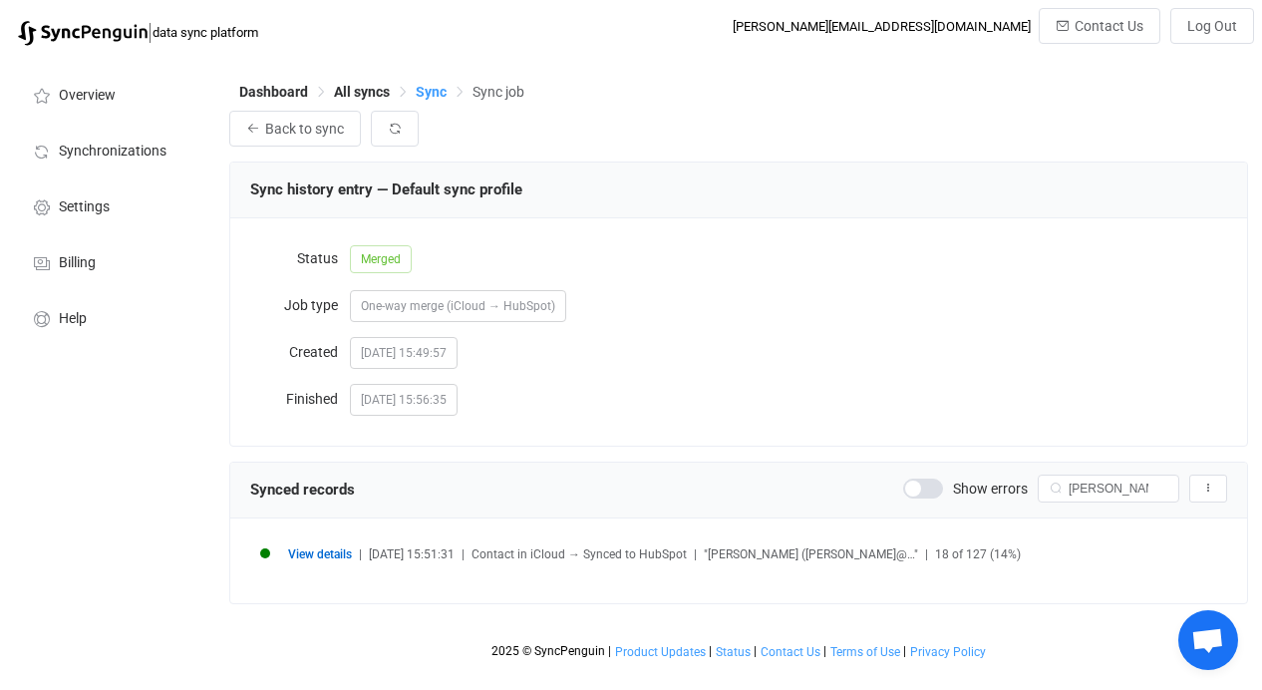
click at [435, 92] on span "Sync" at bounding box center [431, 92] width 31 height 16
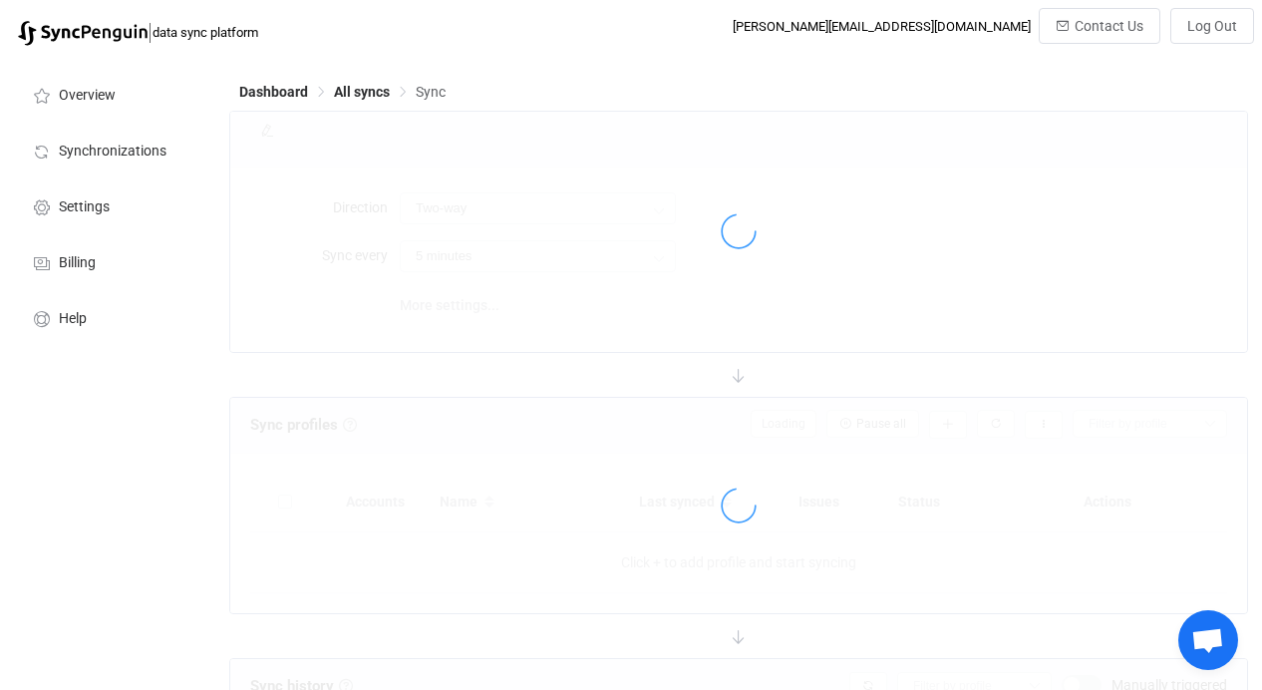
type input "iCloud → HubSpot"
type input "12 hours"
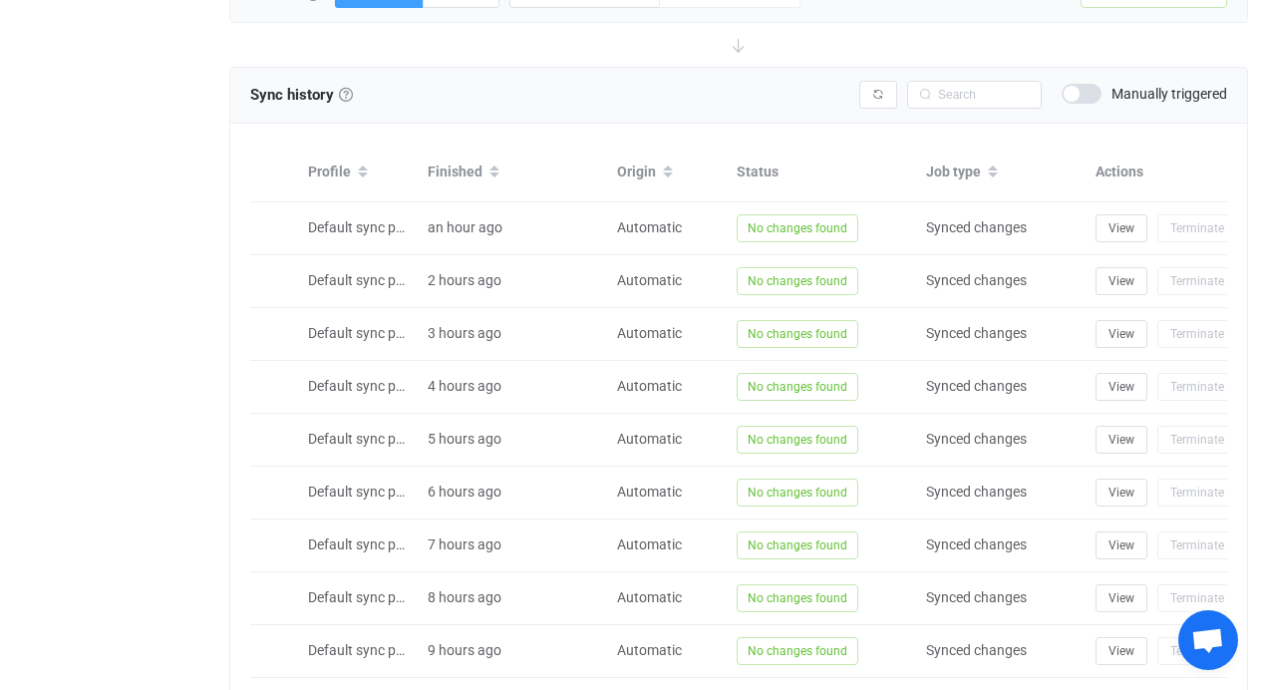
scroll to position [983, 0]
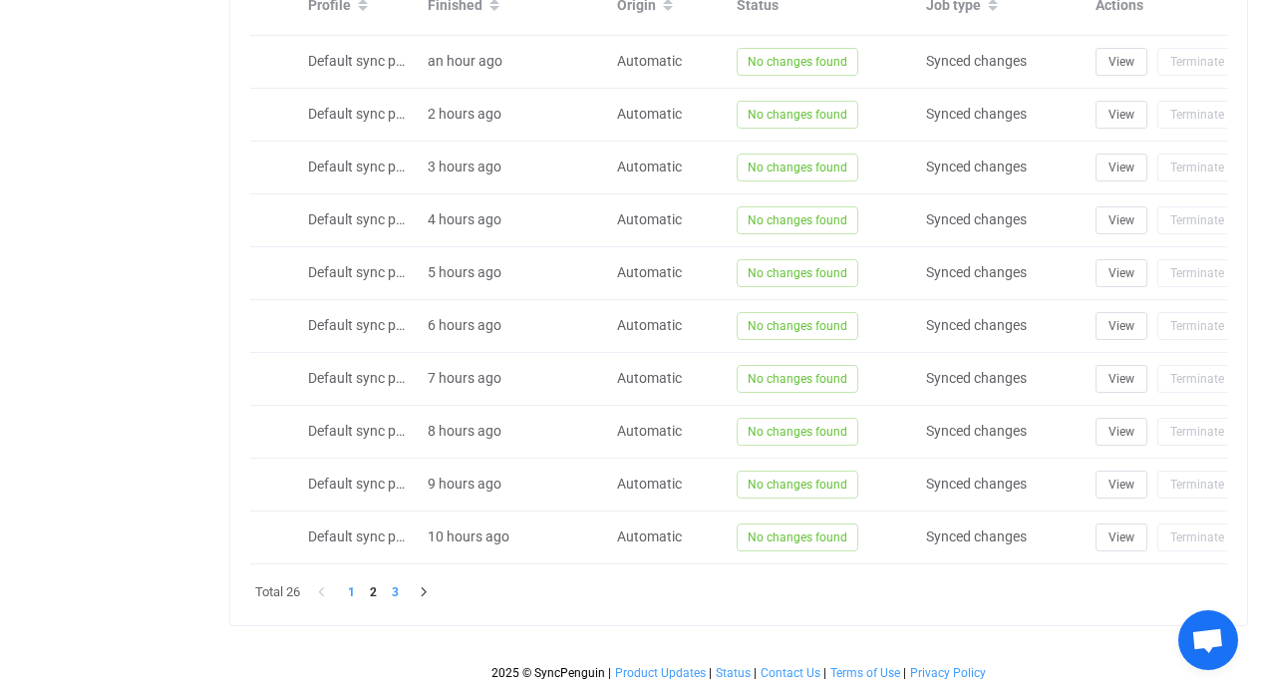
click at [400, 590] on li "3" at bounding box center [395, 592] width 22 height 22
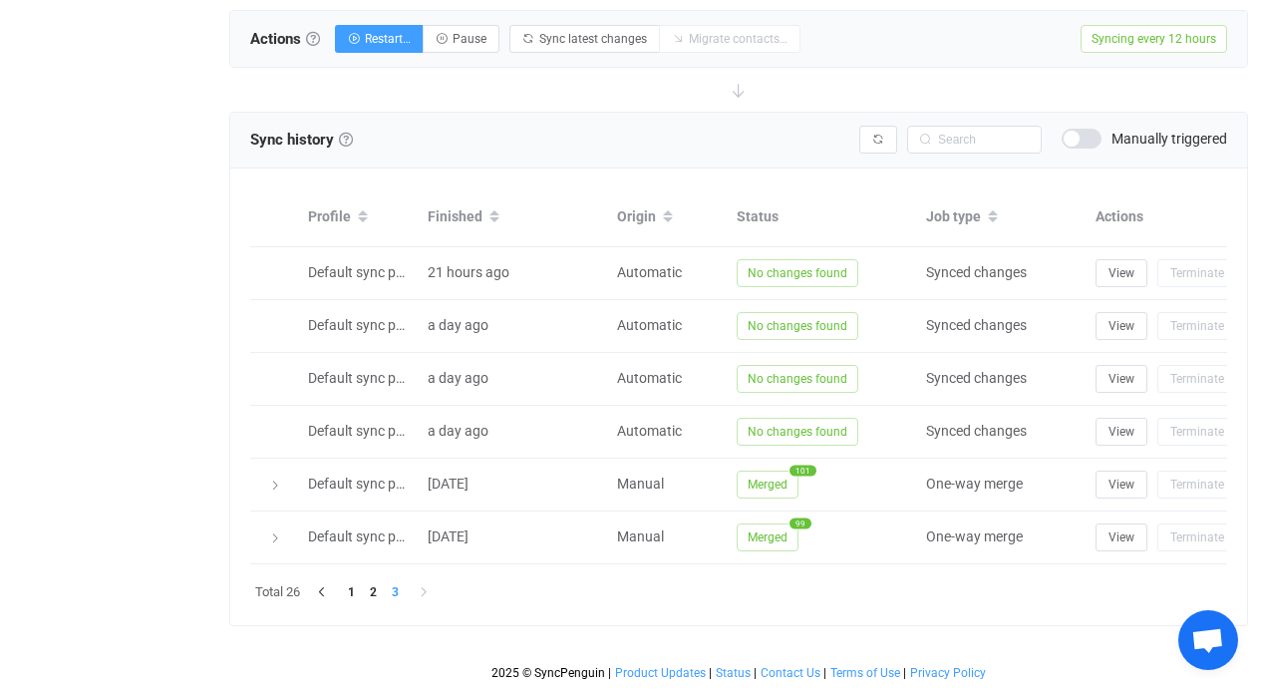
scroll to position [772, 0]
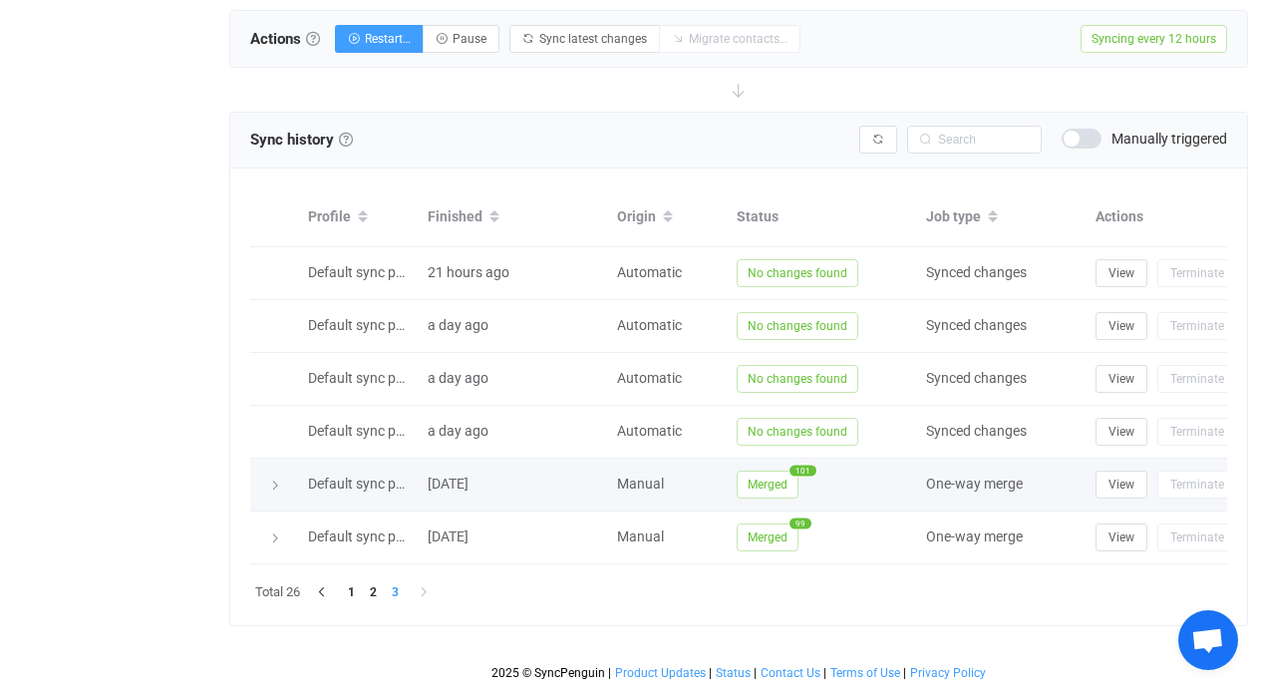
click at [279, 475] on div at bounding box center [274, 485] width 28 height 20
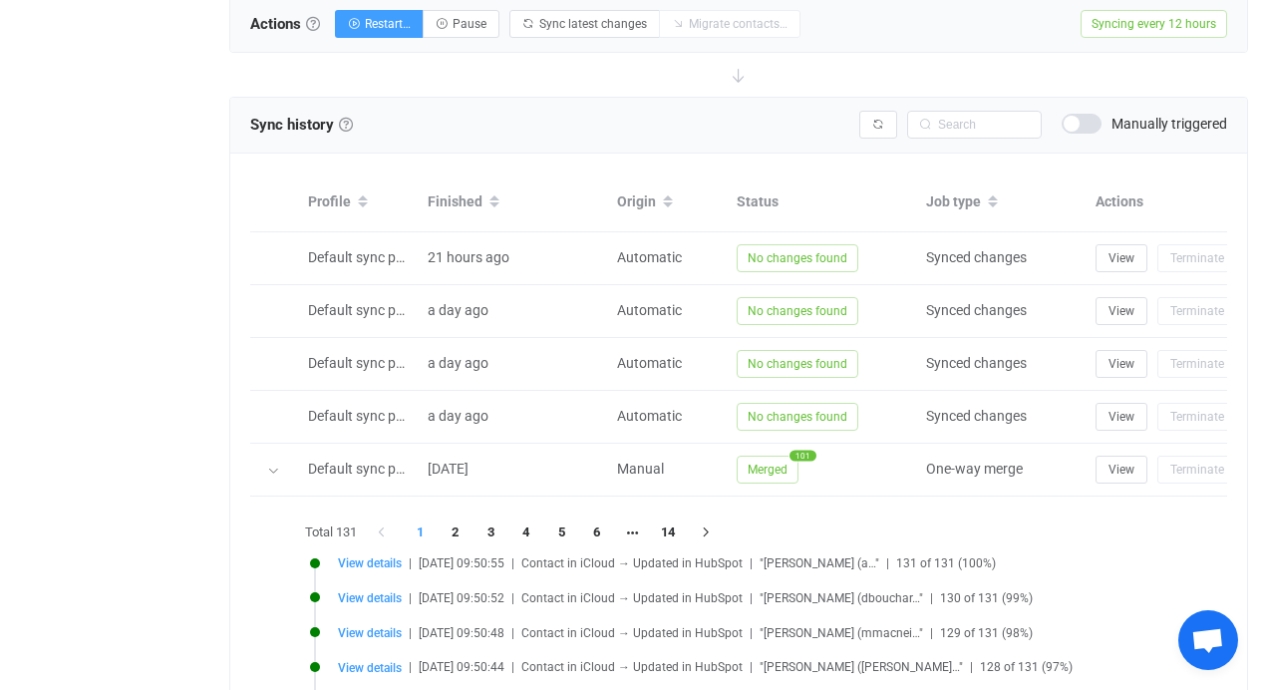
scroll to position [1203, 0]
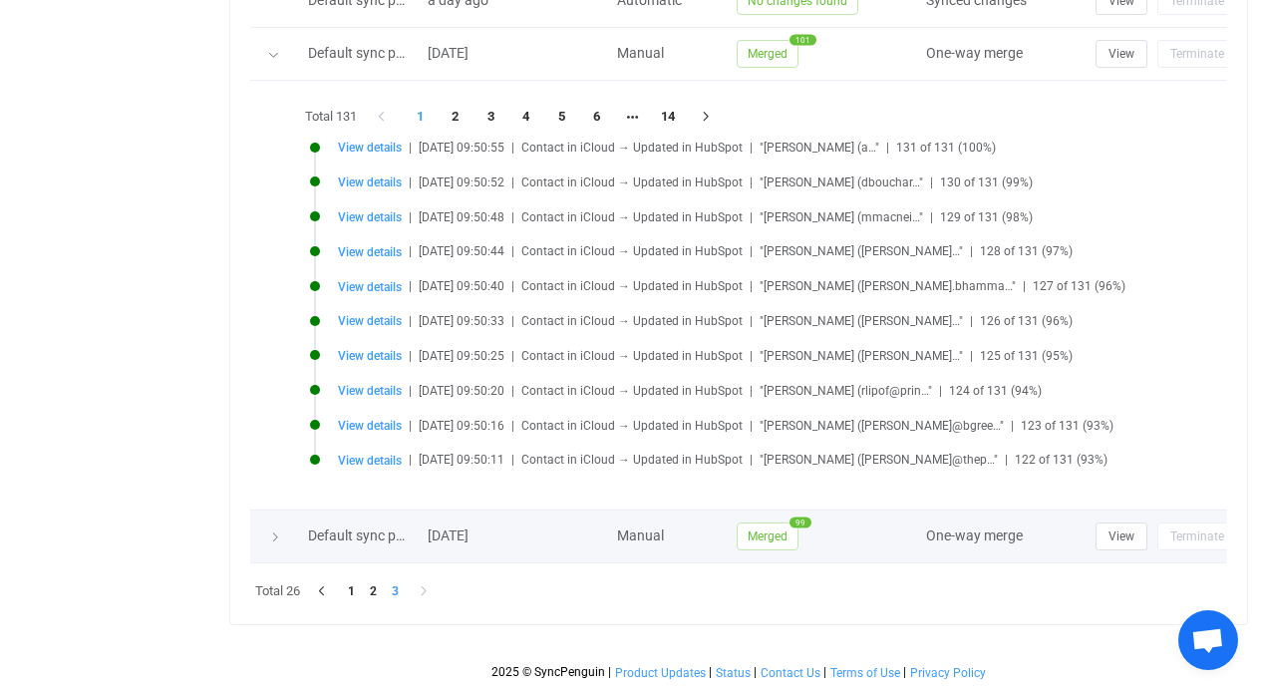
click at [275, 532] on icon at bounding box center [275, 538] width 12 height 12
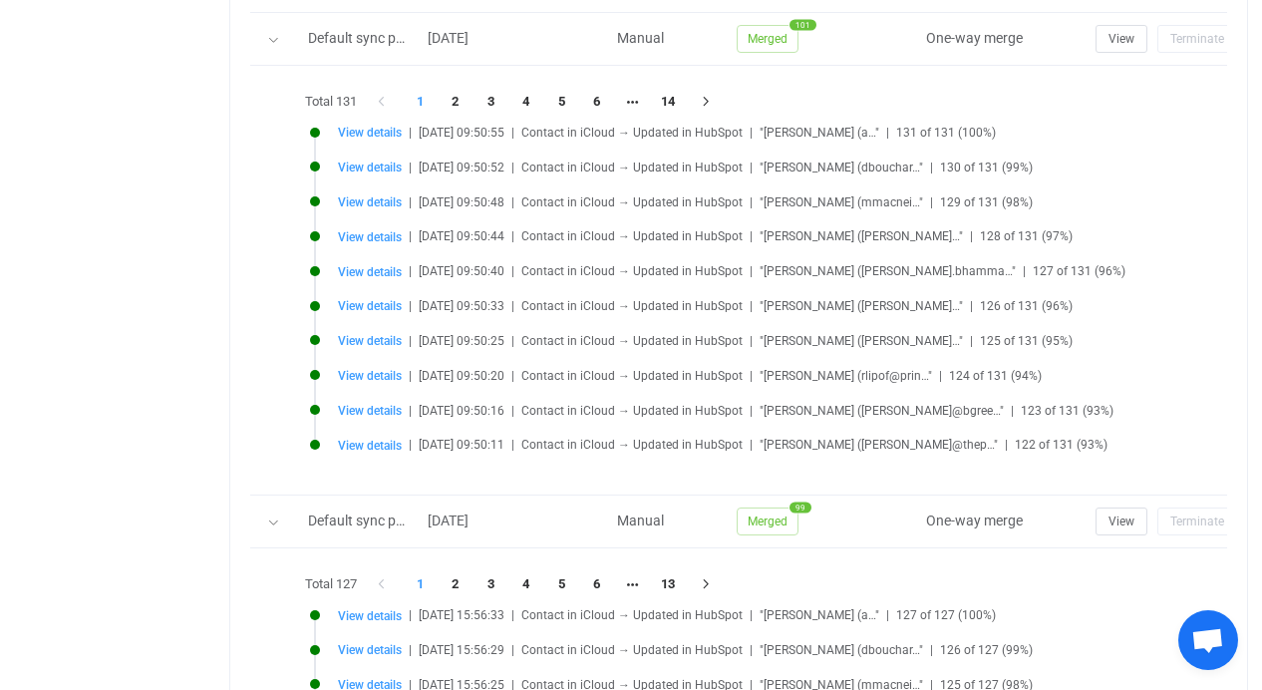
scroll to position [1580, 0]
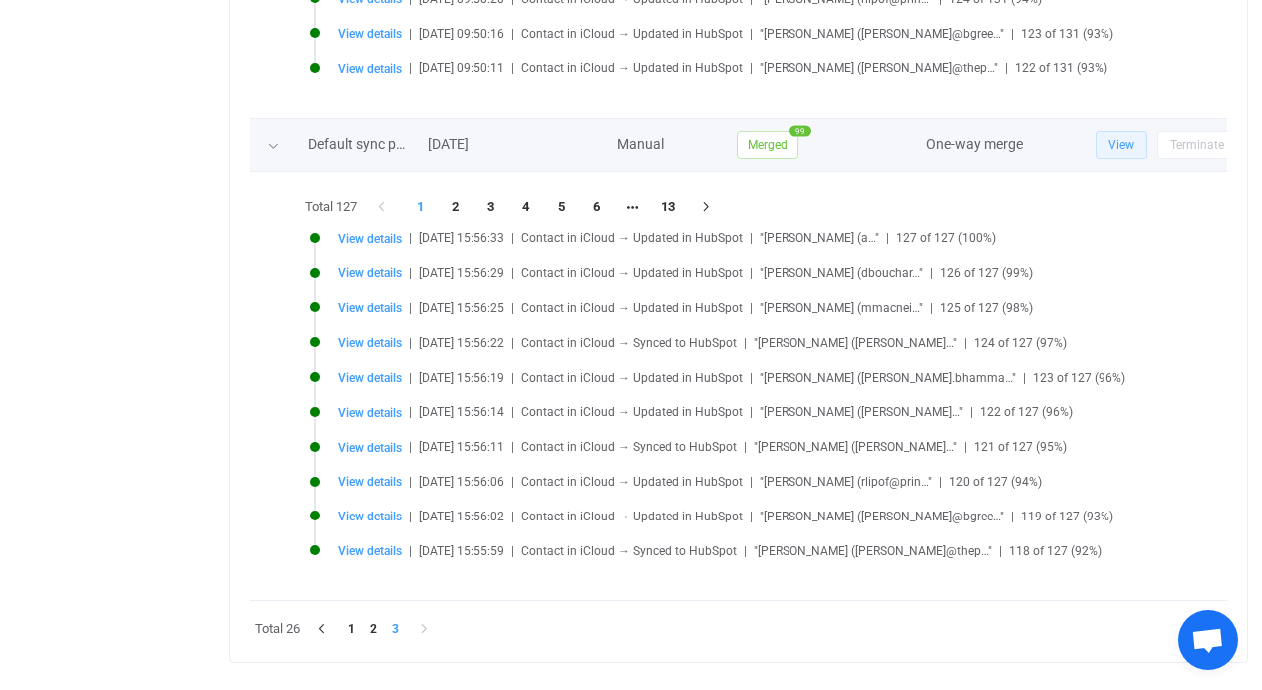
click at [1109, 148] on span "View" at bounding box center [1122, 145] width 26 height 14
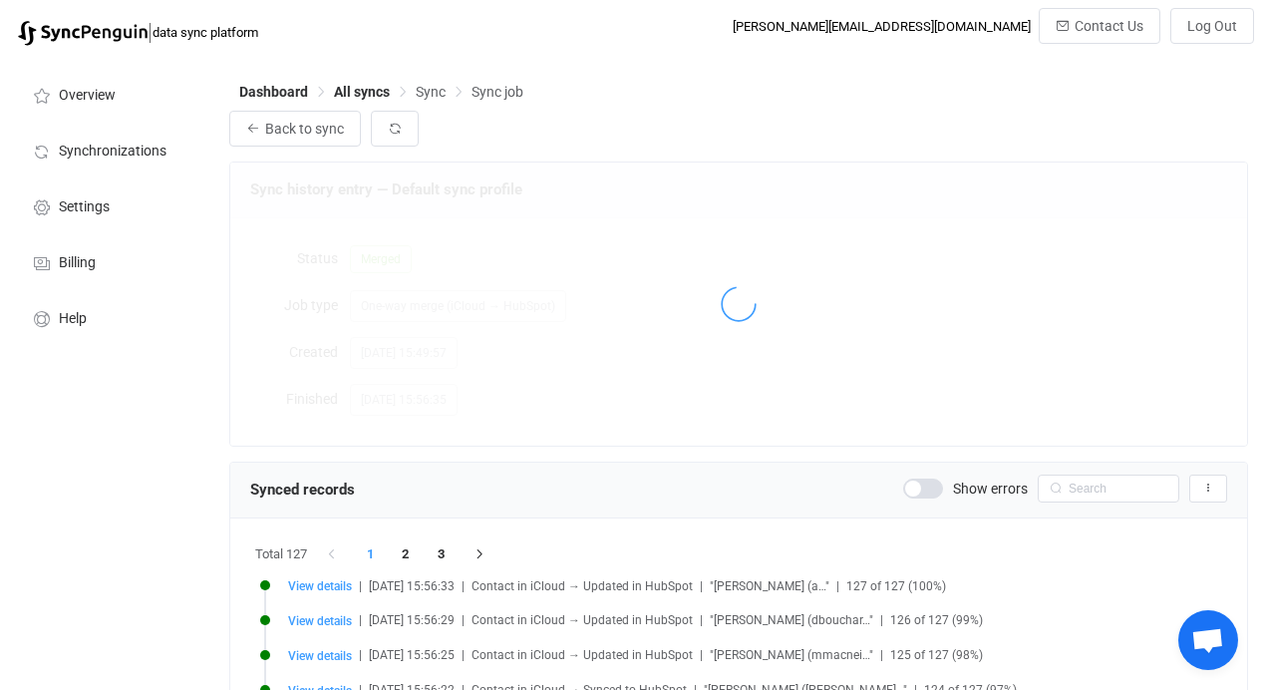
scroll to position [1980, 0]
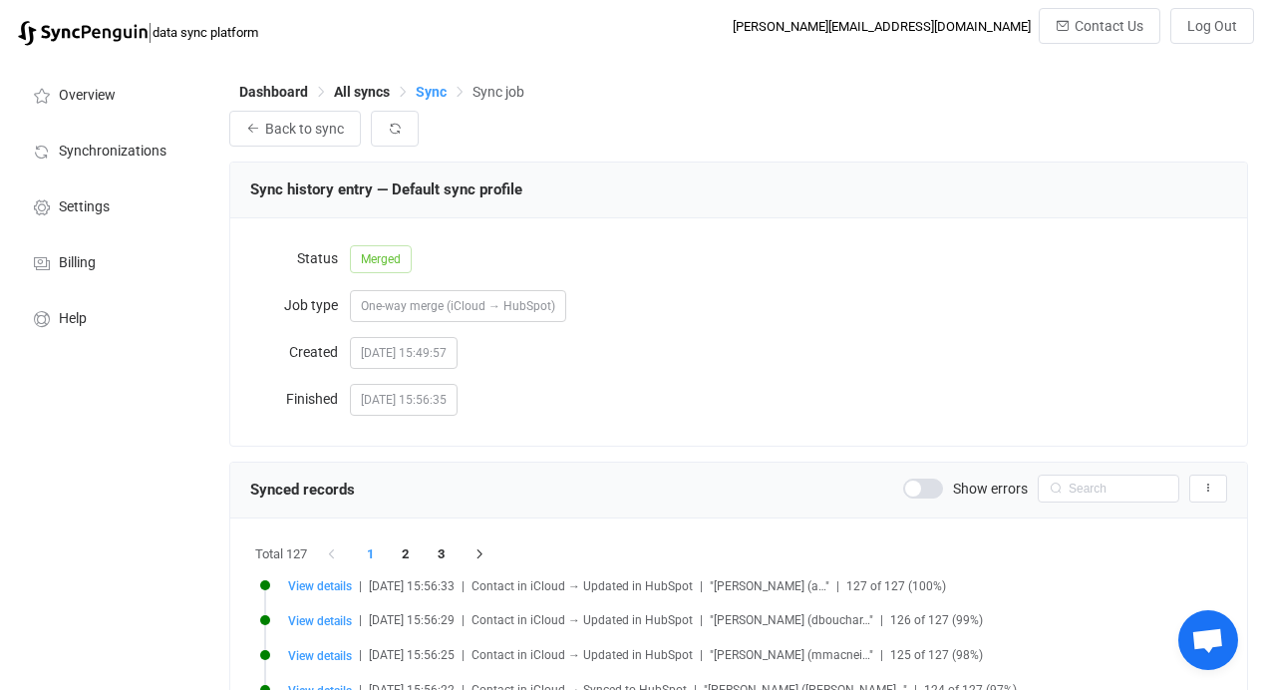
click at [439, 99] on span "Sync" at bounding box center [431, 92] width 31 height 16
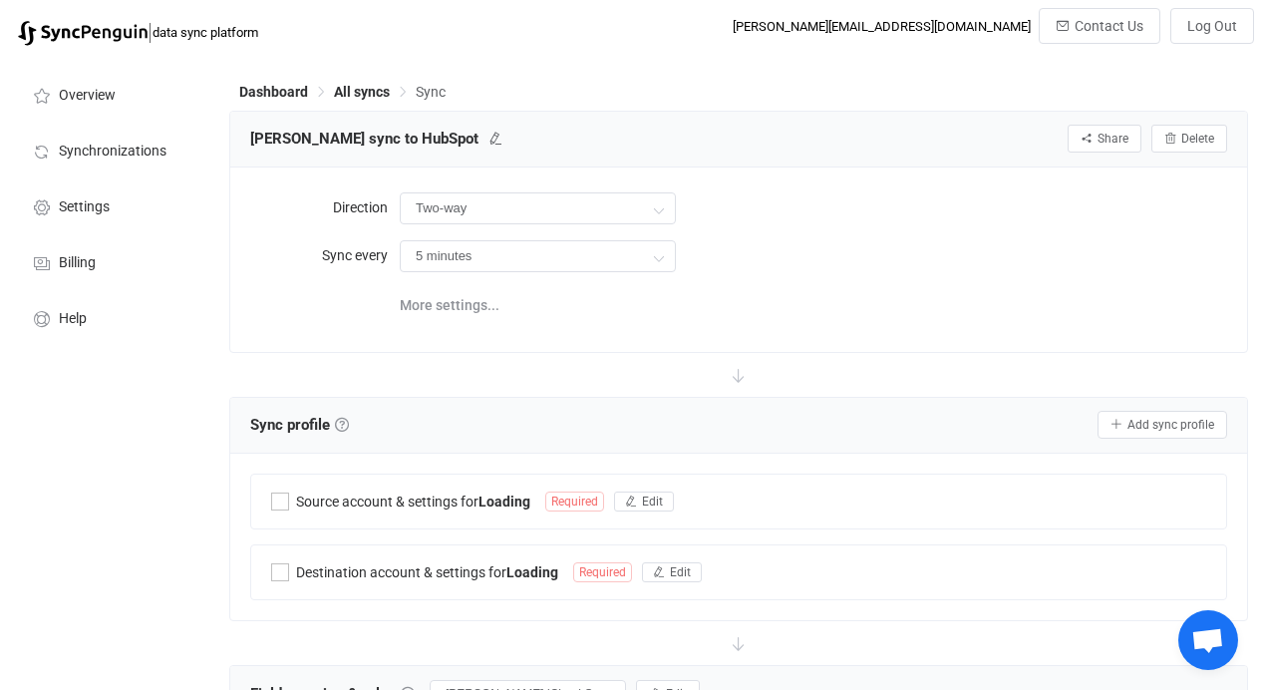
type input "iCloud → HubSpot"
type input "12 hours"
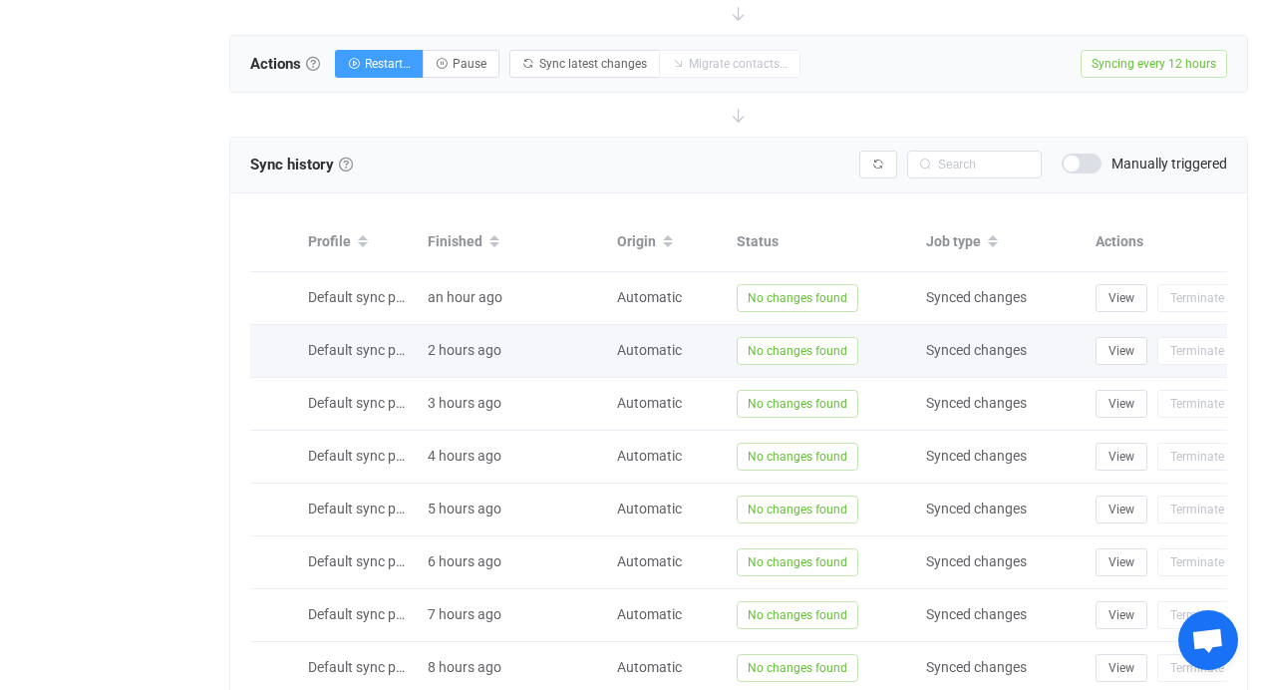
scroll to position [549, 0]
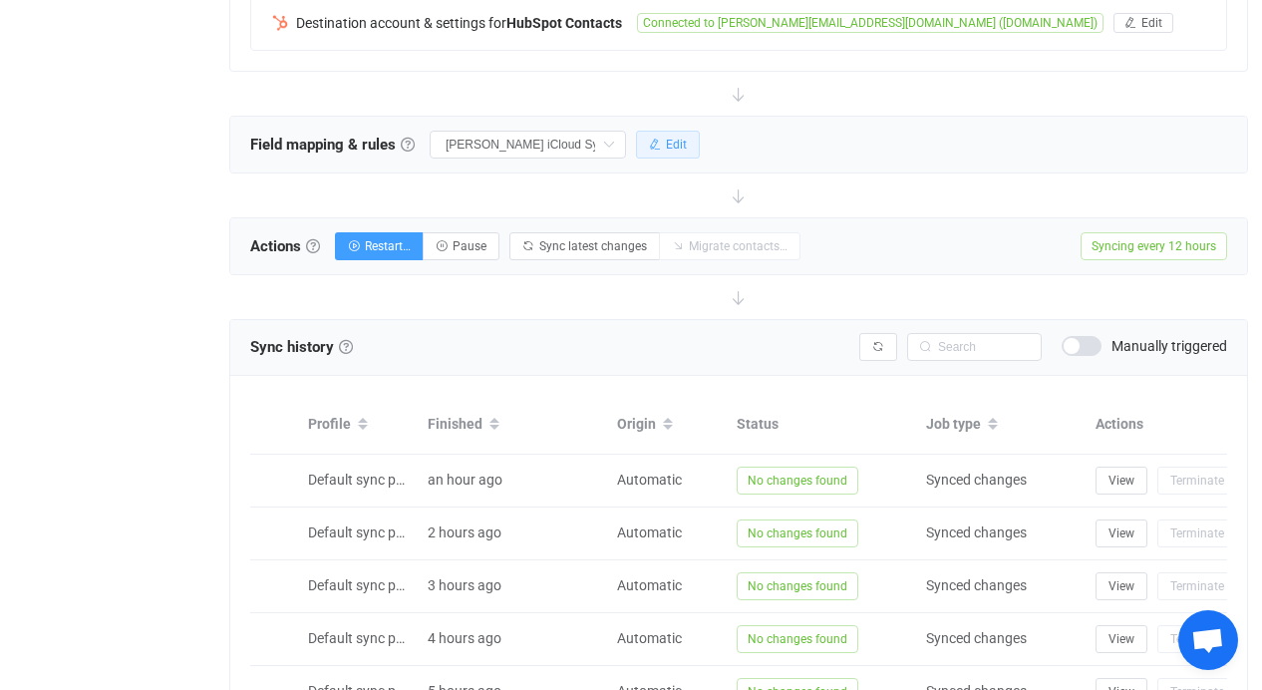
click at [665, 136] on button "Edit" at bounding box center [668, 145] width 64 height 28
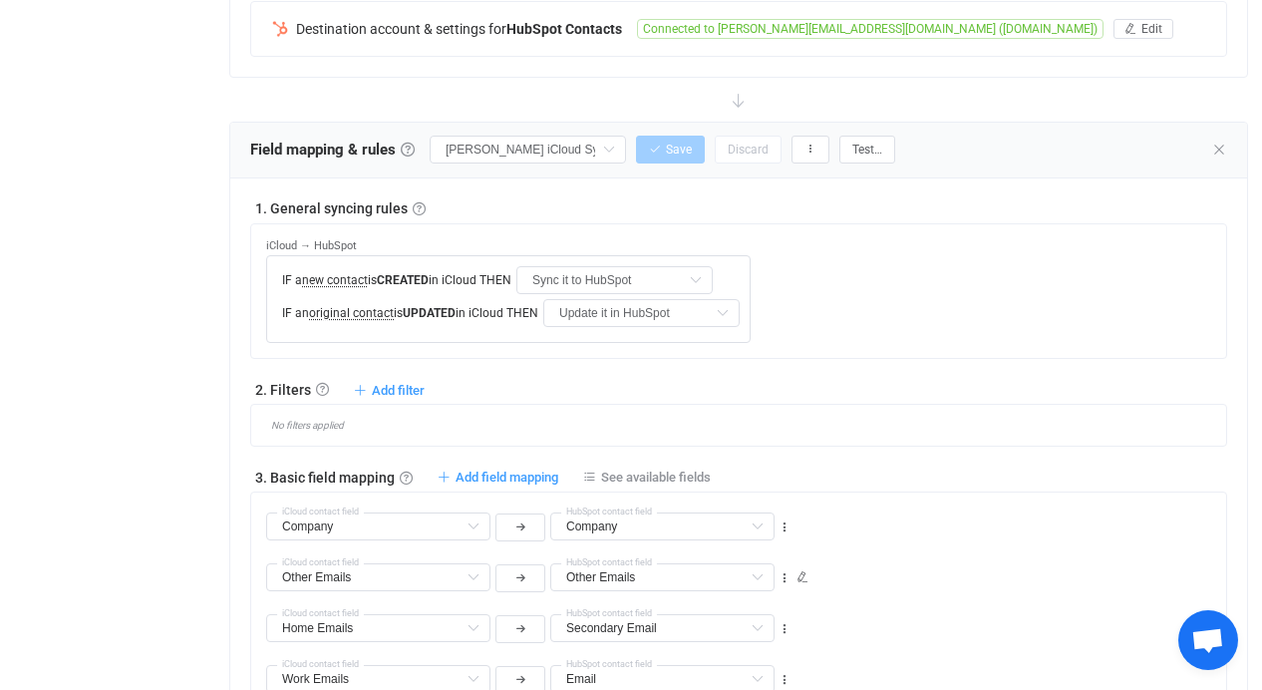
scroll to position [572, 0]
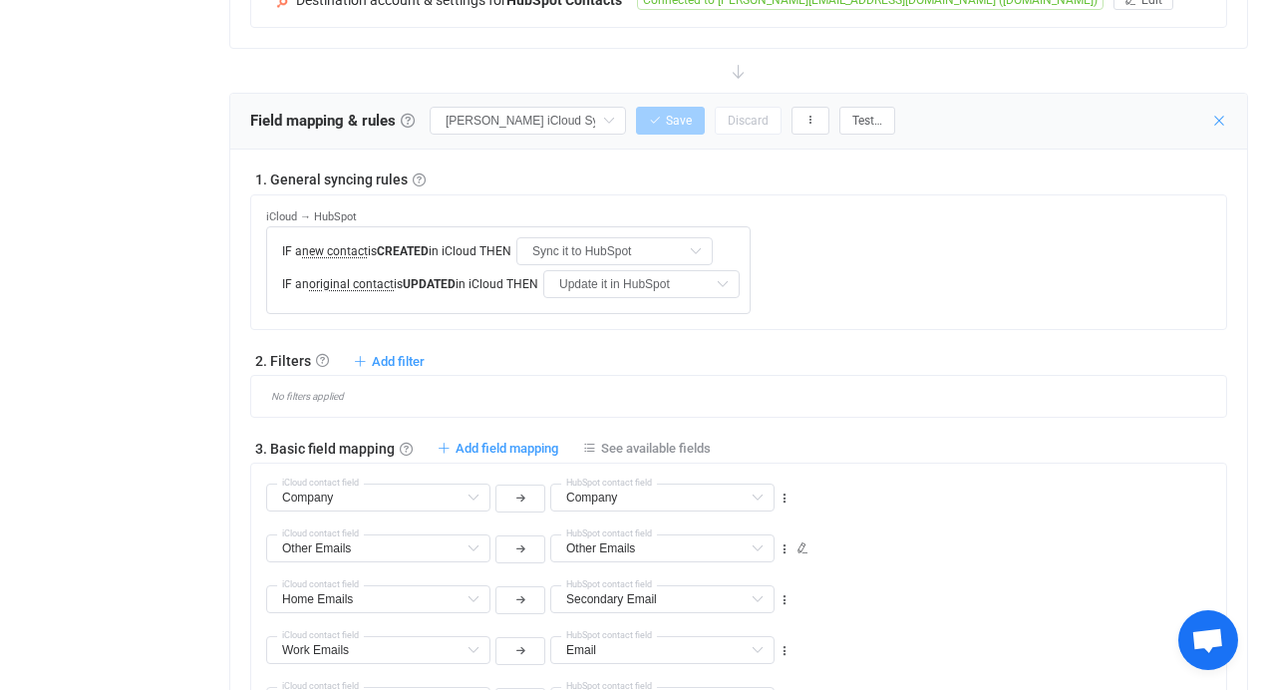
click at [1217, 118] on icon at bounding box center [1220, 121] width 16 height 16
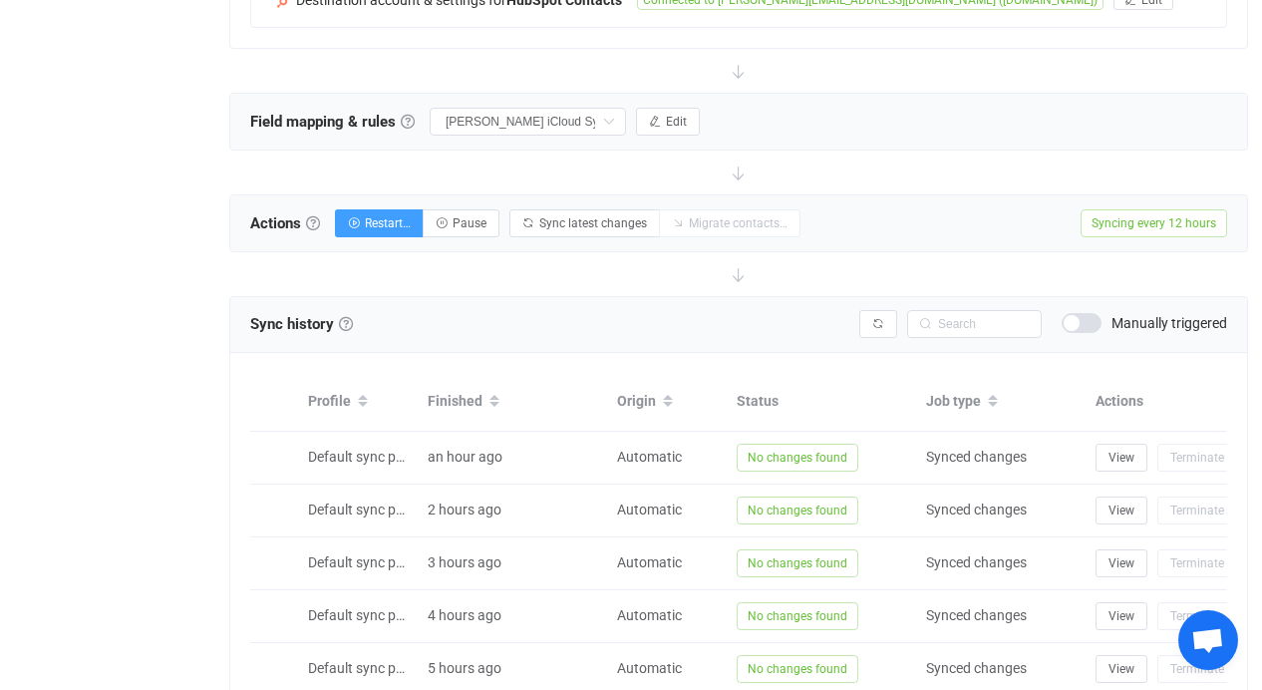
scroll to position [983, 0]
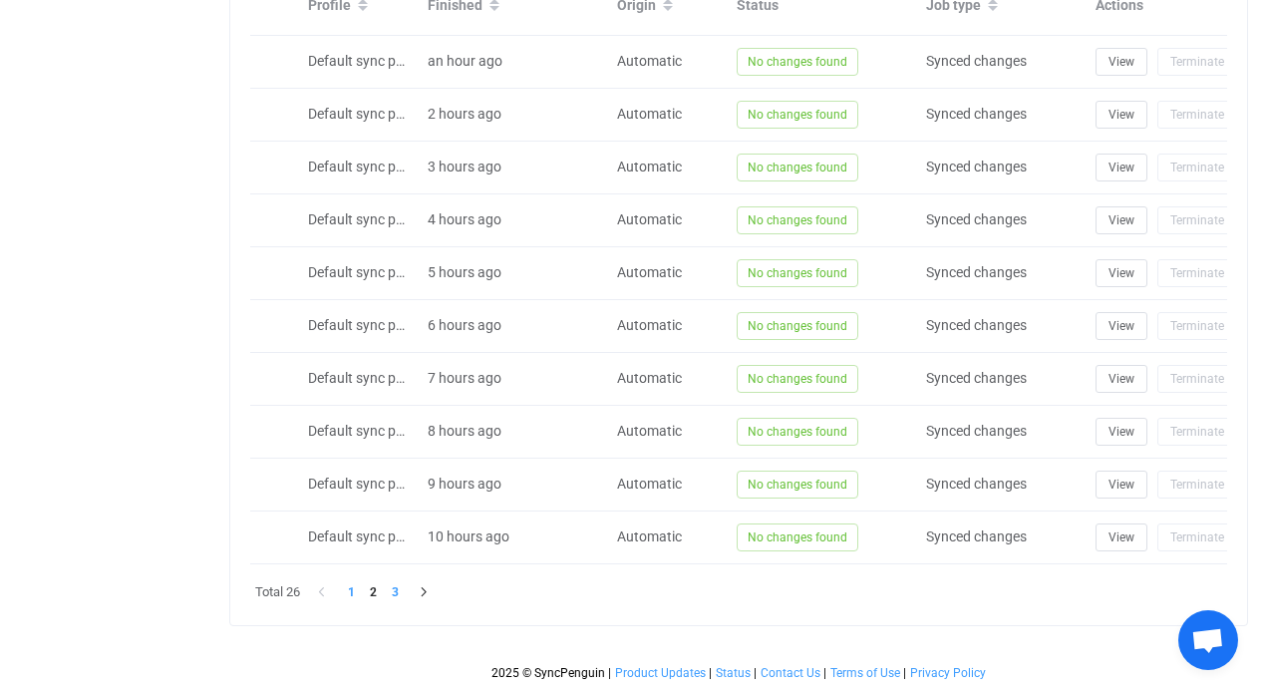
click at [395, 593] on li "3" at bounding box center [395, 592] width 22 height 22
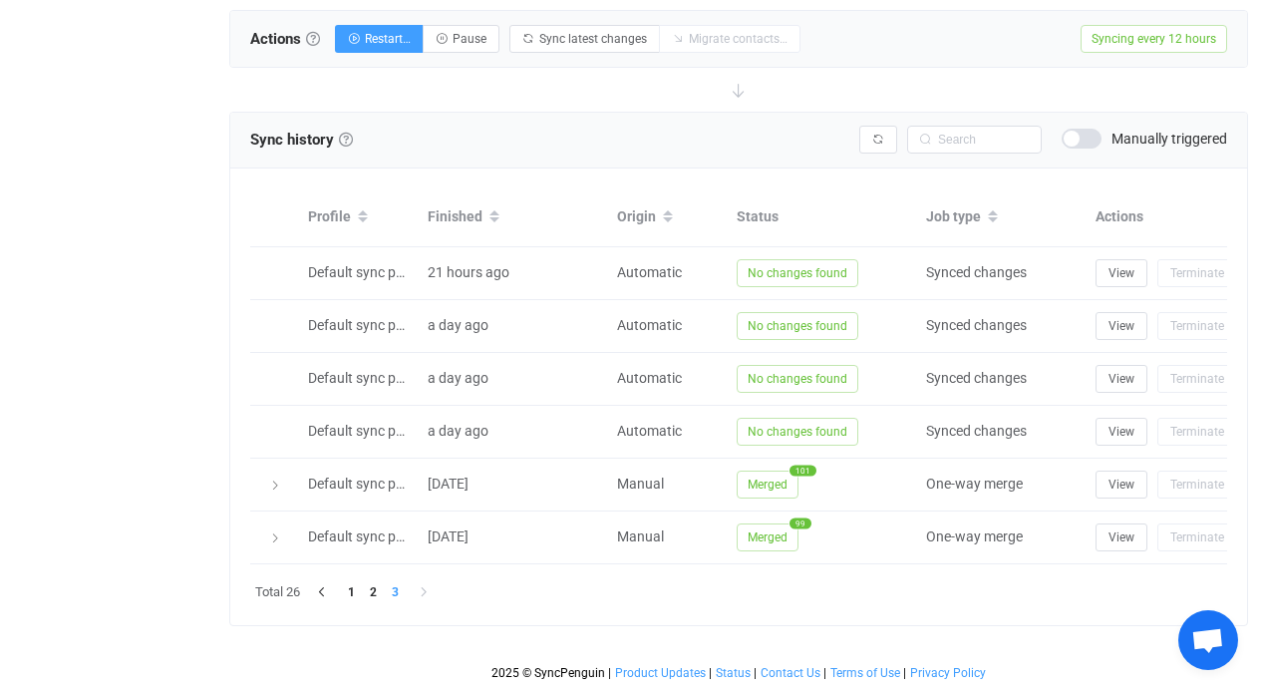
scroll to position [772, 0]
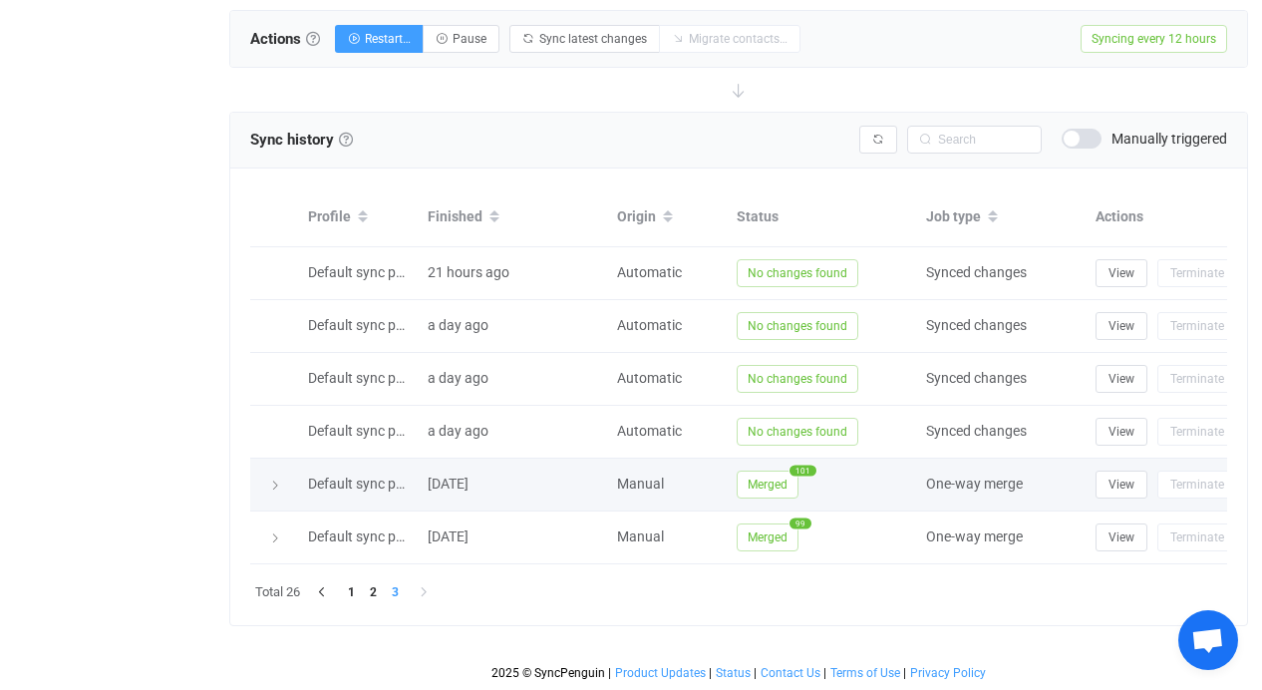
click at [274, 480] on icon at bounding box center [275, 486] width 12 height 12
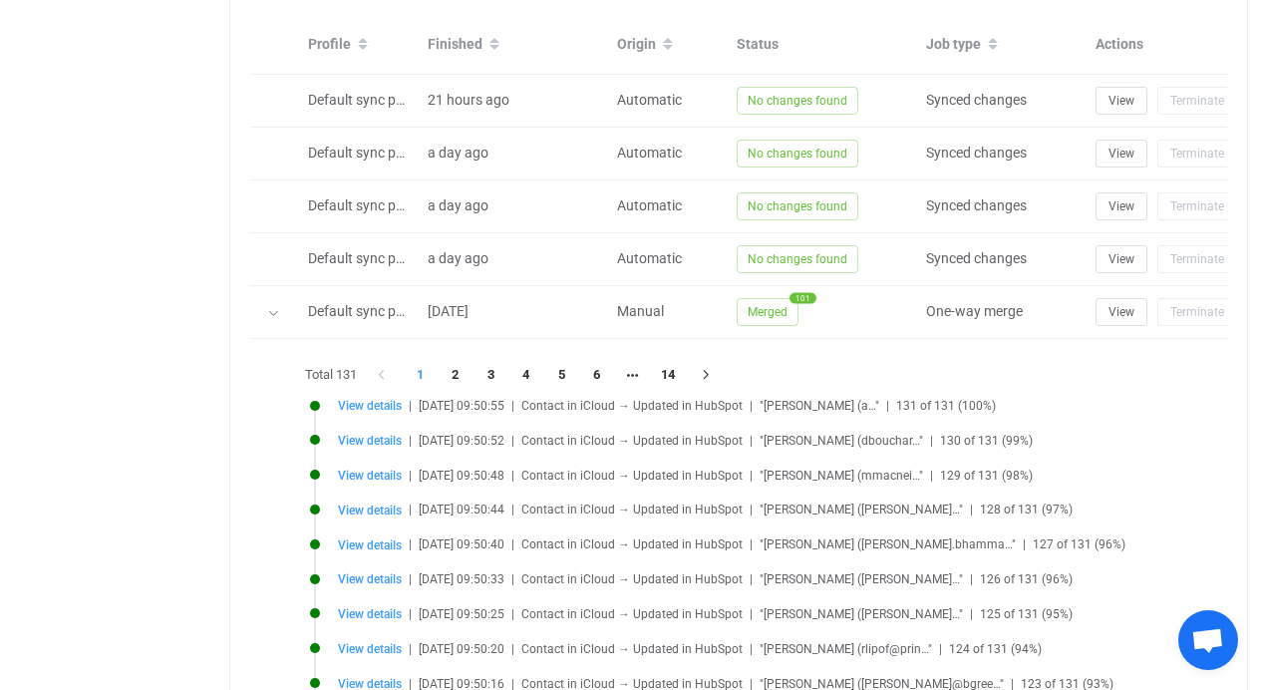
scroll to position [1096, 0]
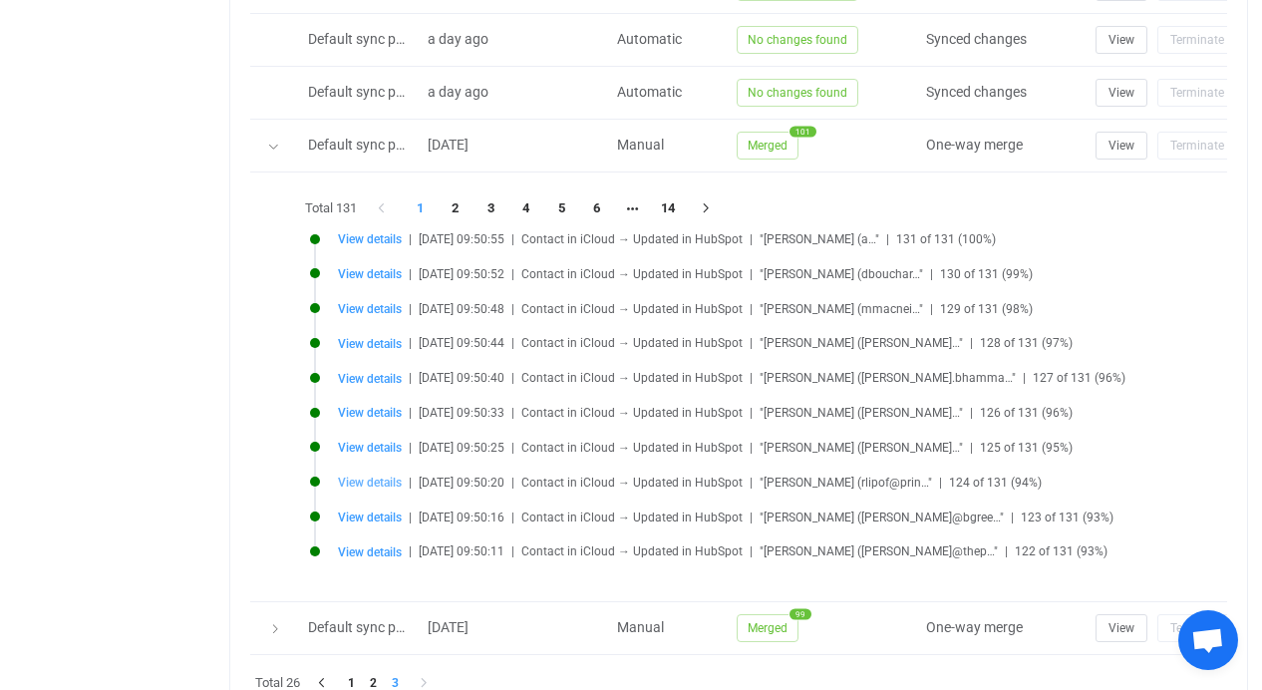
click at [374, 481] on span "View details" at bounding box center [370, 483] width 64 height 14
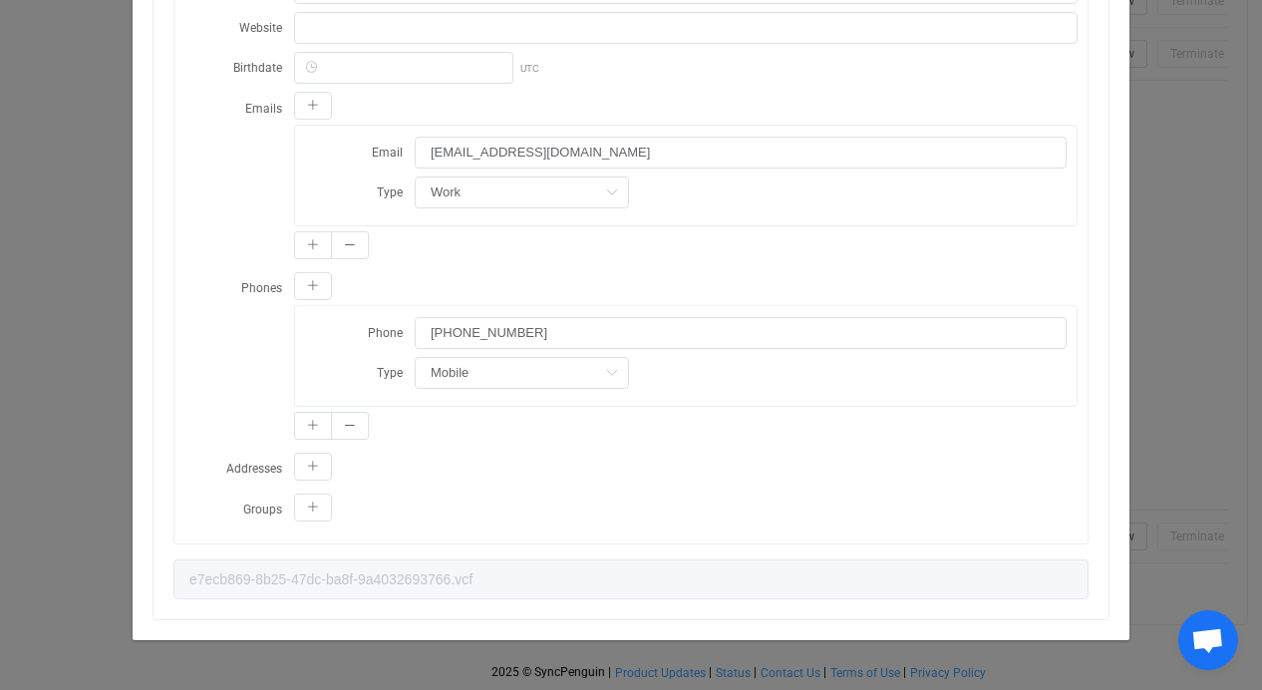
scroll to position [0, 0]
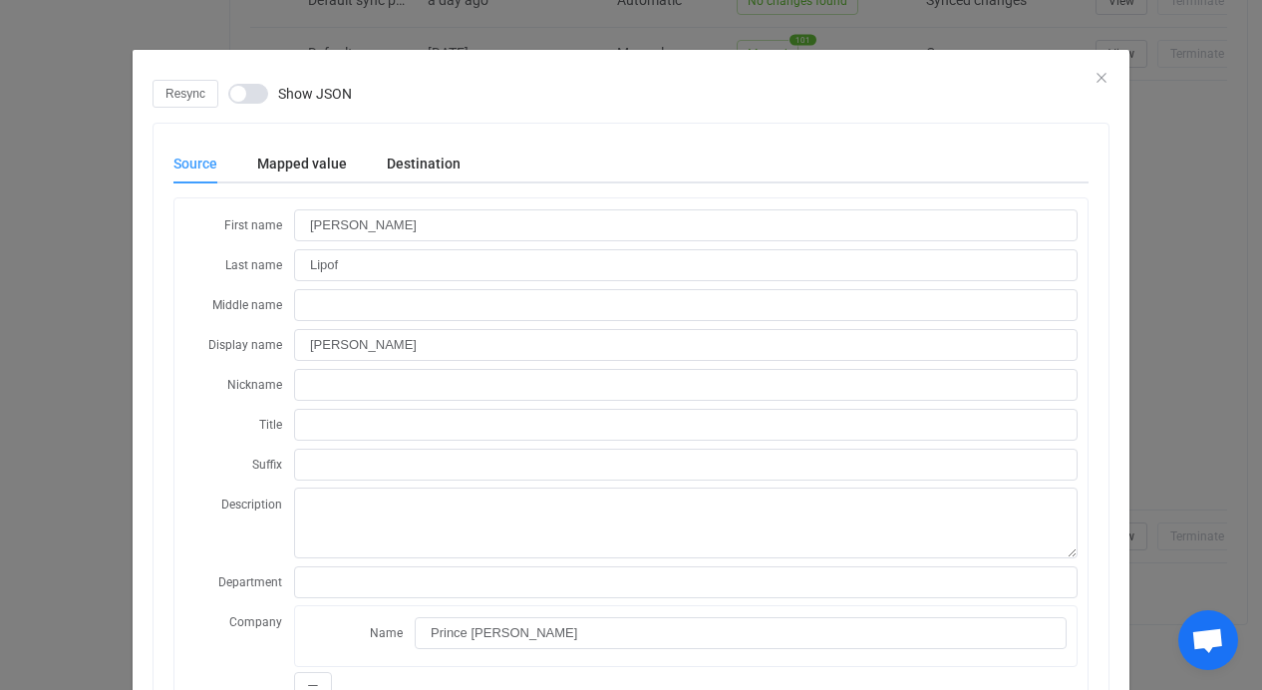
click at [423, 169] on div "Destination" at bounding box center [414, 164] width 94 height 40
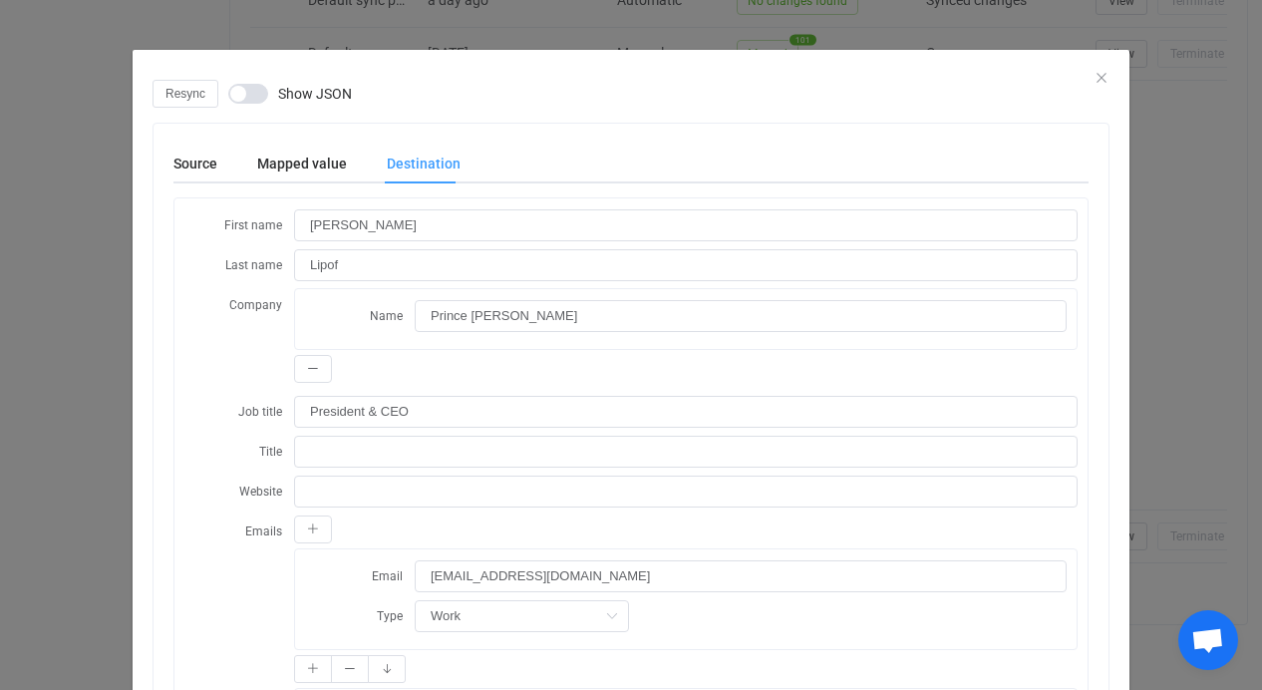
scroll to position [881, 0]
click at [1095, 77] on icon "Close" at bounding box center [1102, 78] width 16 height 16
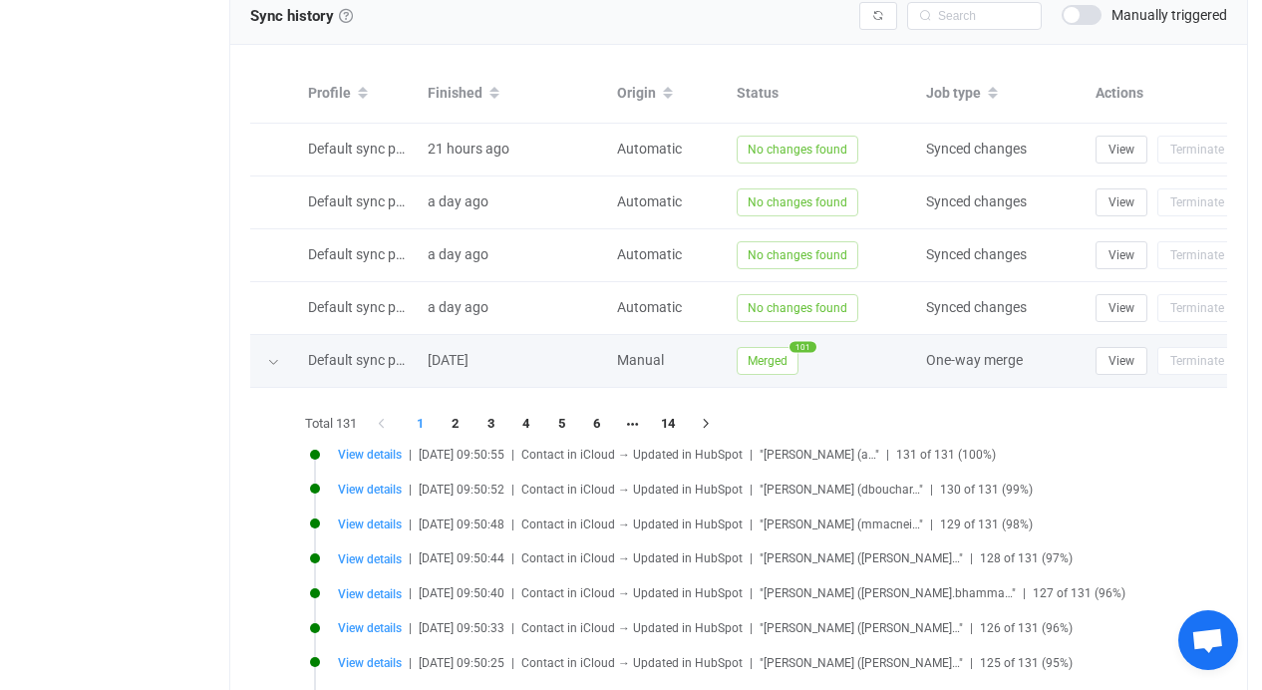
click at [262, 359] on div at bounding box center [274, 361] width 48 height 20
click at [270, 364] on icon at bounding box center [273, 362] width 12 height 12
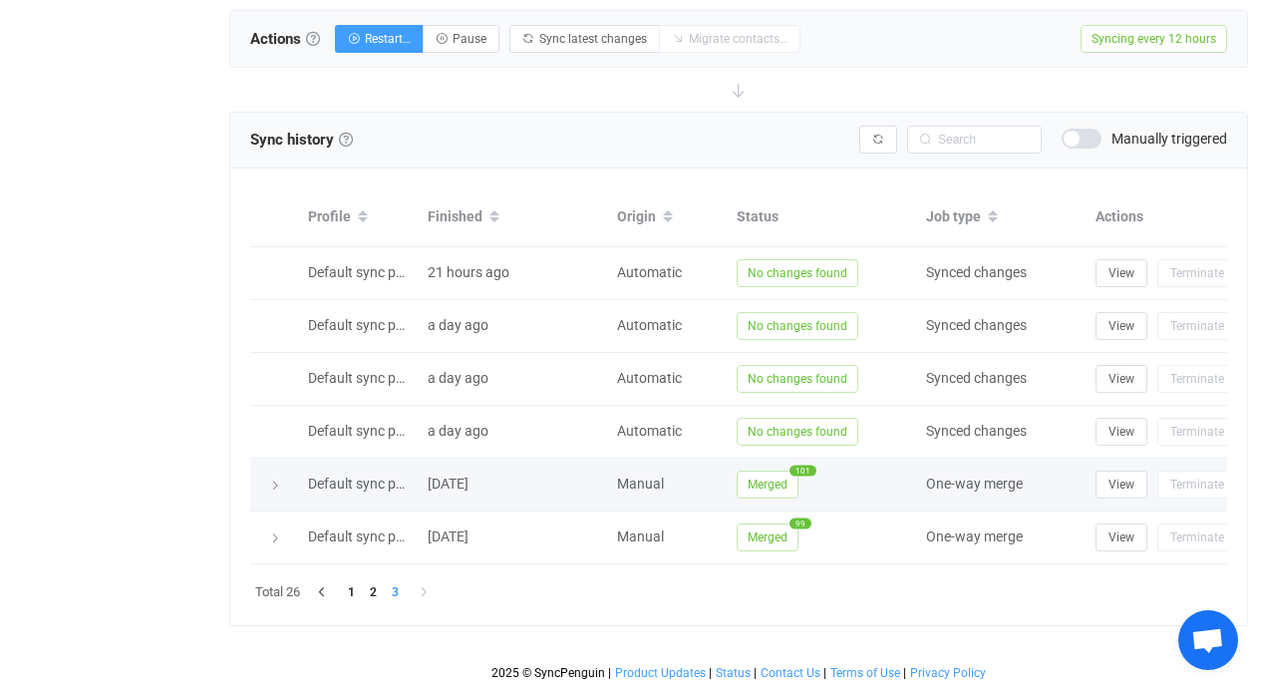
click at [270, 480] on icon at bounding box center [275, 486] width 12 height 12
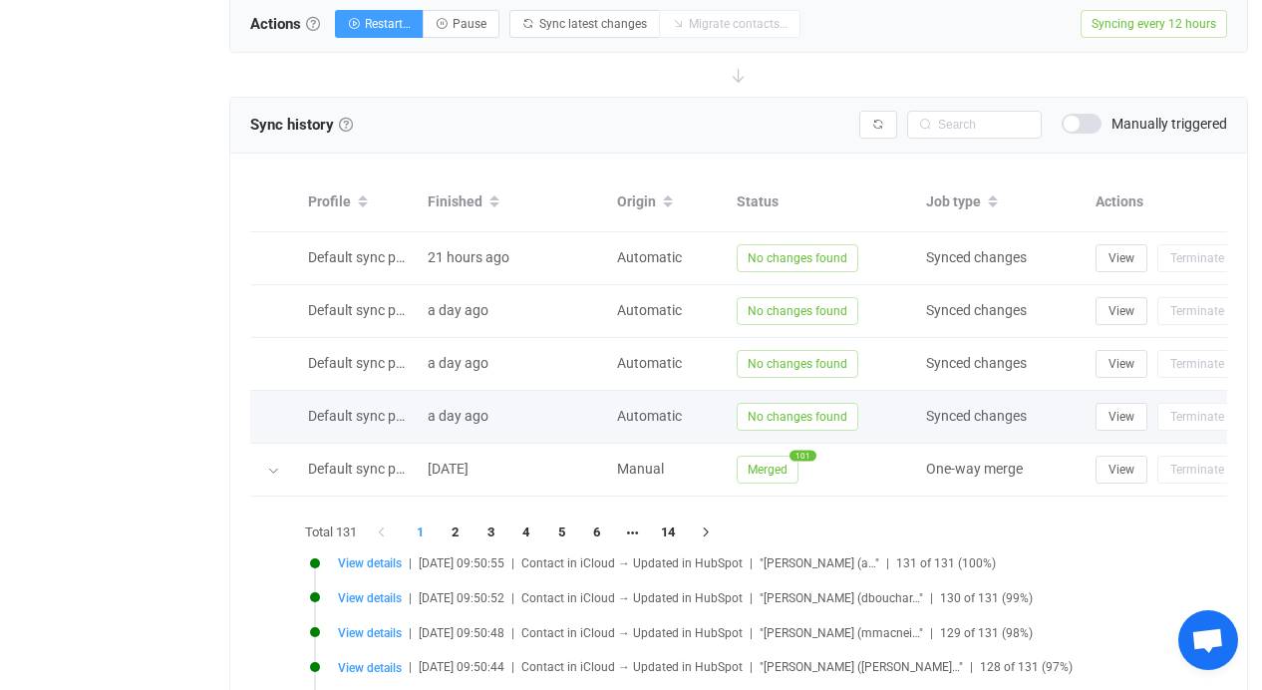
scroll to position [1147, 0]
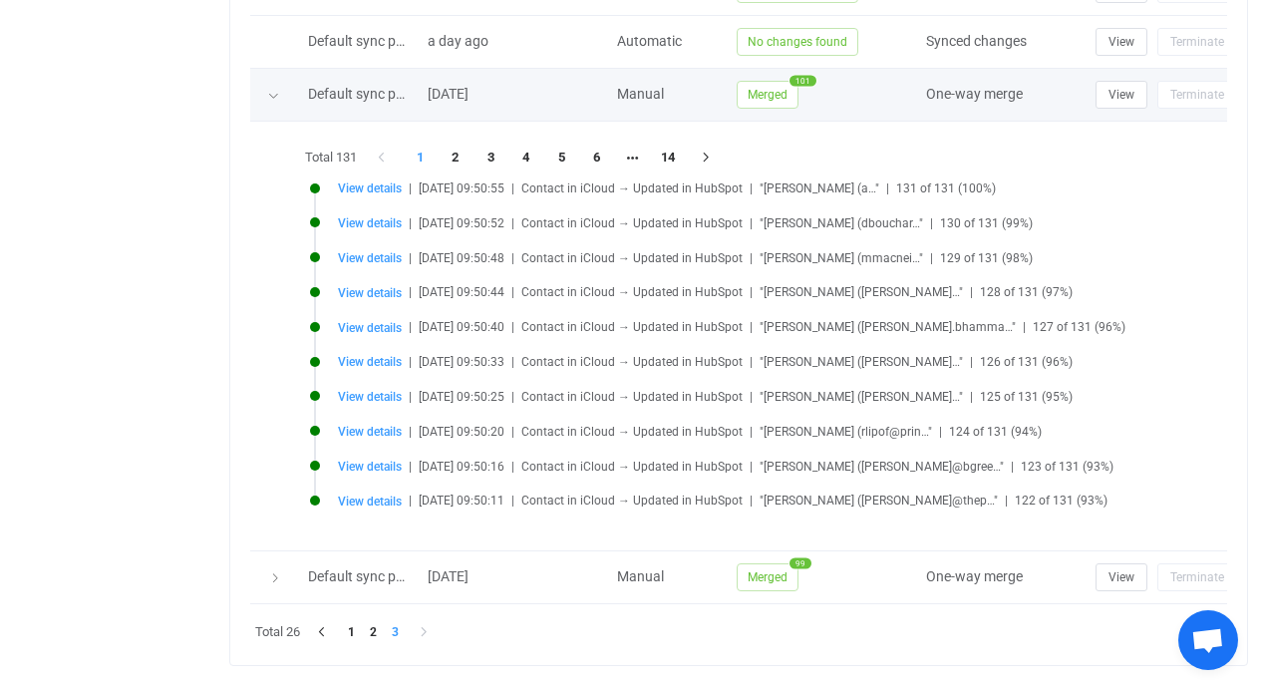
click at [1089, 113] on td "View Terminate" at bounding box center [1188, 95] width 204 height 53
click at [1111, 96] on span "View" at bounding box center [1122, 95] width 26 height 14
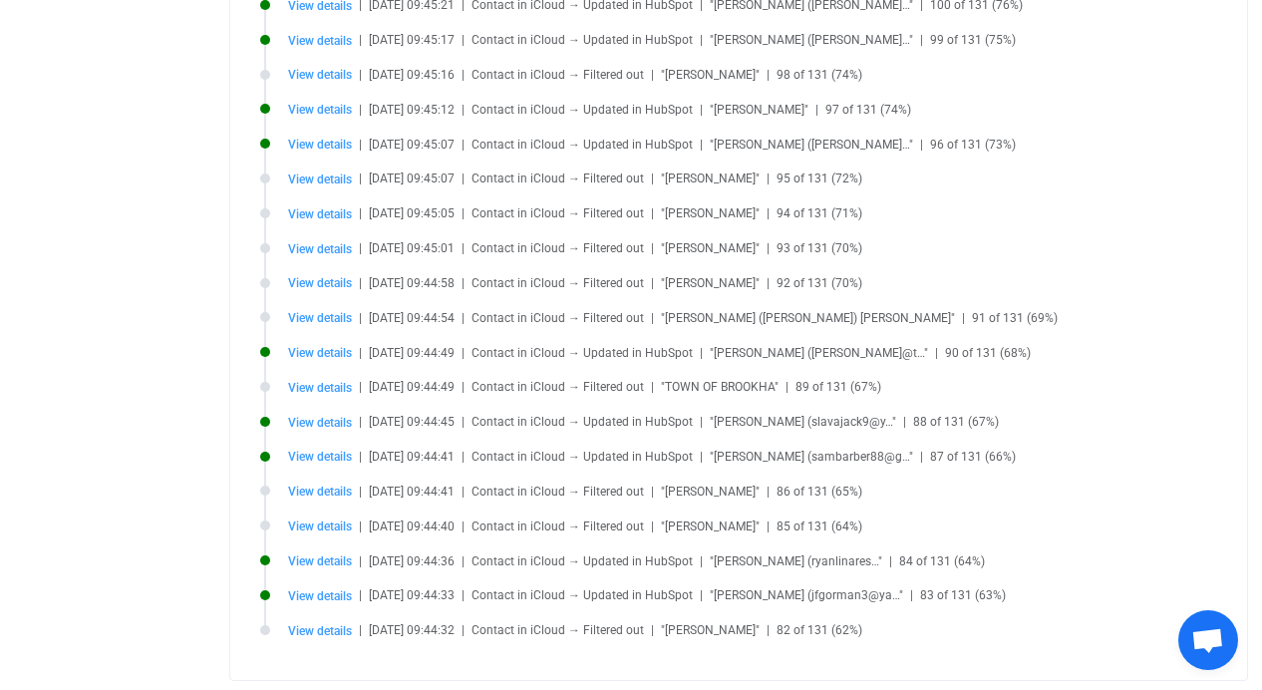
scroll to position [325, 0]
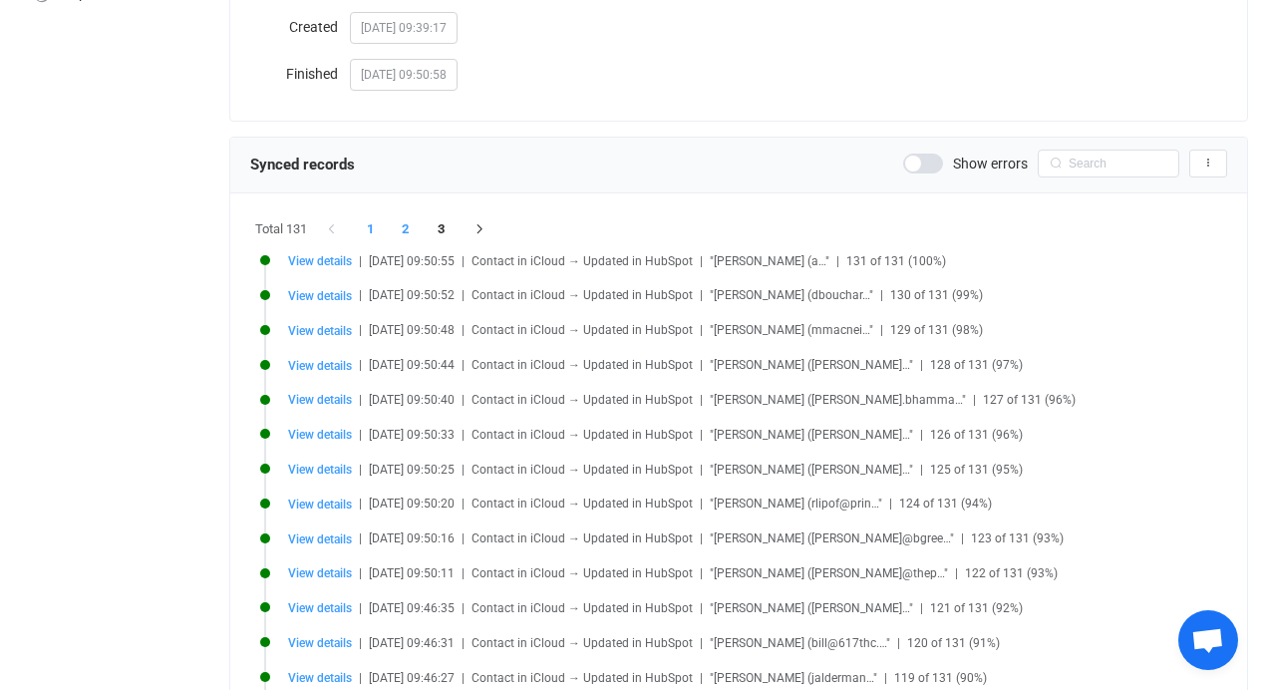
click at [406, 226] on li "2" at bounding box center [406, 229] width 36 height 28
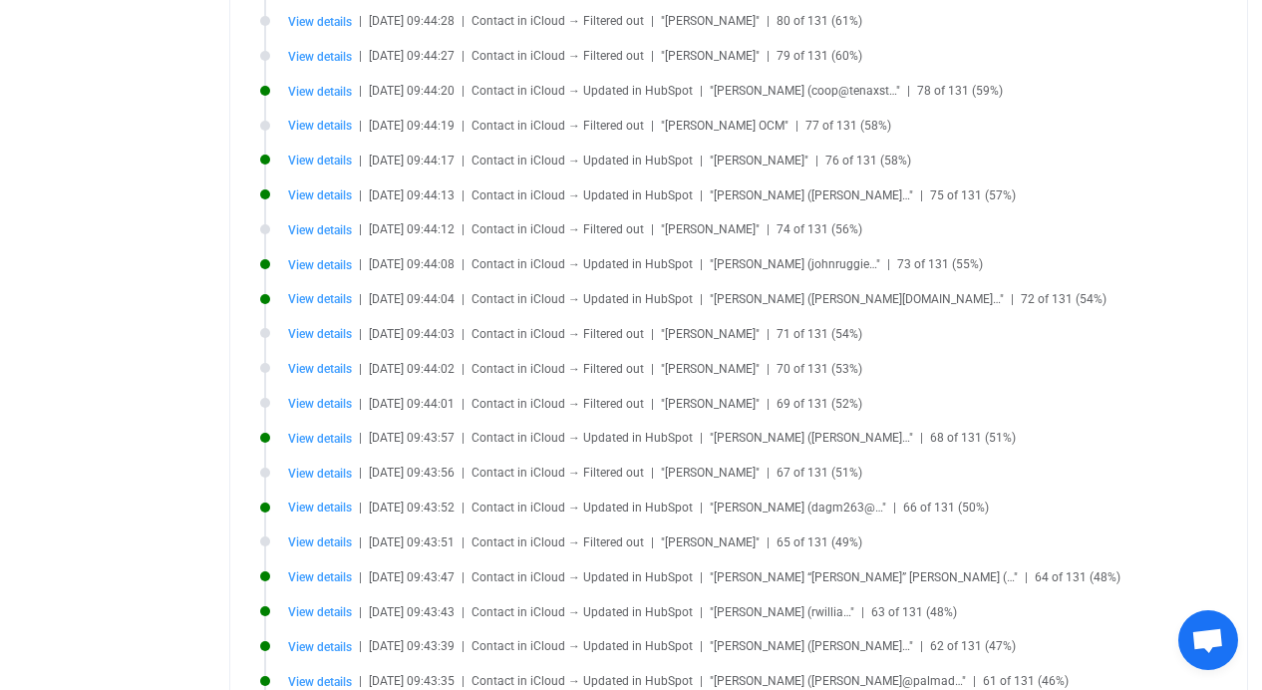
scroll to position [412, 0]
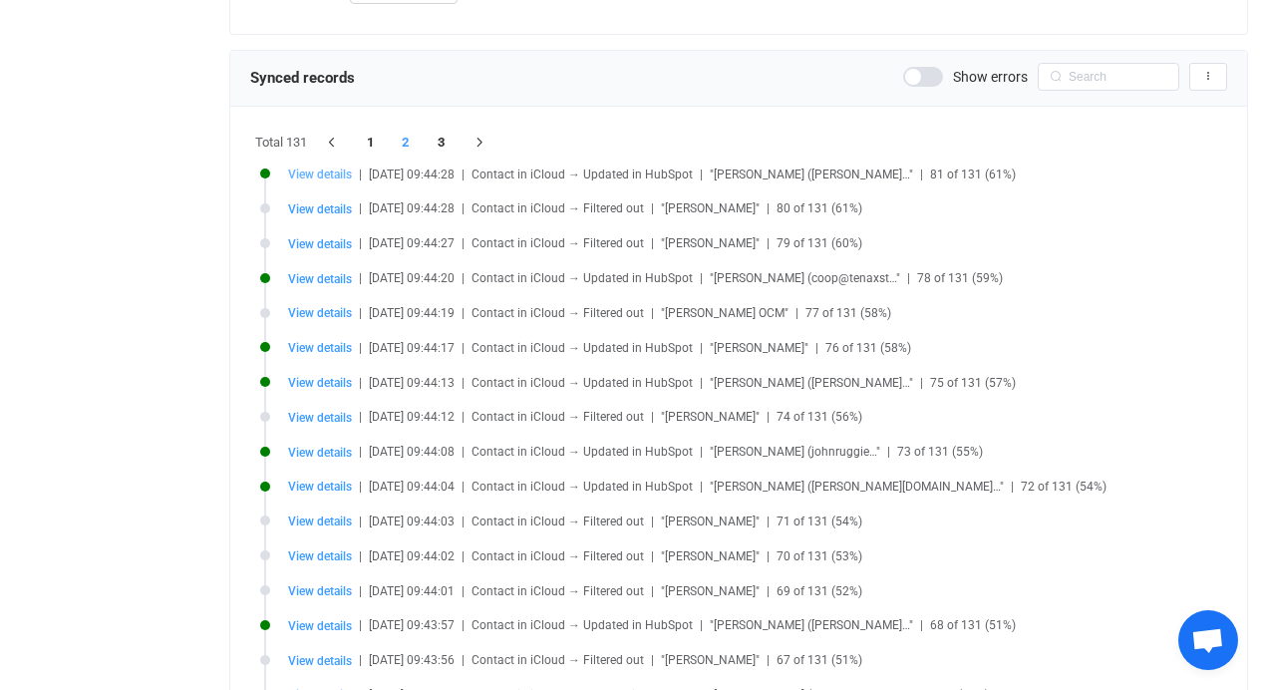
click at [334, 170] on span "View details" at bounding box center [320, 175] width 64 height 14
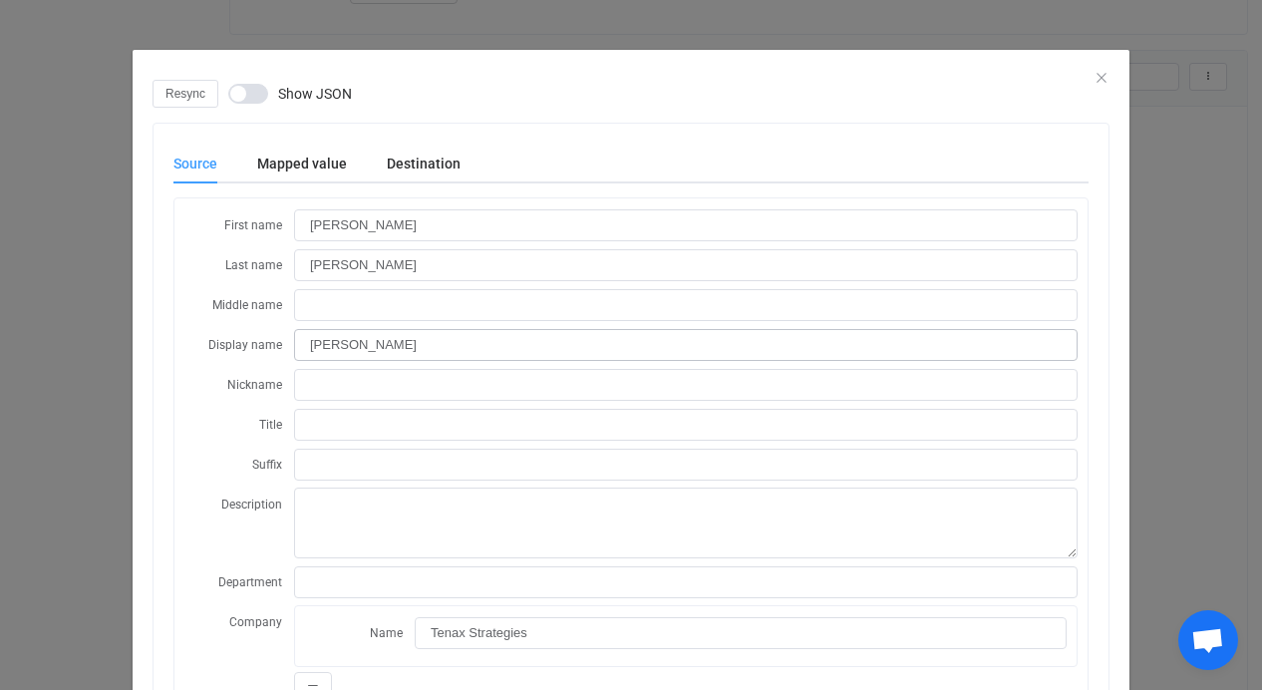
scroll to position [90, 0]
click at [407, 148] on div "Destination" at bounding box center [414, 164] width 94 height 40
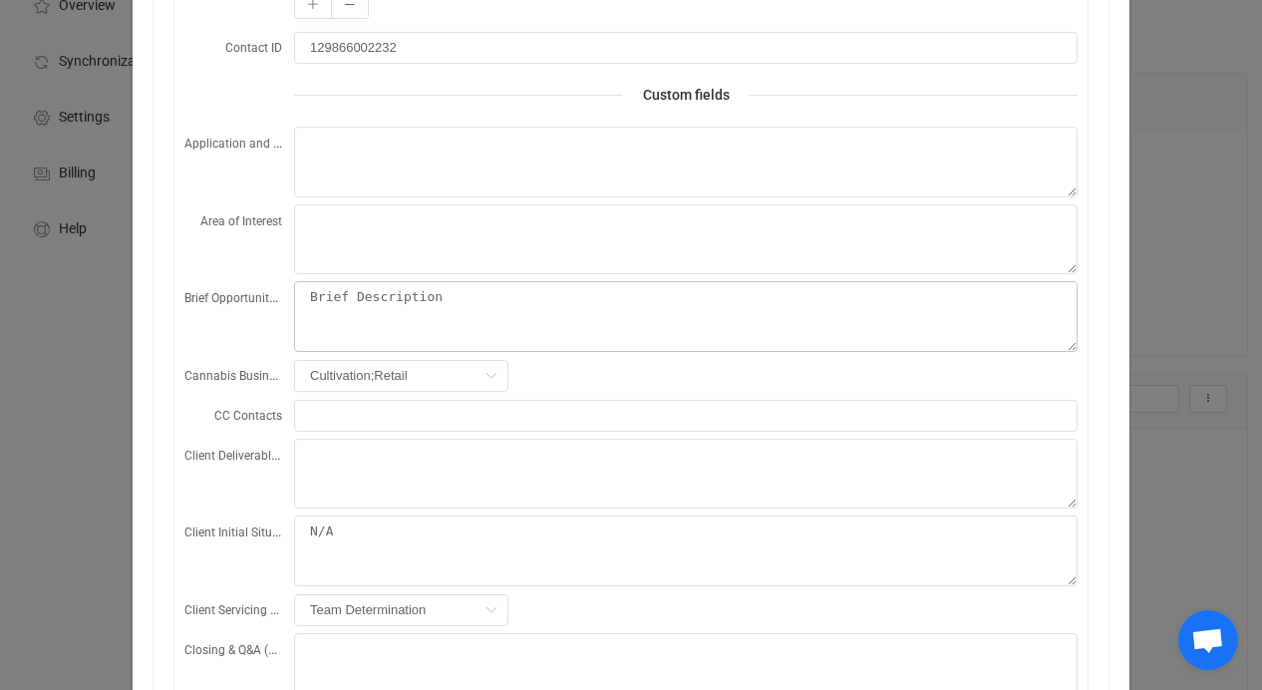
scroll to position [10, 0]
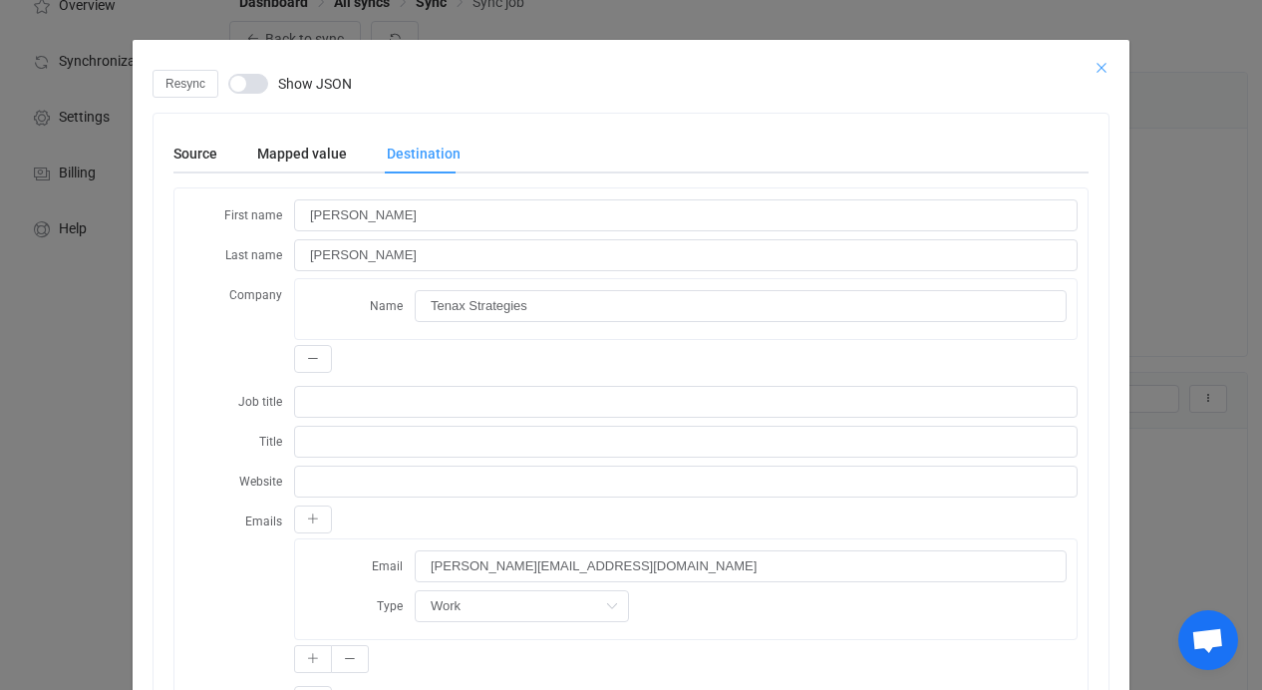
click at [1098, 69] on icon "Close" at bounding box center [1102, 68] width 16 height 16
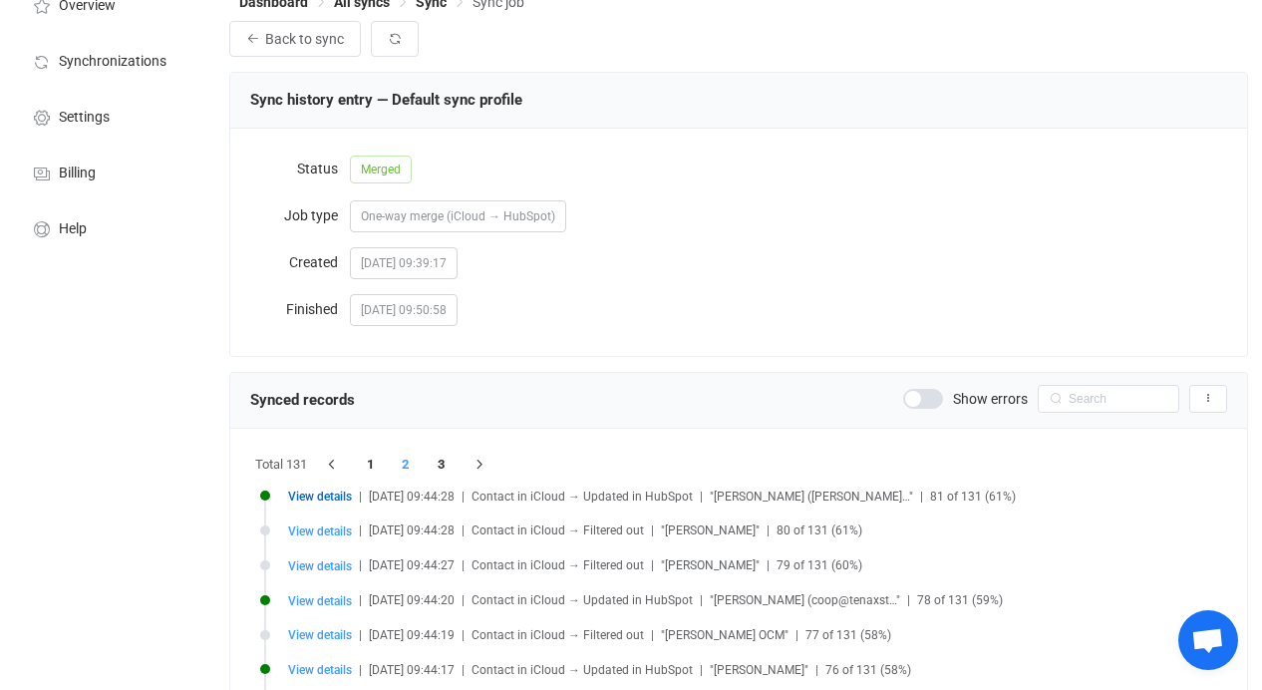
click at [330, 497] on span "View details" at bounding box center [320, 497] width 64 height 14
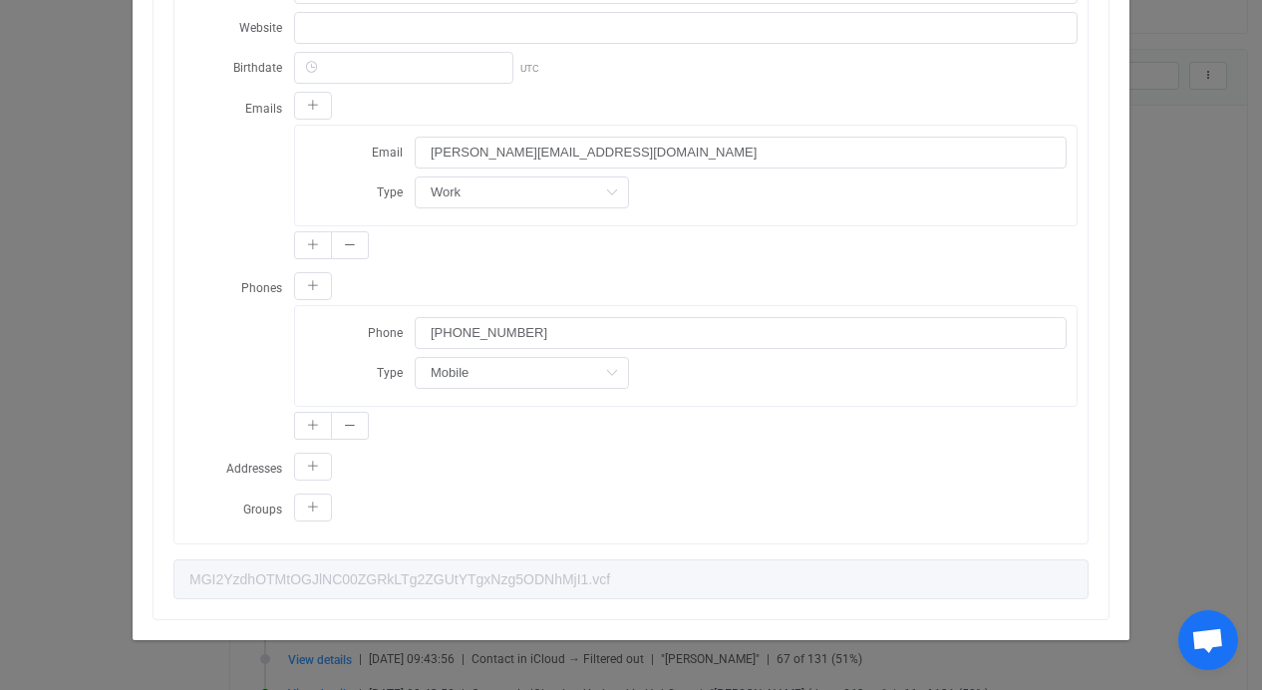
scroll to position [62, 0]
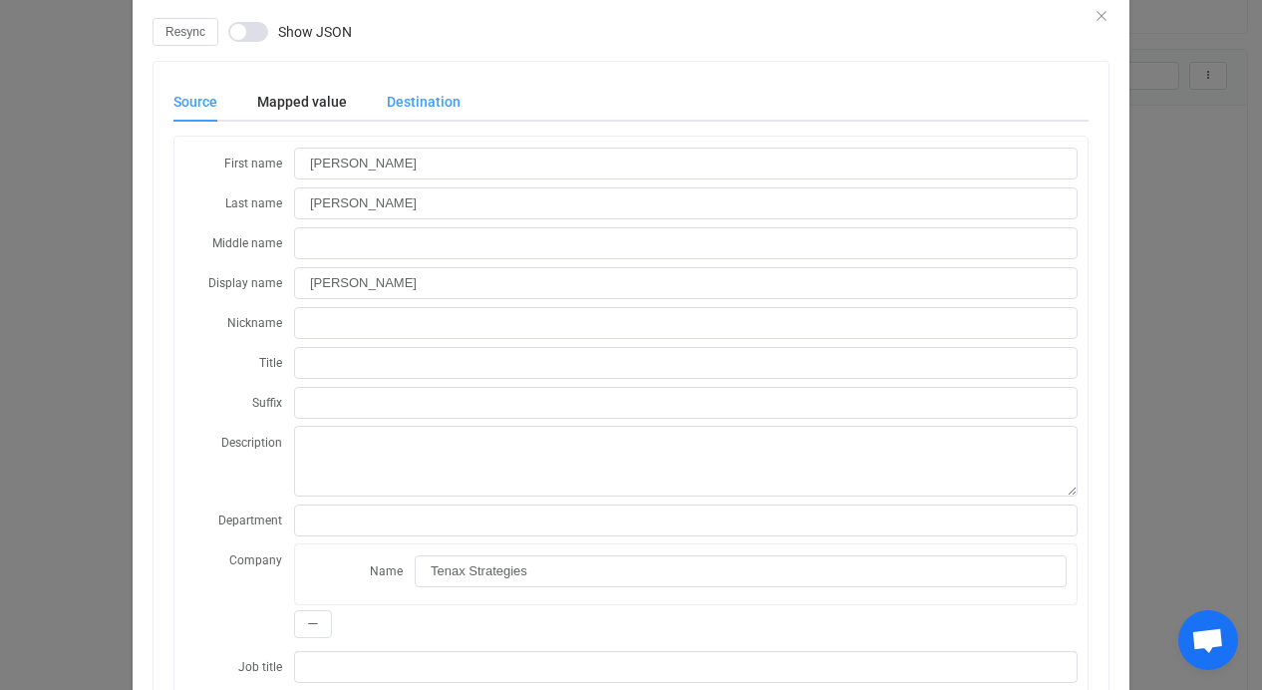
click at [396, 85] on div "Destination" at bounding box center [414, 102] width 94 height 40
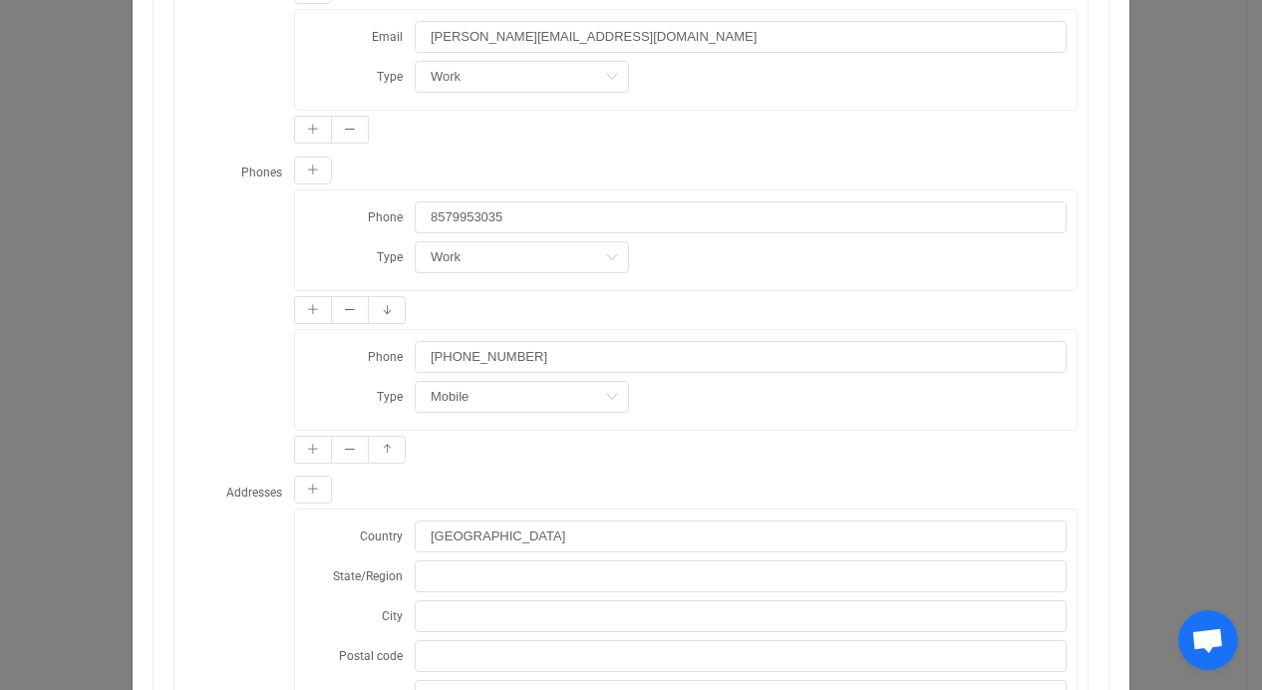
scroll to position [0, 0]
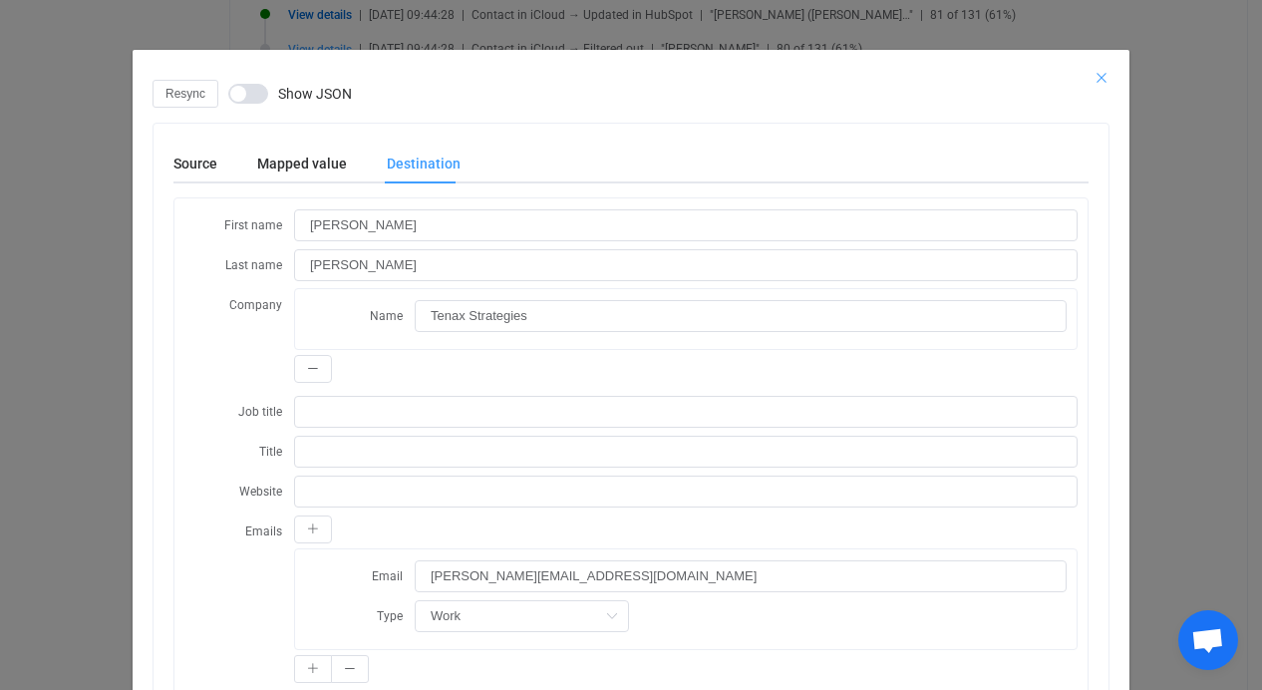
click at [1096, 74] on icon "Close" at bounding box center [1102, 78] width 16 height 16
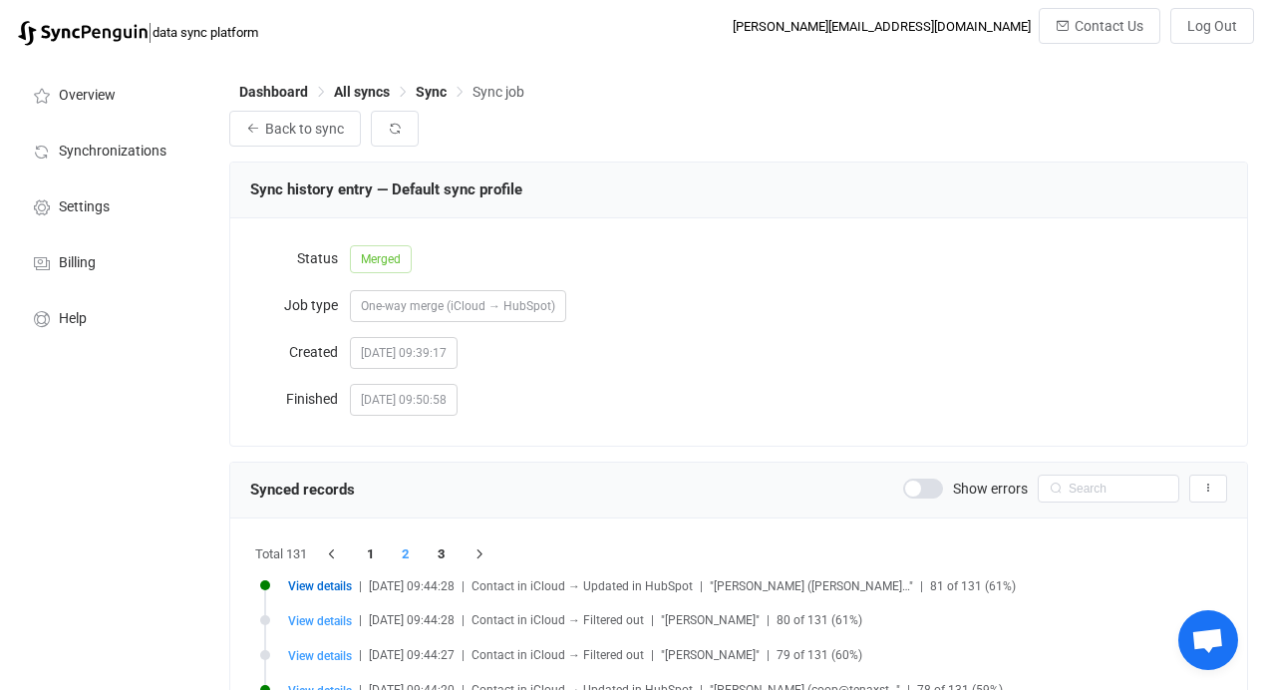
scroll to position [169, 0]
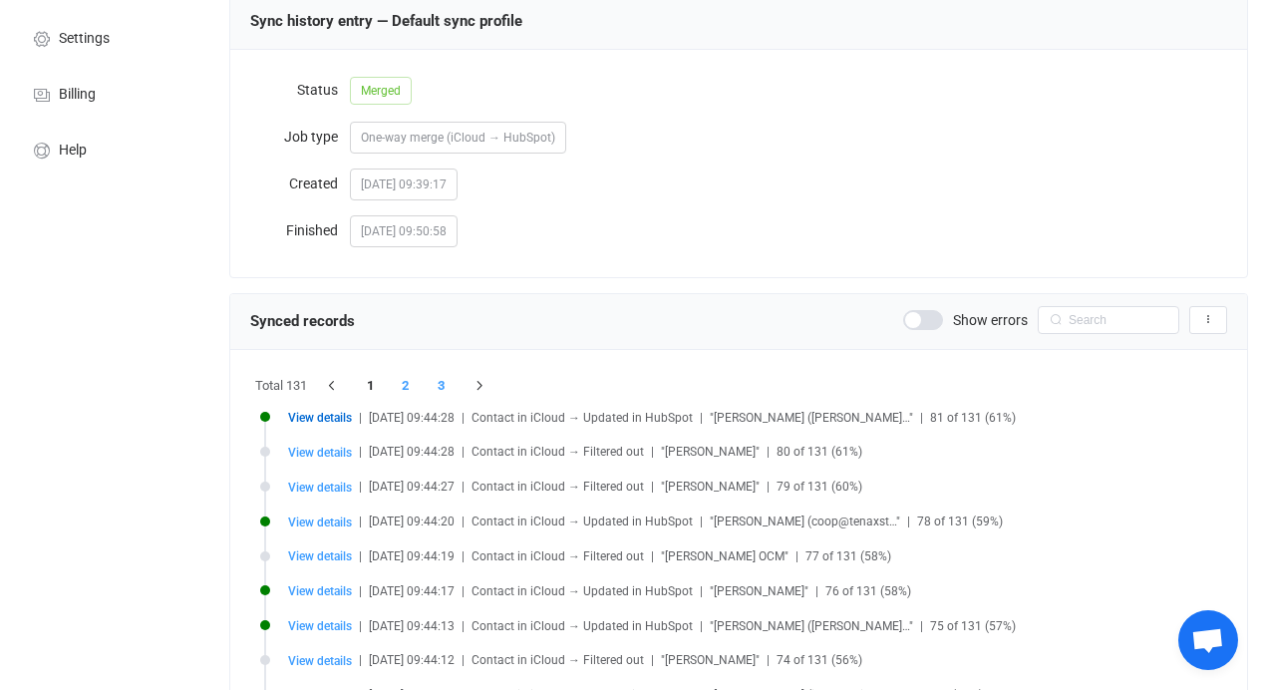
click at [442, 387] on li "3" at bounding box center [442, 386] width 36 height 28
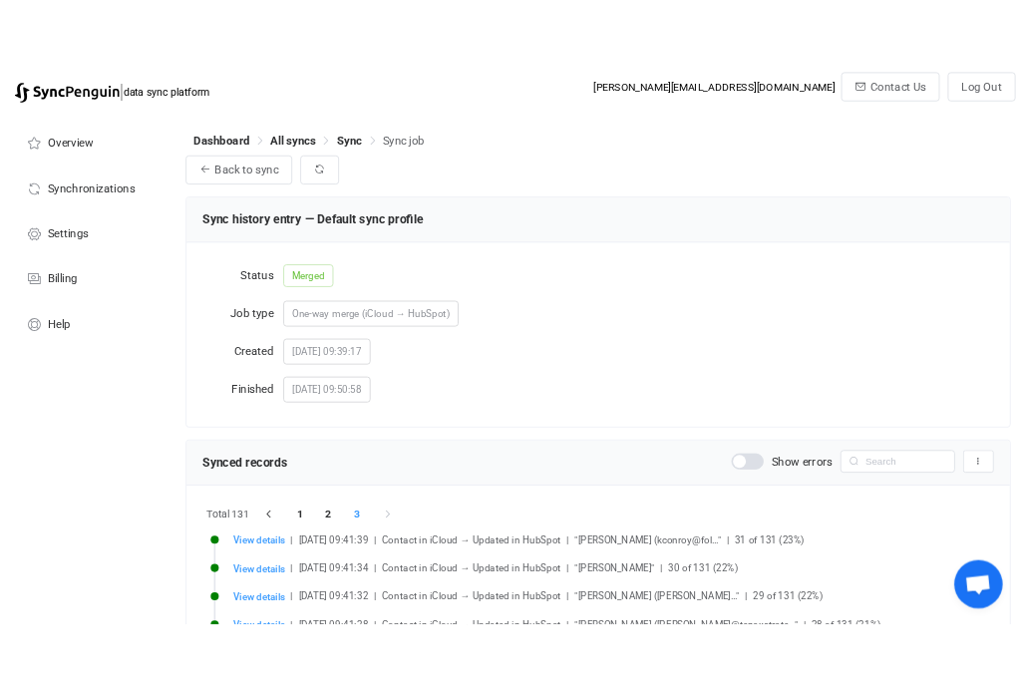
scroll to position [1053, 0]
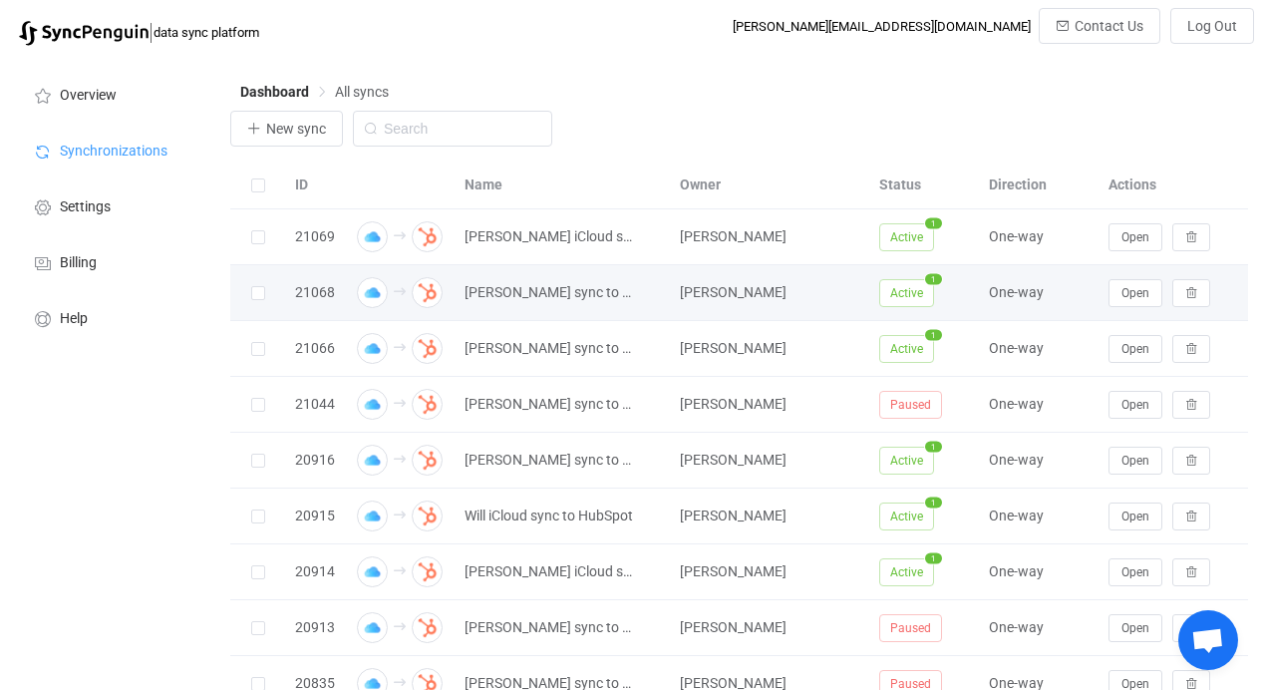
scroll to position [1980, 0]
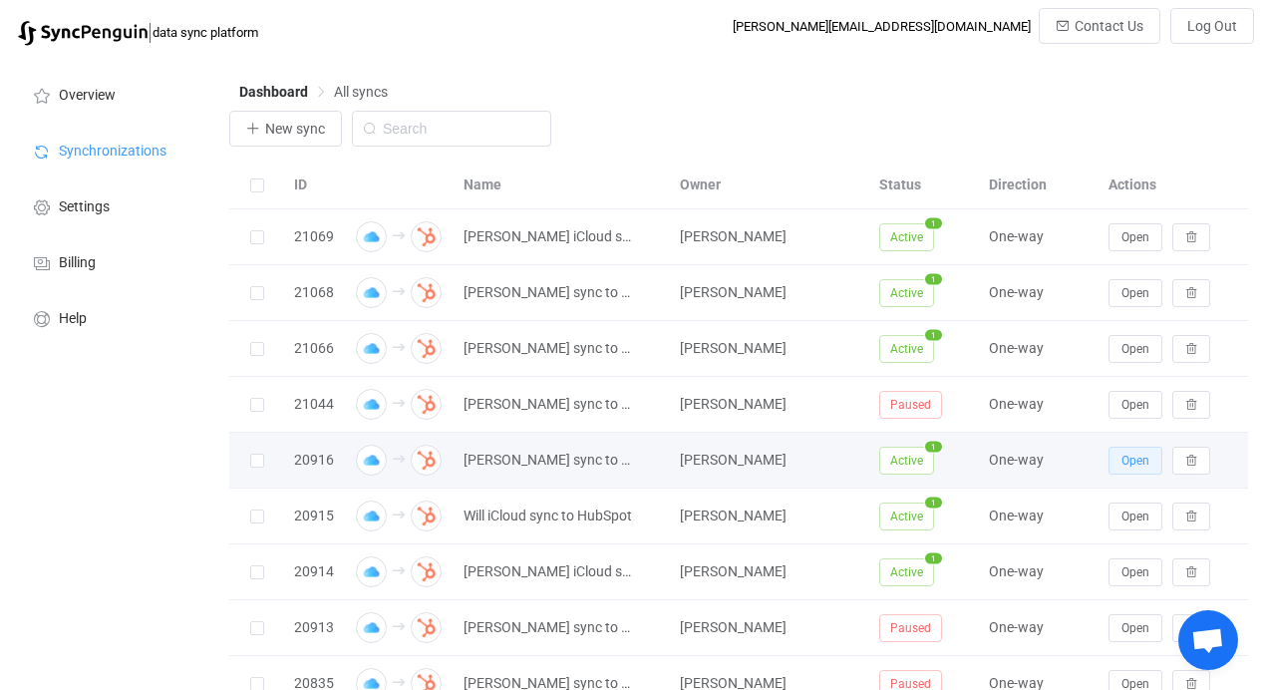
click at [1021, 454] on span "Open" at bounding box center [1136, 461] width 28 height 14
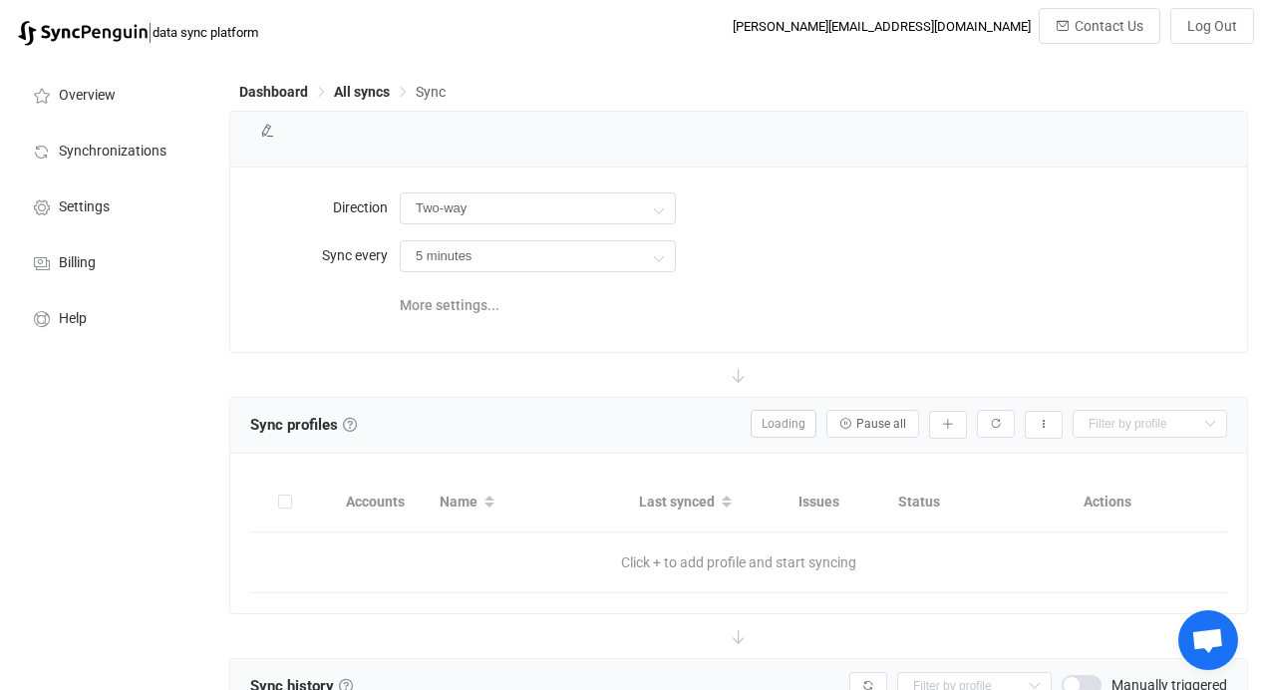
type input "iCloud → HubSpot"
type input "12 hours"
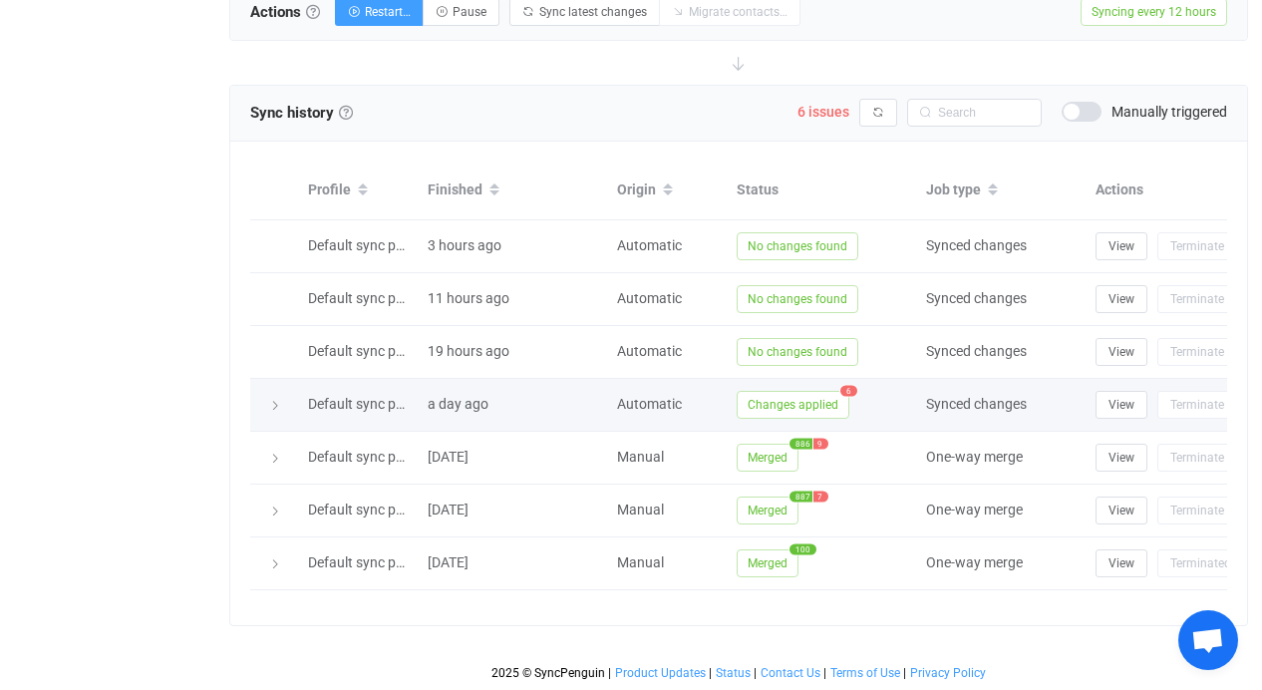
scroll to position [799, 0]
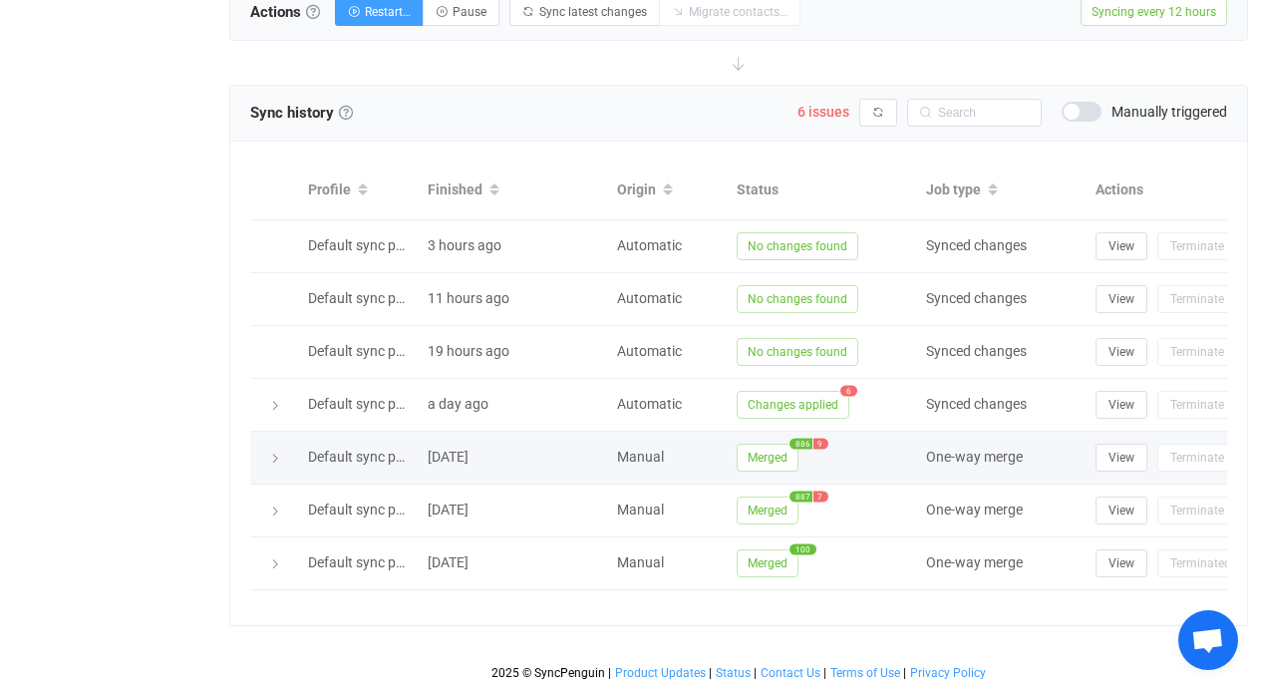
click at [273, 453] on icon at bounding box center [275, 459] width 12 height 12
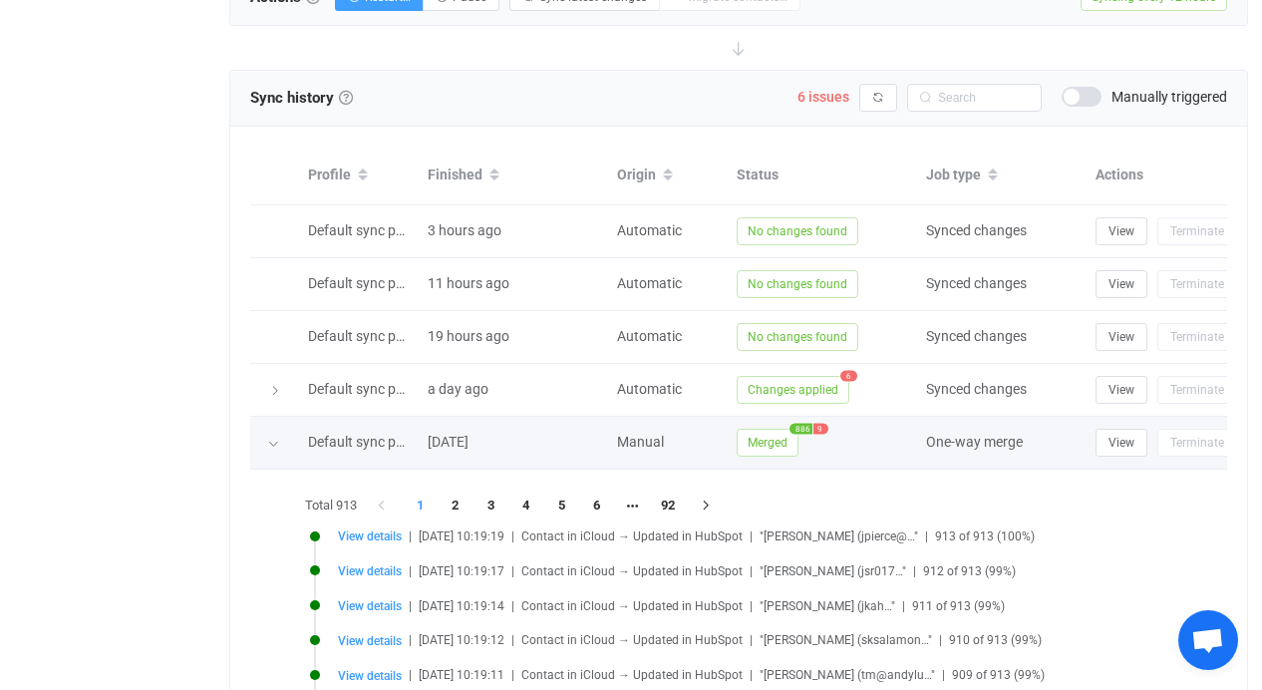
click at [283, 440] on div at bounding box center [274, 443] width 20 height 28
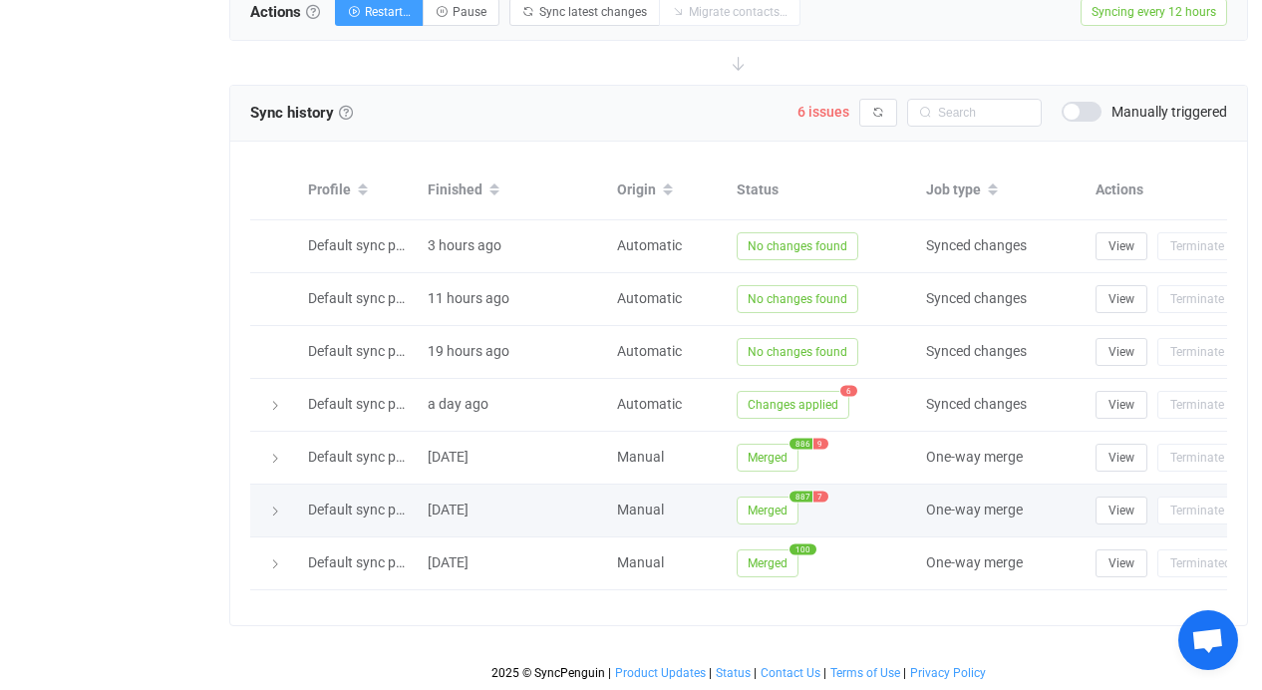
click at [267, 501] on div at bounding box center [274, 511] width 28 height 20
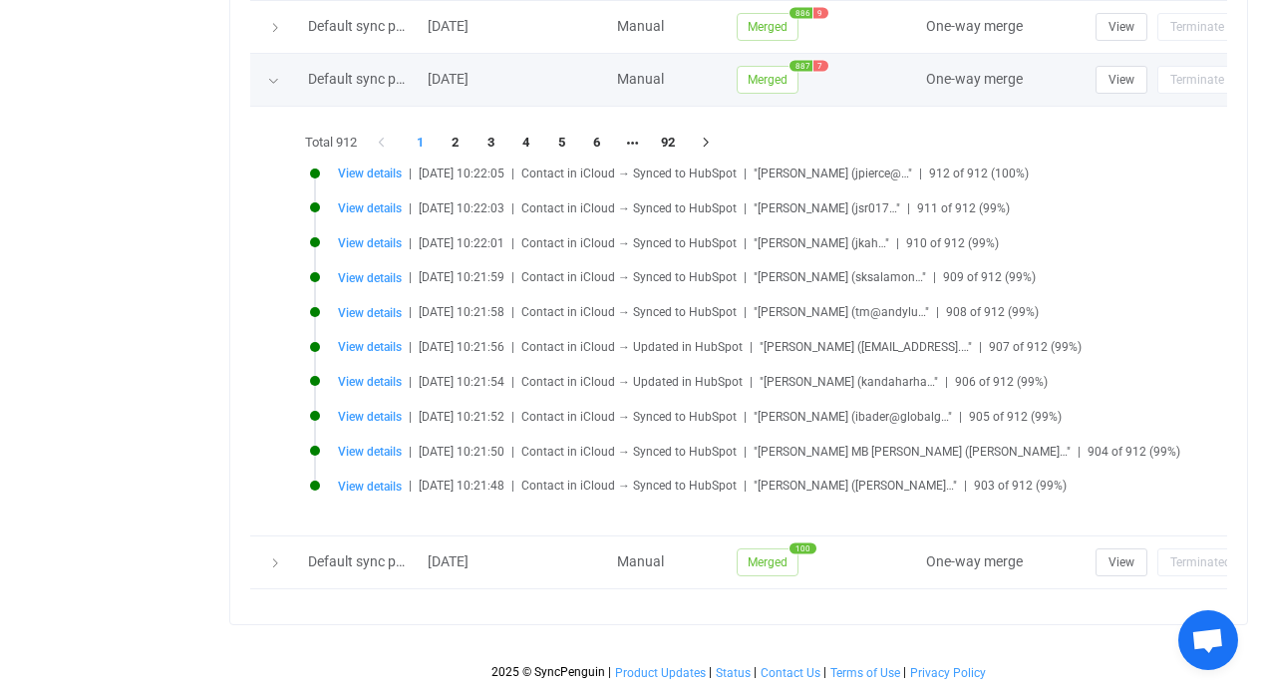
scroll to position [1191, 0]
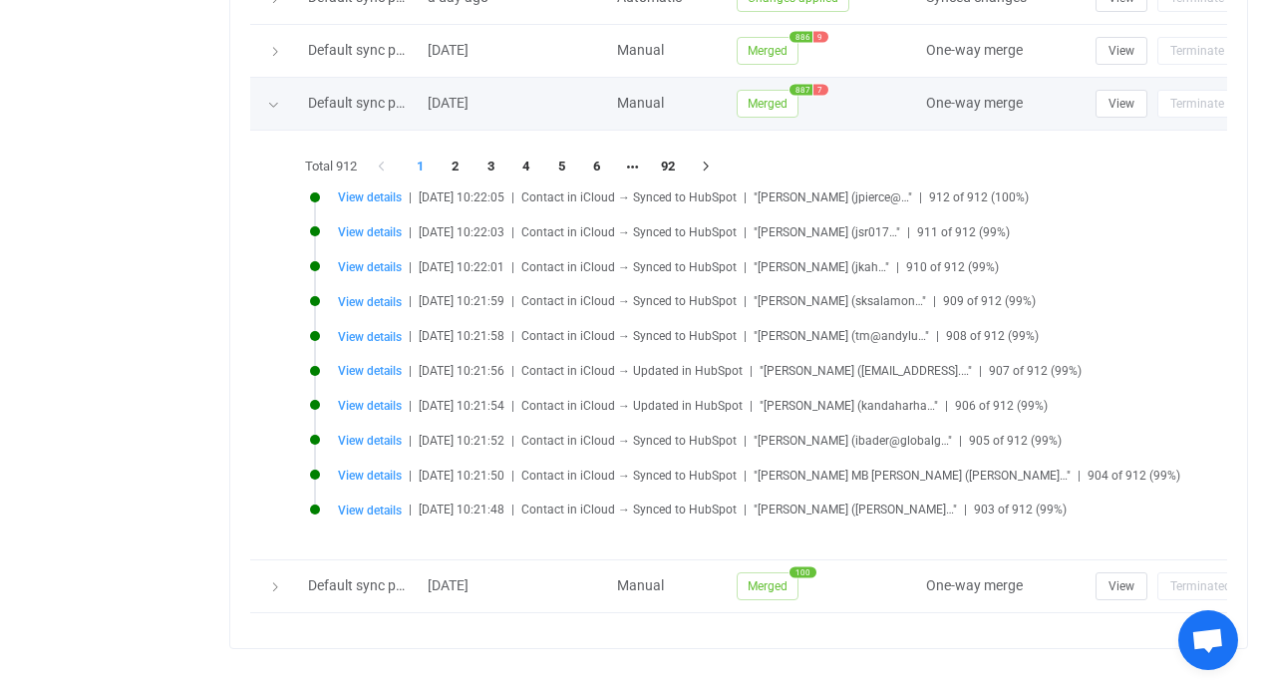
click at [771, 105] on span "Merged" at bounding box center [768, 104] width 62 height 28
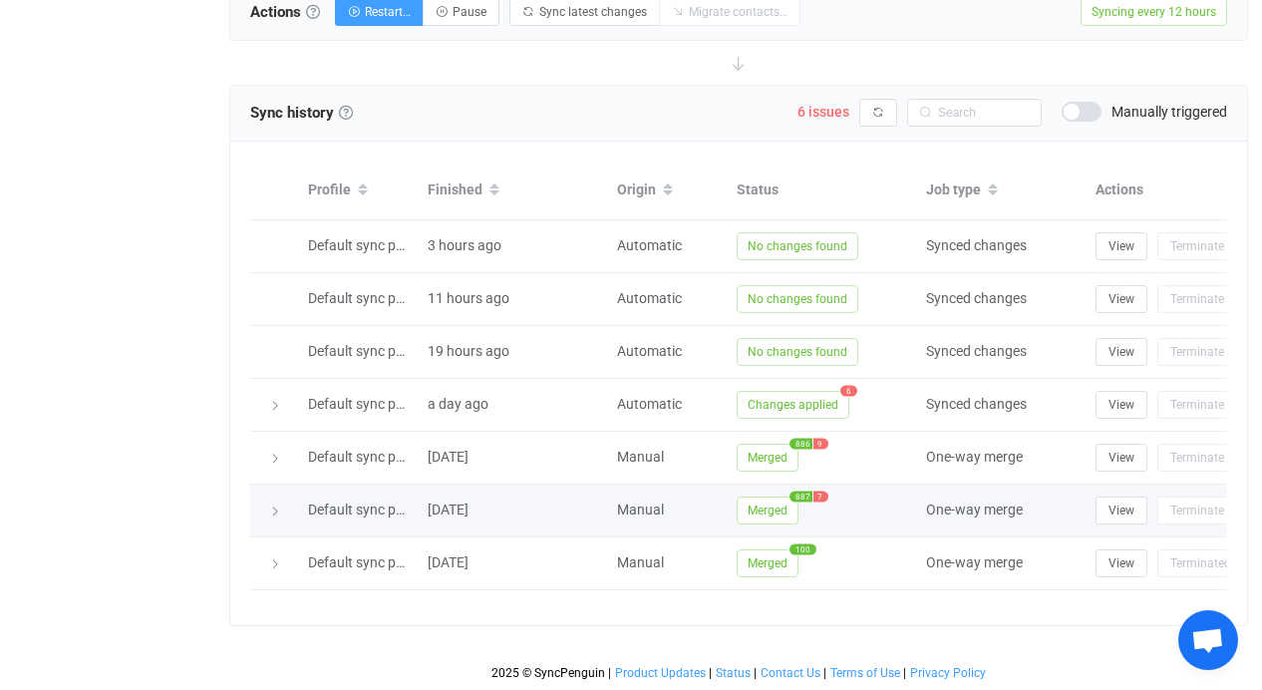
scroll to position [799, 0]
click at [1021, 497] on button "View" at bounding box center [1122, 511] width 52 height 28
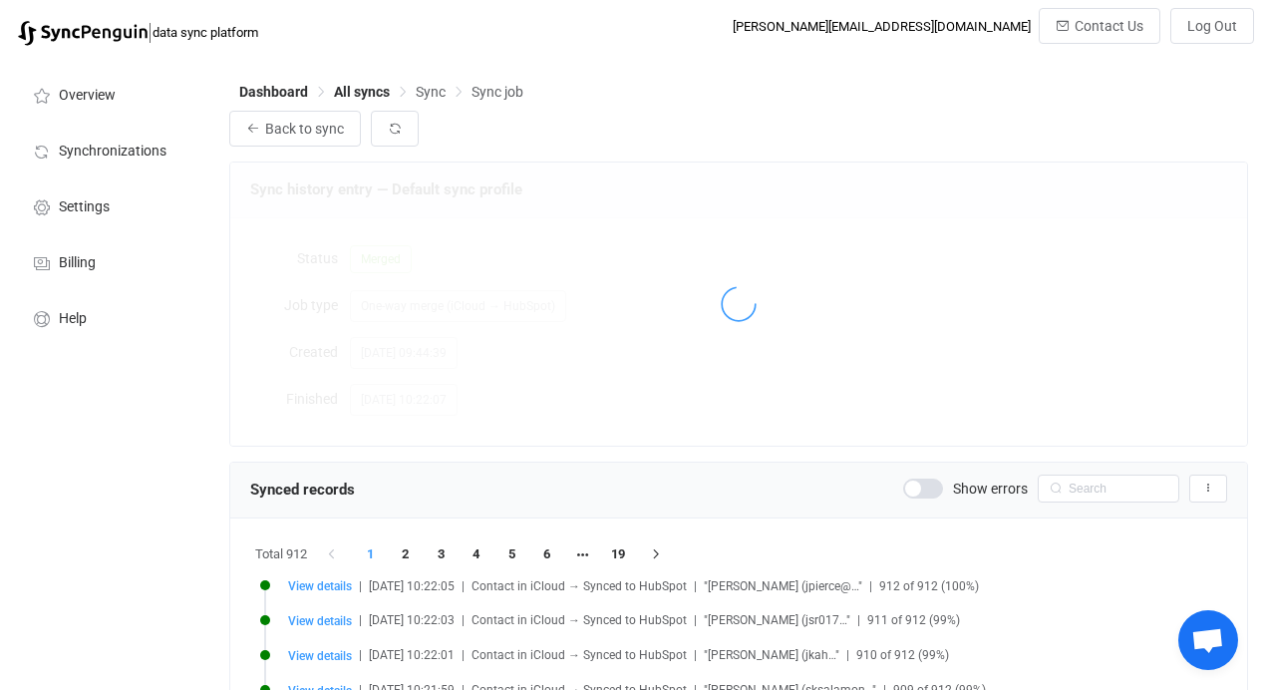
scroll to position [174, 0]
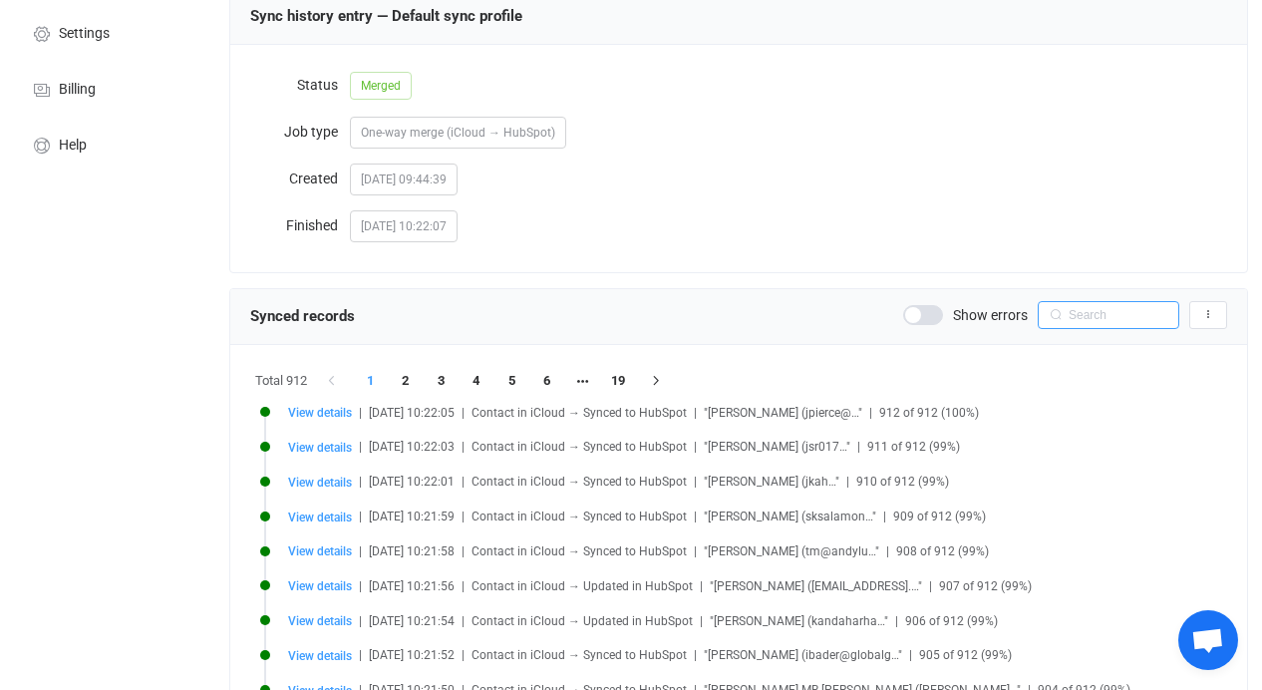
click at [1105, 312] on input "text" at bounding box center [1109, 315] width 142 height 28
type input "[PERSON_NAME]"
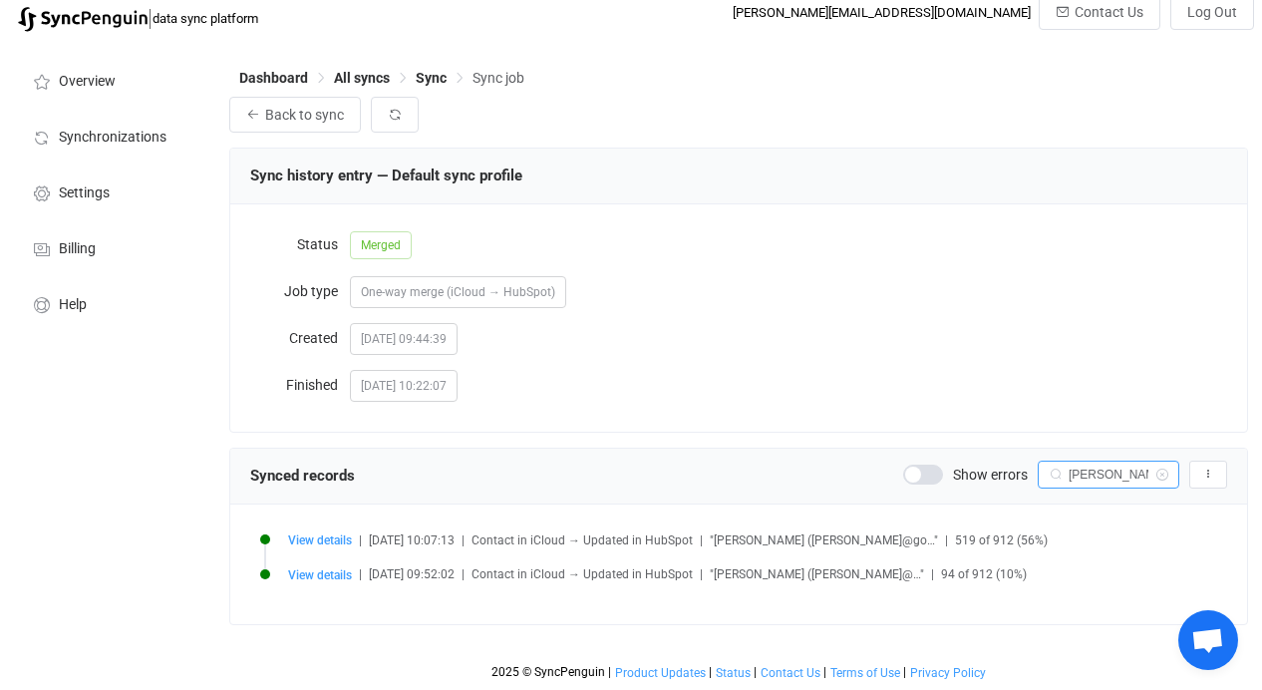
scroll to position [14, 0]
click at [331, 574] on span "View details" at bounding box center [320, 575] width 64 height 14
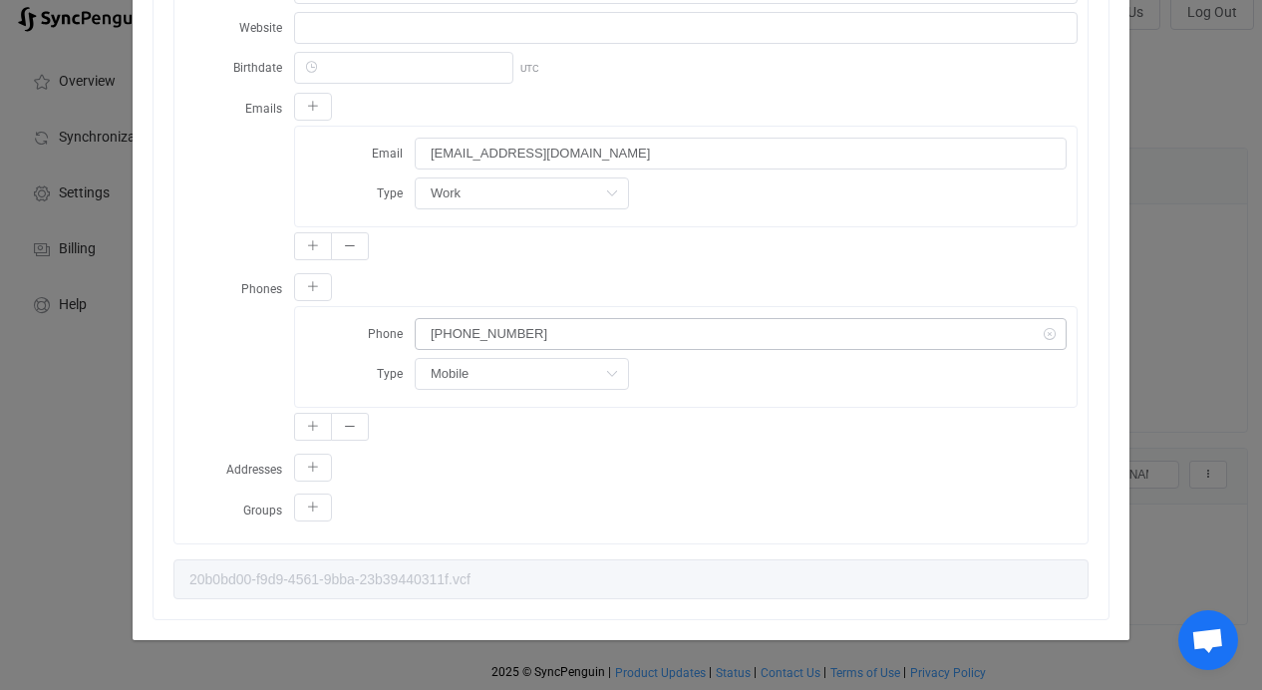
scroll to position [6, 0]
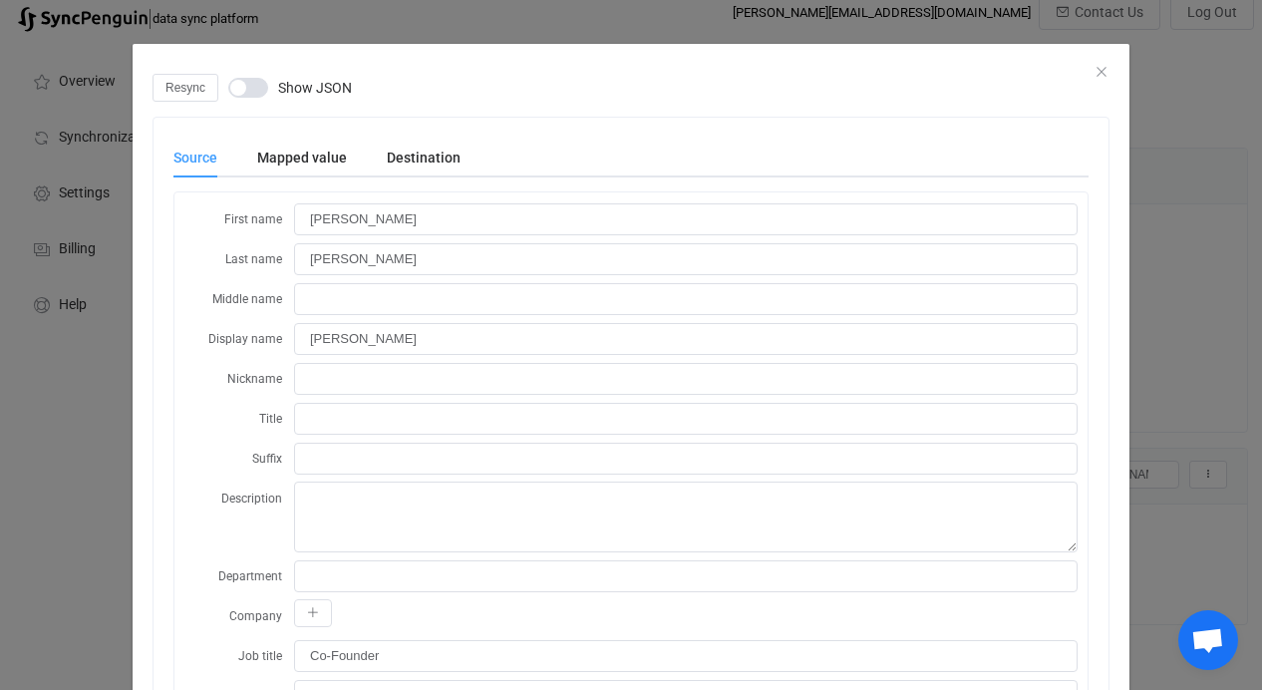
click at [1107, 78] on div "Resync Show JSON Source Mapped value Destination First name [PERSON_NAME] Last …" at bounding box center [631, 691] width 997 height 1235
click at [1100, 71] on icon "Close" at bounding box center [1102, 72] width 16 height 16
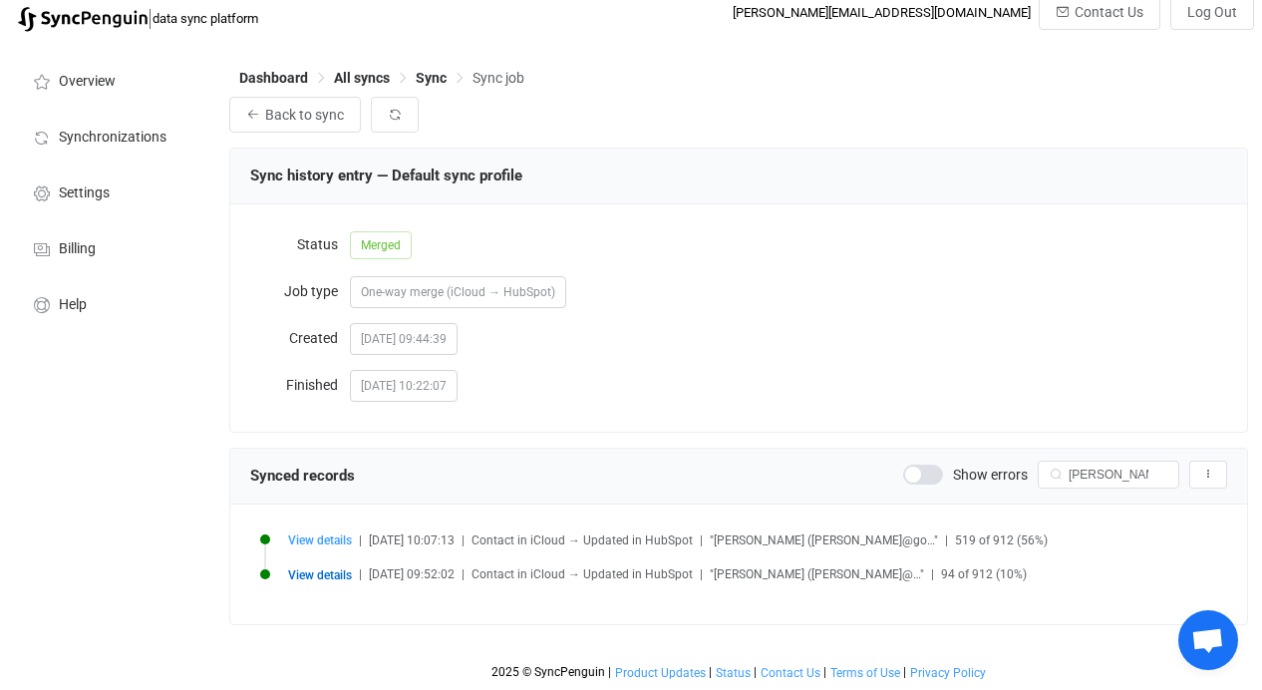
click at [331, 529] on div "View details | [DATE] 10:07:13 | Contact in iCloud → Updated in HubSpot | "[PER…" at bounding box center [738, 565] width 977 height 80
click at [328, 536] on span "View details" at bounding box center [320, 541] width 64 height 14
type input "Theo"
type input "[PERSON_NAME]"
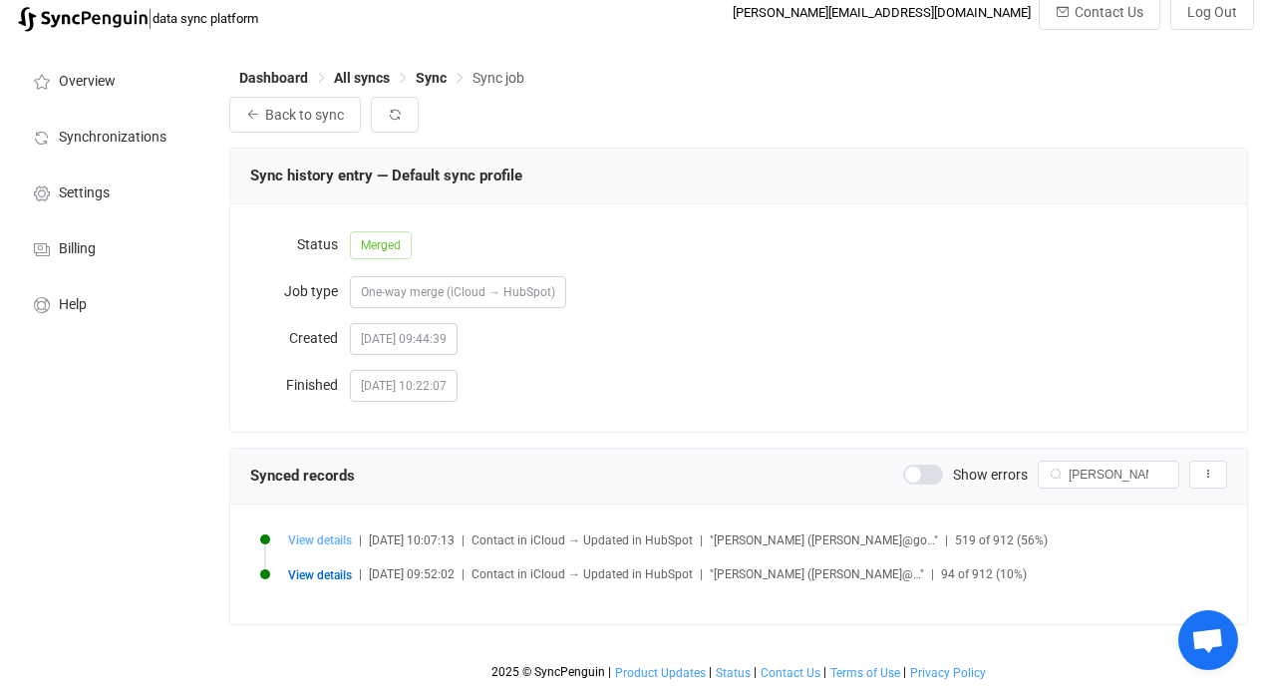
type input "[EMAIL_ADDRESS][DOMAIN_NAME]"
type input "4156192559"
type input "Other"
type input "NDVFQzZDMDMtMjAyNS00NjRFLUE3OUUtRUE2RUQ4REEyRUE1.vcf"
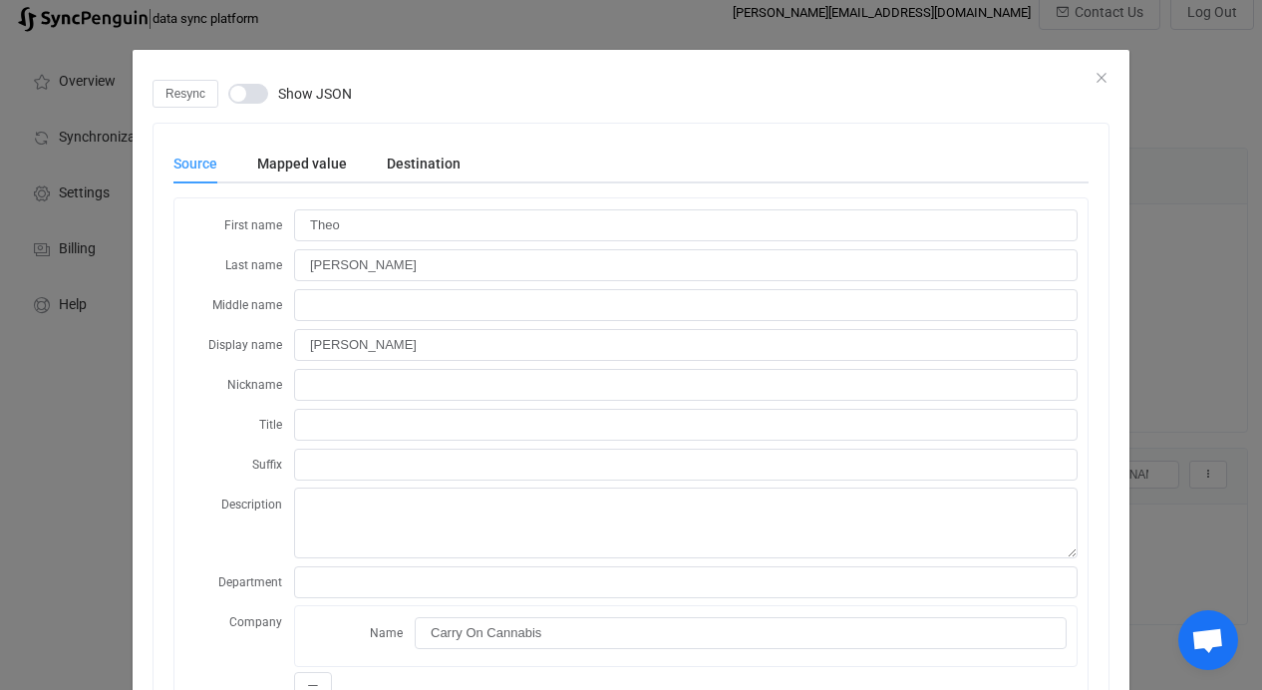
scroll to position [0, 0]
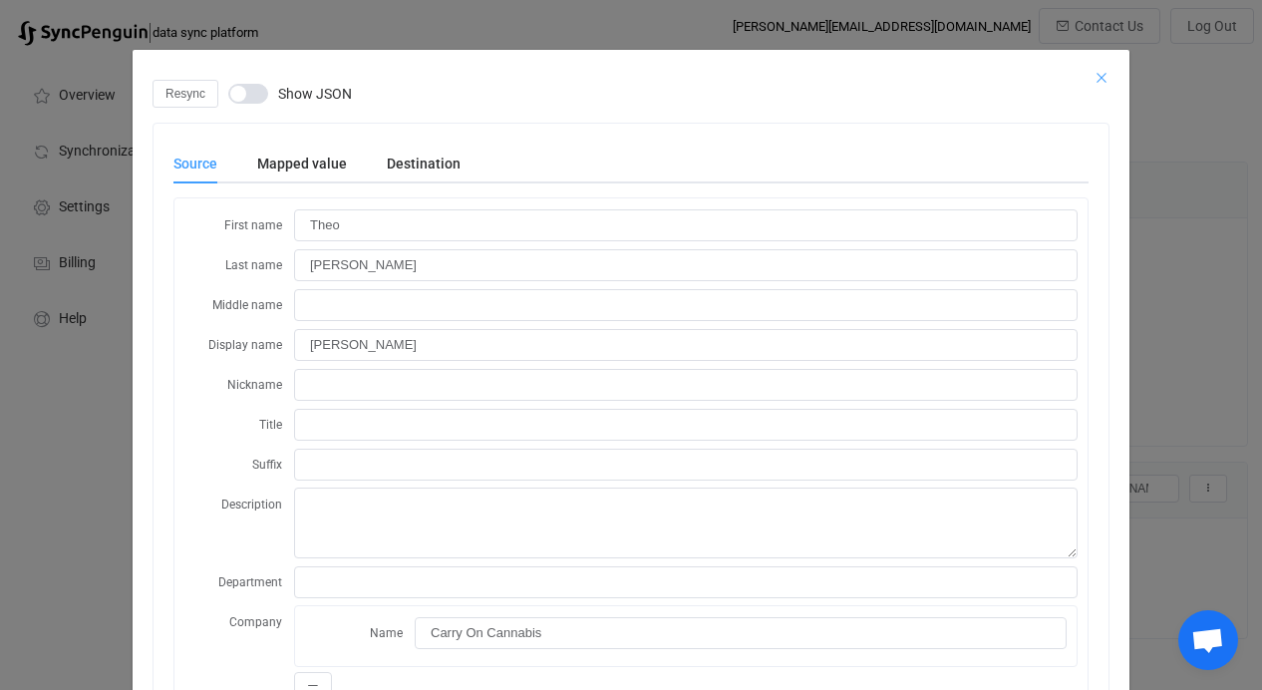
click at [1094, 77] on icon "Close" at bounding box center [1102, 78] width 16 height 16
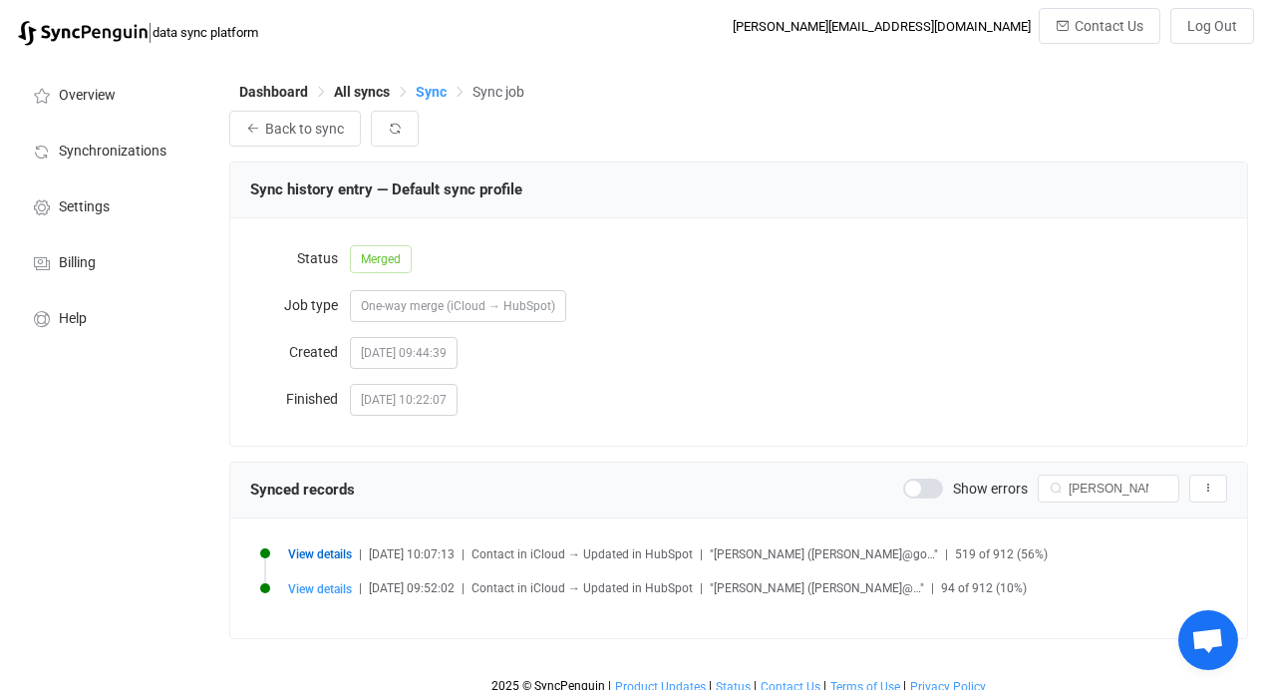
click at [441, 93] on span "Sync" at bounding box center [431, 92] width 31 height 16
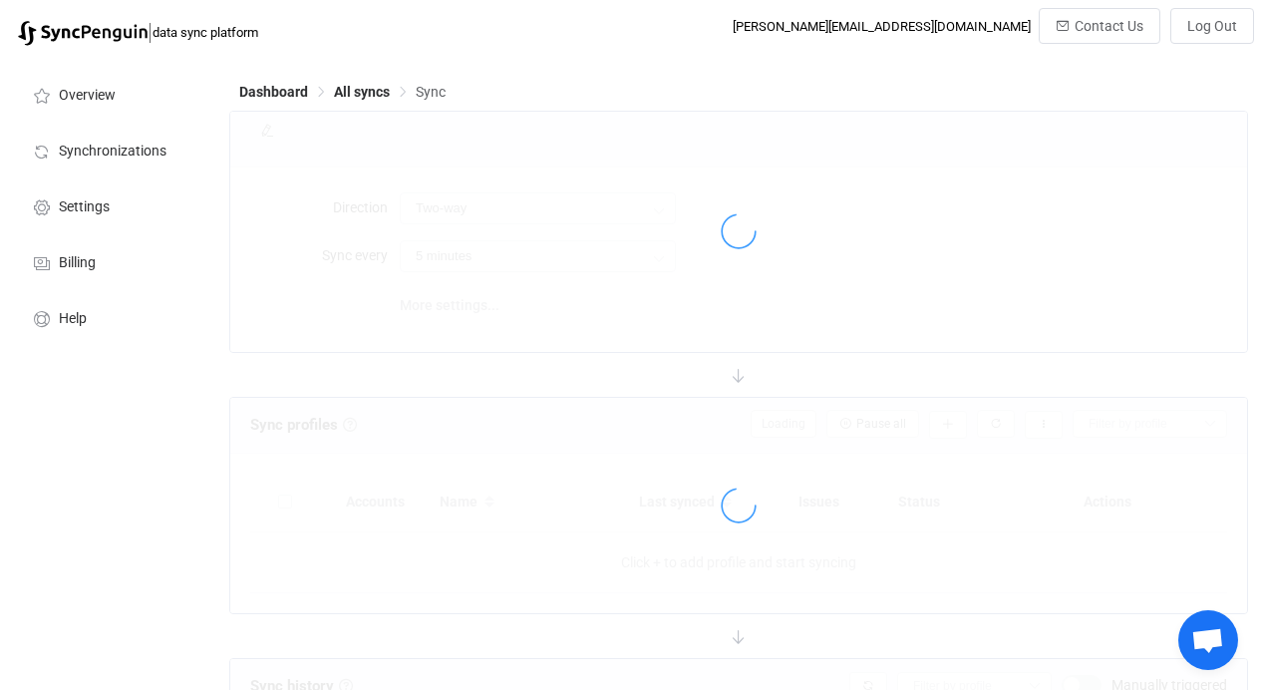
type input "iCloud → HubSpot"
type input "12 hours"
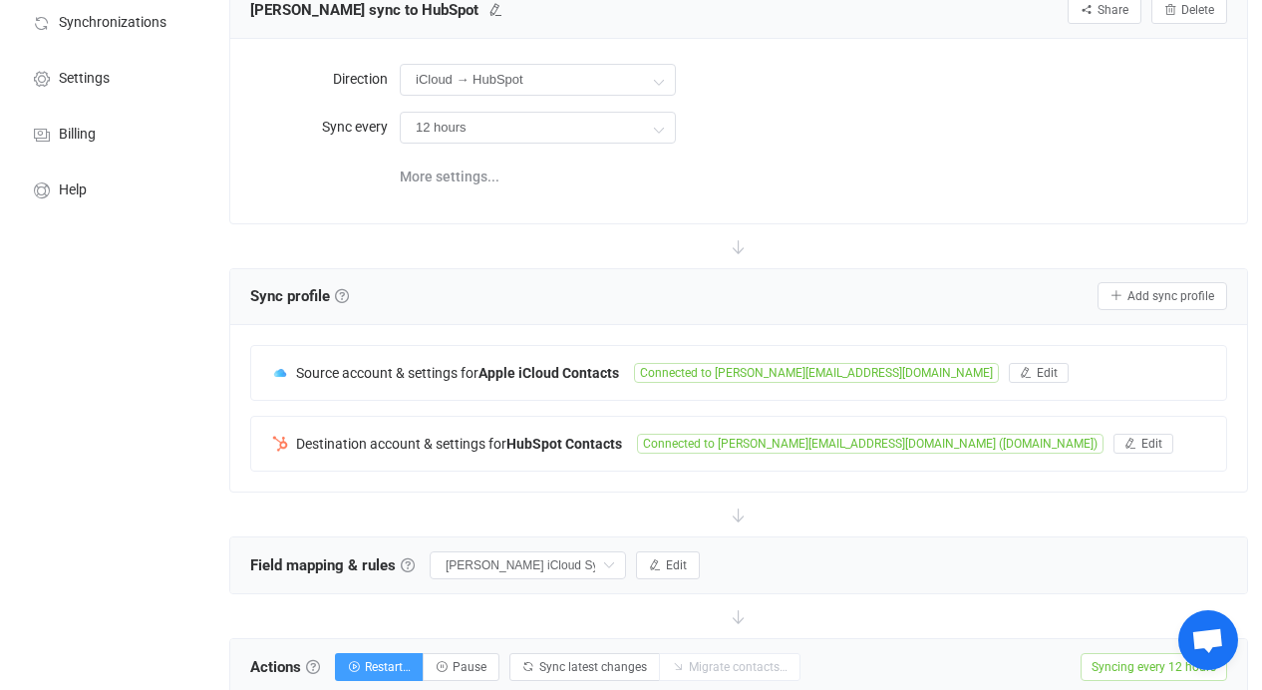
scroll to position [365, 0]
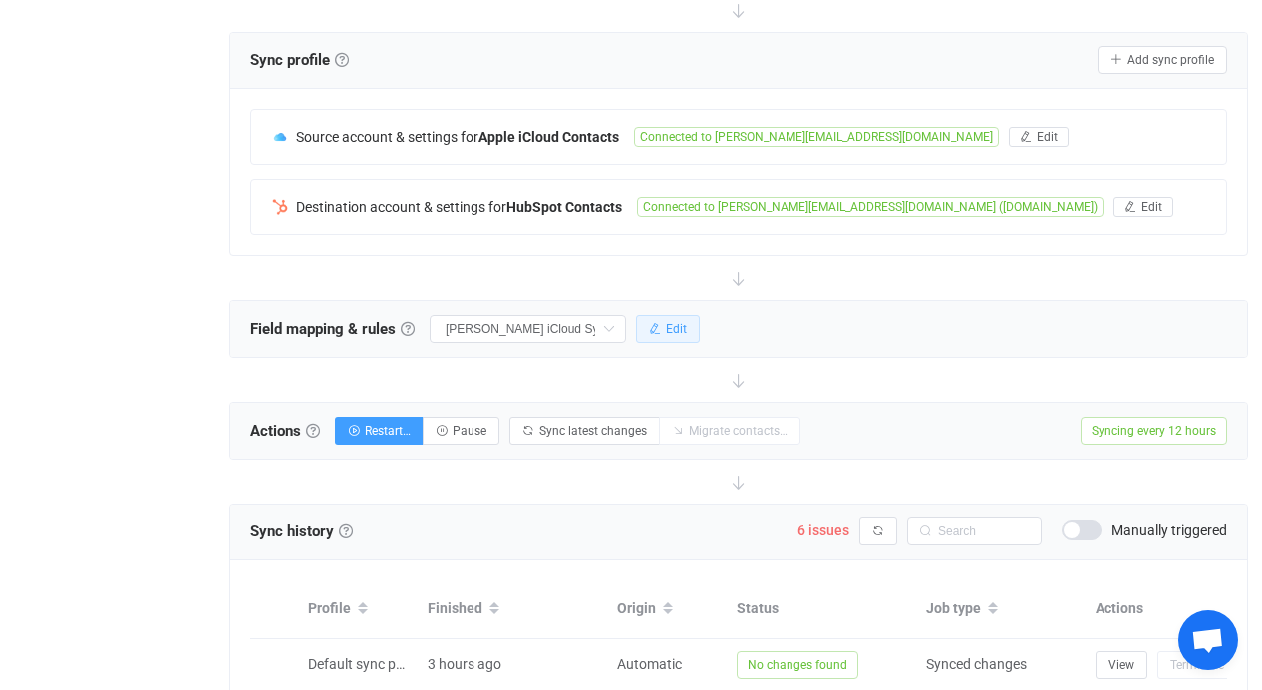
click at [699, 327] on button "Edit" at bounding box center [668, 329] width 64 height 28
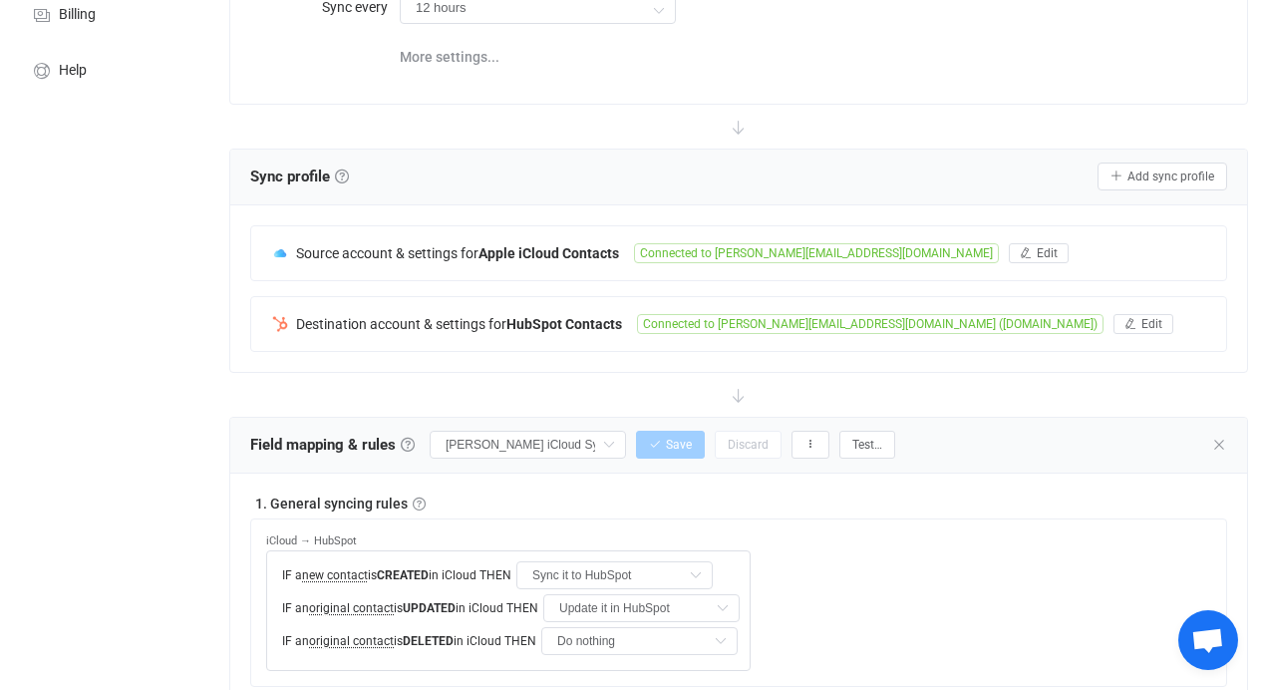
scroll to position [437, 0]
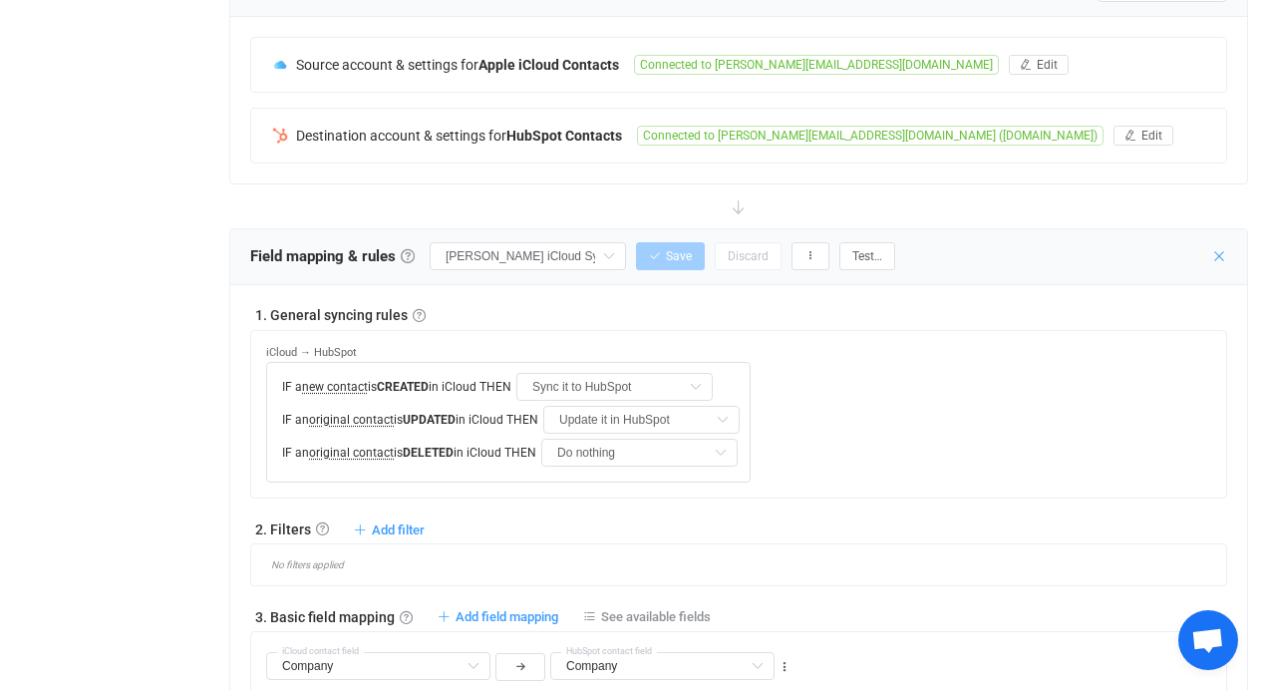
click at [1216, 252] on icon at bounding box center [1220, 256] width 16 height 16
